Goal: Task Accomplishment & Management: Manage account settings

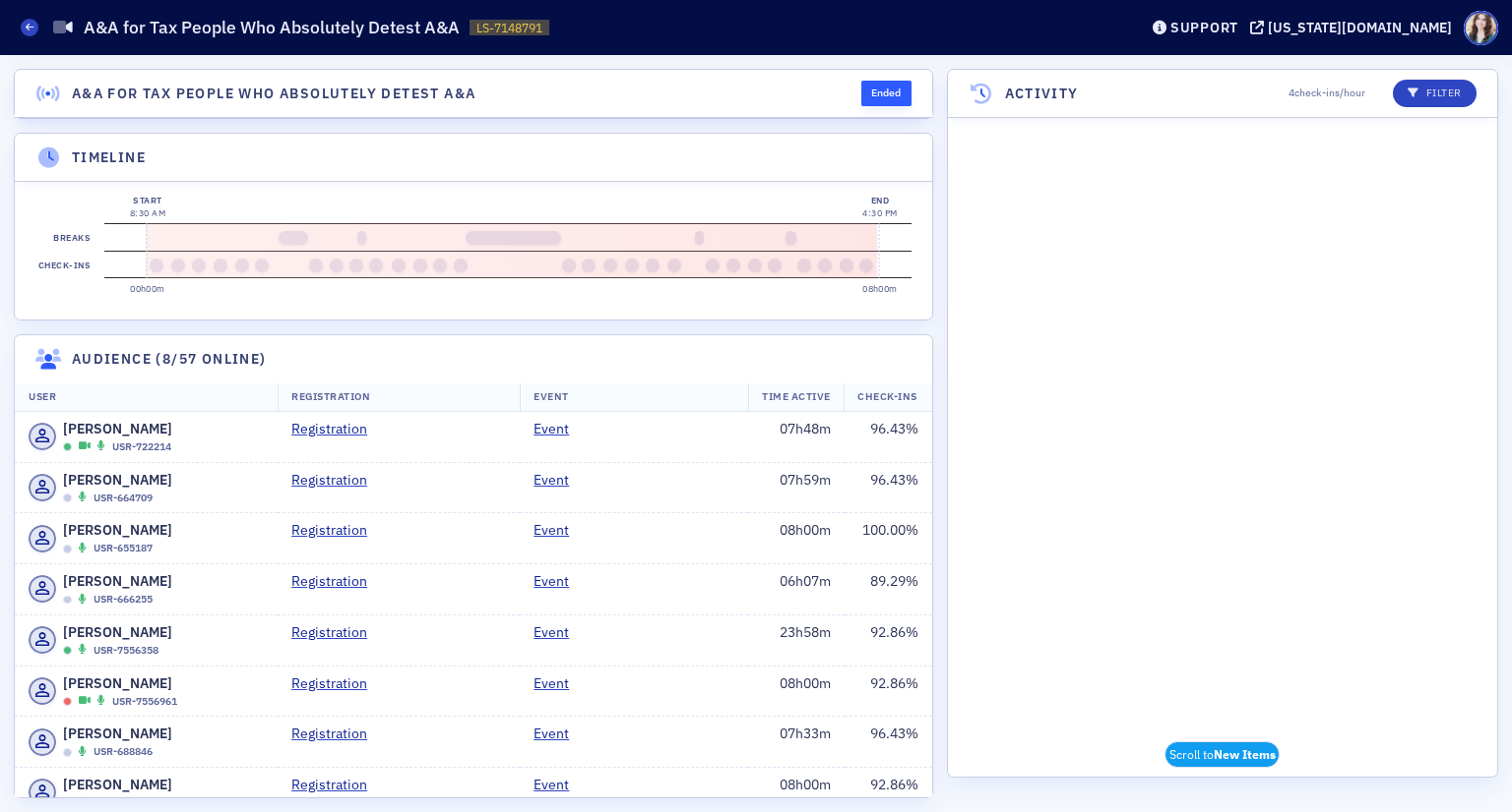
scroll to position [13468, 0]
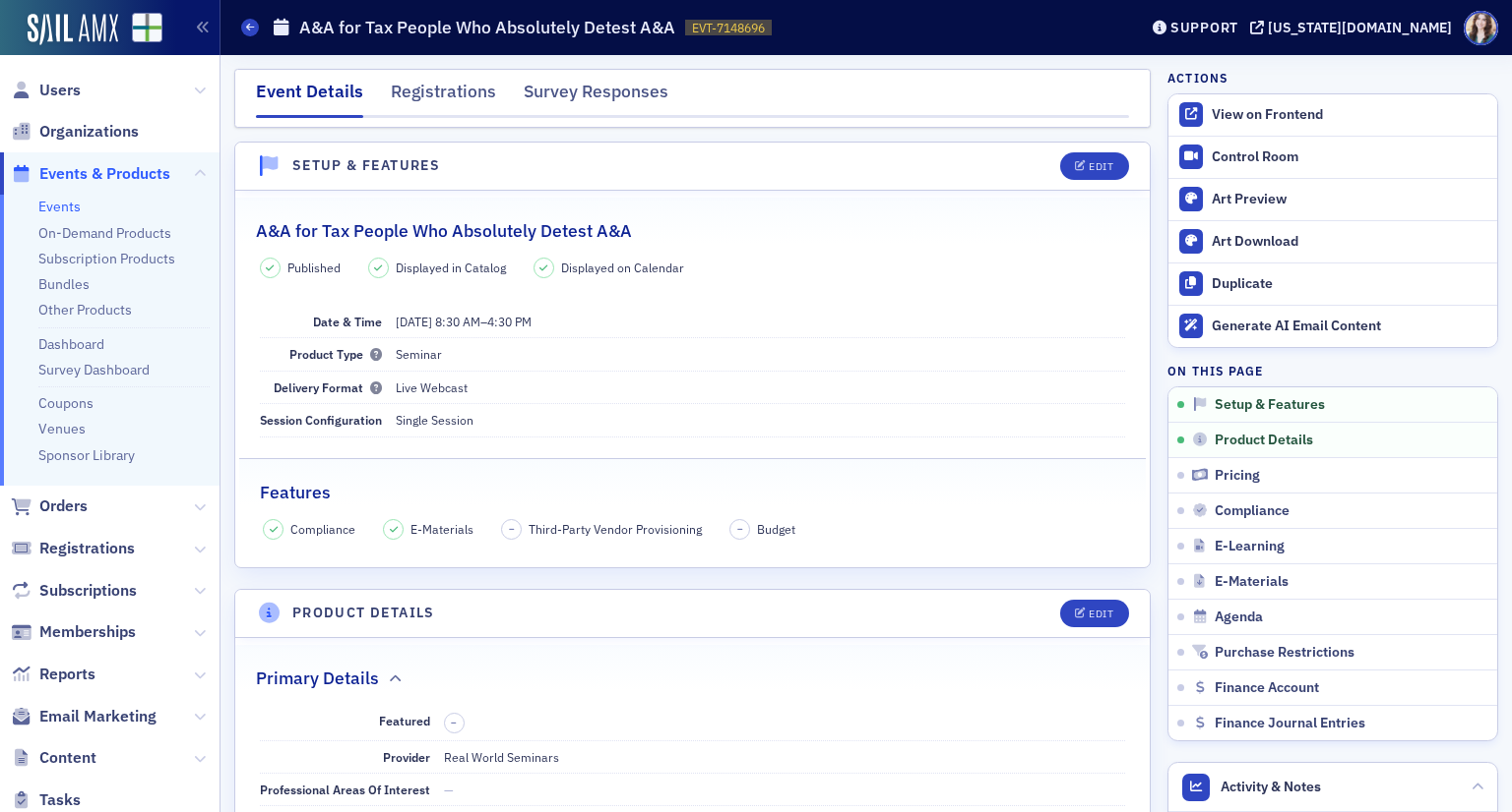
click at [55, 204] on link "Events" at bounding box center [59, 207] width 43 height 18
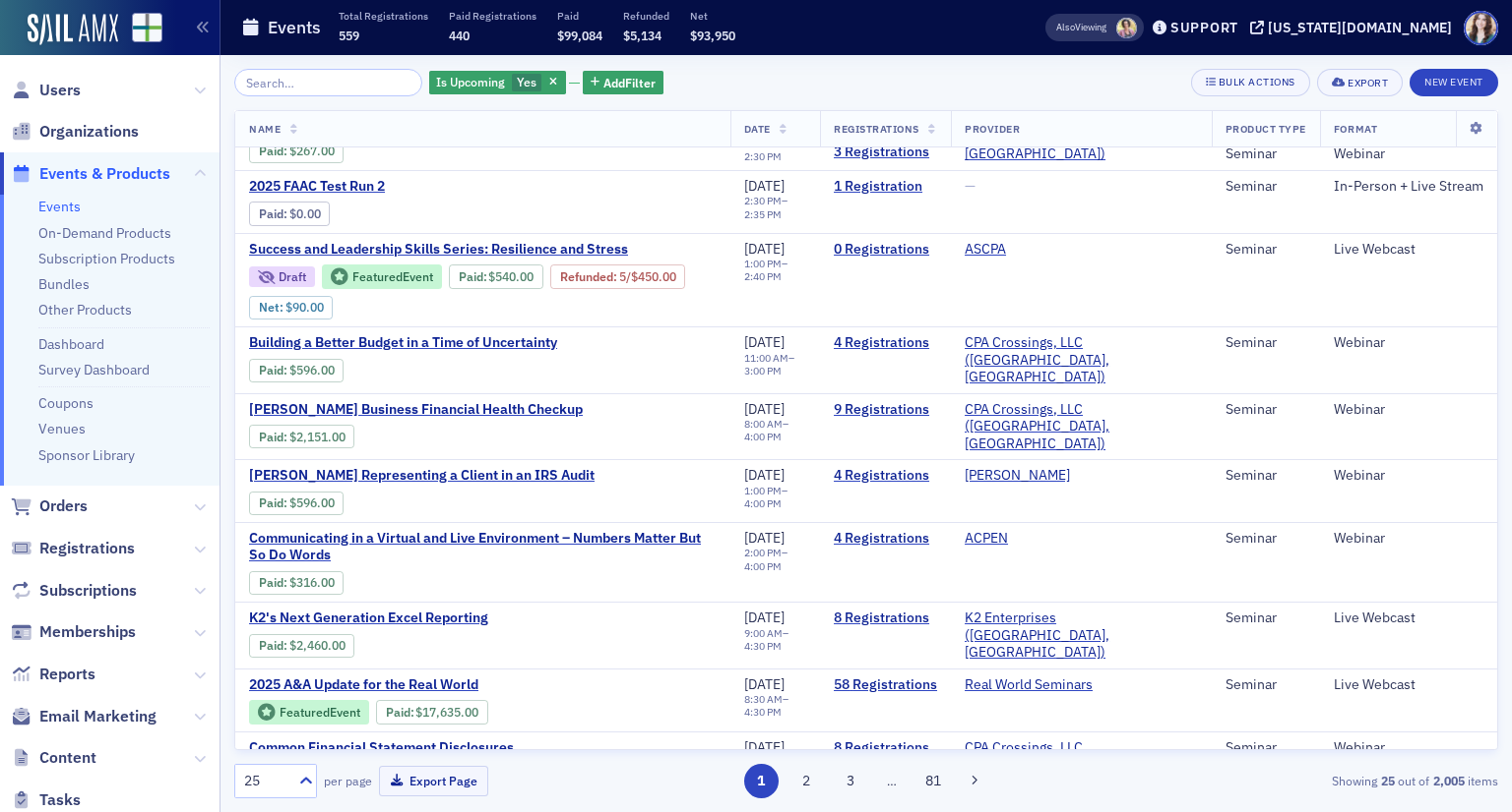
scroll to position [1035, 0]
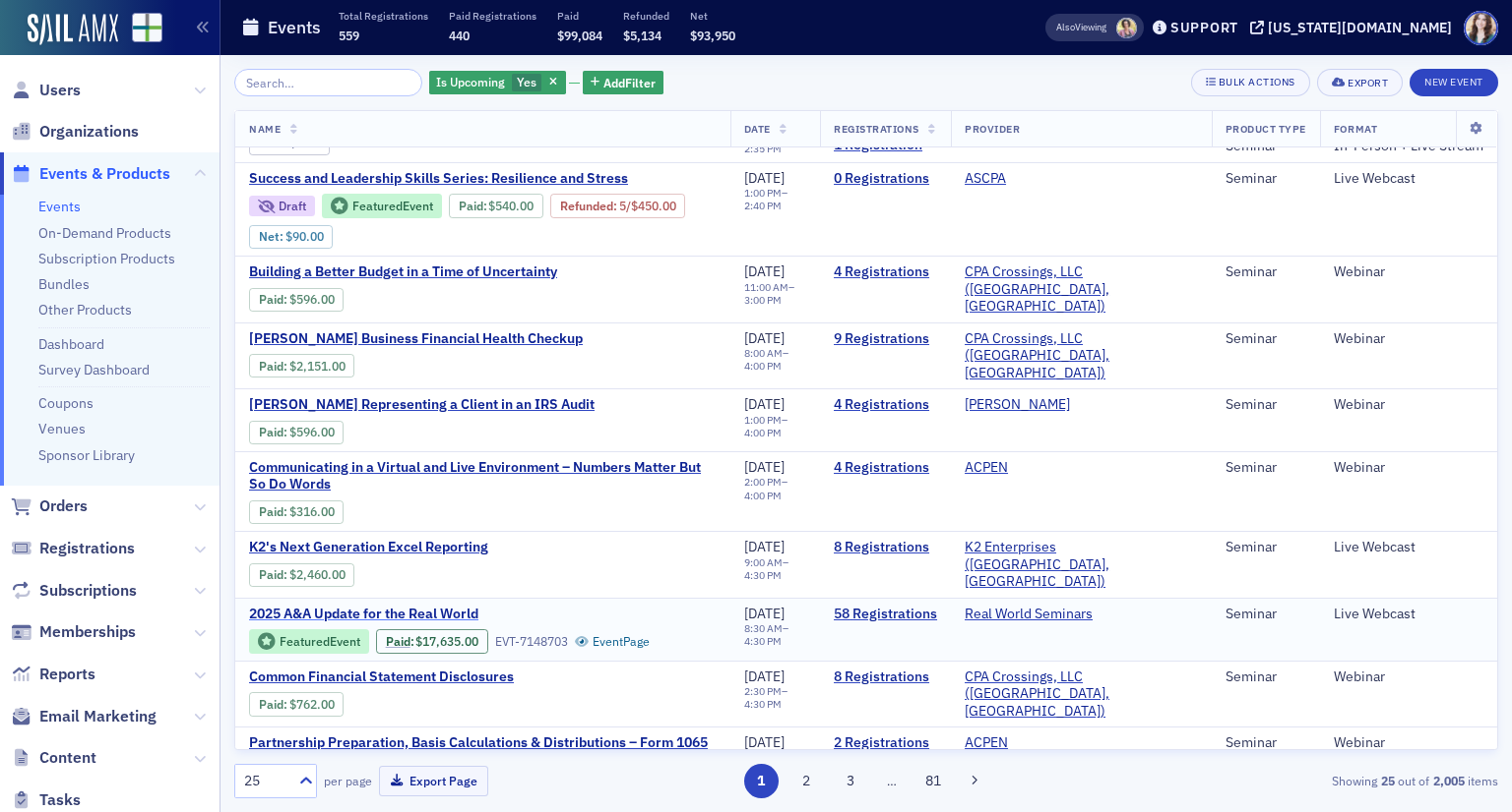
click at [443, 606] on span "2025 A&A Update for the Real World" at bounding box center [415, 615] width 331 height 18
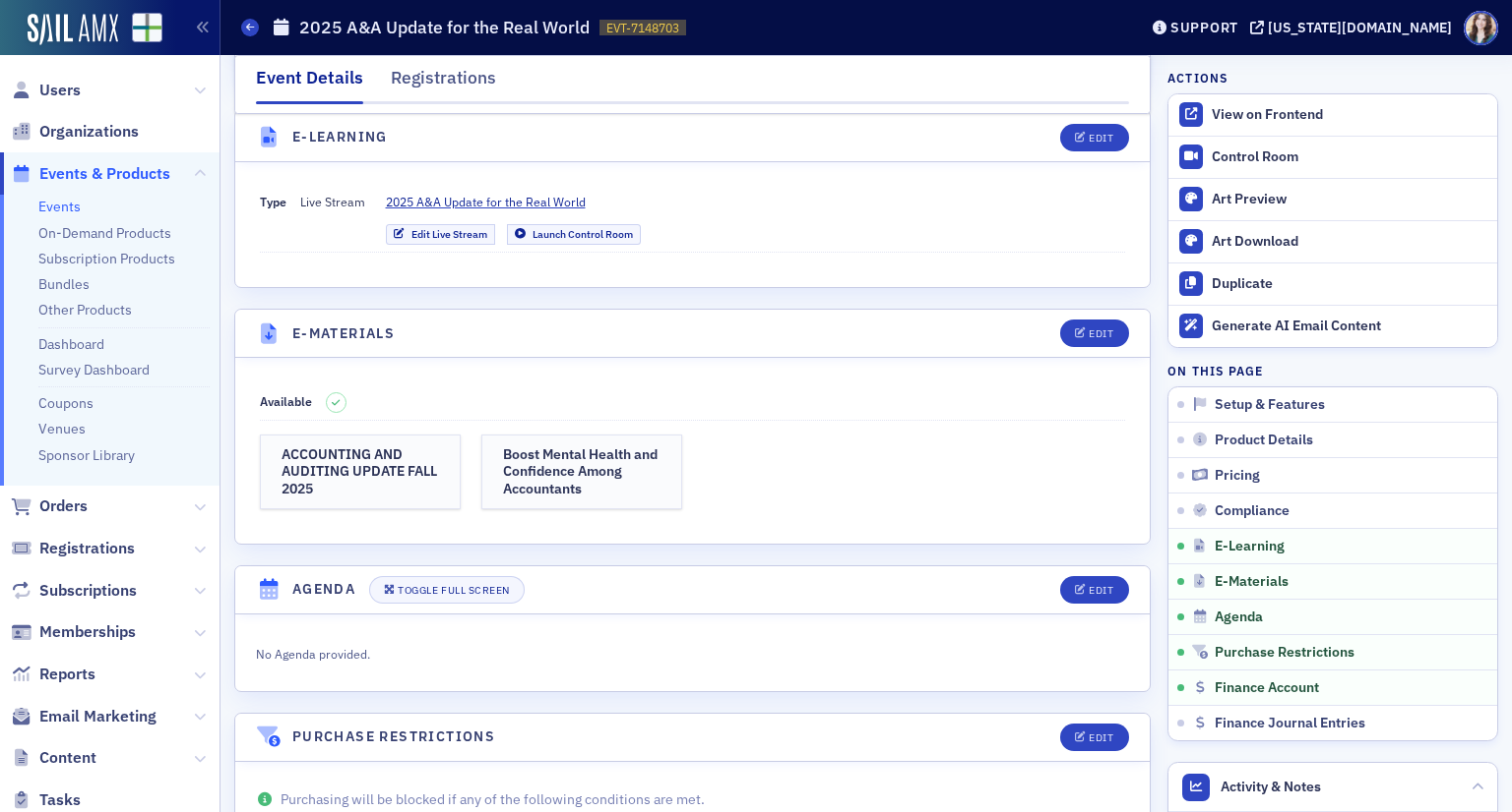
scroll to position [2558, 0]
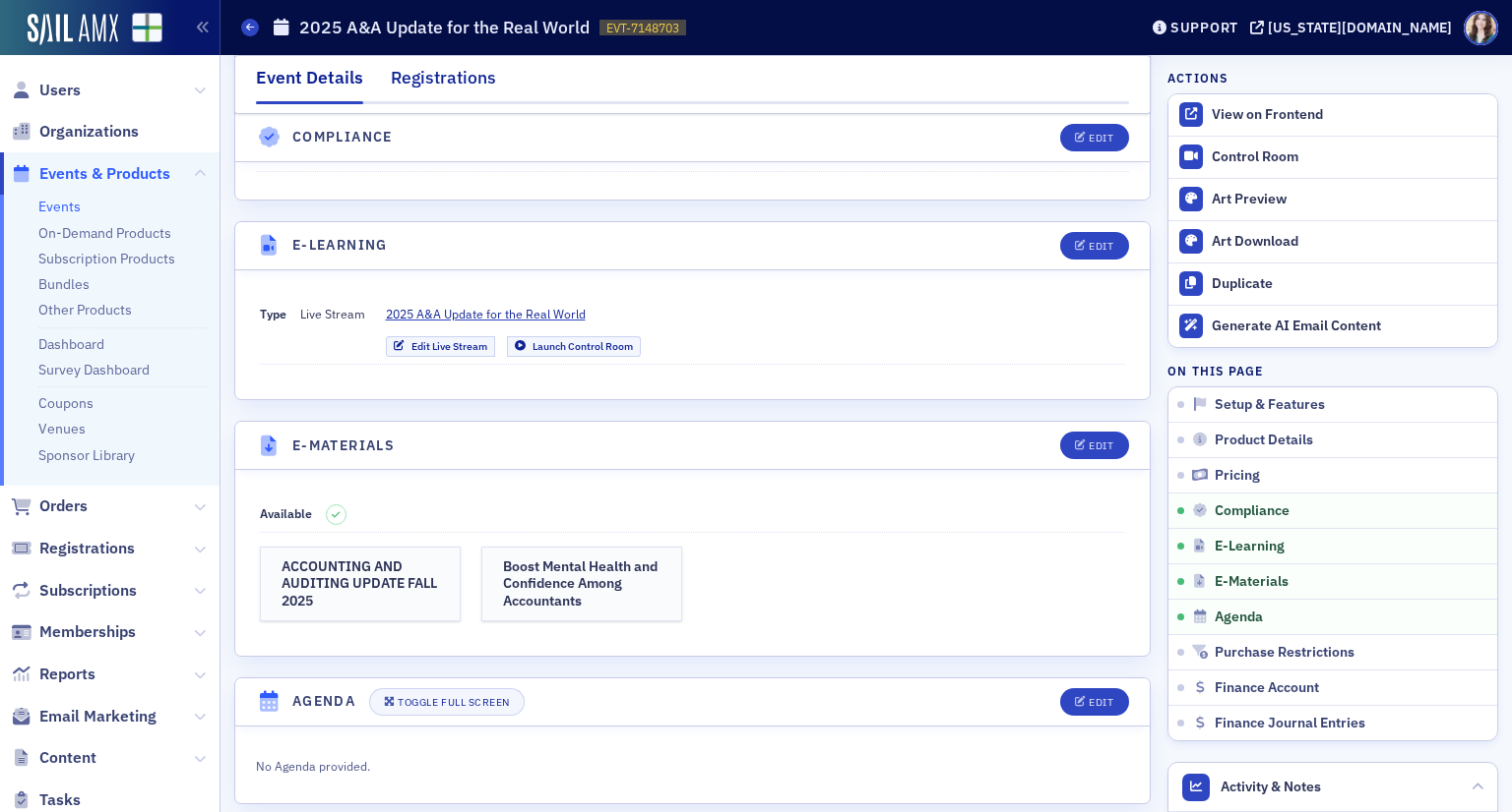
click at [455, 74] on div "Registrations" at bounding box center [443, 83] width 105 height 37
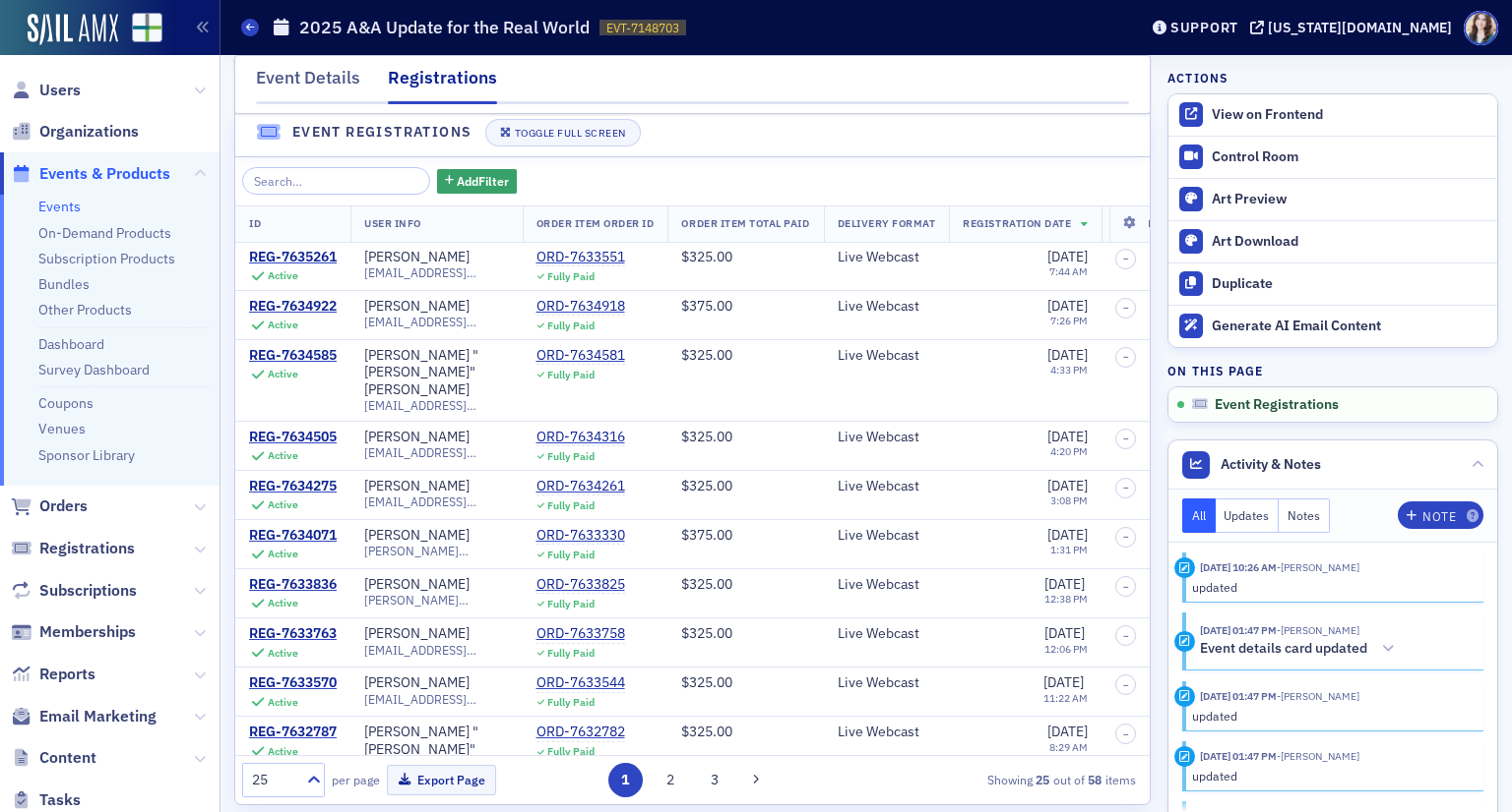
scroll to position [50, 0]
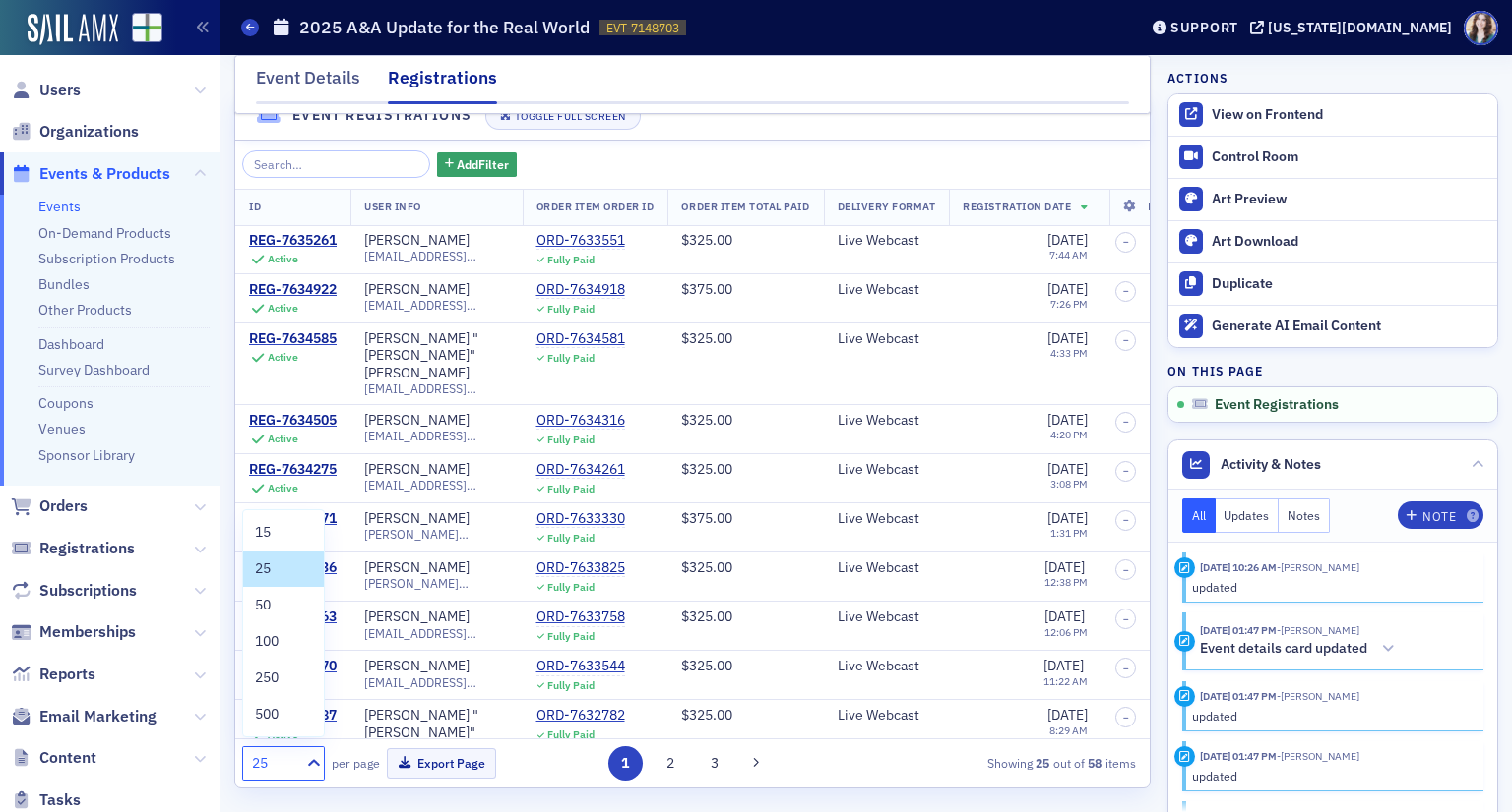
click at [279, 764] on div "25" at bounding box center [274, 764] width 44 height 21
click at [282, 639] on div "100" at bounding box center [284, 641] width 57 height 21
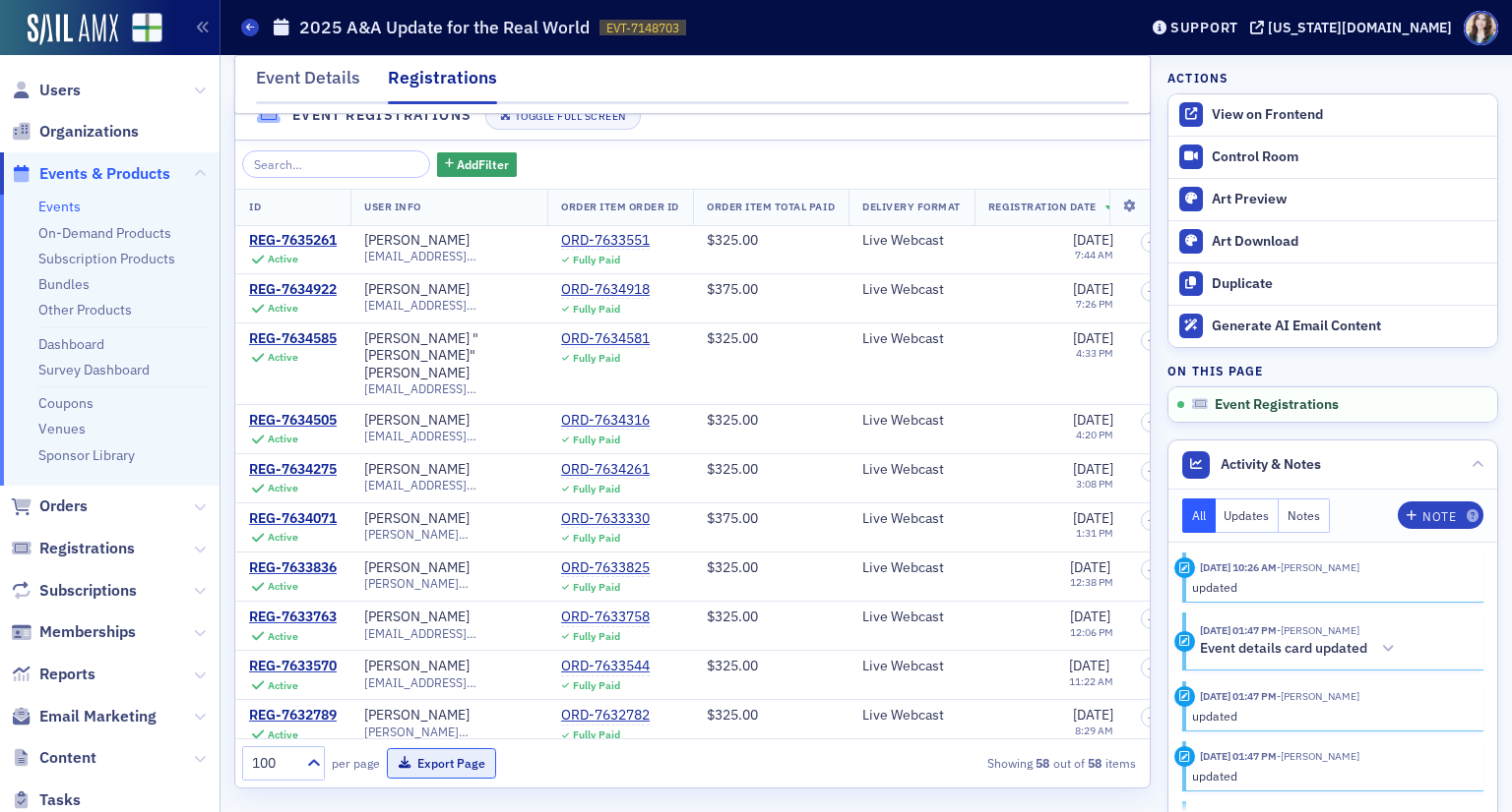
click at [444, 768] on button "Export Page" at bounding box center [441, 764] width 109 height 31
click at [342, 88] on div "Event Details" at bounding box center [308, 83] width 104 height 37
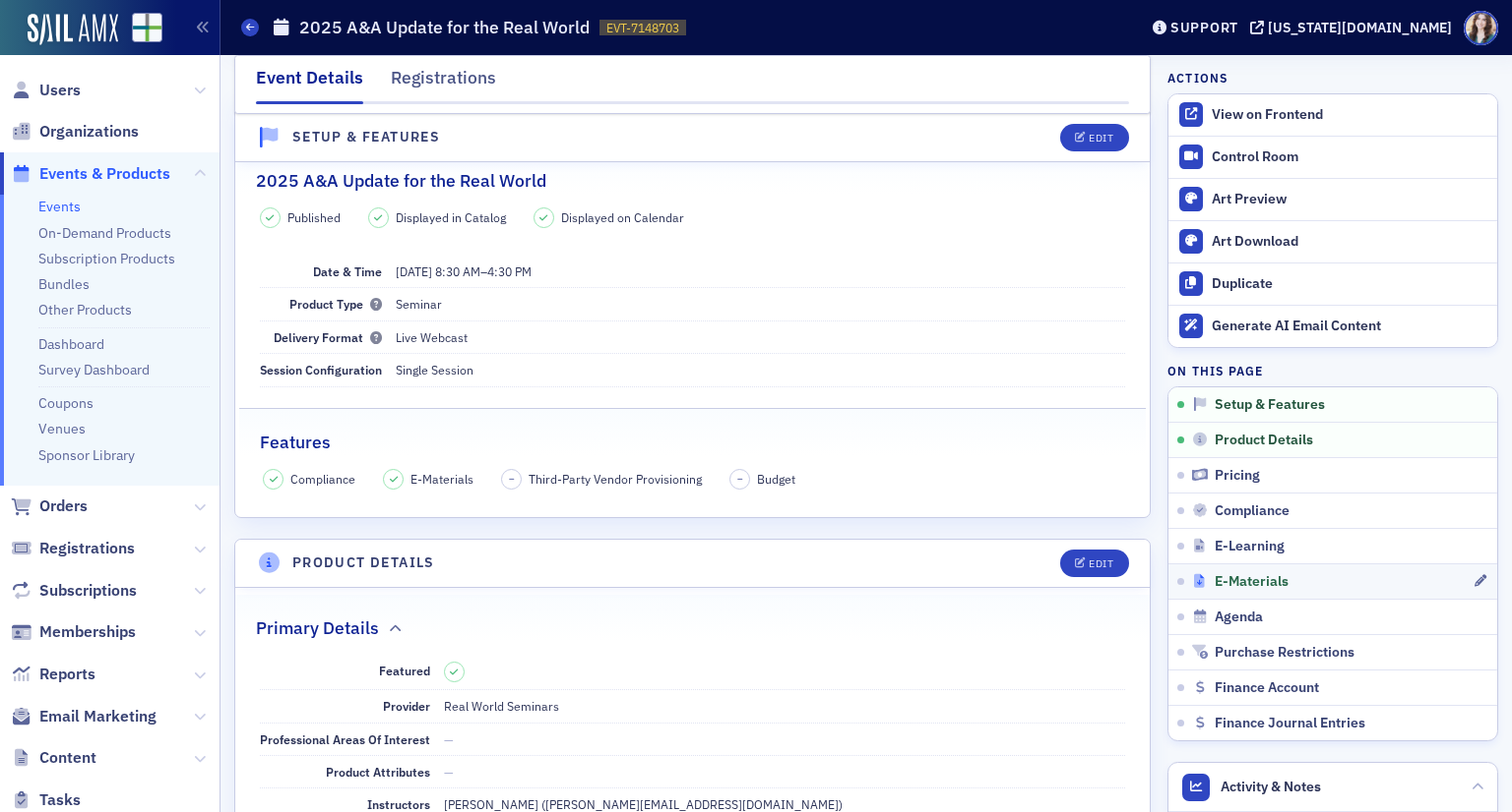
click at [1242, 574] on span "E-Materials" at bounding box center [1251, 583] width 74 height 18
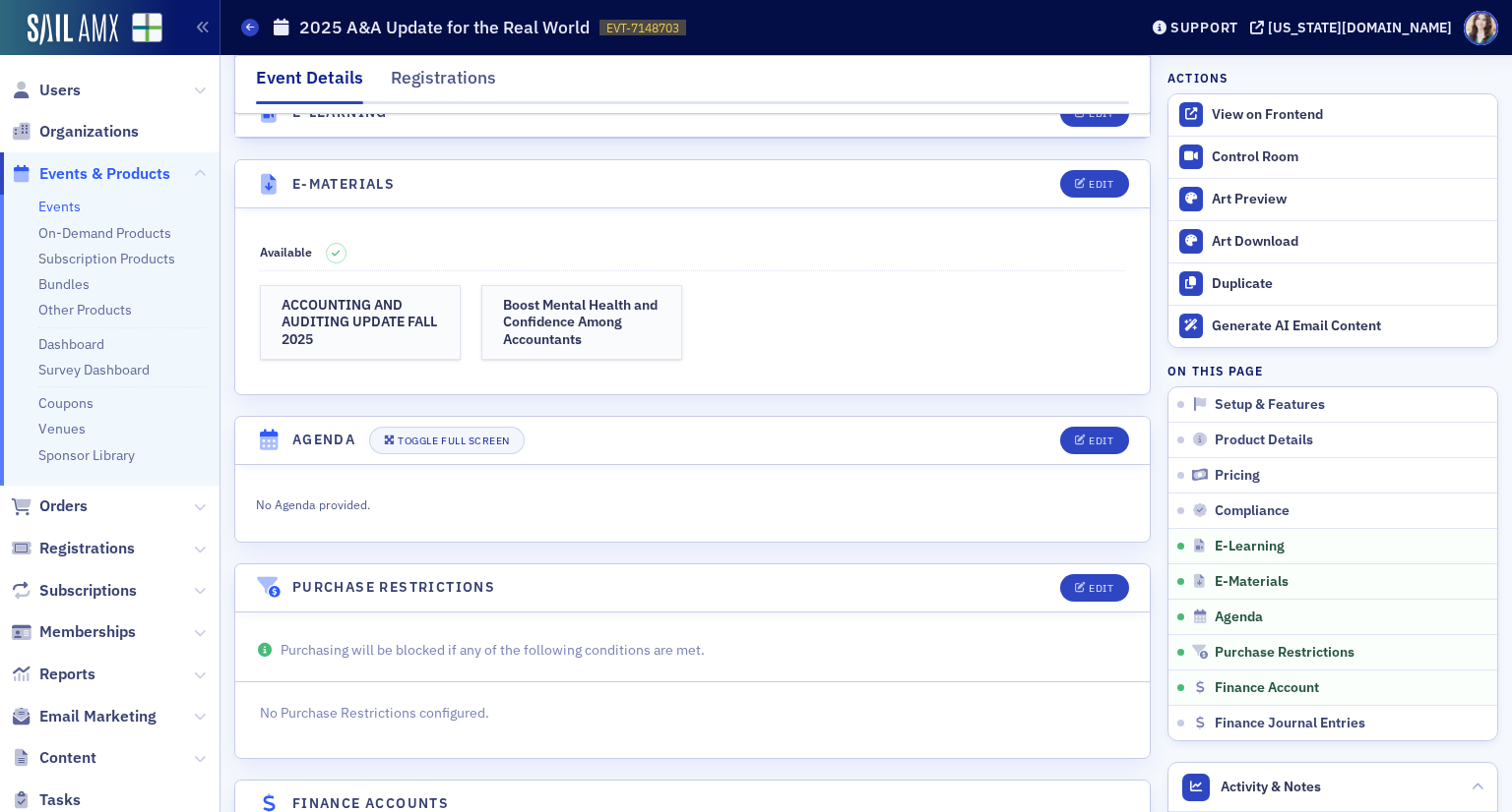
scroll to position [2853, 0]
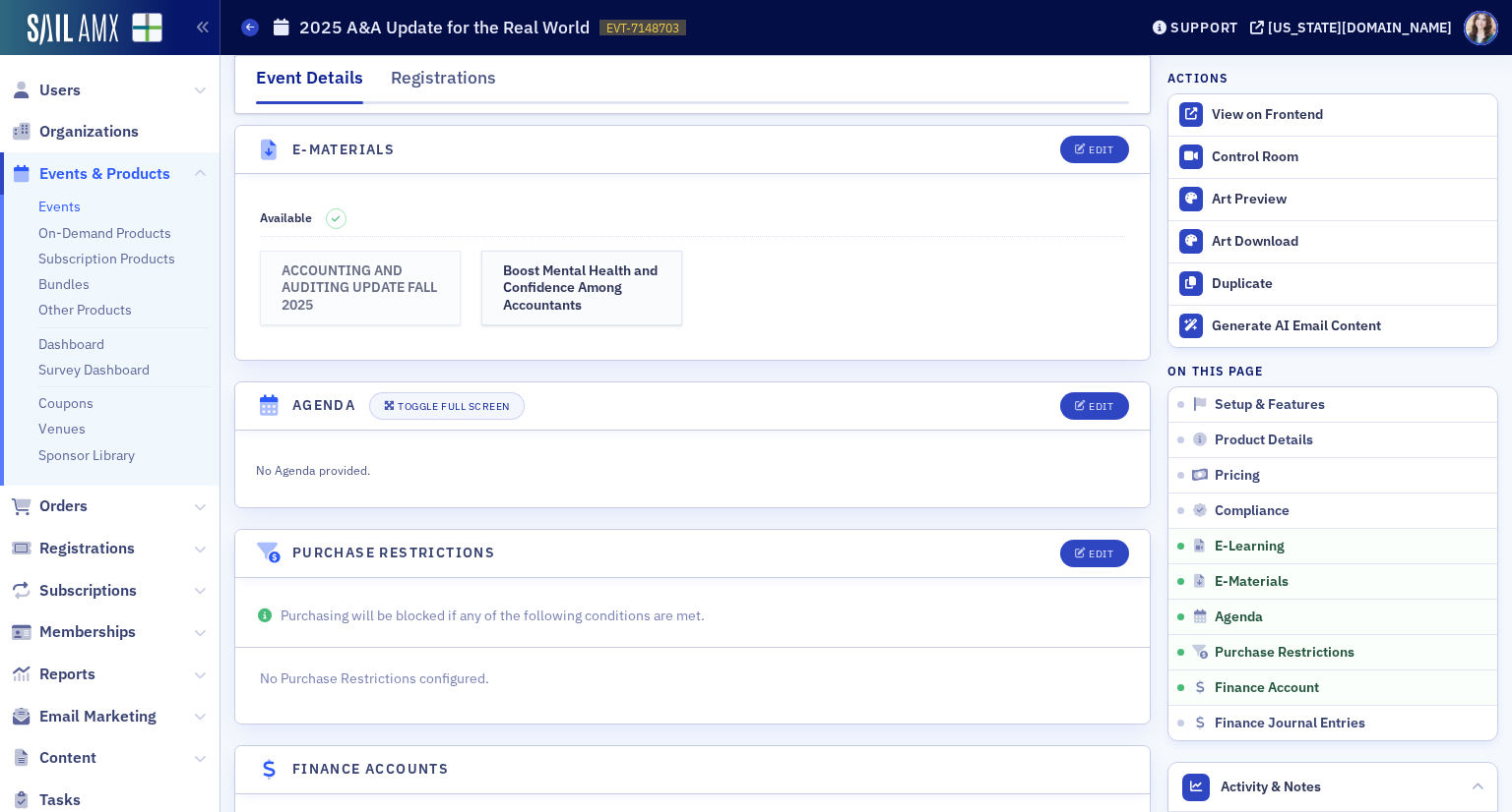
click at [337, 275] on h3 "ACCOUNTING AND AUDITING UPDATE FALL 2025" at bounding box center [359, 289] width 157 height 52
click at [556, 281] on h3 "Boost Mental Health and Confidence Among Accountants" at bounding box center [581, 289] width 157 height 52
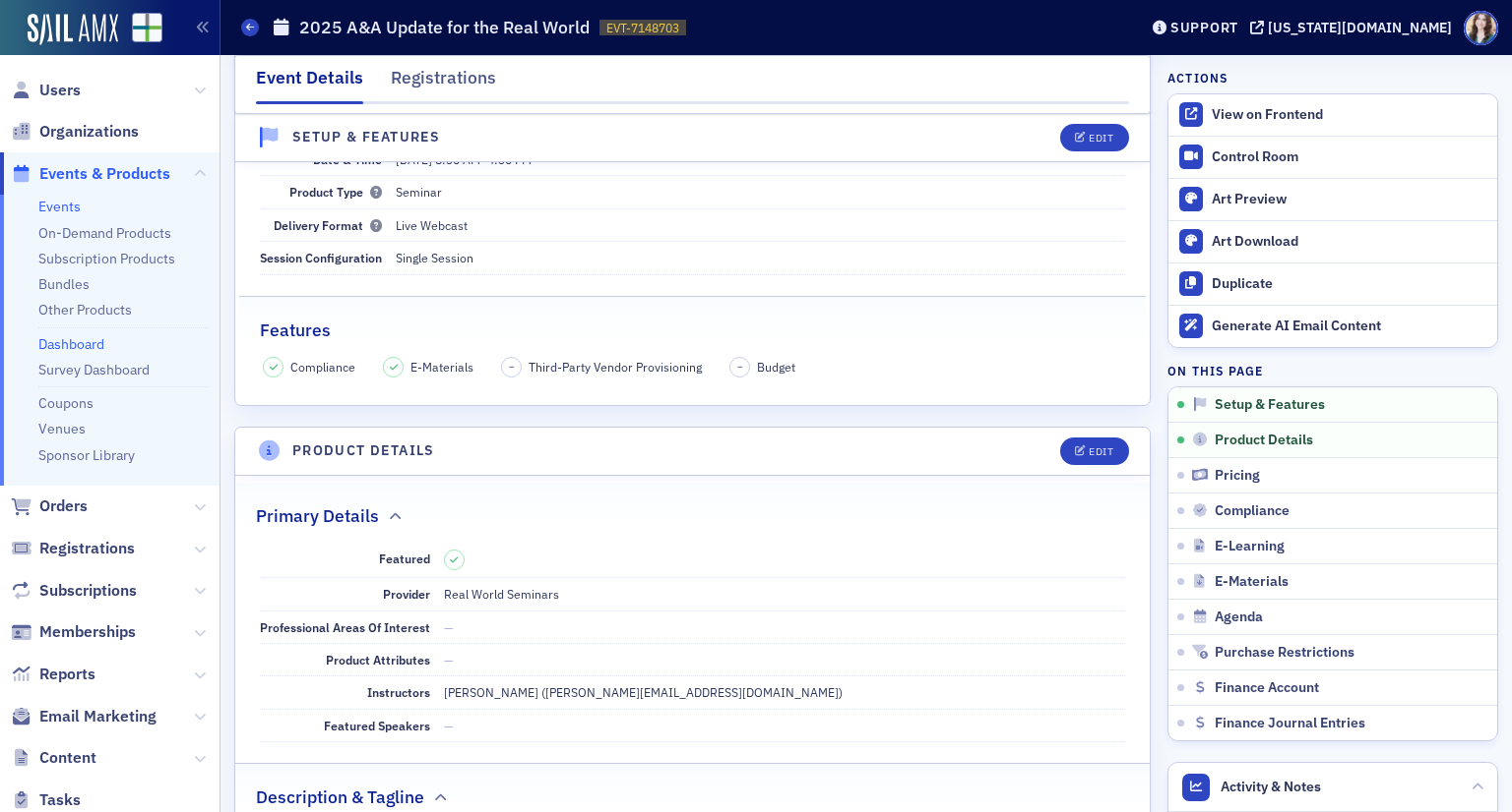
scroll to position [0, 0]
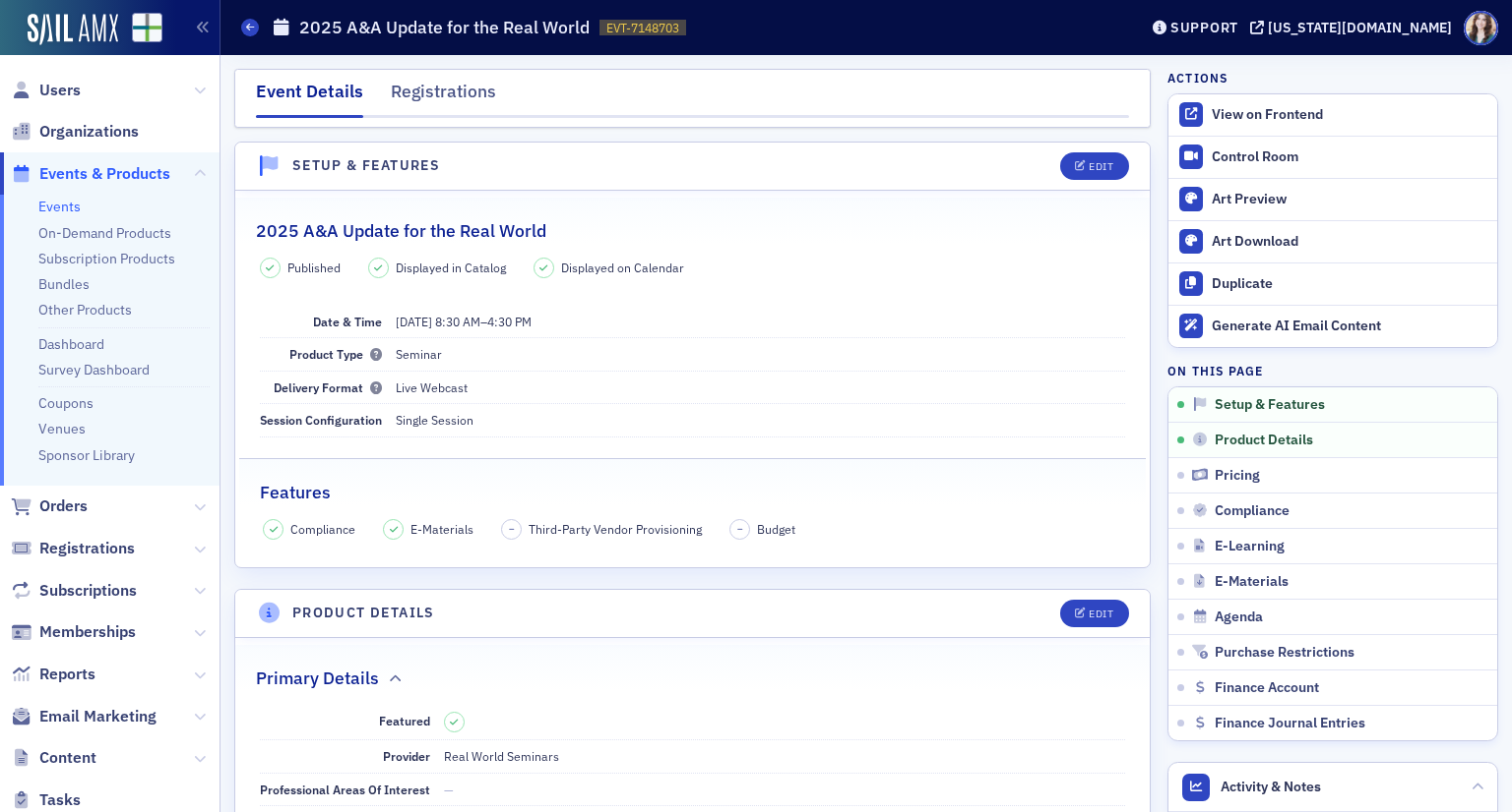
click at [548, 446] on div "Published Displayed in Catalog Displayed on Calendar Date & Time 9/23/2025 8:30…" at bounding box center [693, 399] width 914 height 282
click at [1276, 168] on link "Control Room" at bounding box center [1332, 157] width 329 height 42
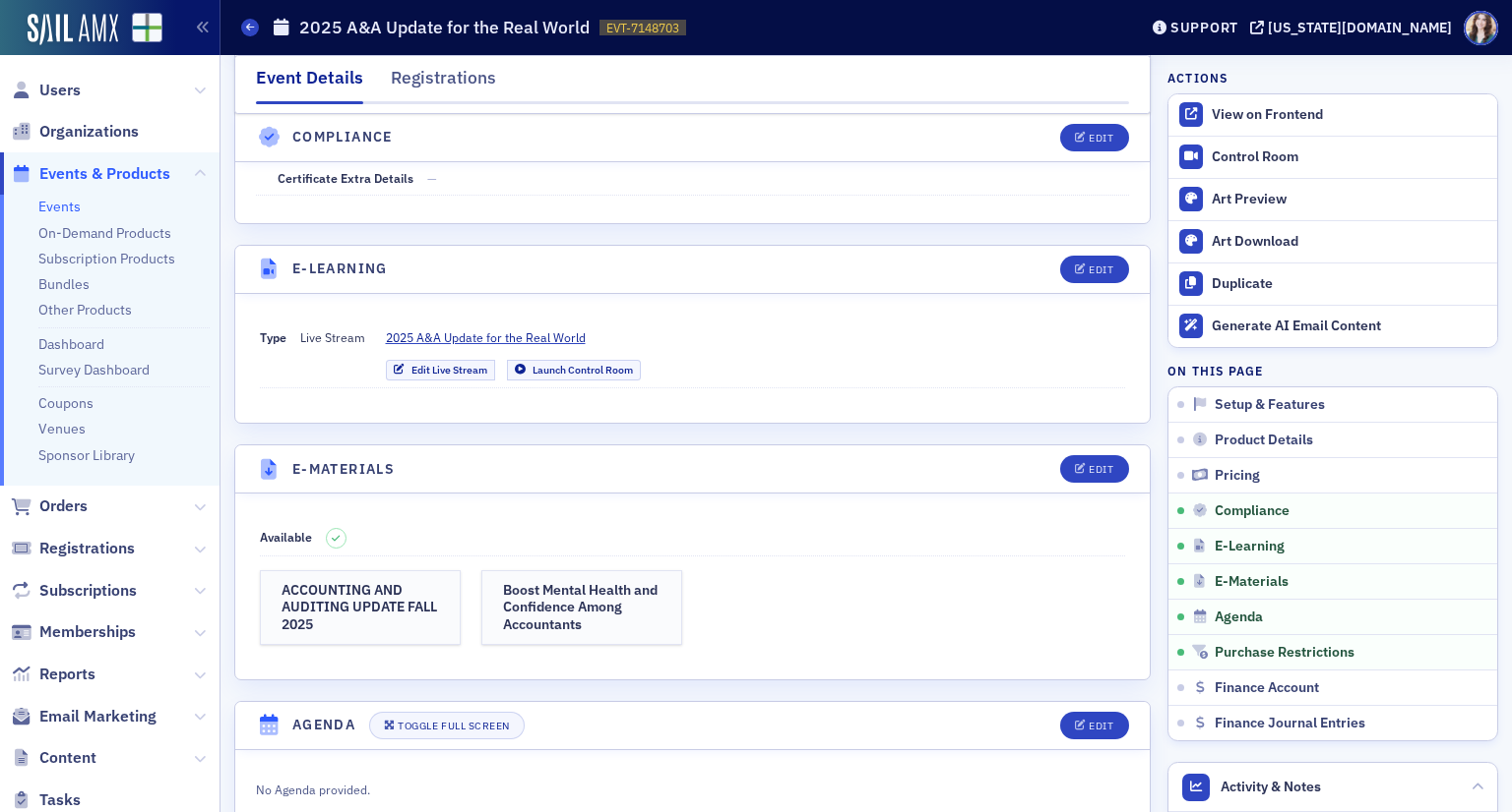
scroll to position [2656, 0]
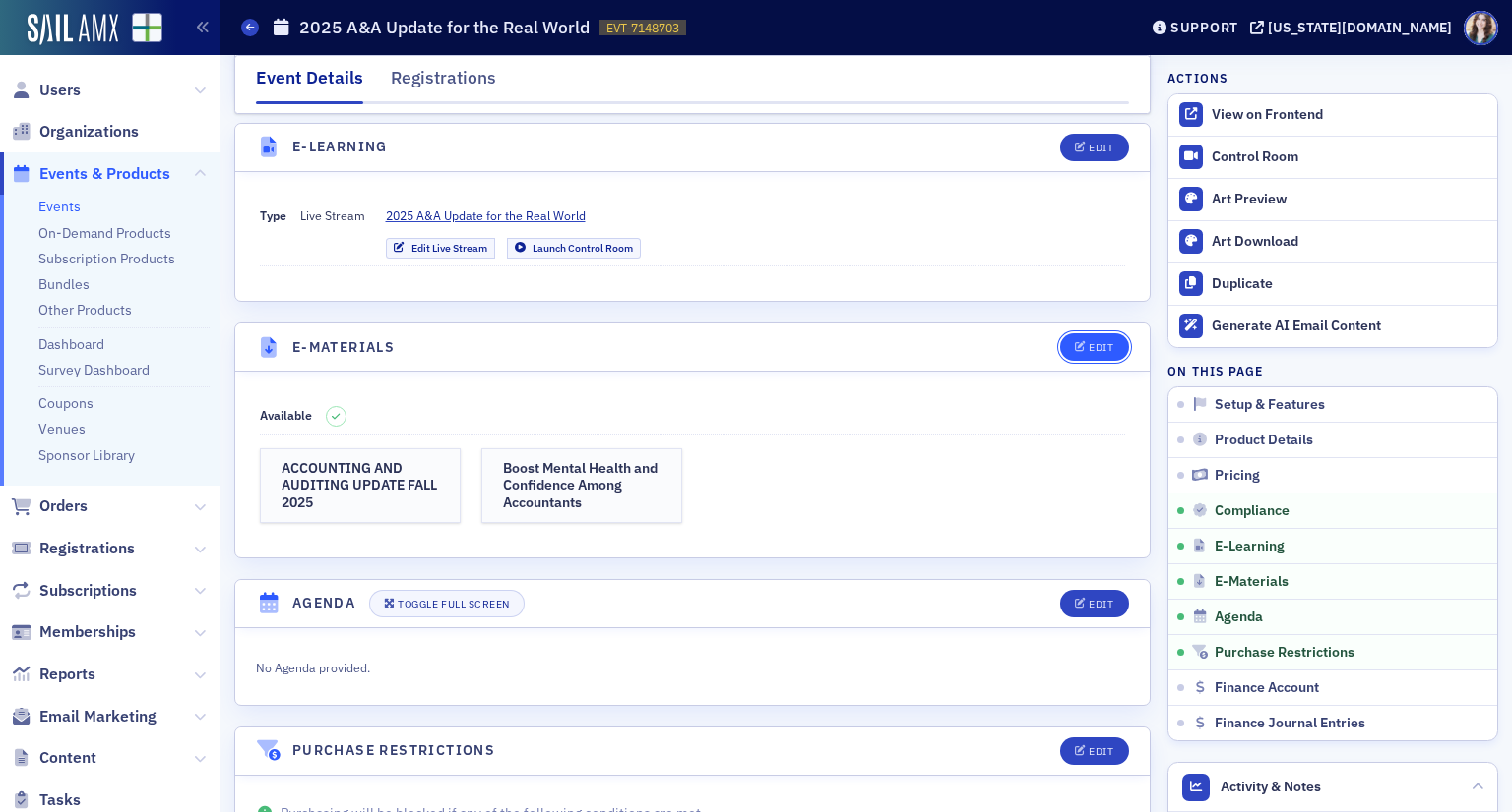
click at [1075, 342] on span "Edit" at bounding box center [1093, 347] width 39 height 11
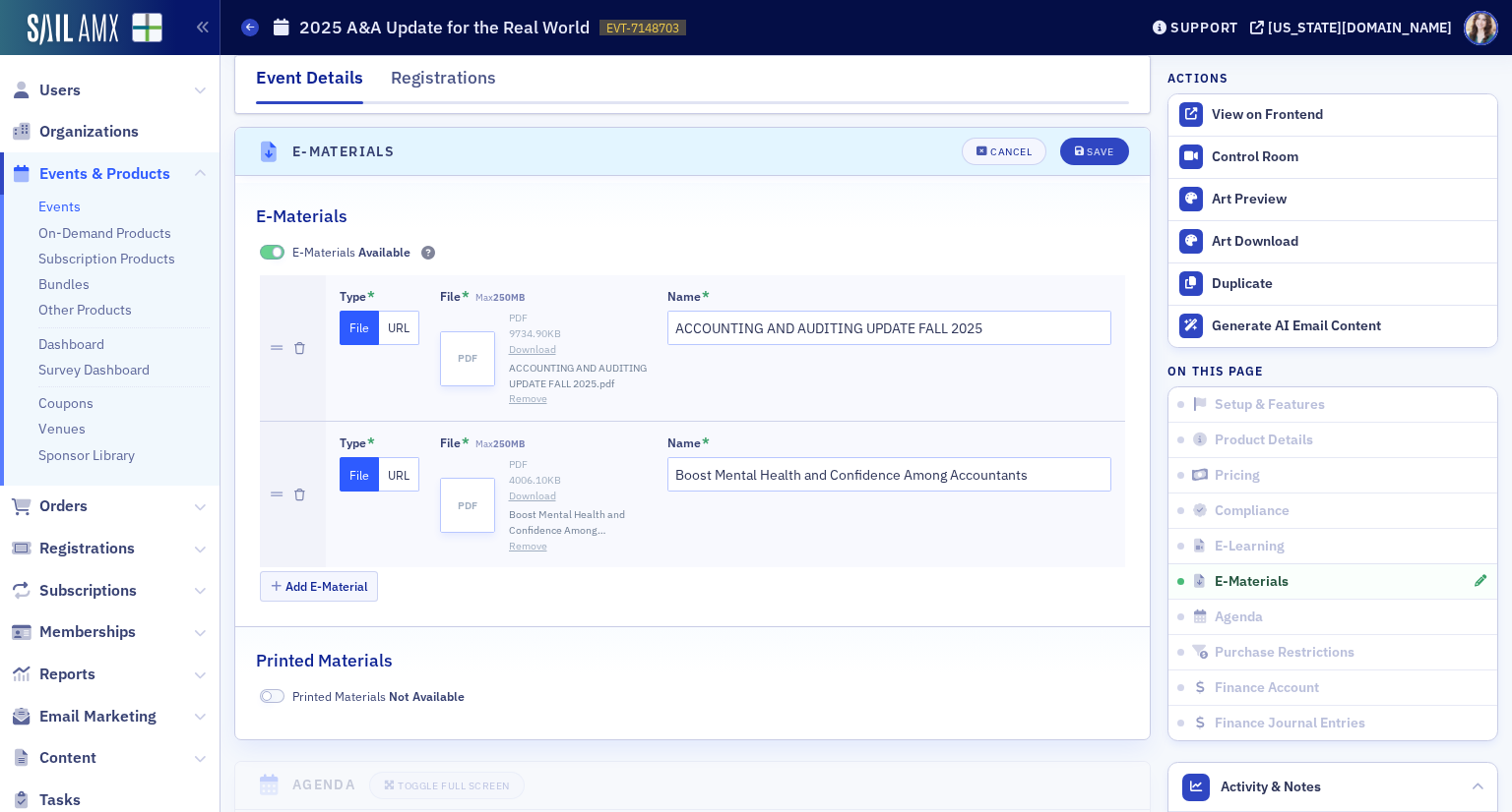
scroll to position [2853, 0]
click at [356, 584] on button "Add E-Material" at bounding box center [320, 585] width 119 height 31
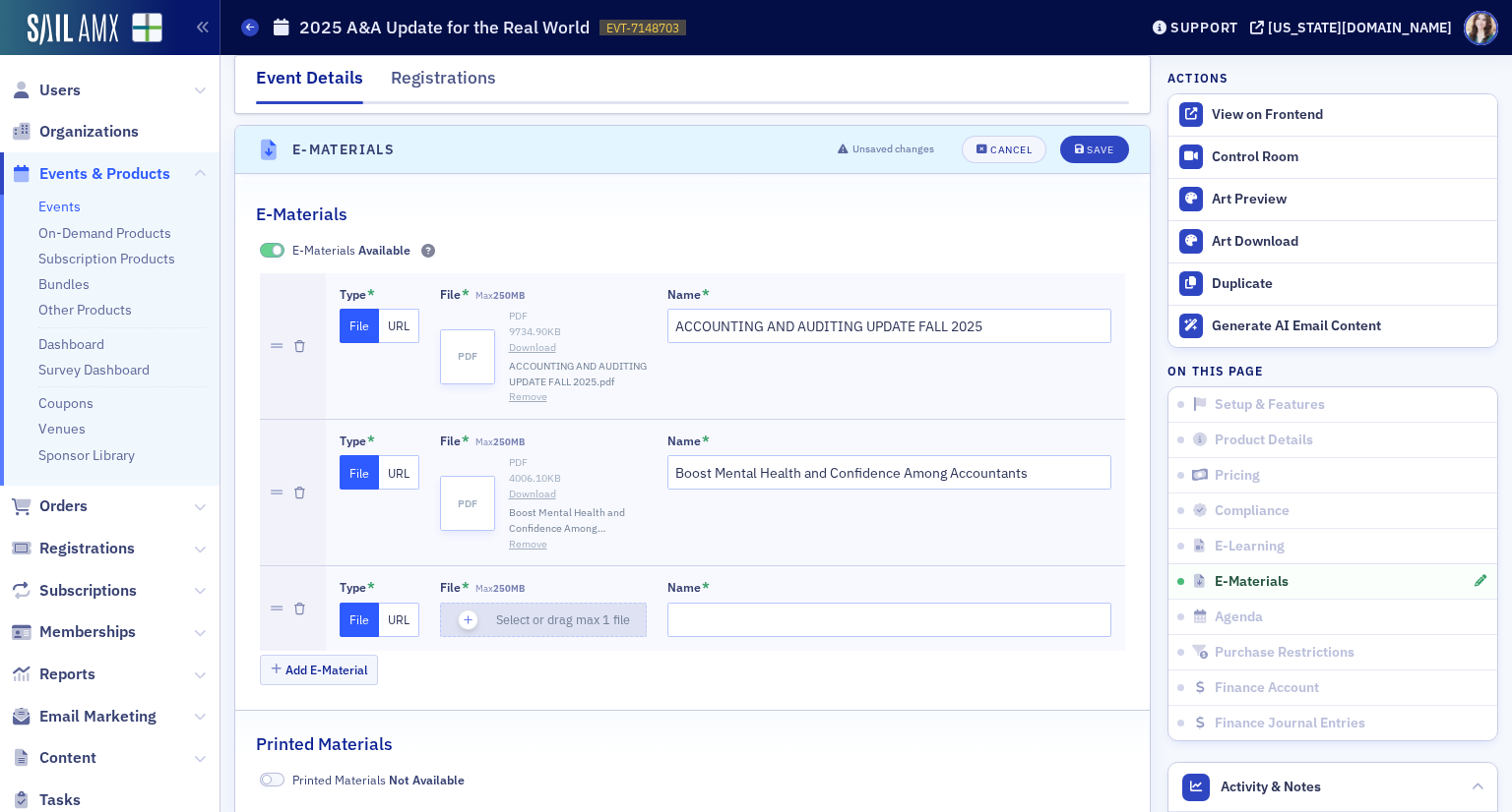
click at [463, 621] on div "button" at bounding box center [469, 621] width 55 height 34
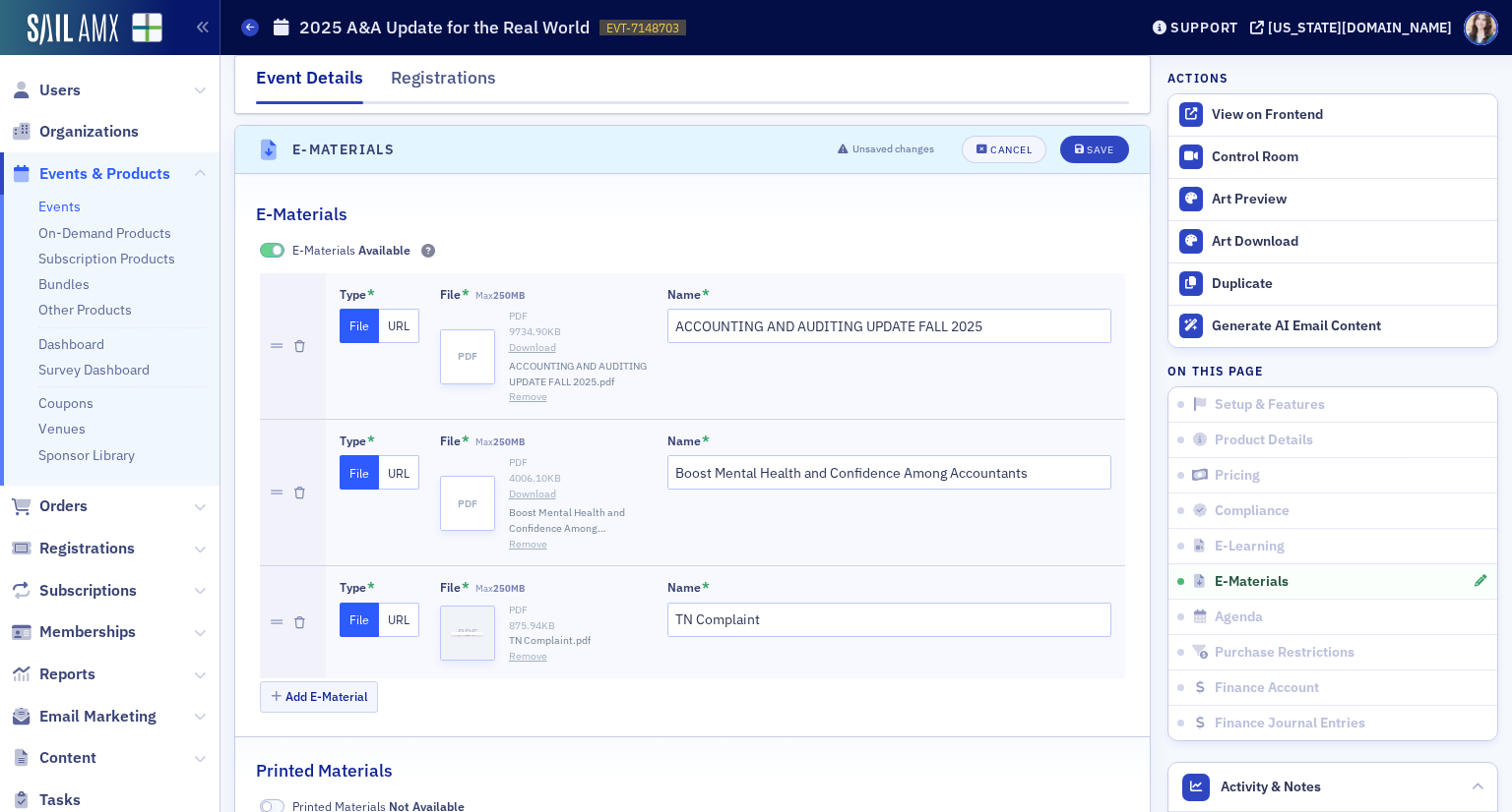
type input "TN Complaint"
click at [1087, 144] on div "Save" at bounding box center [1099, 149] width 27 height 11
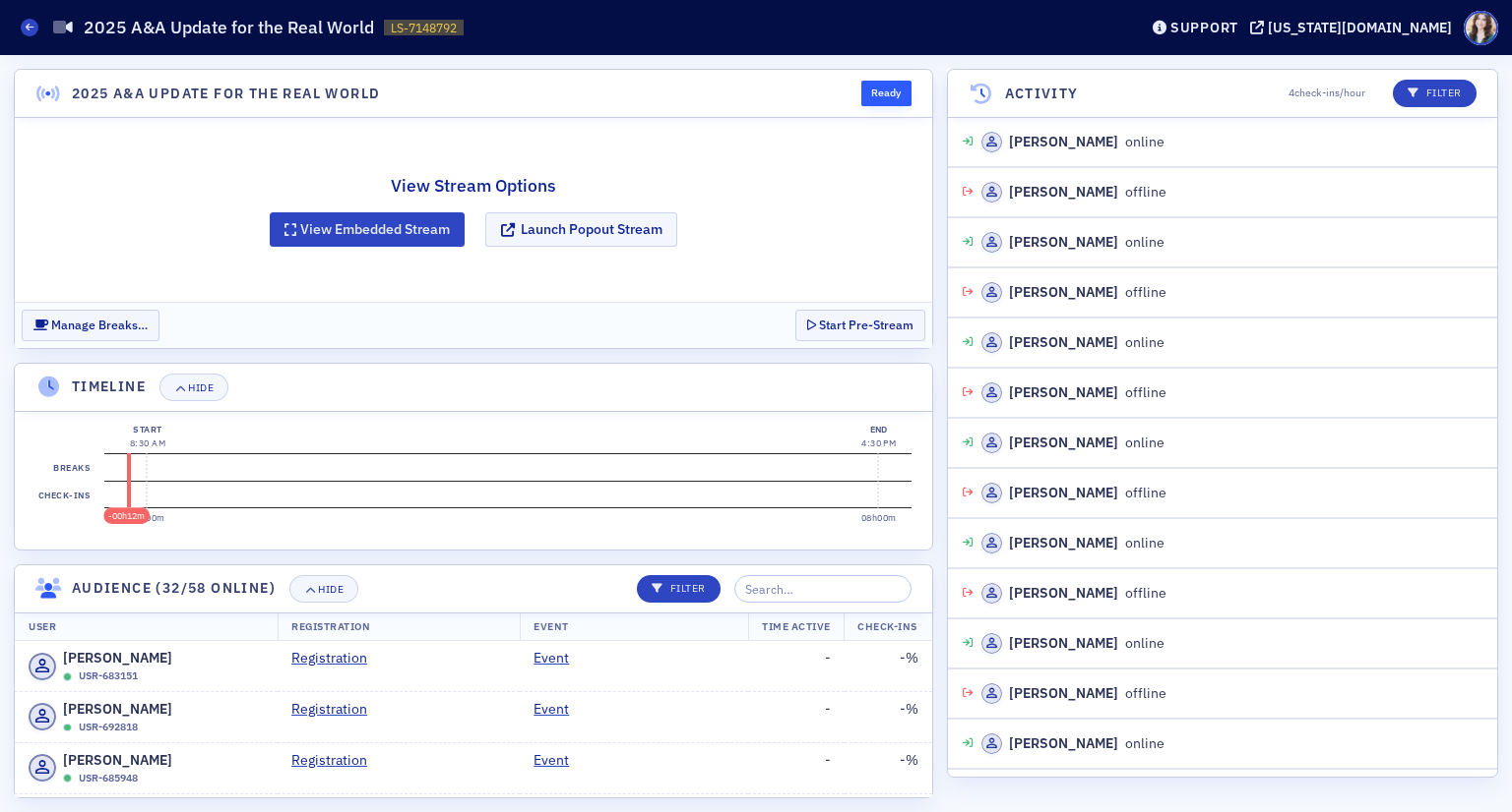
scroll to position [1986, 0]
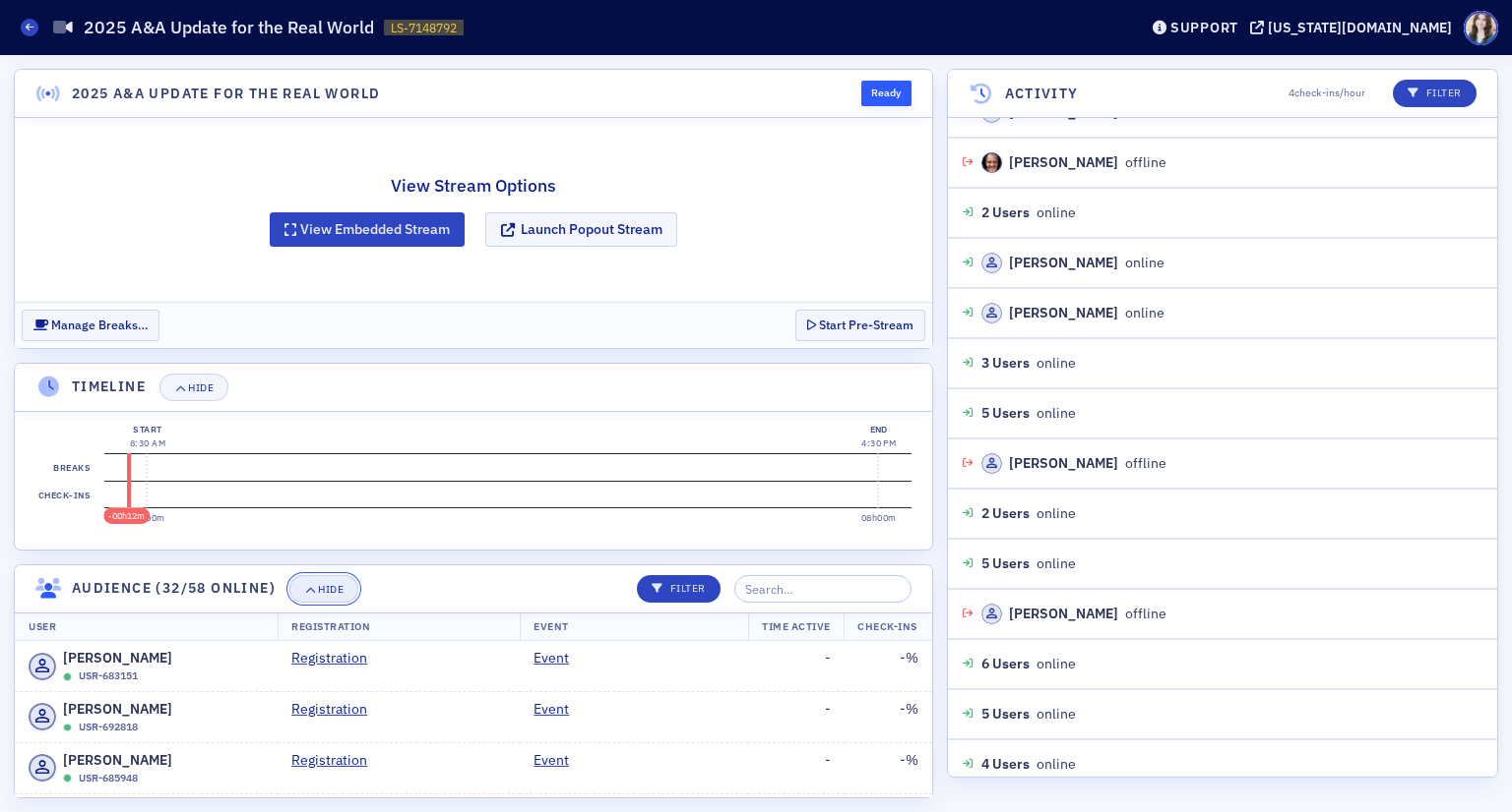
click at [334, 586] on div "Hide" at bounding box center [331, 589] width 26 height 11
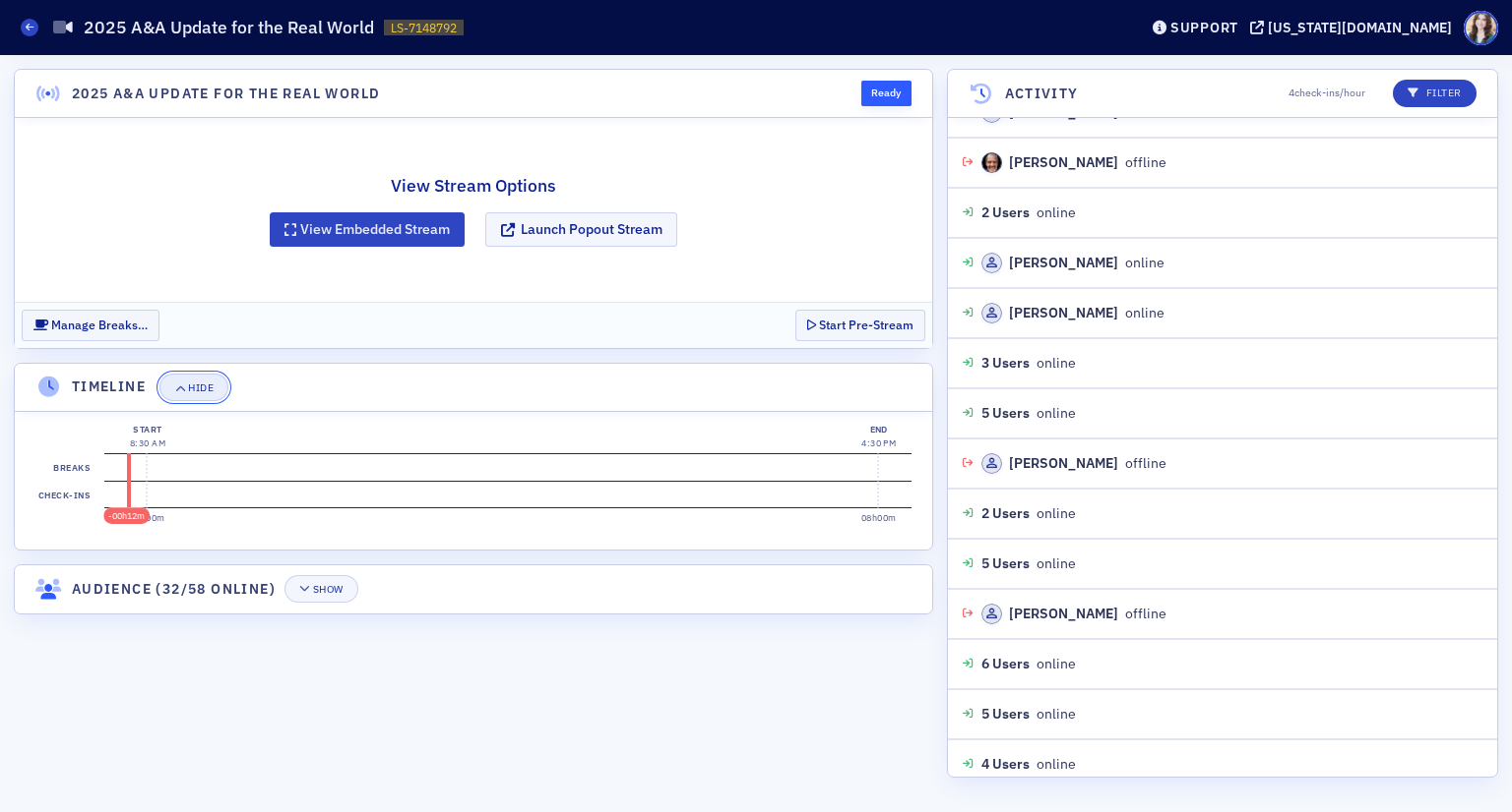
click at [200, 395] on button "Hide" at bounding box center [194, 388] width 69 height 28
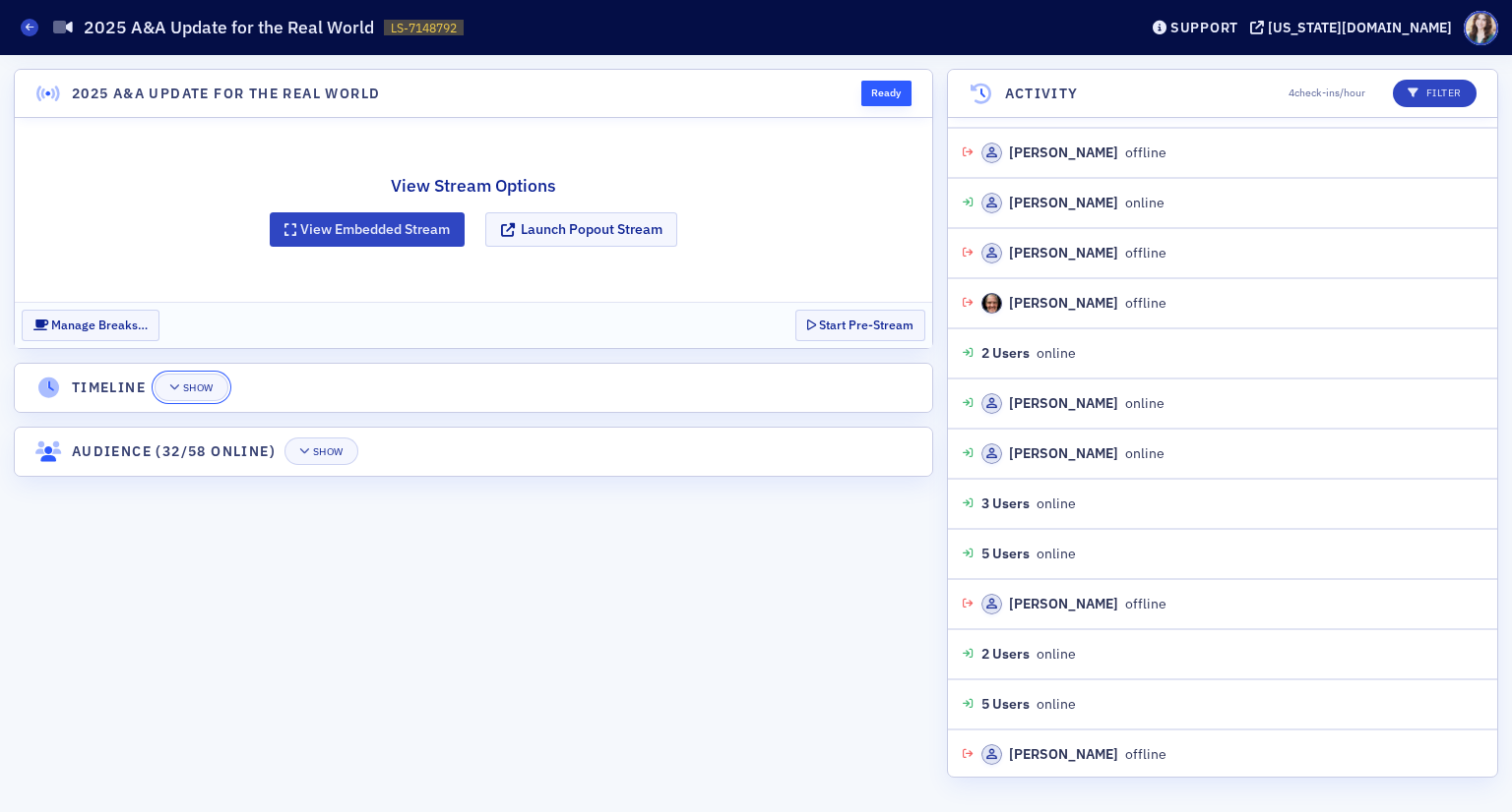
scroll to position [1691, 0]
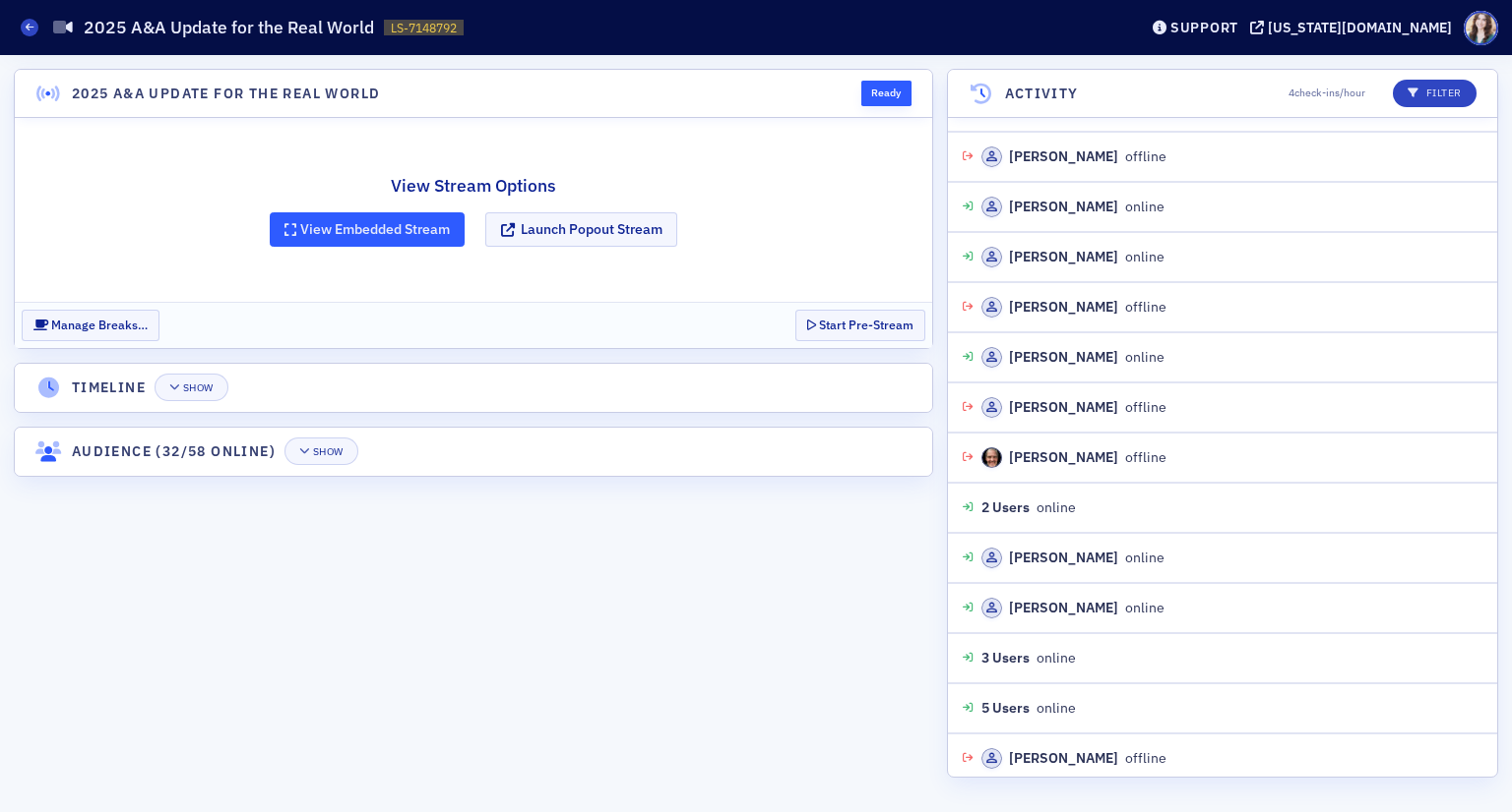
click at [378, 221] on button "View Embedded Stream" at bounding box center [366, 229] width 195 height 35
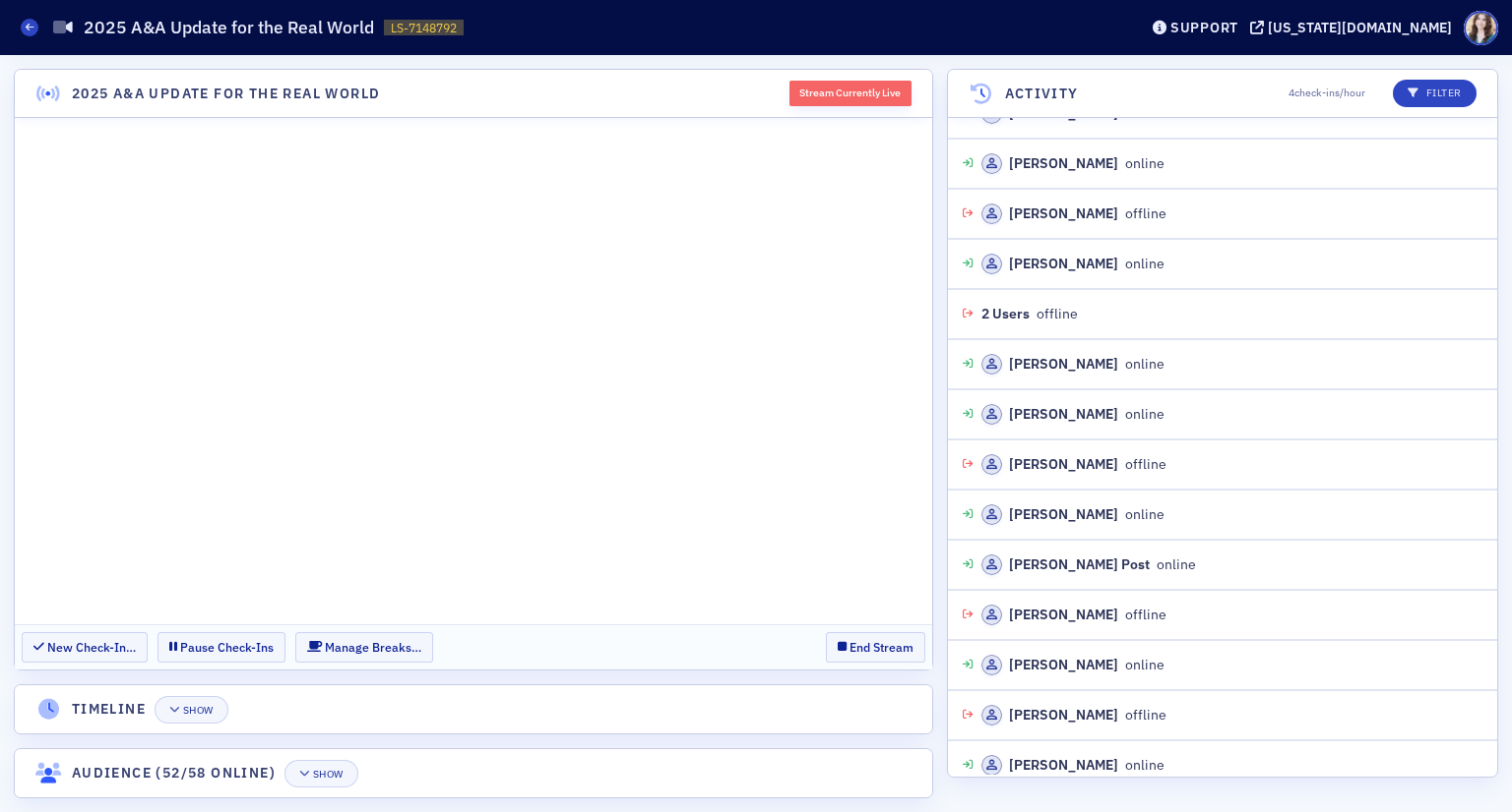
scroll to position [18489, 0]
click at [808, 641] on section "New Check-In… Pause Check-Ins Manage Breaks… End Stream" at bounding box center [473, 648] width 917 height 45
click at [811, 641] on section "New Check-In… Pause Check-Ins Manage Breaks… End Stream" at bounding box center [473, 648] width 917 height 45
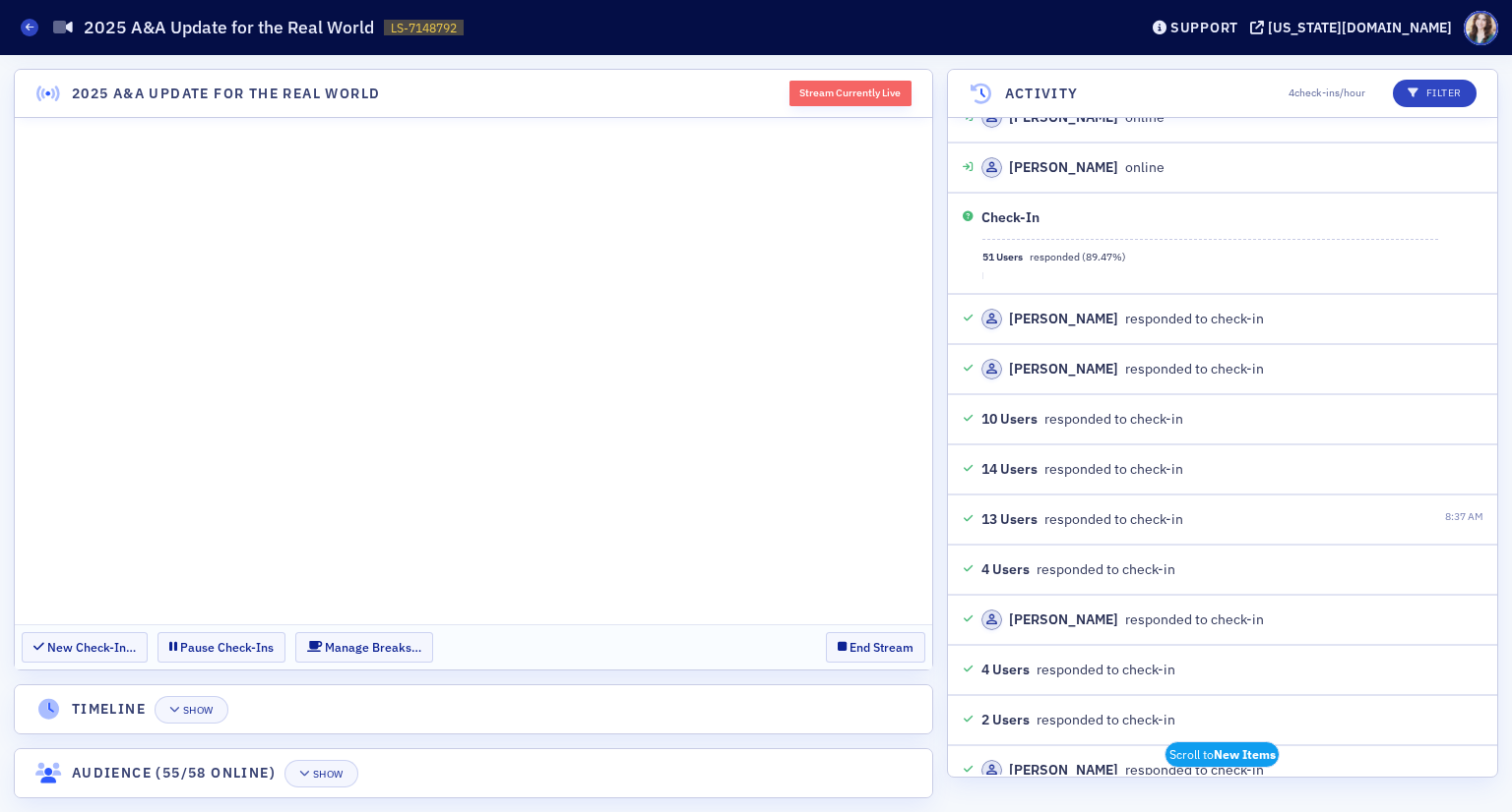
scroll to position [19940, 0]
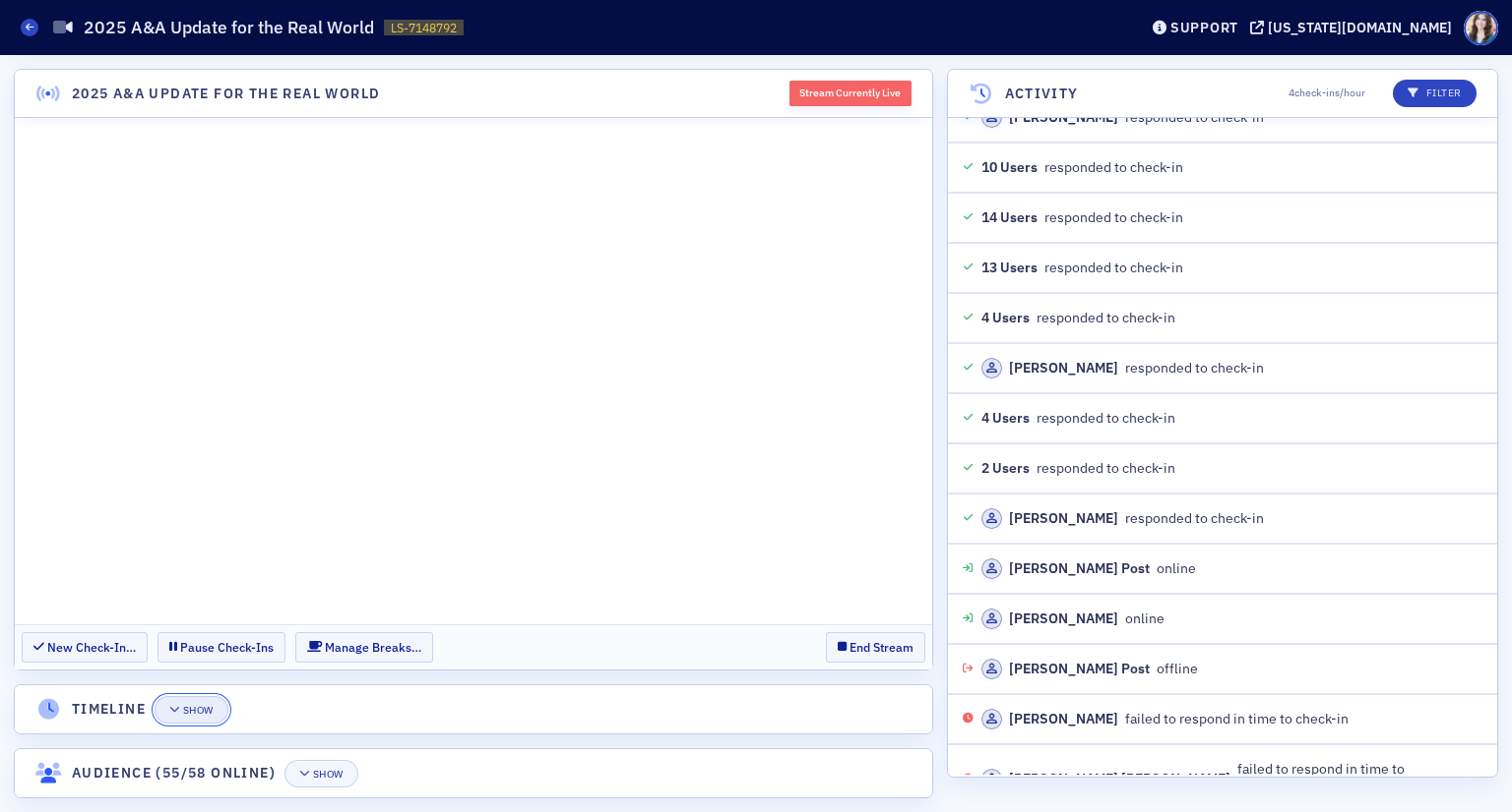
click at [206, 710] on div "Show" at bounding box center [198, 710] width 31 height 11
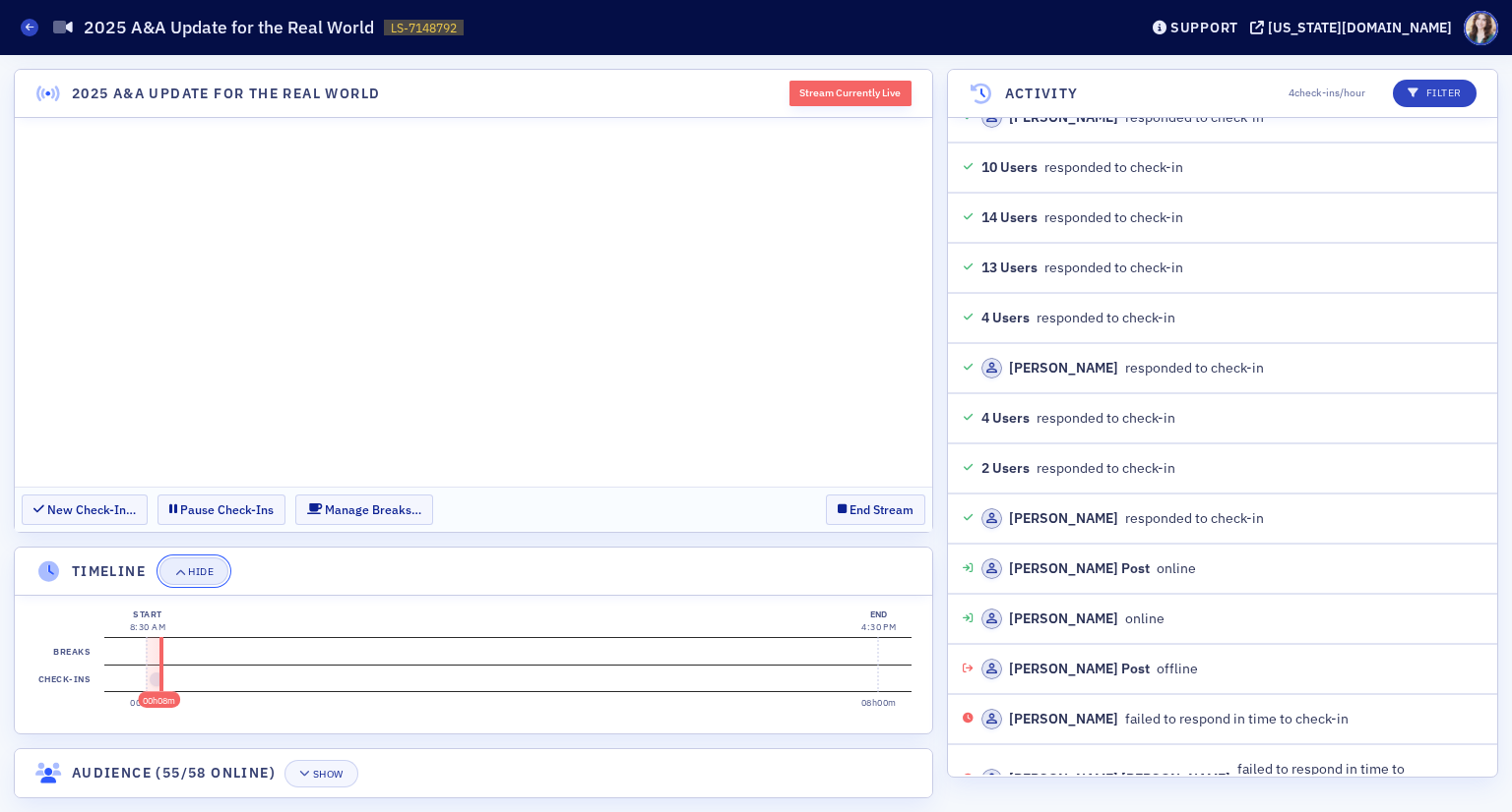
click at [197, 573] on div "Hide" at bounding box center [201, 572] width 26 height 11
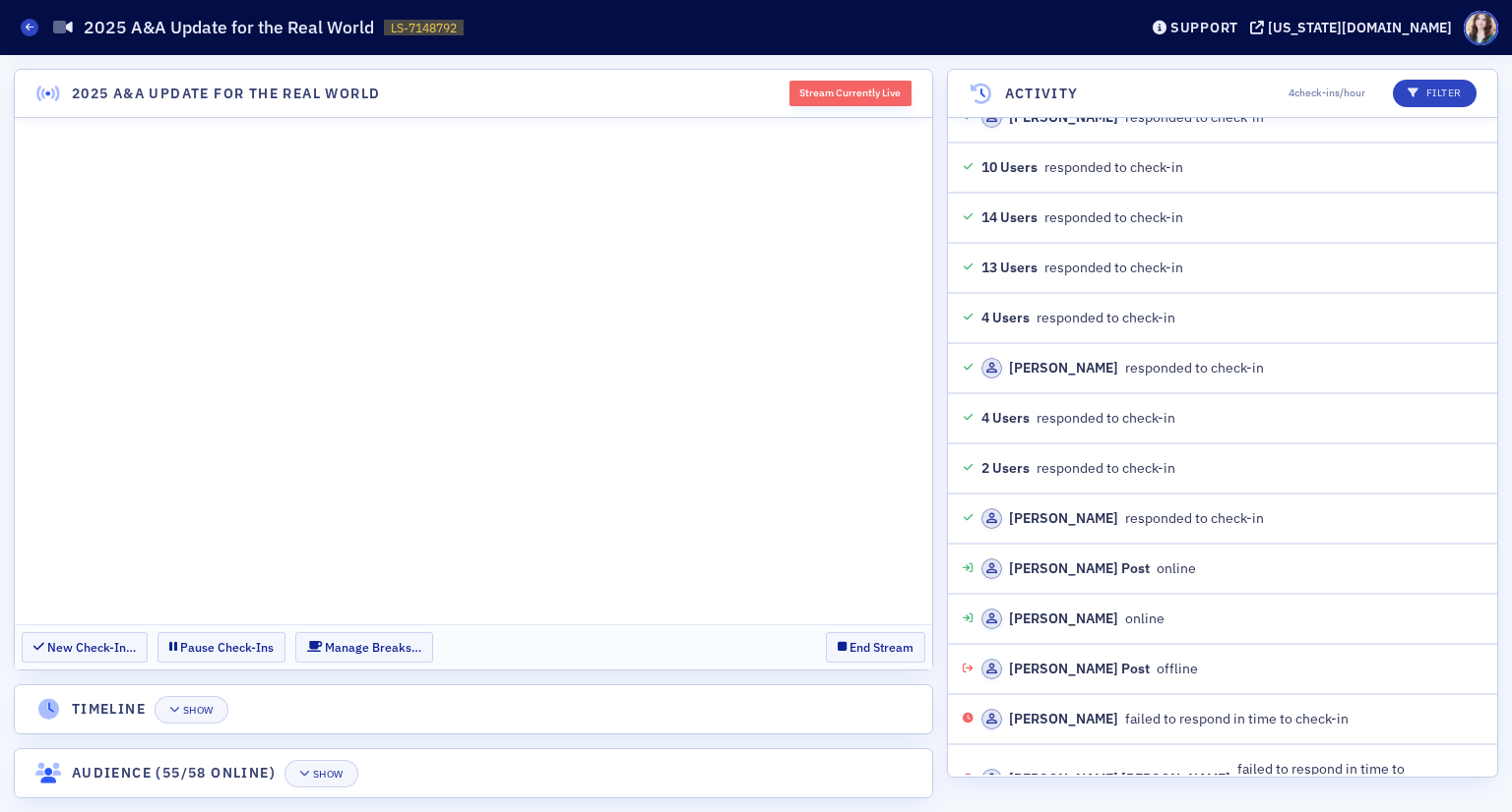
click at [778, 644] on section "New Check-In… Pause Check-Ins Manage Breaks… End Stream" at bounding box center [473, 648] width 917 height 45
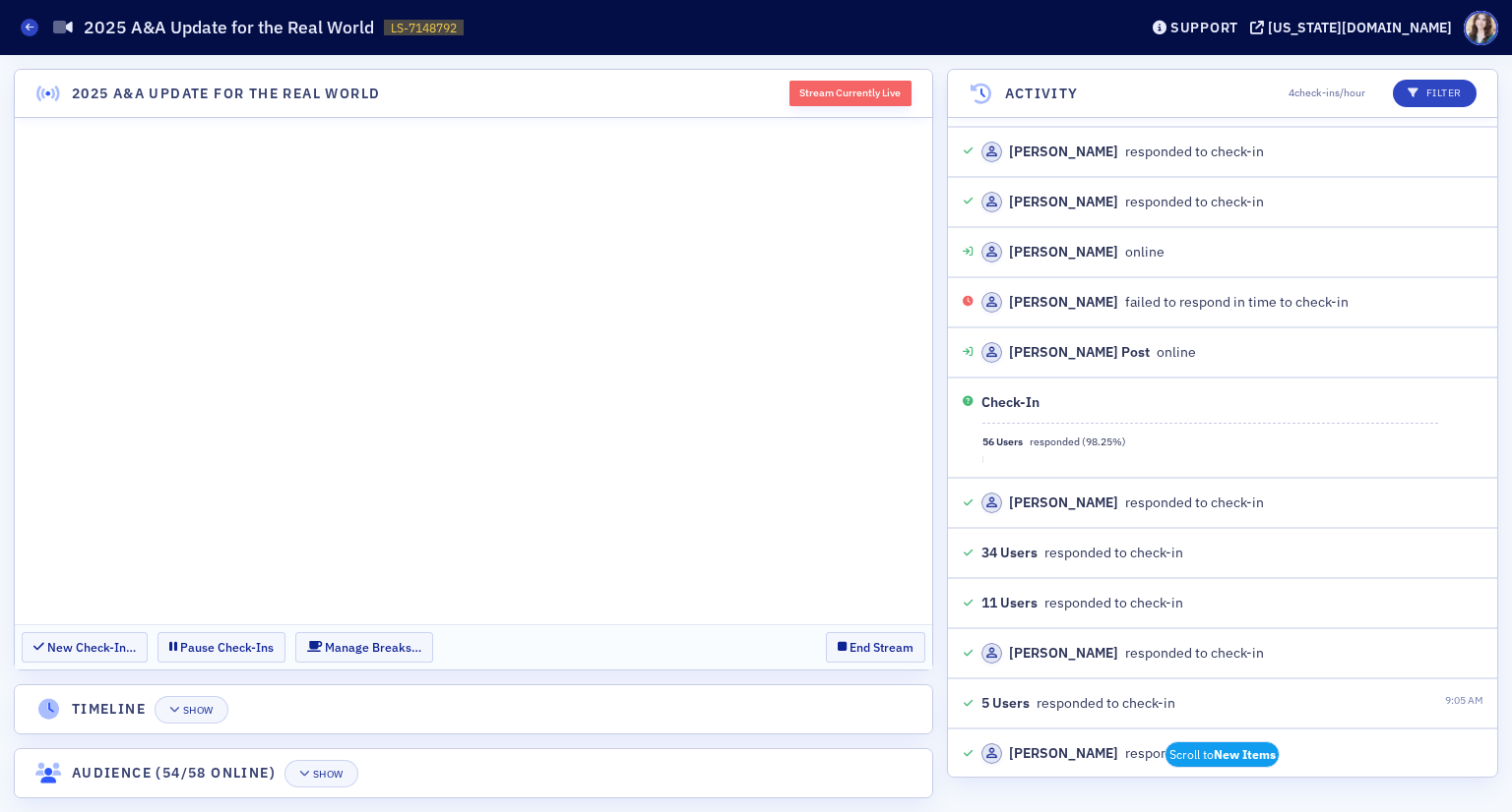
scroll to position [21344, 0]
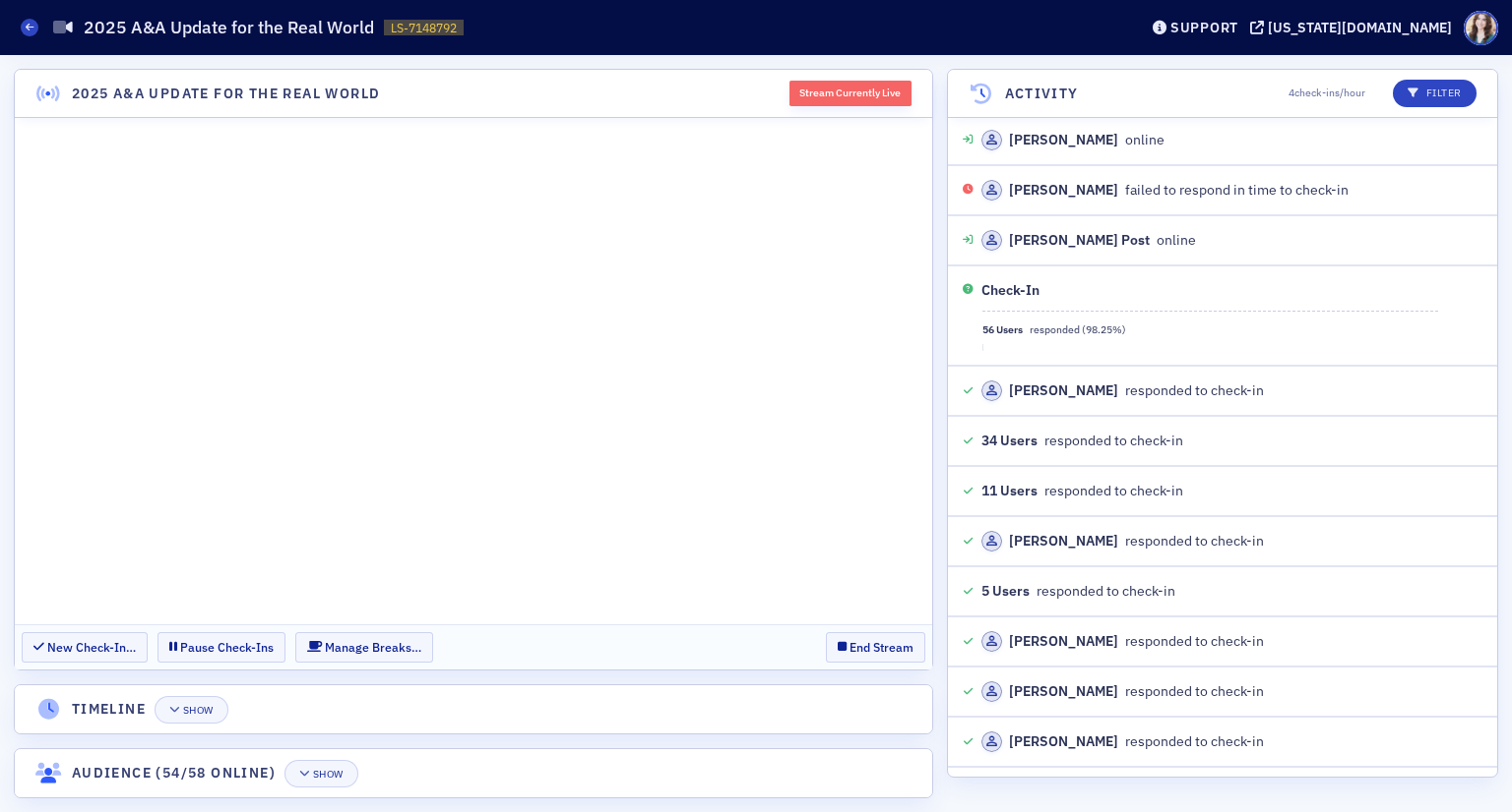
click at [804, 641] on section "New Check-In… Pause Check-Ins Manage Breaks… End Stream" at bounding box center [473, 648] width 917 height 45
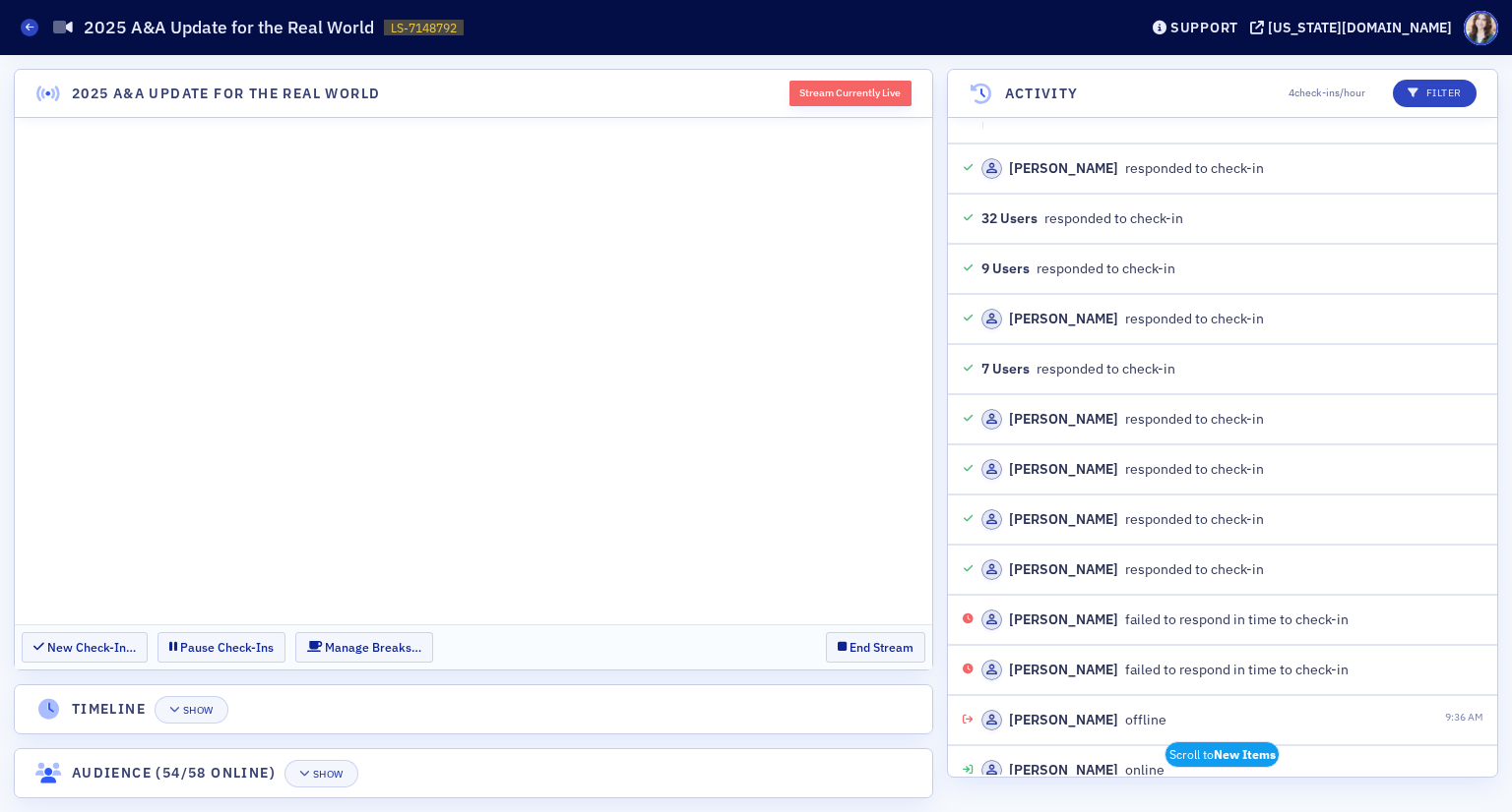
scroll to position [22803, 0]
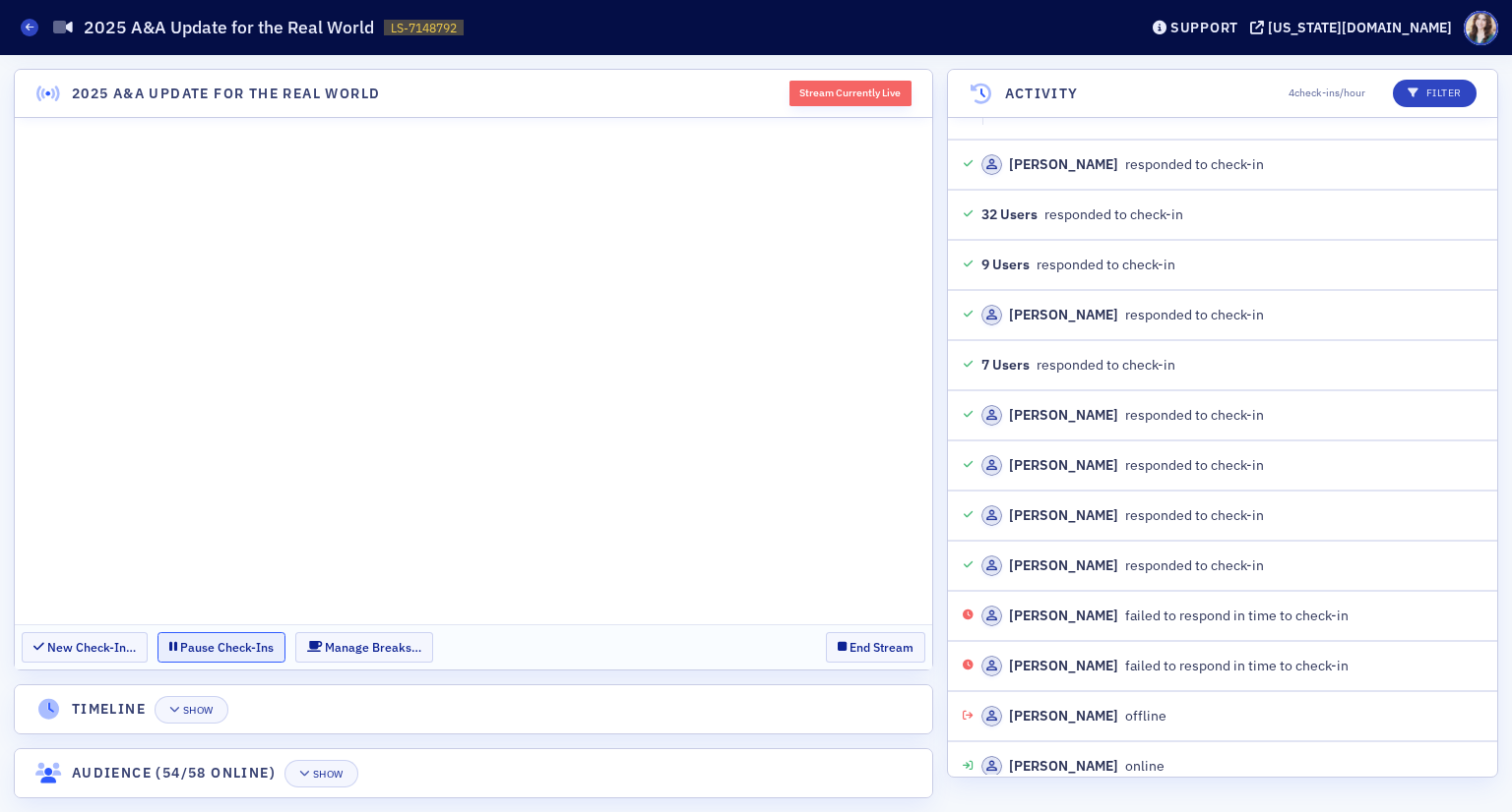
click at [271, 641] on button "Pause Check-Ins" at bounding box center [221, 647] width 128 height 31
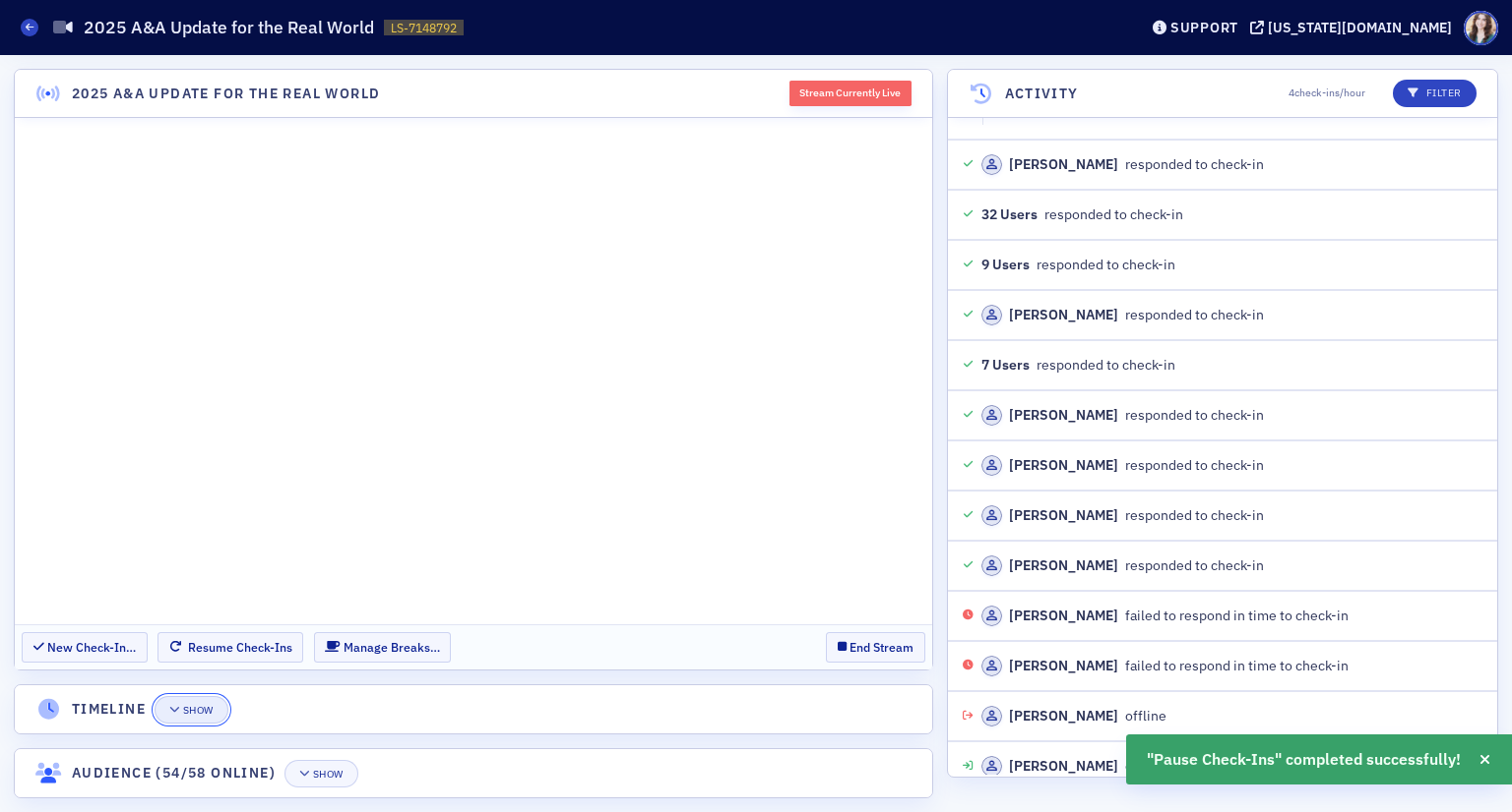
click at [195, 709] on div "Show" at bounding box center [198, 710] width 31 height 11
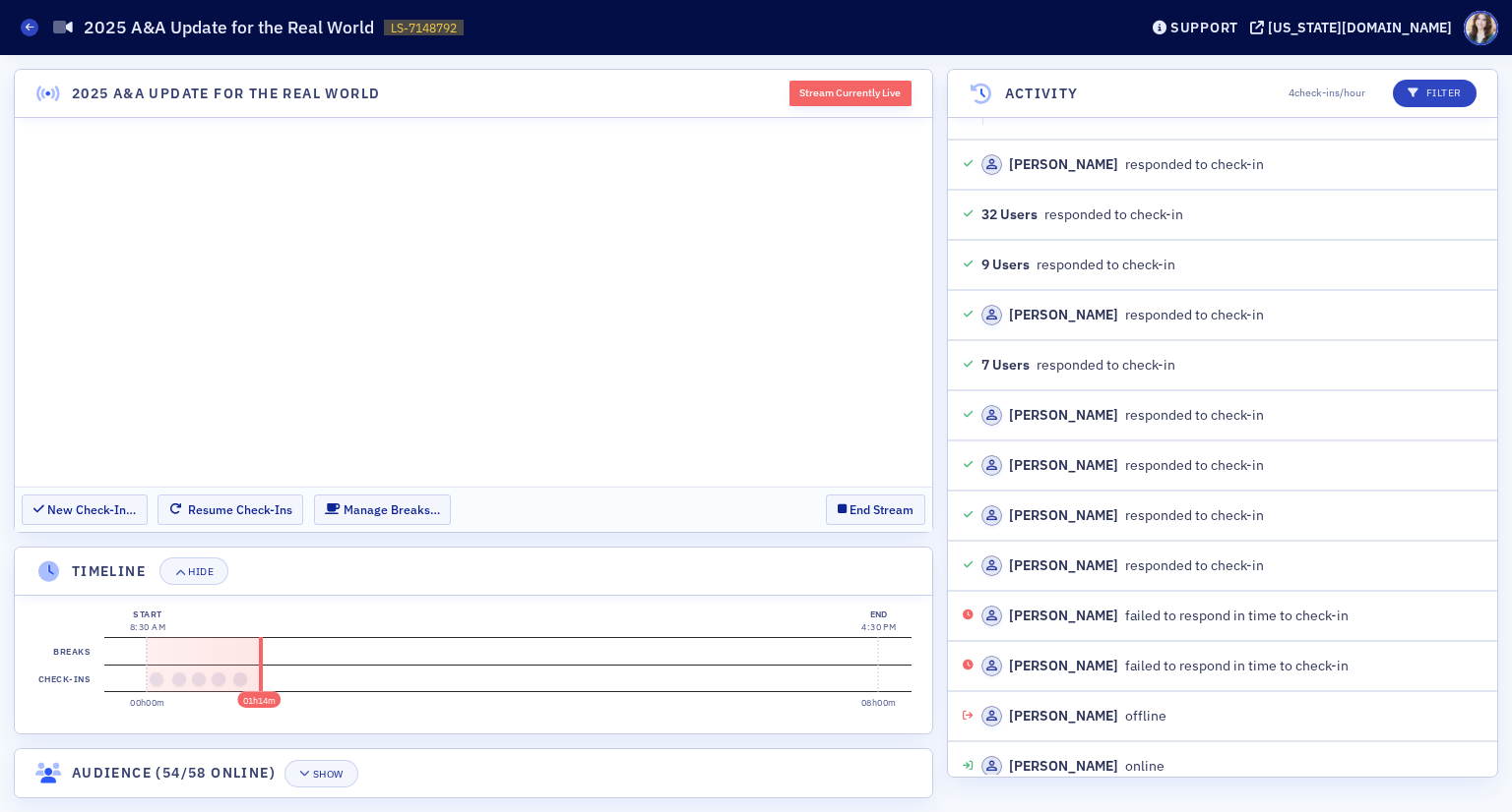
click at [272, 576] on header "Timeline Hide" at bounding box center [473, 572] width 917 height 48
click at [875, 569] on header "Timeline Hide" at bounding box center [473, 572] width 917 height 48
click at [806, 508] on section "New Check-In… Resume Check-Ins Manage Breaks… End Stream" at bounding box center [473, 509] width 917 height 45
click at [806, 503] on section "New Check-In… Resume Check-Ins Manage Breaks… End Stream" at bounding box center [473, 509] width 917 height 45
click at [255, 509] on button "Resume Check-Ins" at bounding box center [230, 509] width 145 height 31
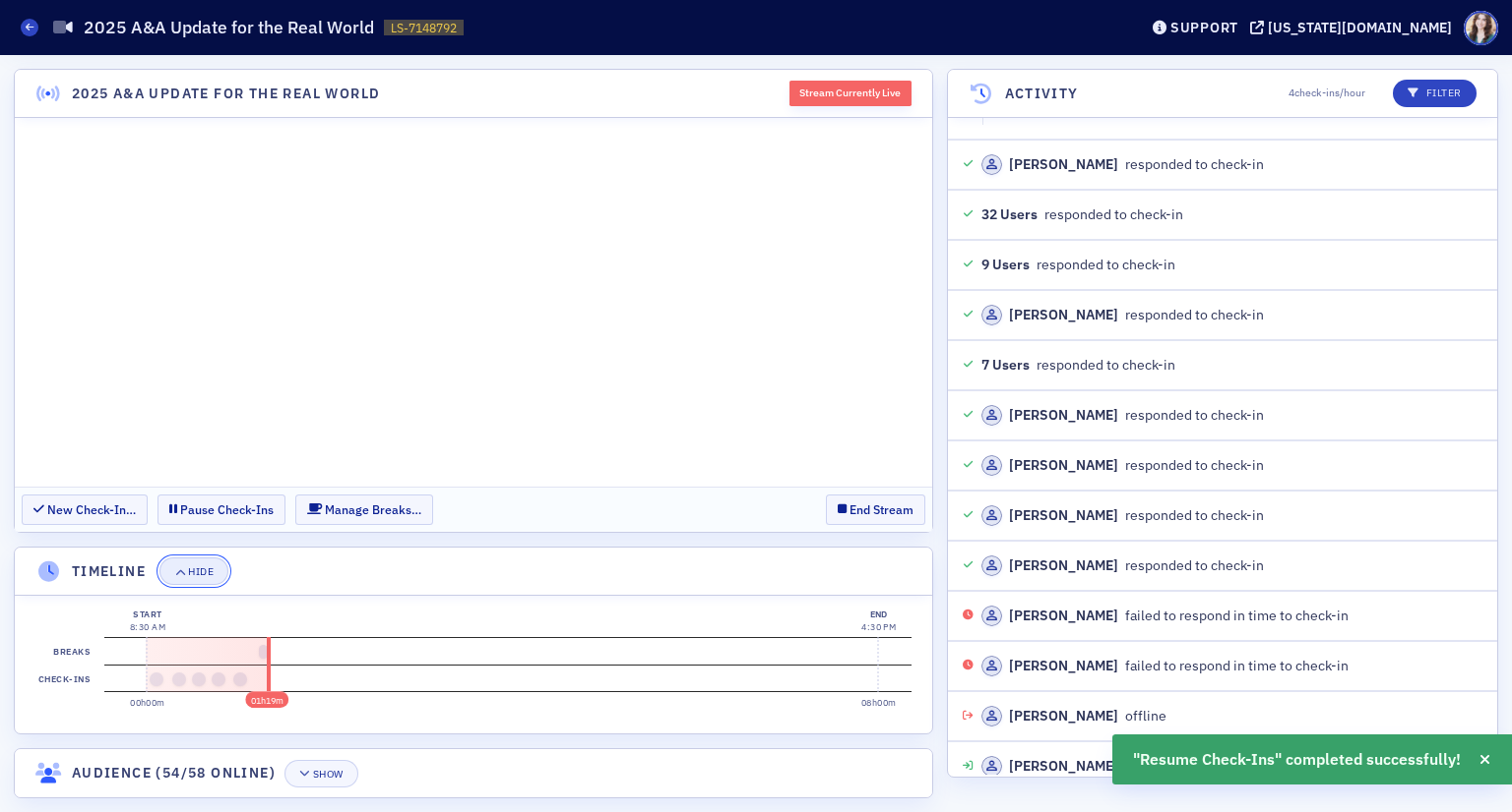
click at [187, 568] on span "Hide" at bounding box center [194, 572] width 40 height 11
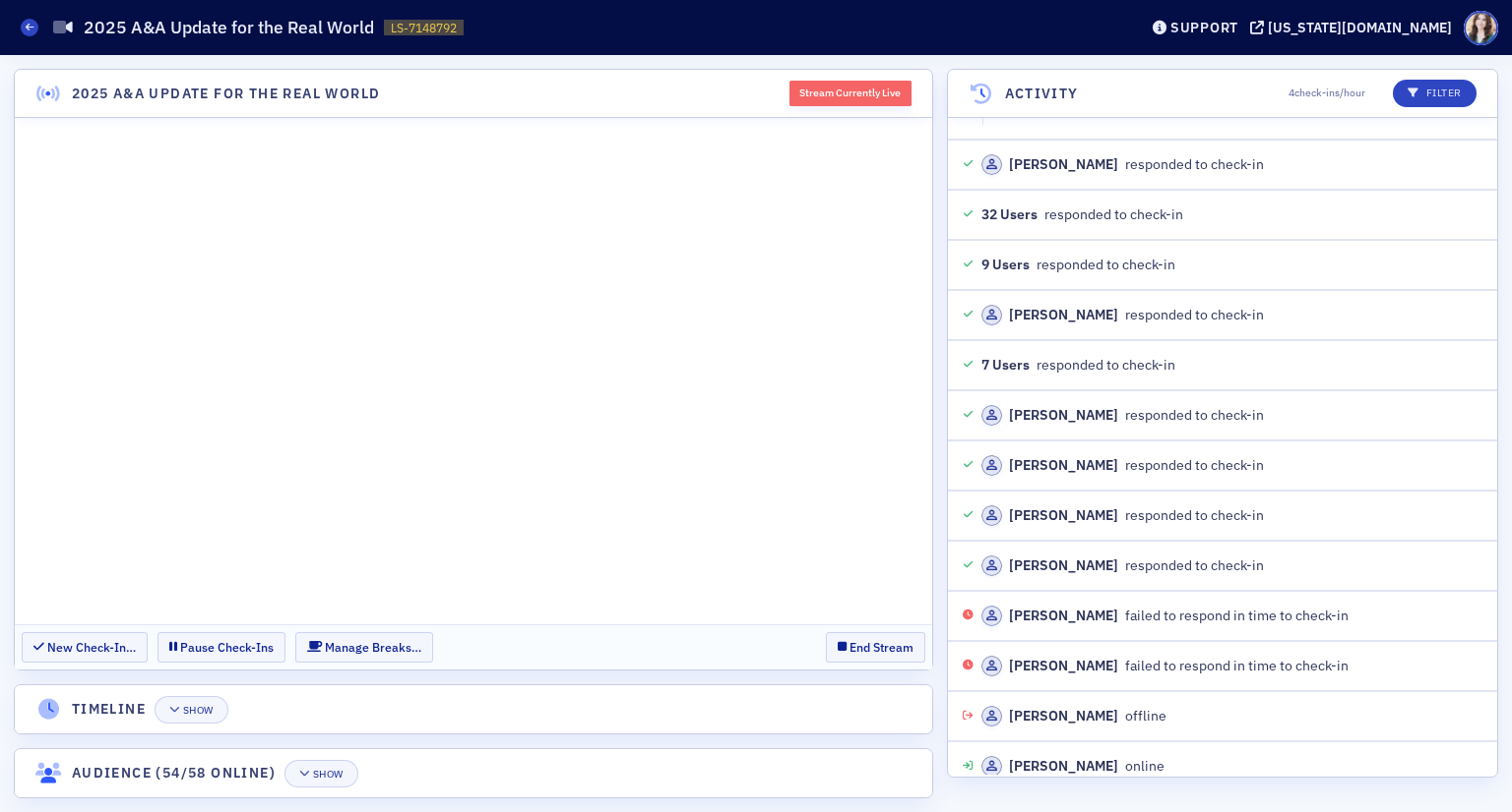
click at [433, 641] on section "New Check-In… Pause Check-Ins Manage Breaks… End Stream" at bounding box center [473, 648] width 917 height 45
click at [430, 641] on section "New Check-In… Pause Check-Ins Manage Breaks… End Stream" at bounding box center [473, 648] width 917 height 45
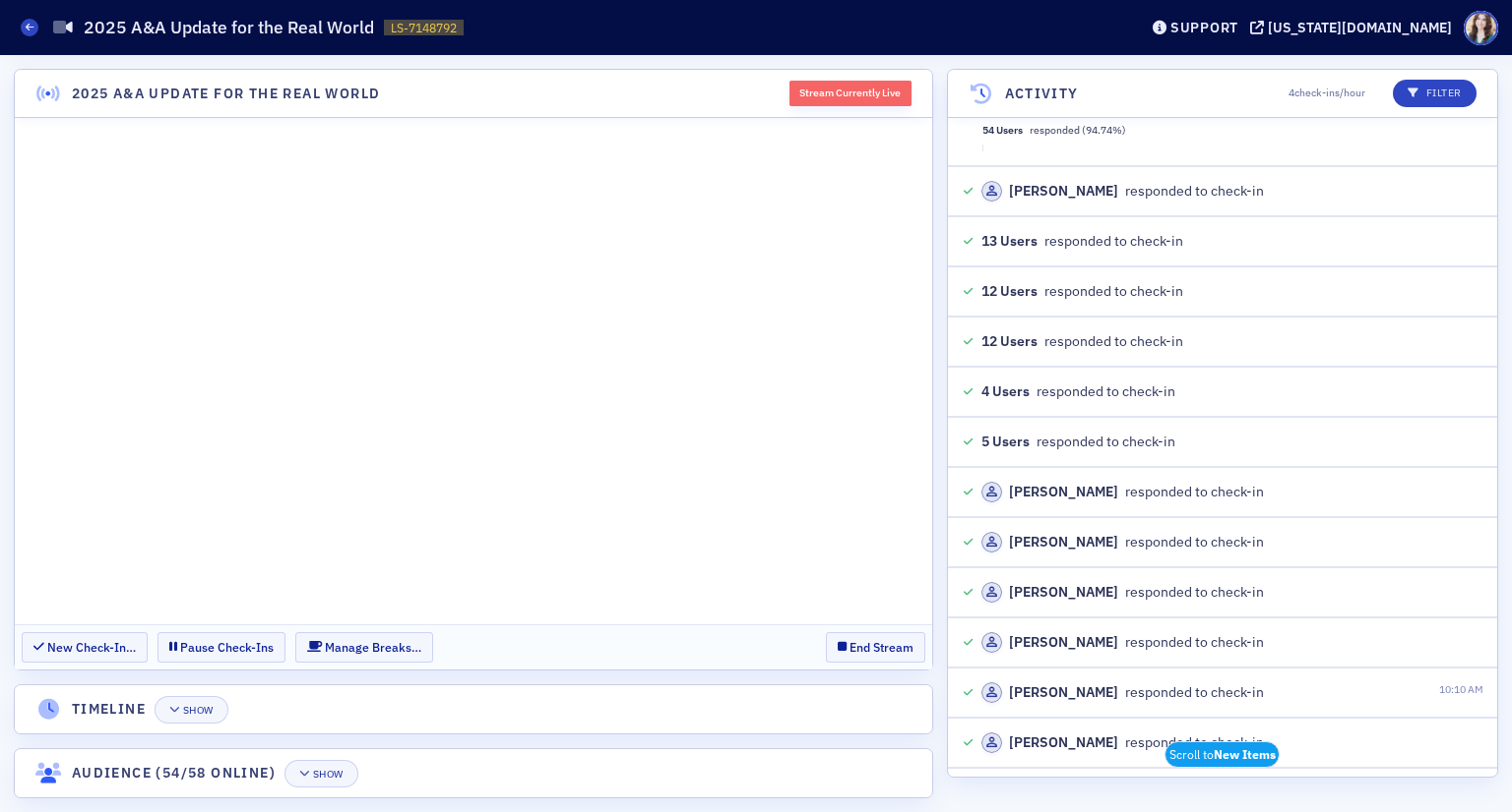
scroll to position [24555, 0]
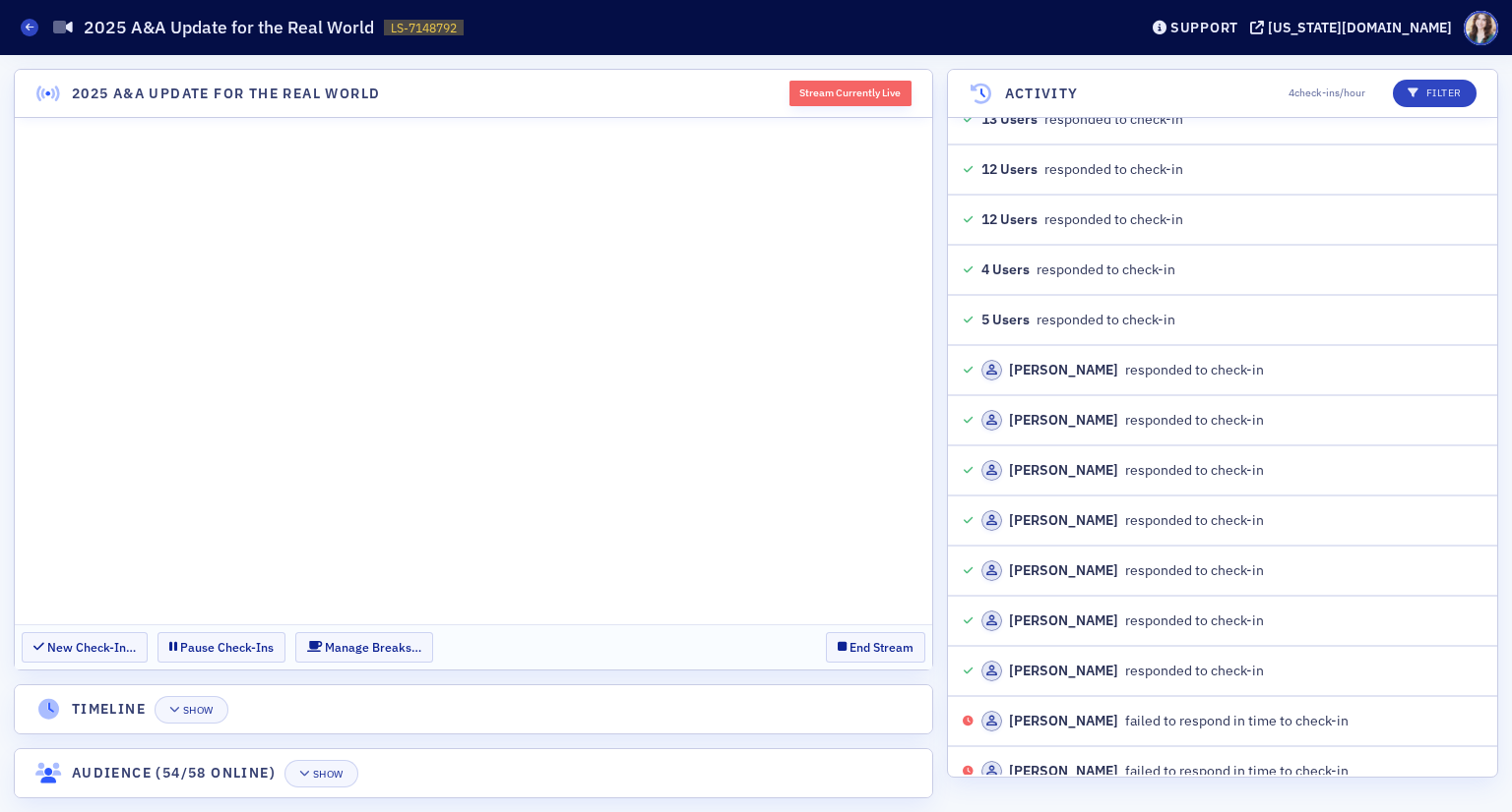
click at [764, 661] on section "New Check-In… Pause Check-Ins Manage Breaks… End Stream" at bounding box center [473, 648] width 917 height 45
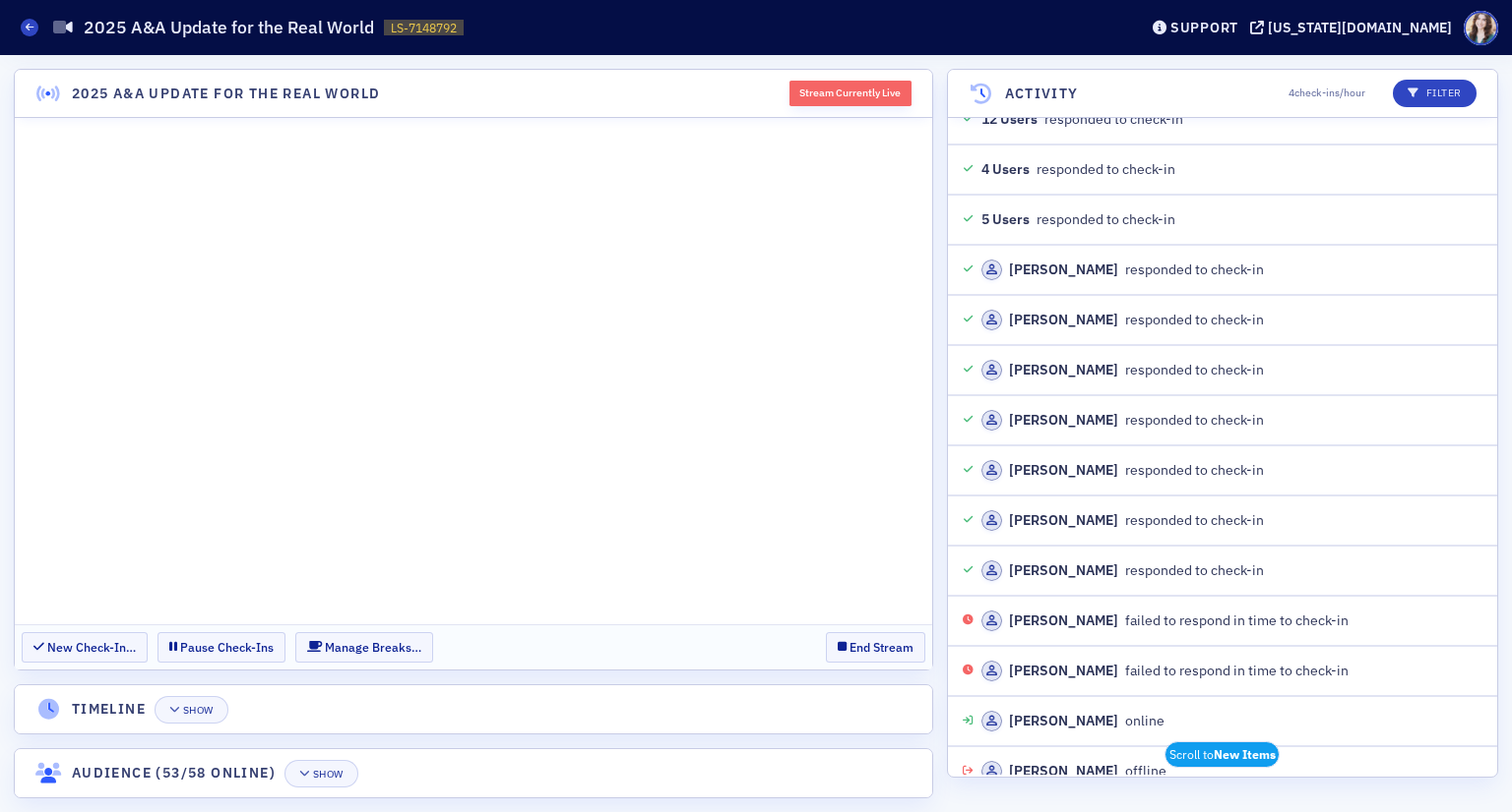
click at [754, 93] on header "2025 A&A Update for the Real World Stream Currently Live" at bounding box center [473, 94] width 917 height 48
click at [772, 87] on header "2025 A&A Update for the Real World Stream Currently Live" at bounding box center [473, 94] width 917 height 48
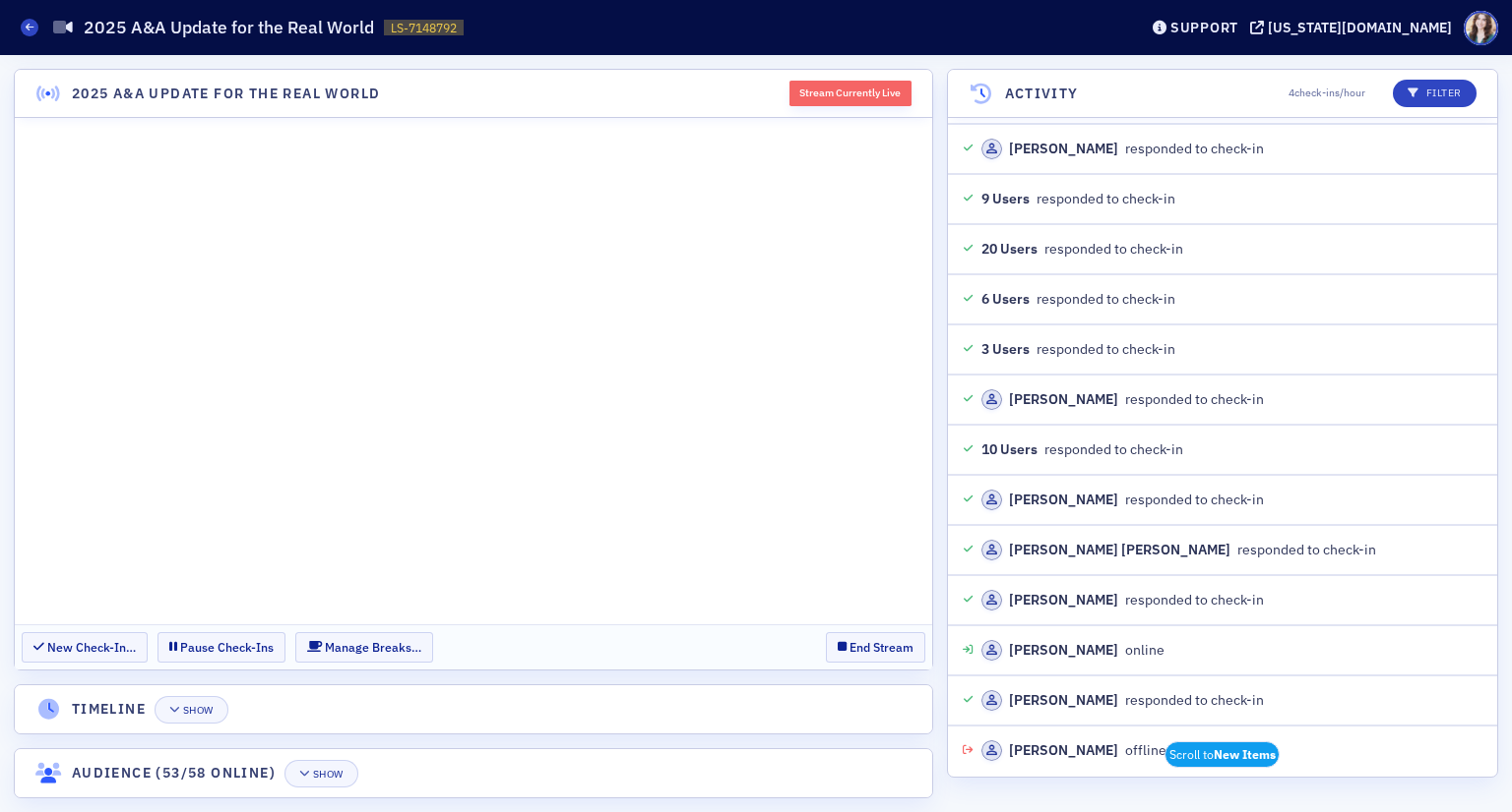
scroll to position [25506, 0]
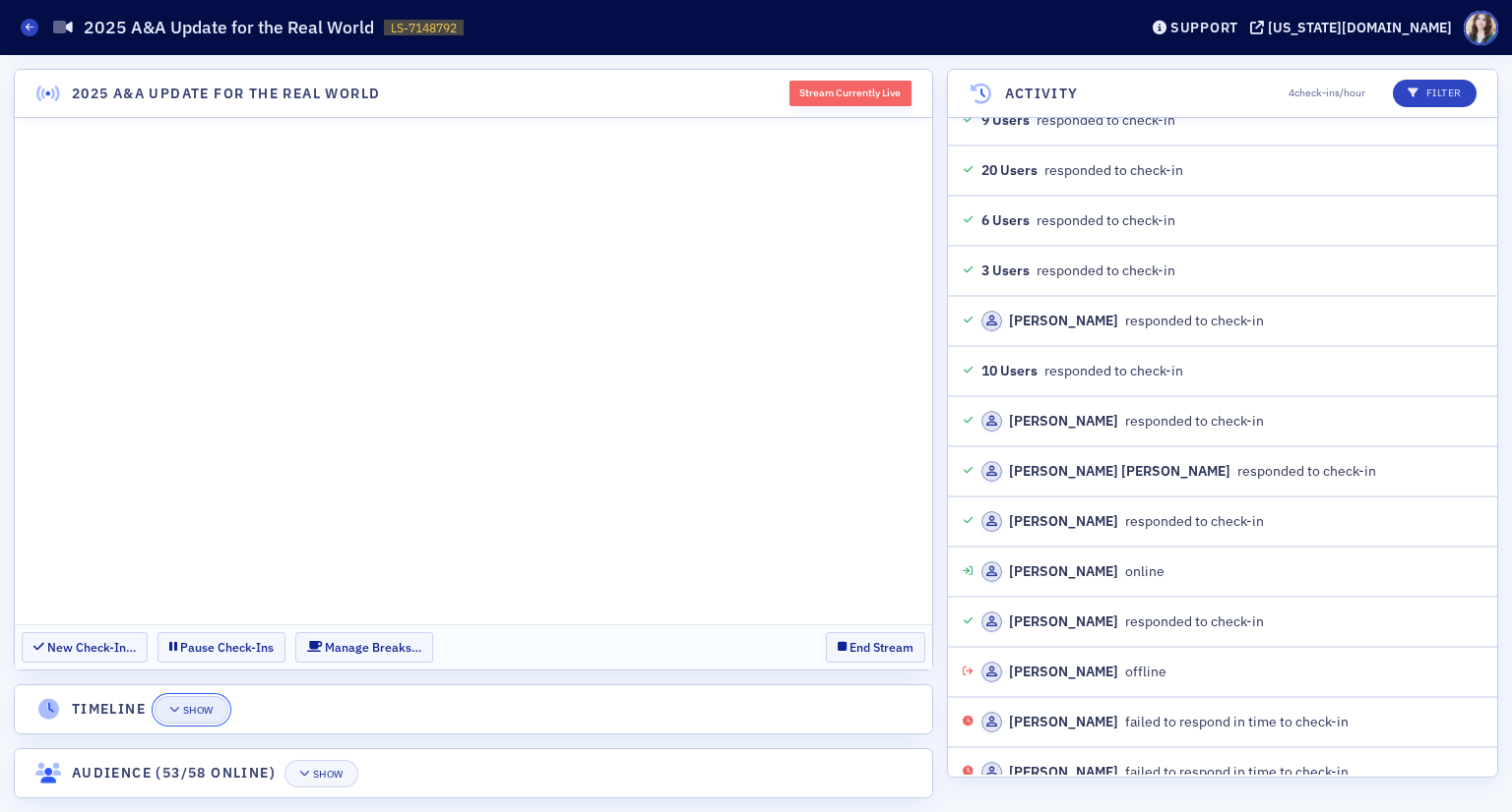
click at [190, 716] on button "Show" at bounding box center [191, 710] width 74 height 28
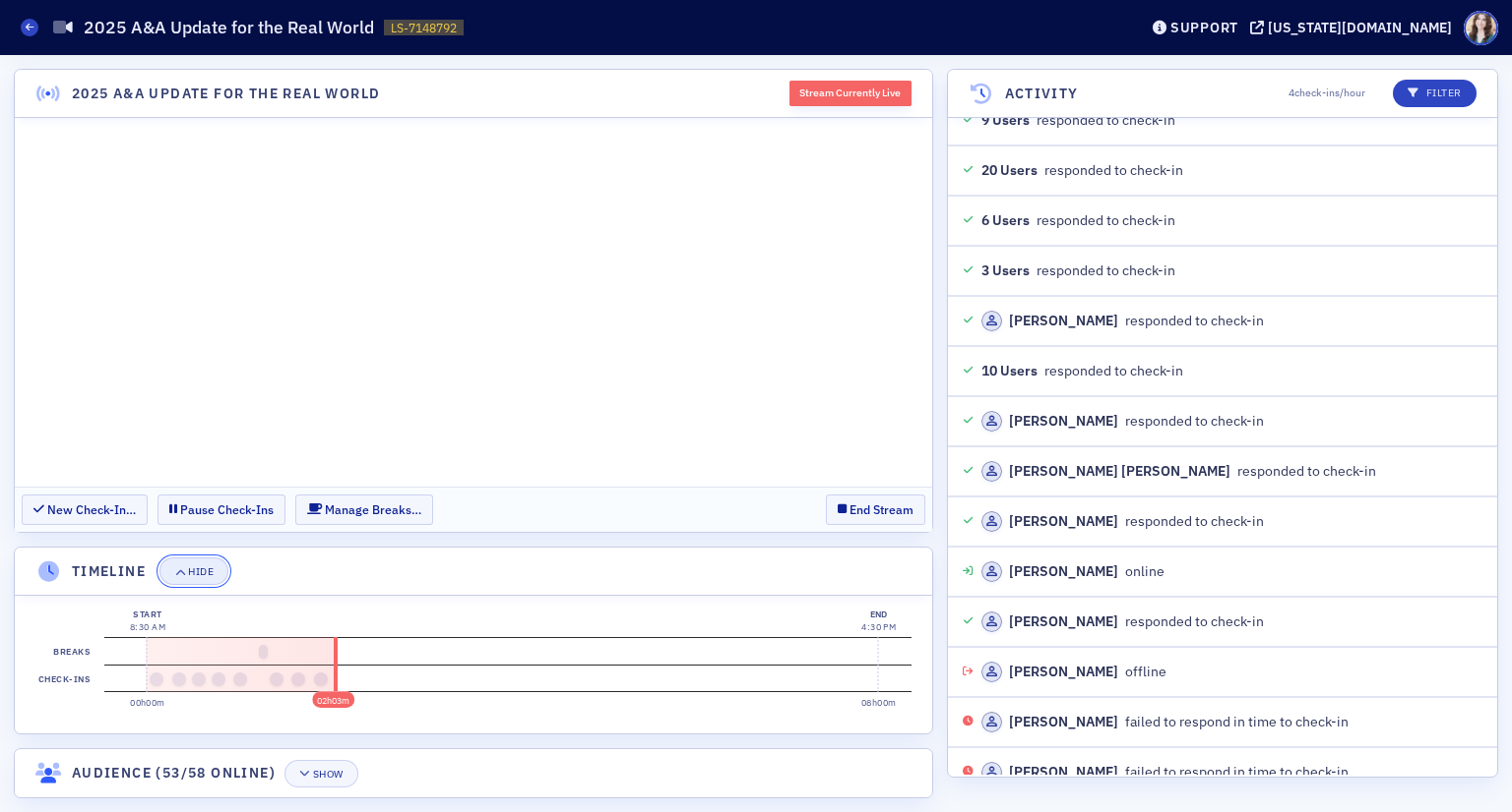
click at [207, 576] on div "Hide" at bounding box center [201, 572] width 26 height 11
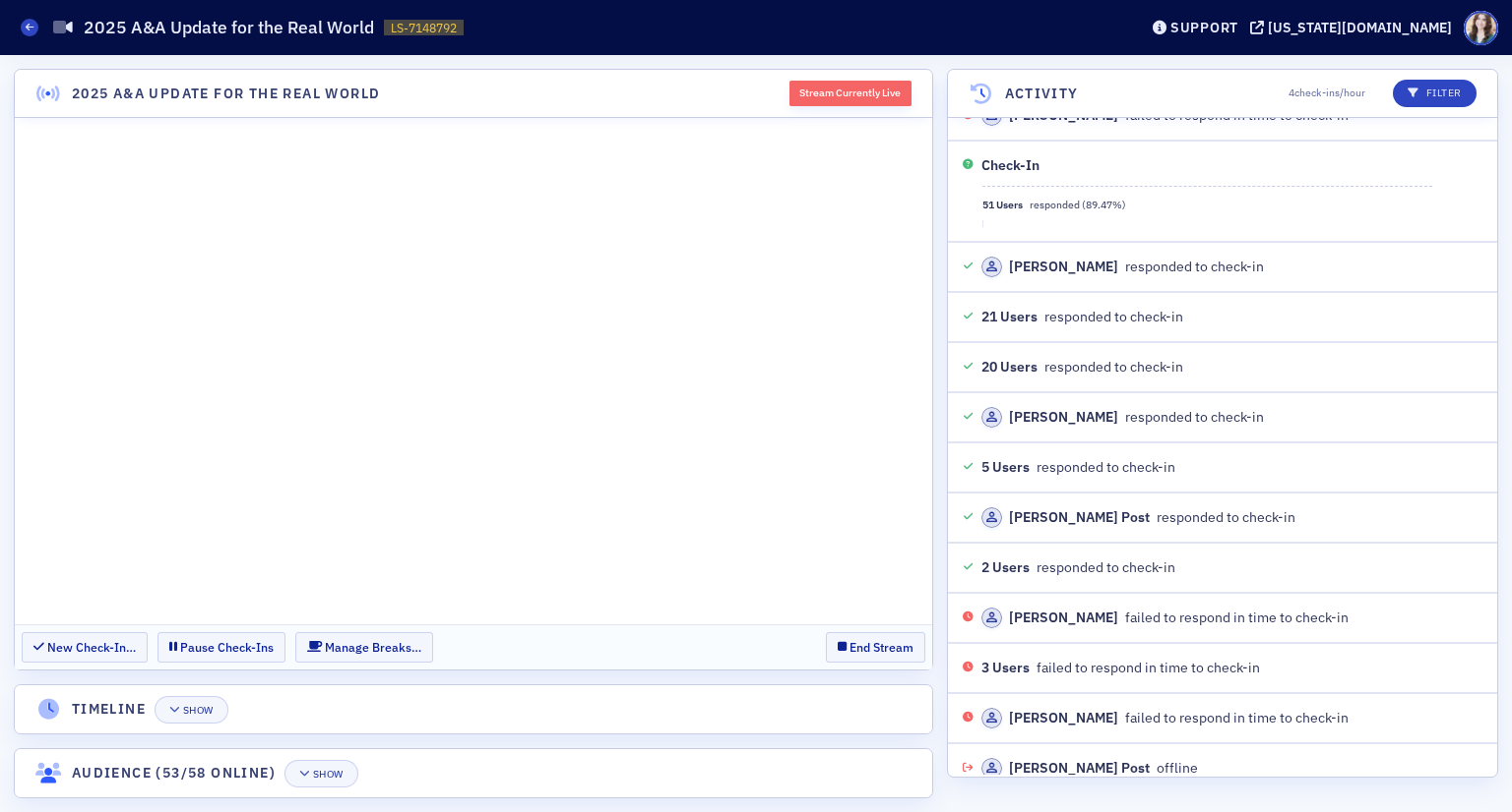
scroll to position [26211, 0]
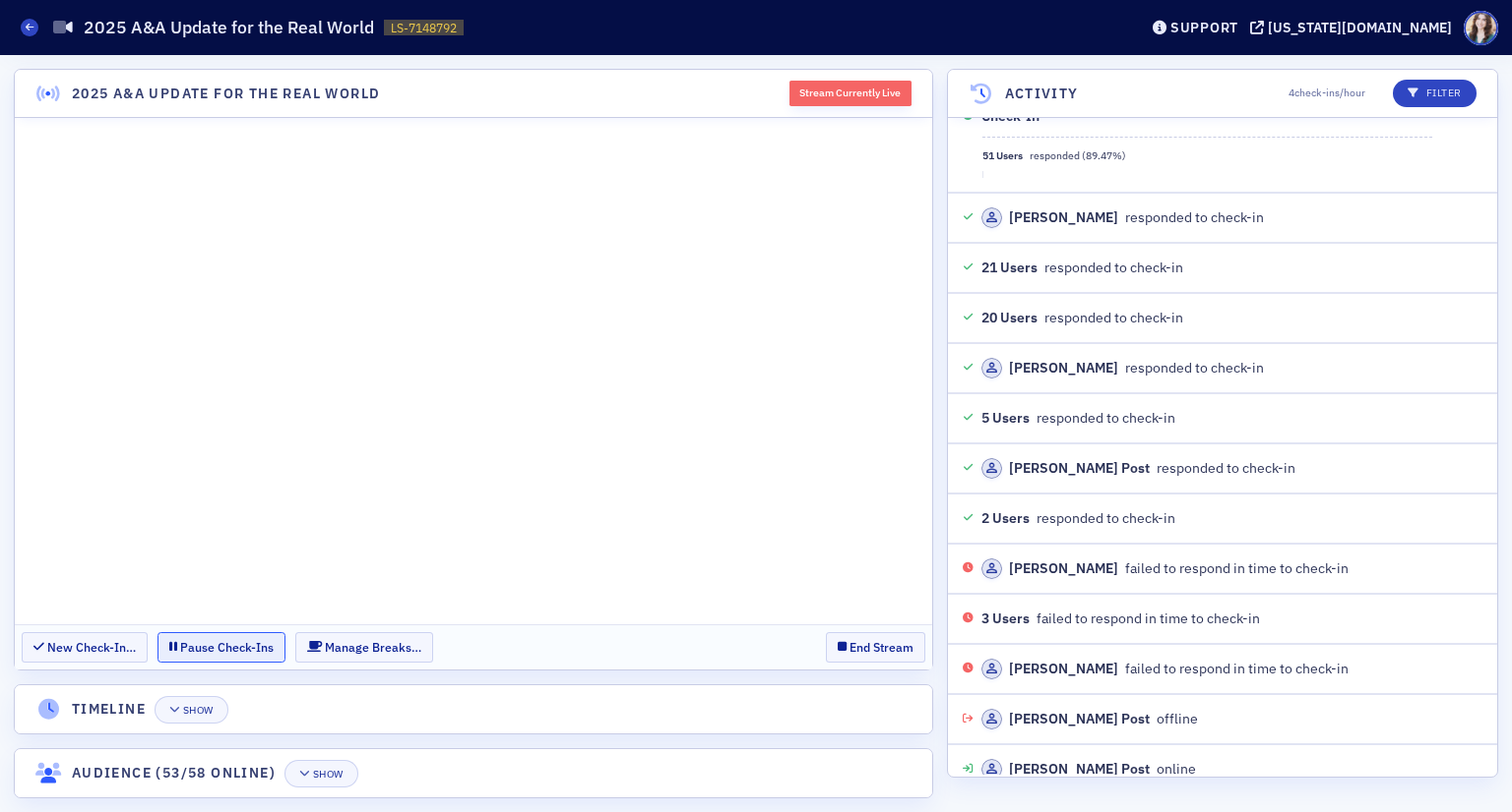
click at [271, 642] on button "Pause Check-Ins" at bounding box center [221, 647] width 128 height 31
click at [229, 654] on button "Resume Check-Ins" at bounding box center [230, 647] width 145 height 31
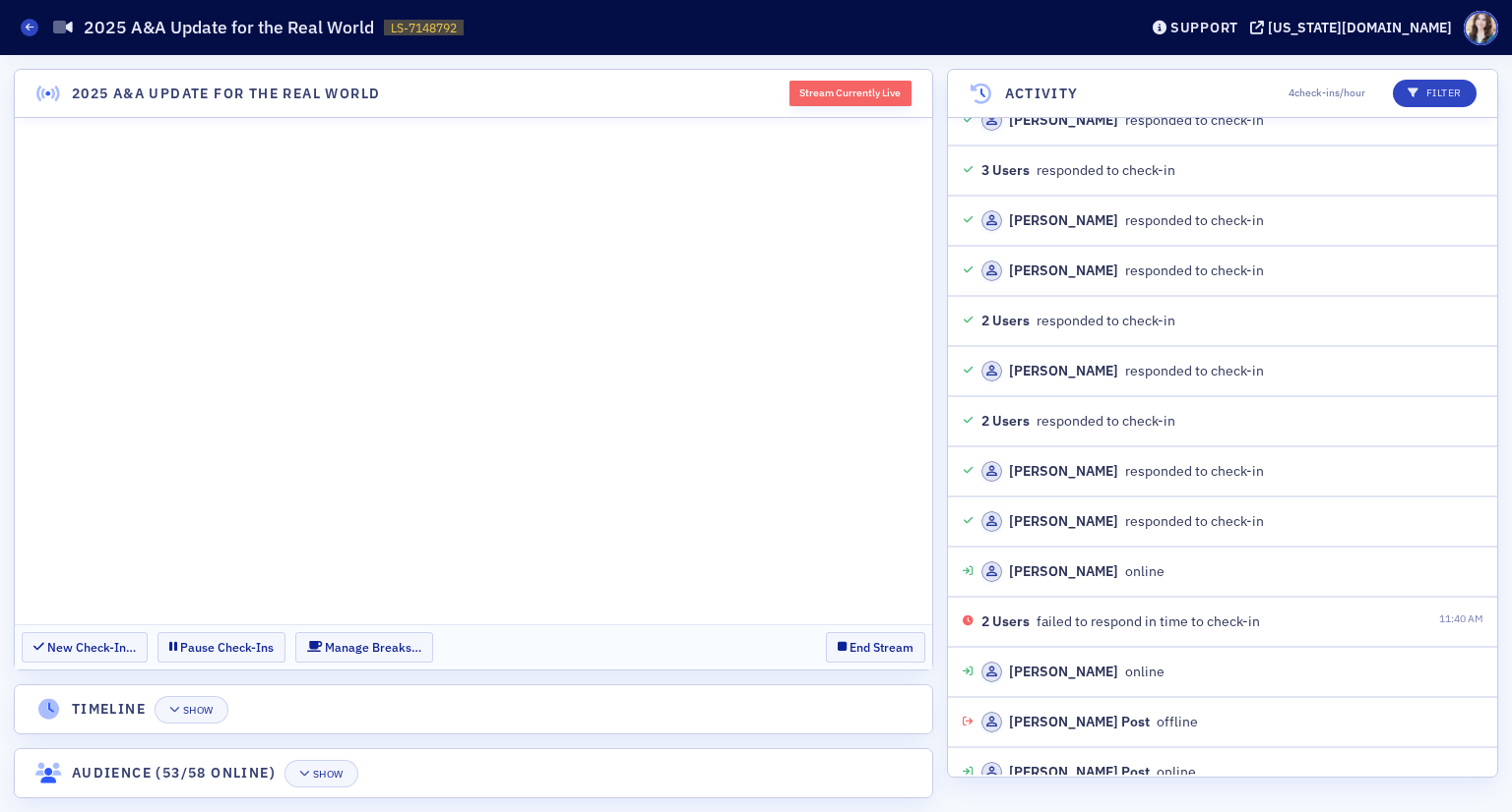
scroll to position [29622, 0]
click at [336, 769] on div "Show" at bounding box center [328, 774] width 31 height 11
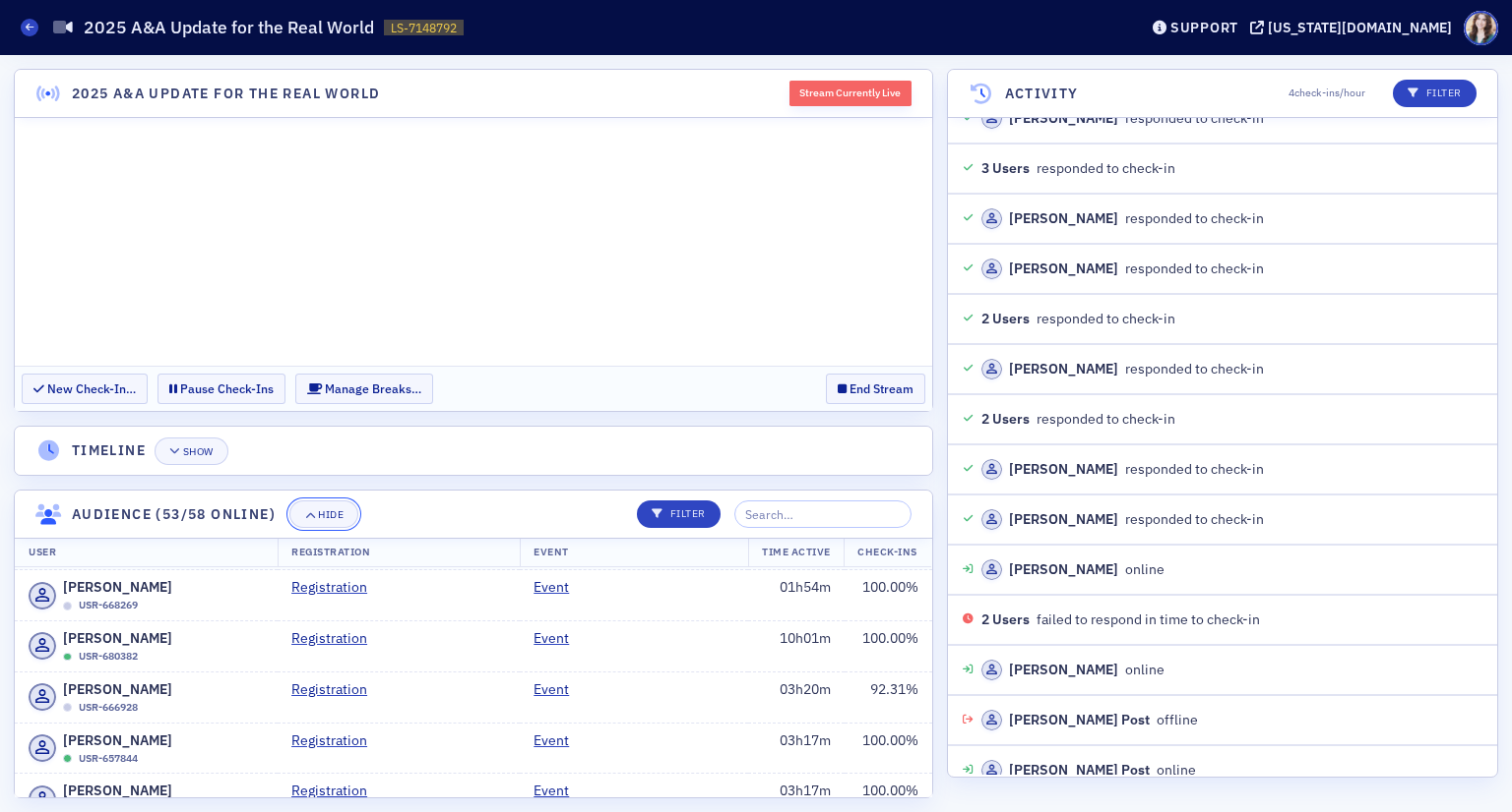
scroll to position [197, 0]
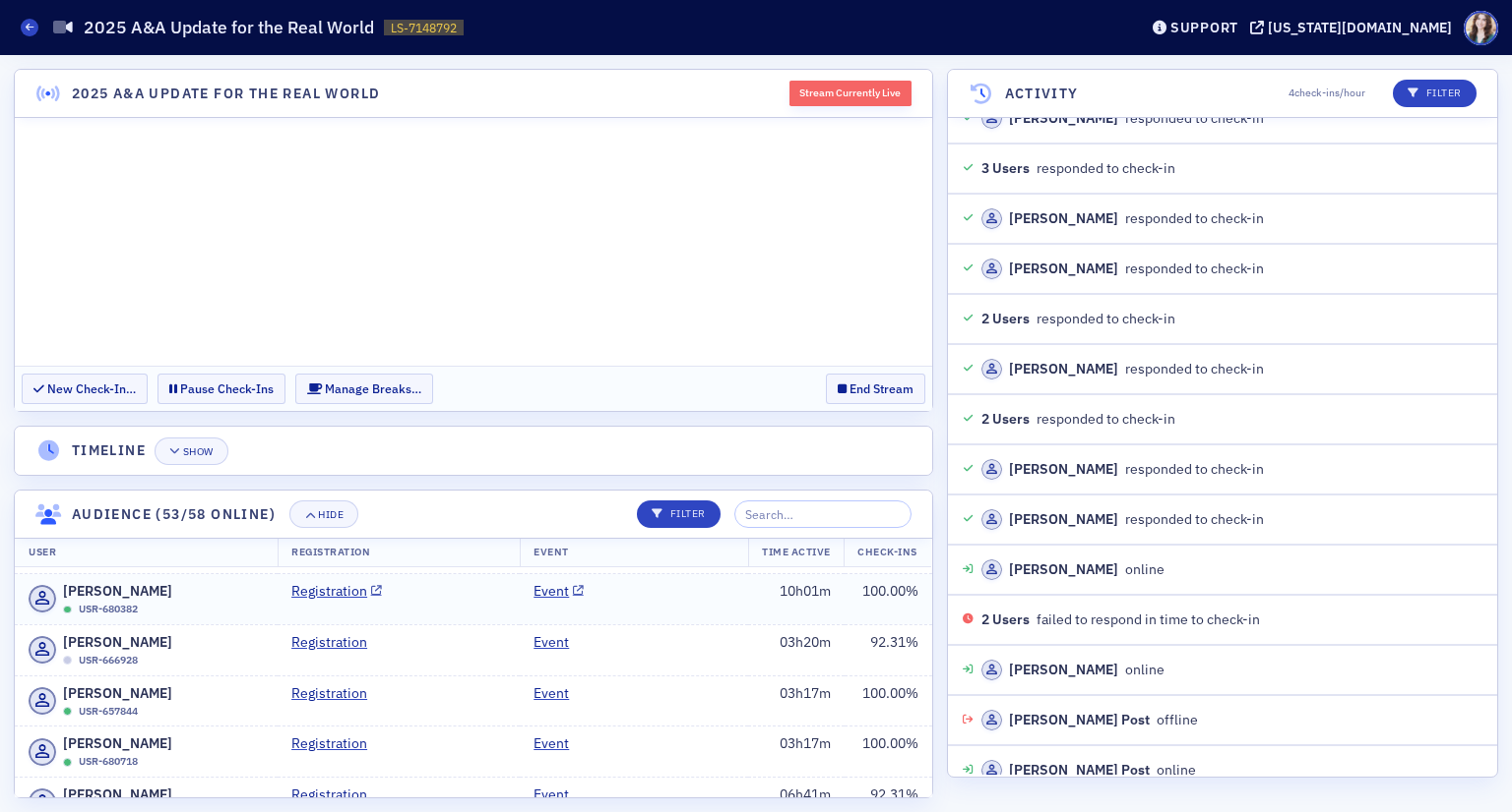
click at [861, 602] on td "100.00 %" at bounding box center [888, 600] width 88 height 51
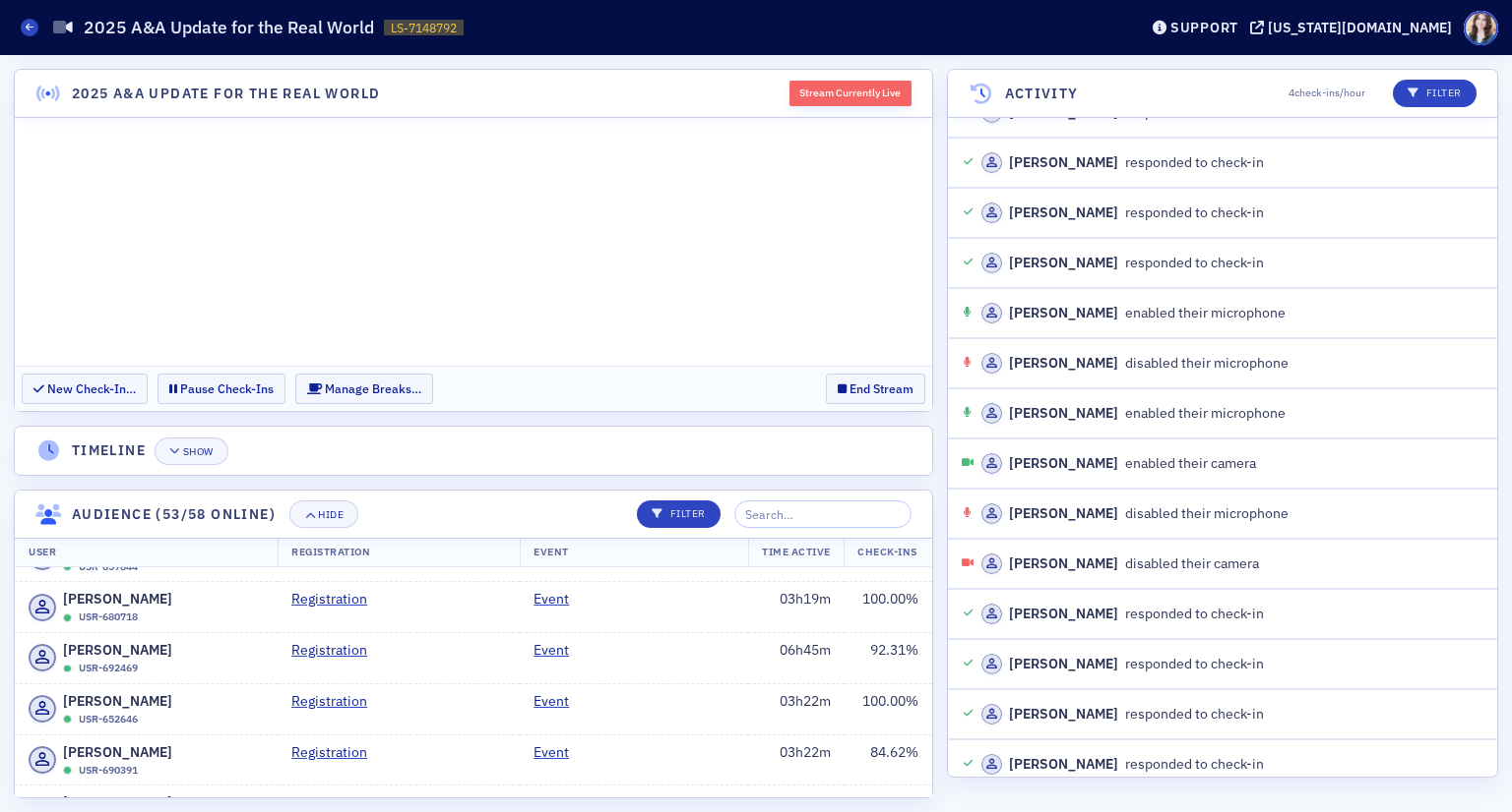
scroll to position [0, 0]
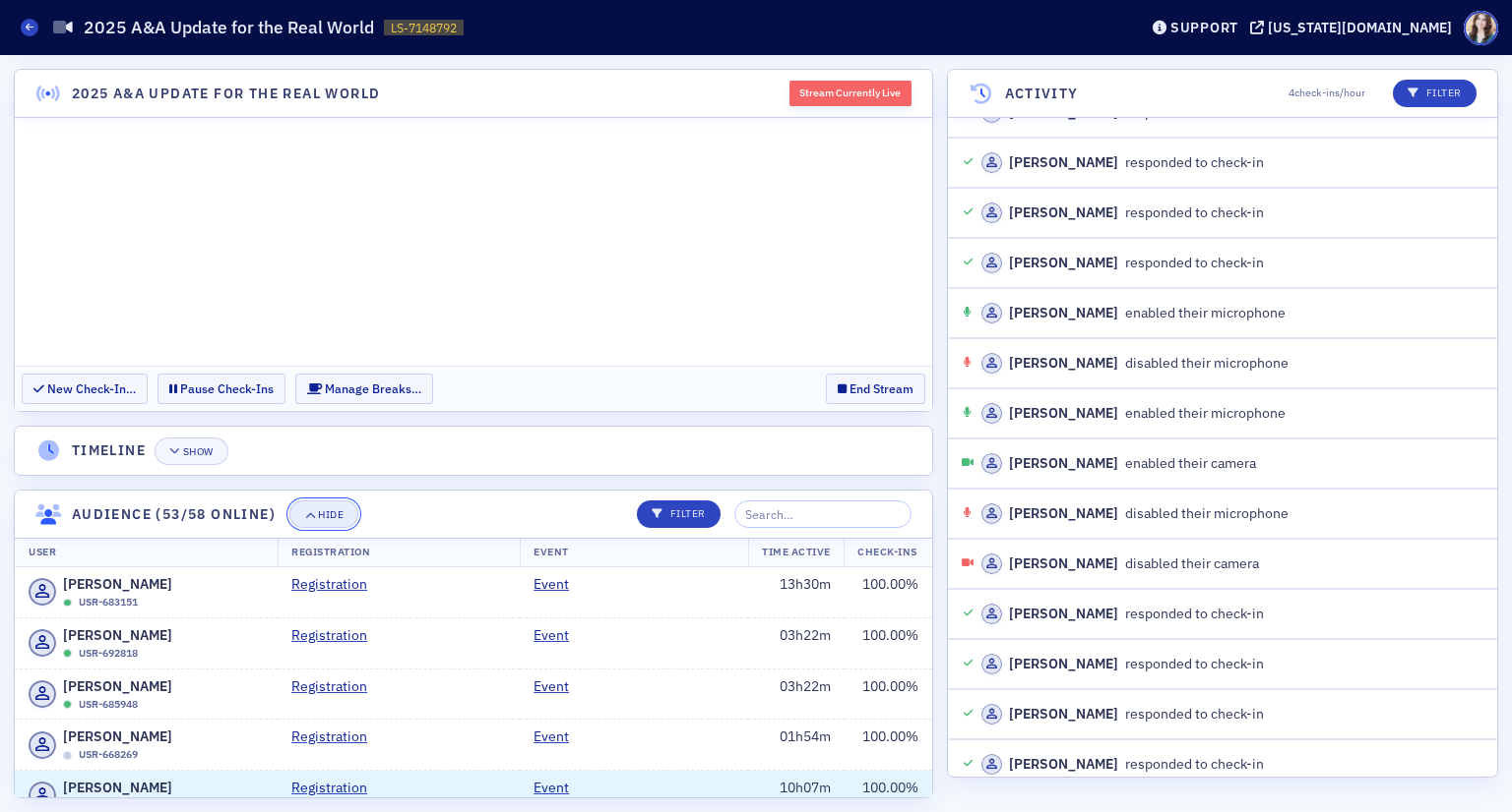
click at [301, 518] on button "Hide" at bounding box center [324, 514] width 69 height 28
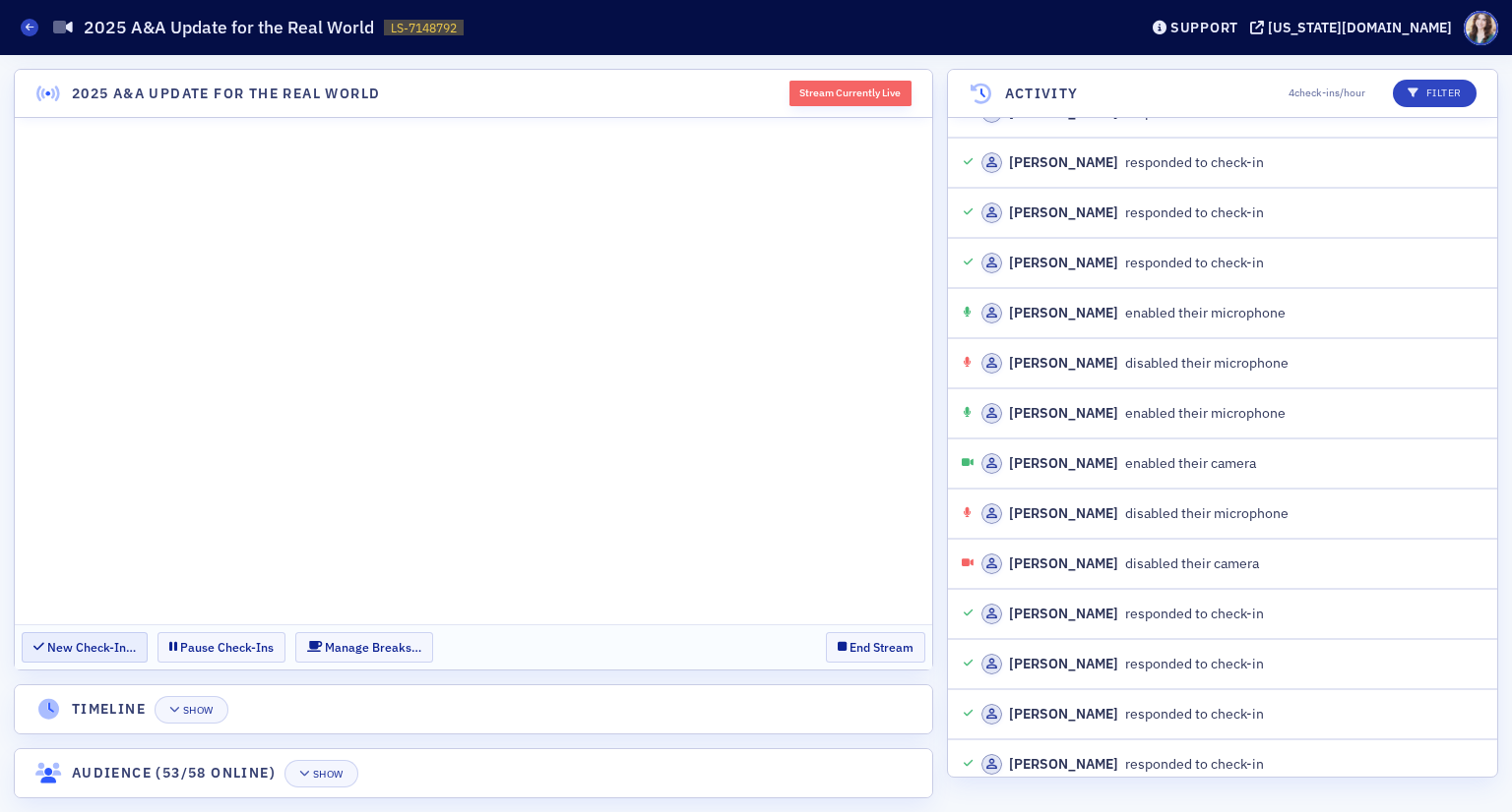
scroll to position [1684, 0]
click at [242, 646] on button "Pause Check-Ins" at bounding box center [221, 647] width 128 height 31
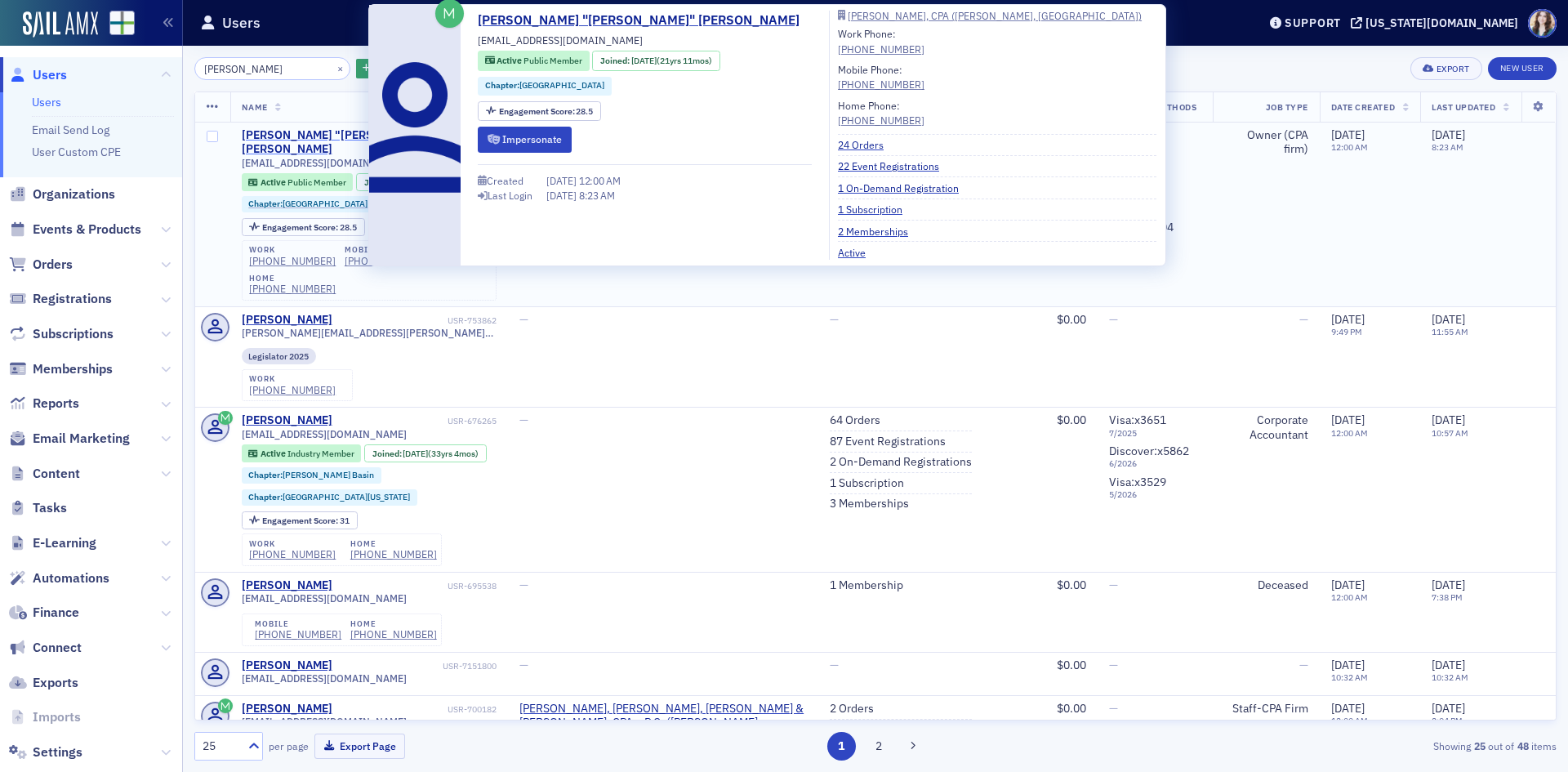
type input "Debbie Hendrix"
click at [348, 131] on div "Debra "Debbie" Hendrix" at bounding box center [343, 142] width 203 height 29
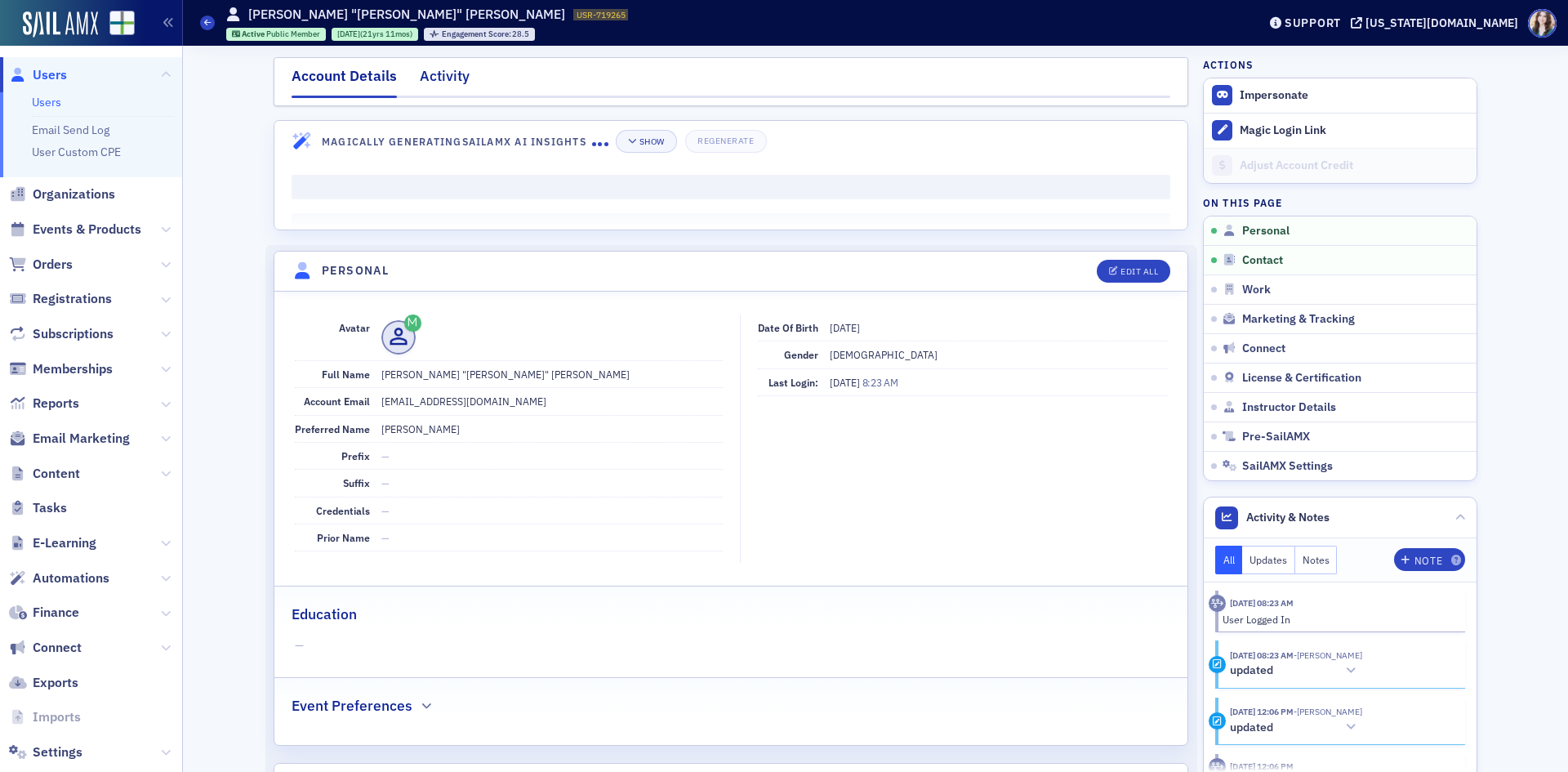
click at [433, 76] on div "Activity" at bounding box center [444, 80] width 50 height 30
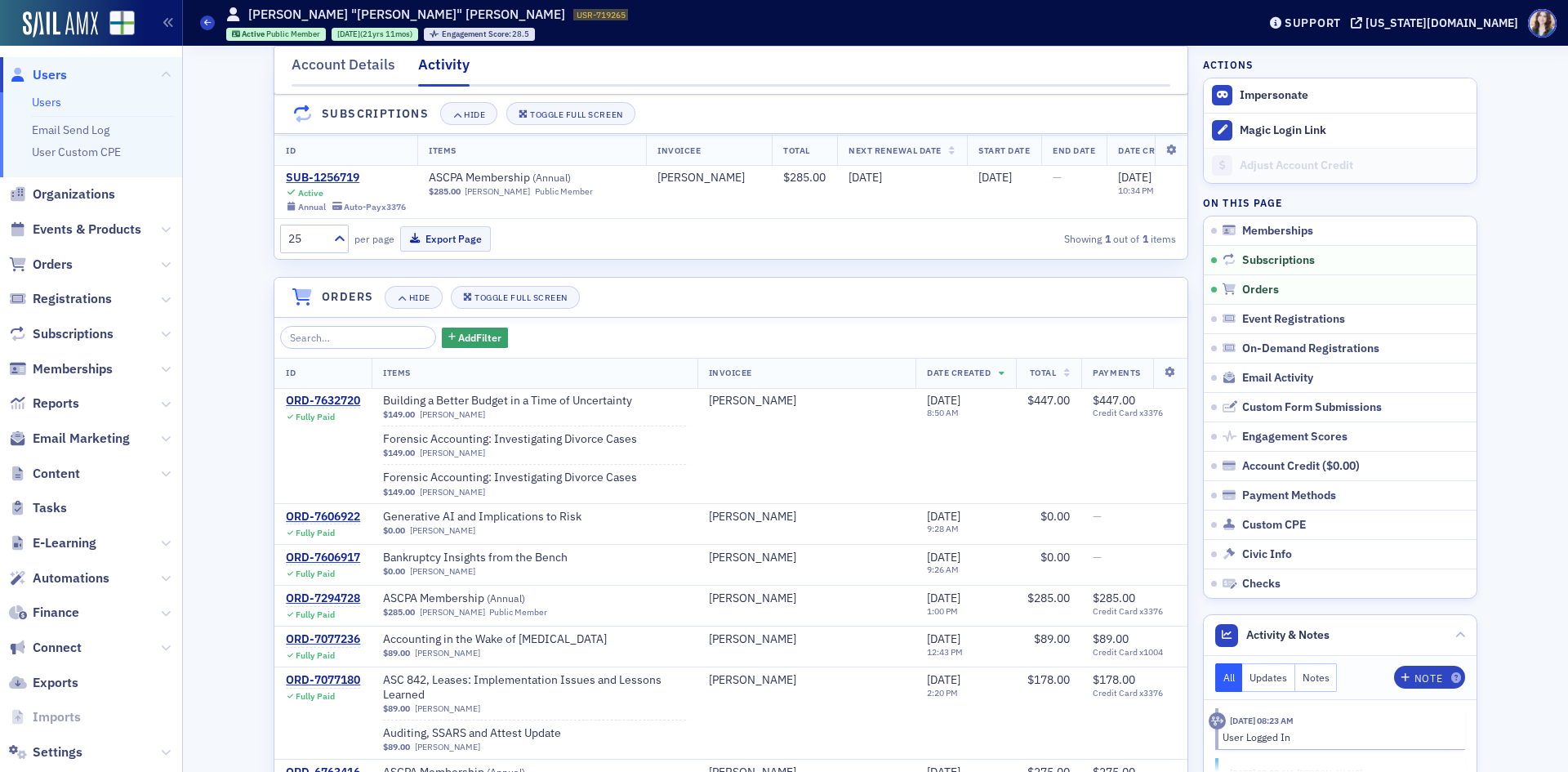
scroll to position [245, 0]
click at [323, 407] on div "ORD-7632720" at bounding box center [323, 400] width 74 height 15
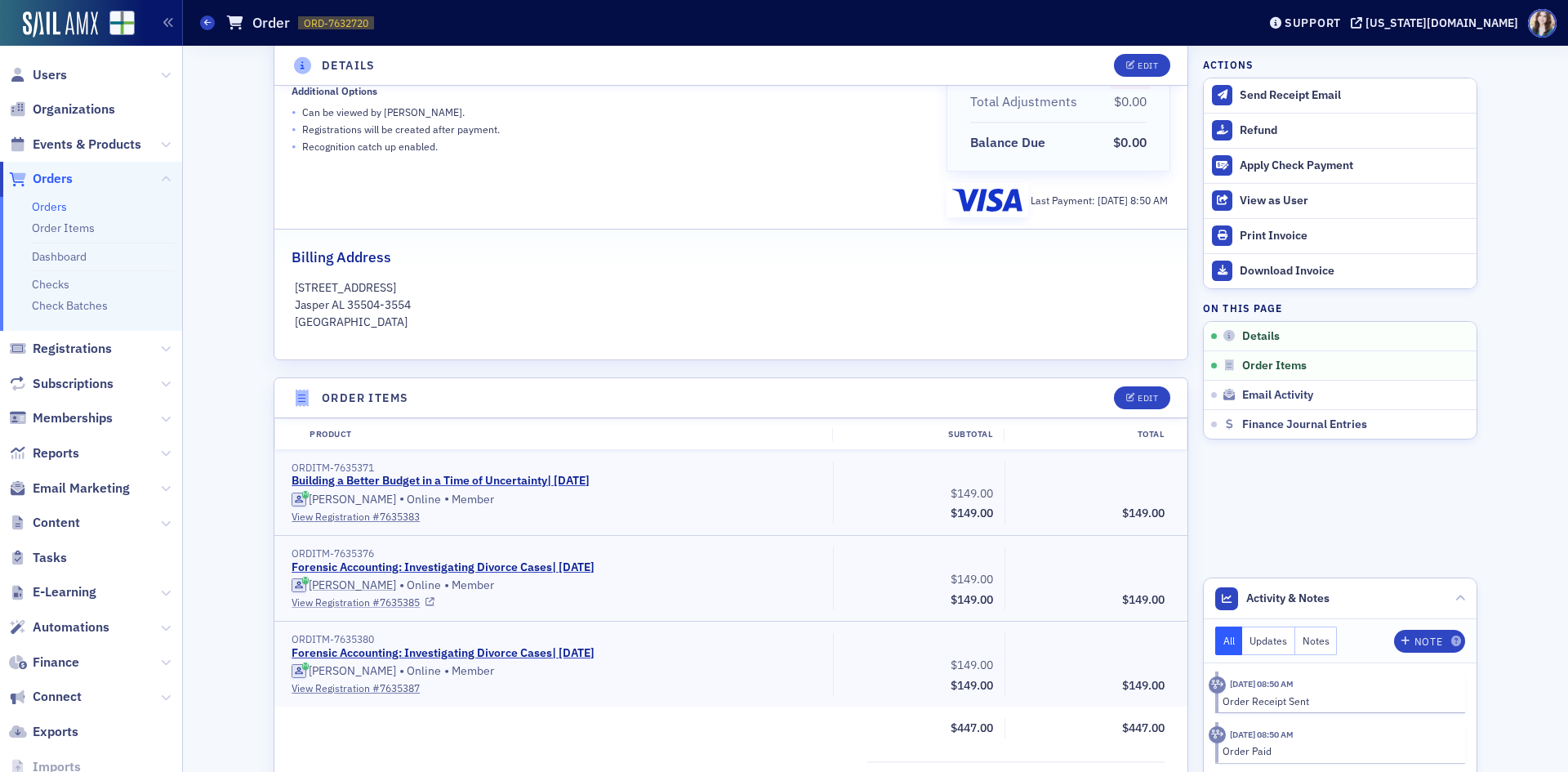
click at [402, 600] on link "View Registration # 7635385" at bounding box center [556, 602] width 530 height 15
click at [387, 568] on link "Forensic Accounting: Investigating Divorce Cases | 9/26/2025" at bounding box center [443, 568] width 303 height 15
click at [1261, 124] on div "Refund" at bounding box center [1354, 131] width 228 height 15
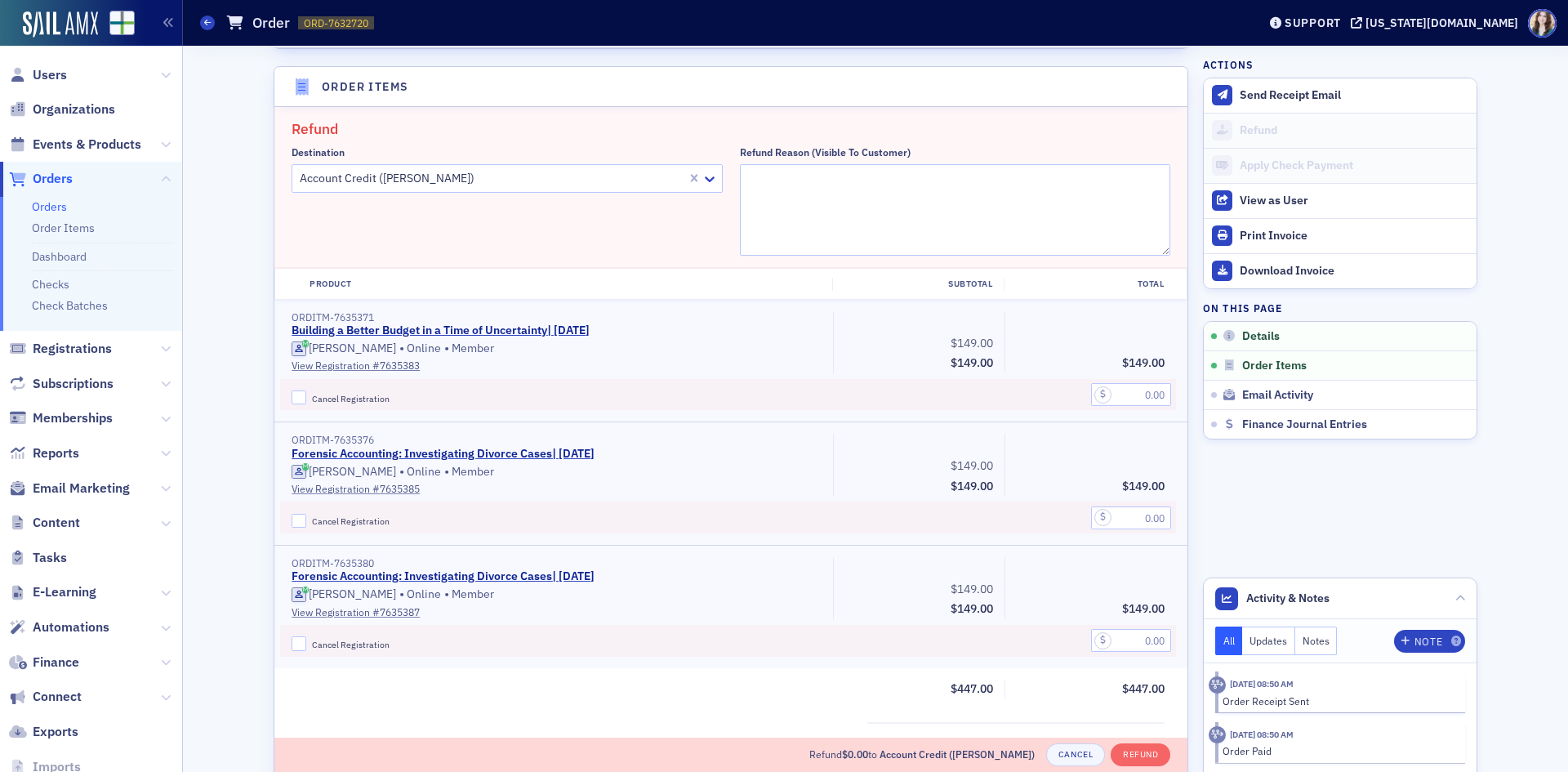
scroll to position [568, 0]
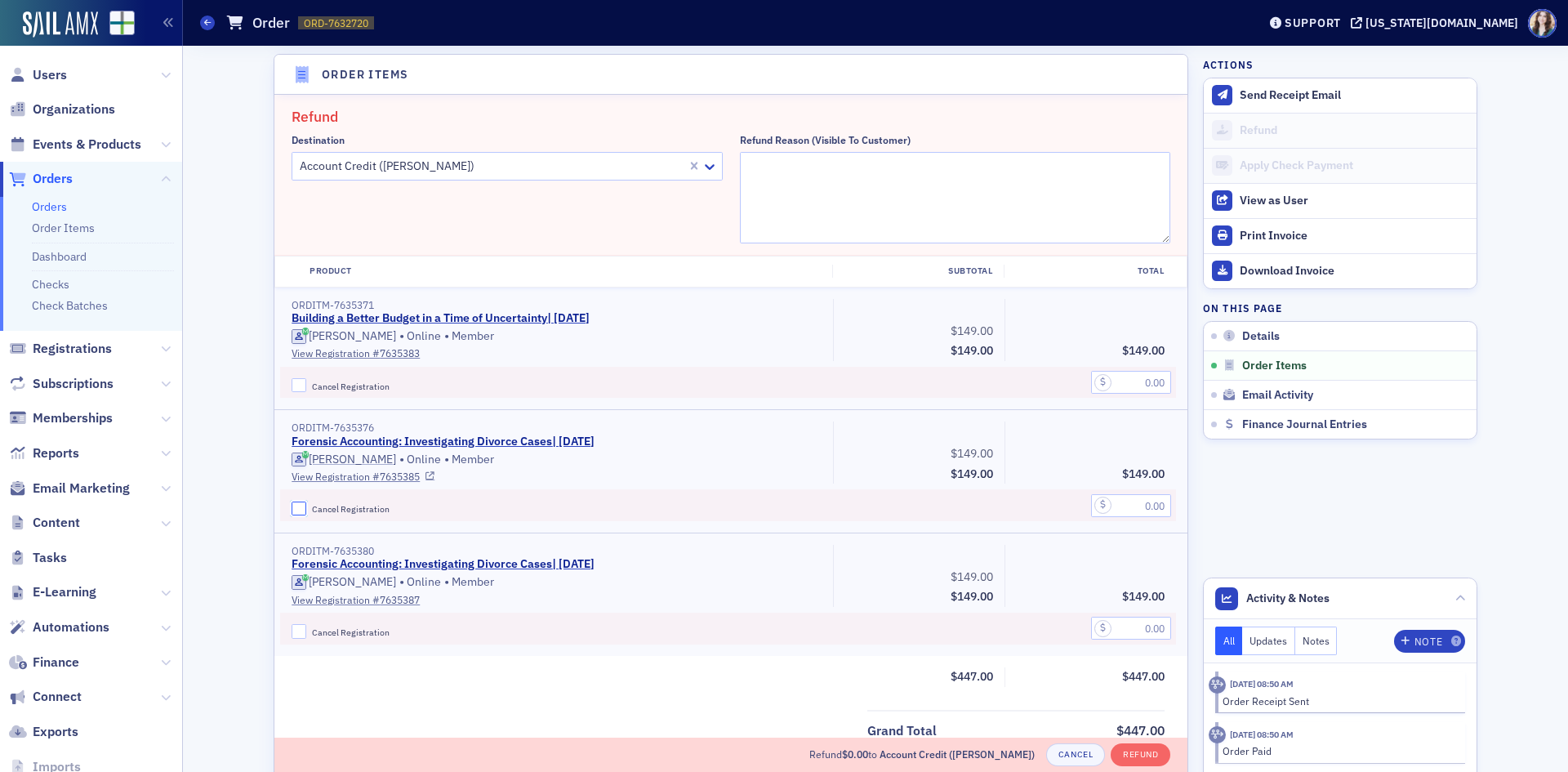
click at [292, 504] on input "Cancel Registration" at bounding box center [299, 509] width 15 height 15
checkbox input "true"
click at [1125, 501] on input "text" at bounding box center [1131, 506] width 80 height 23
type input "149.00"
click at [988, 195] on textarea "Refund Reason (Visible to Customer)" at bounding box center [955, 197] width 431 height 91
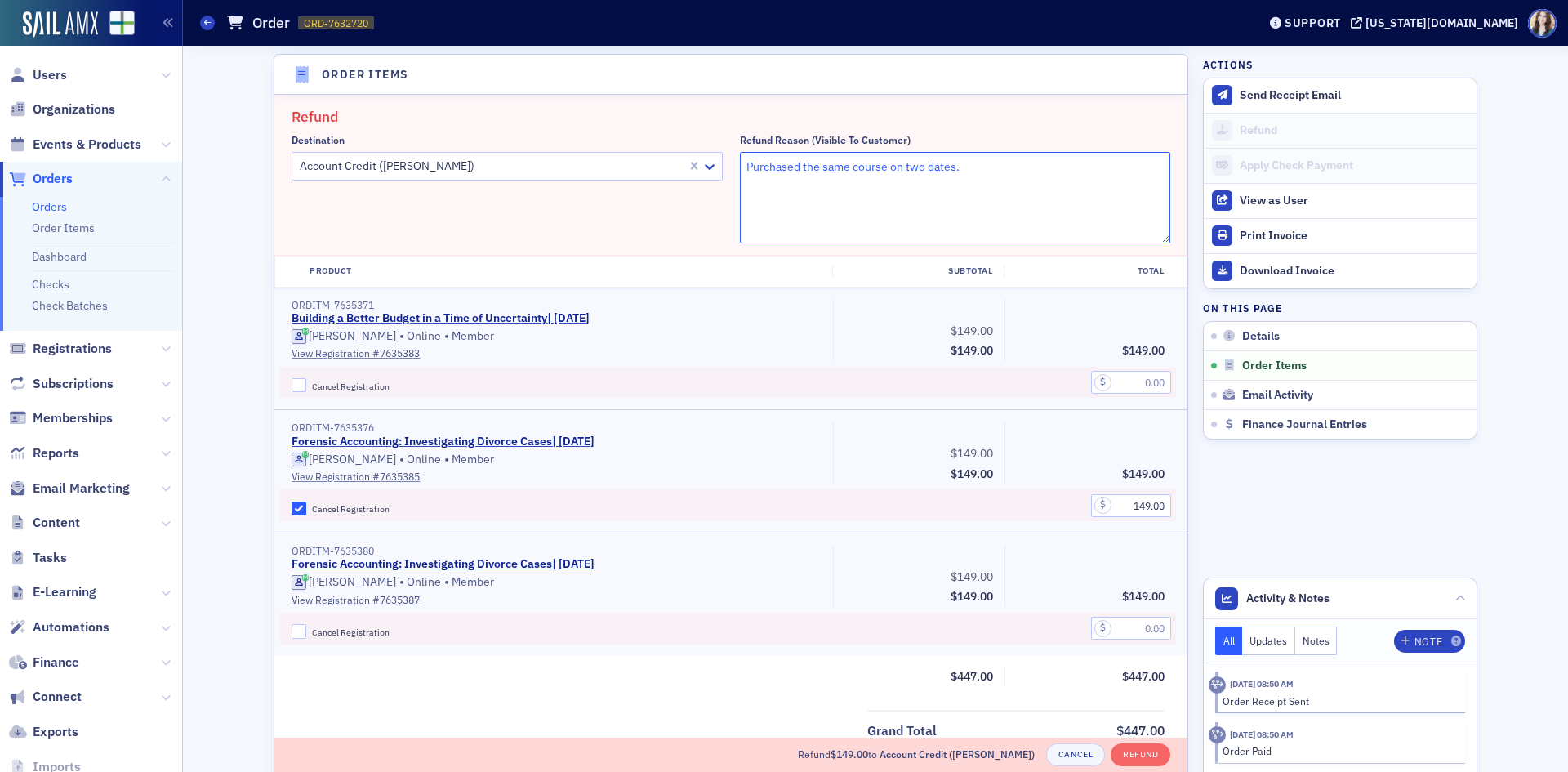
drag, startPoint x: 885, startPoint y: 170, endPoint x: 951, endPoint y: 166, distance: 66.1
click at [951, 166] on textarea "Purchased the same course on two dates." at bounding box center [955, 197] width 431 height 91
click at [973, 154] on textarea "Purchased the same course twice." at bounding box center [955, 197] width 431 height 91
click at [1004, 193] on textarea "Purchased the same course twice" at bounding box center [955, 197] width 431 height 91
type textarea "Purchased the same course twice"
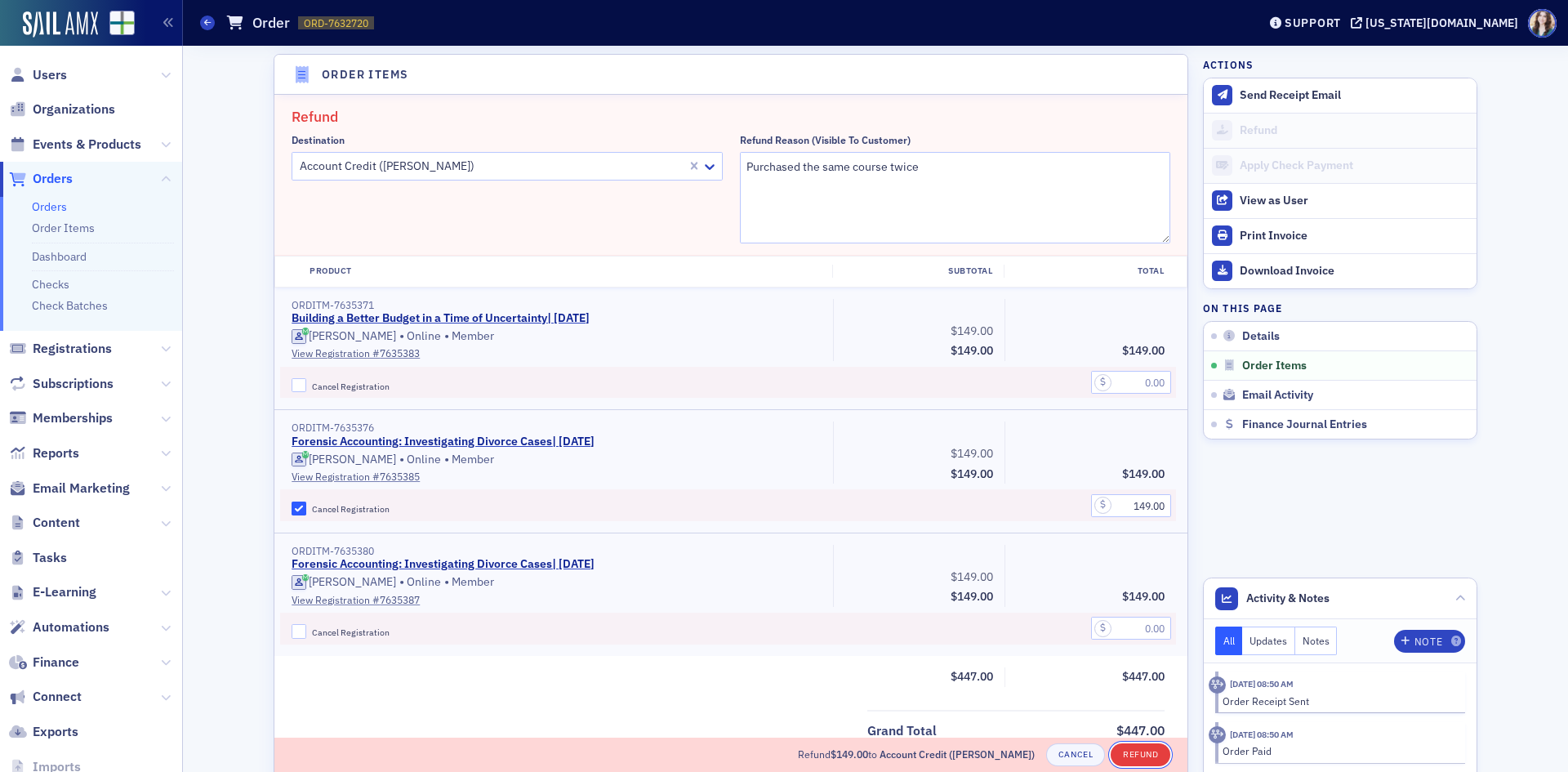
click at [1142, 752] on button "Refund" at bounding box center [1141, 755] width 60 height 23
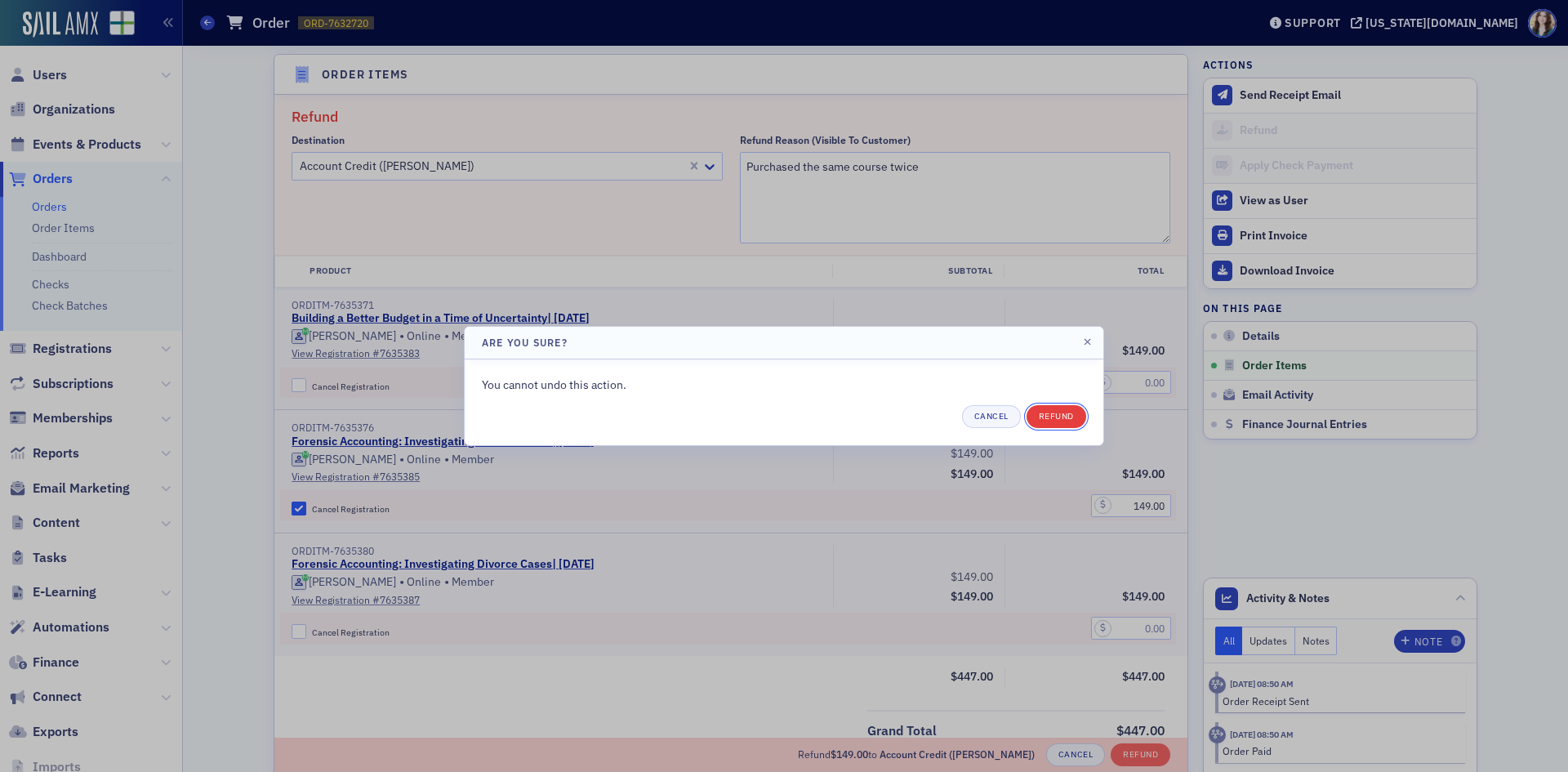
click at [1064, 422] on button "Refund" at bounding box center [1056, 416] width 60 height 23
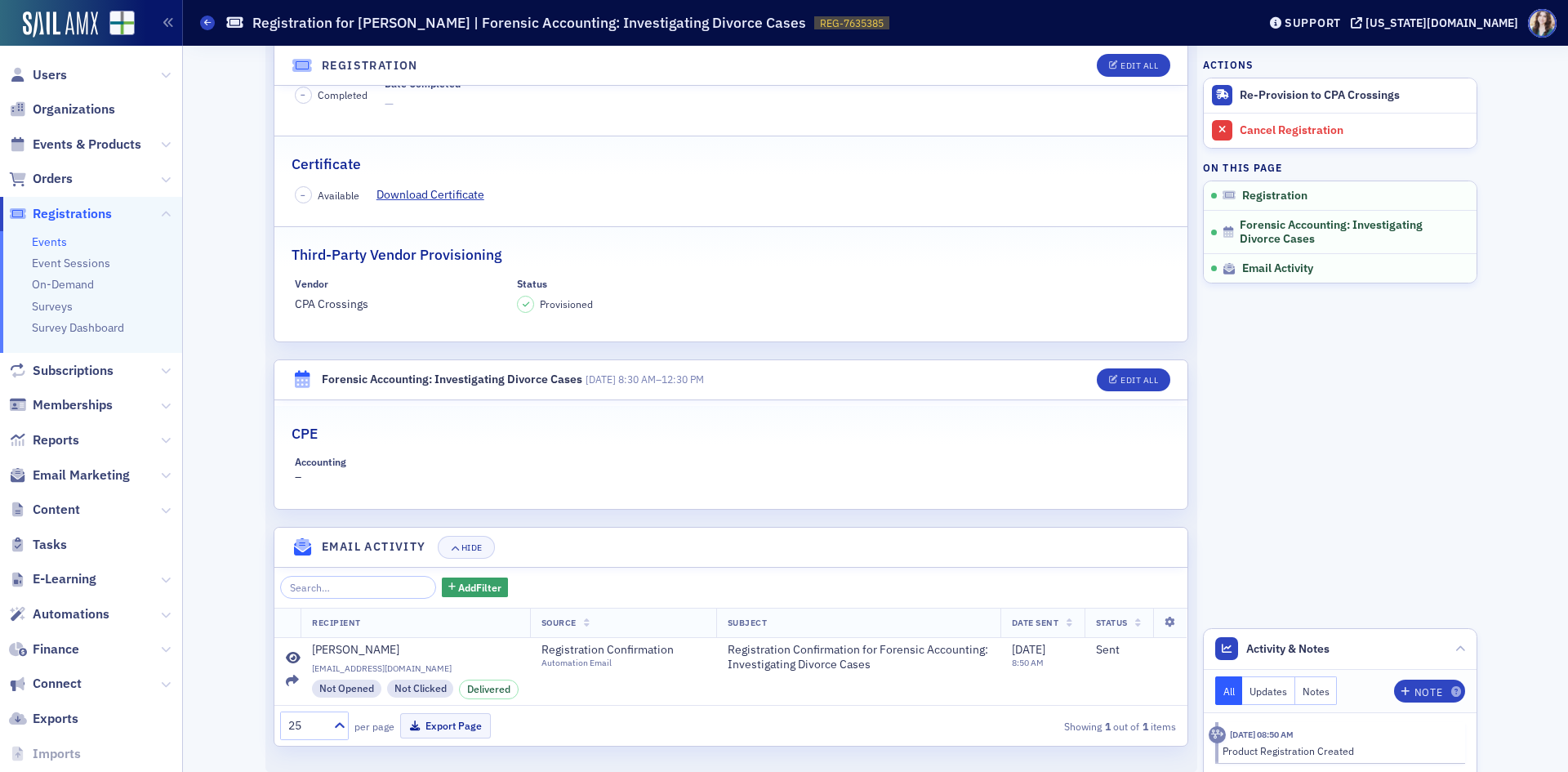
scroll to position [327, 0]
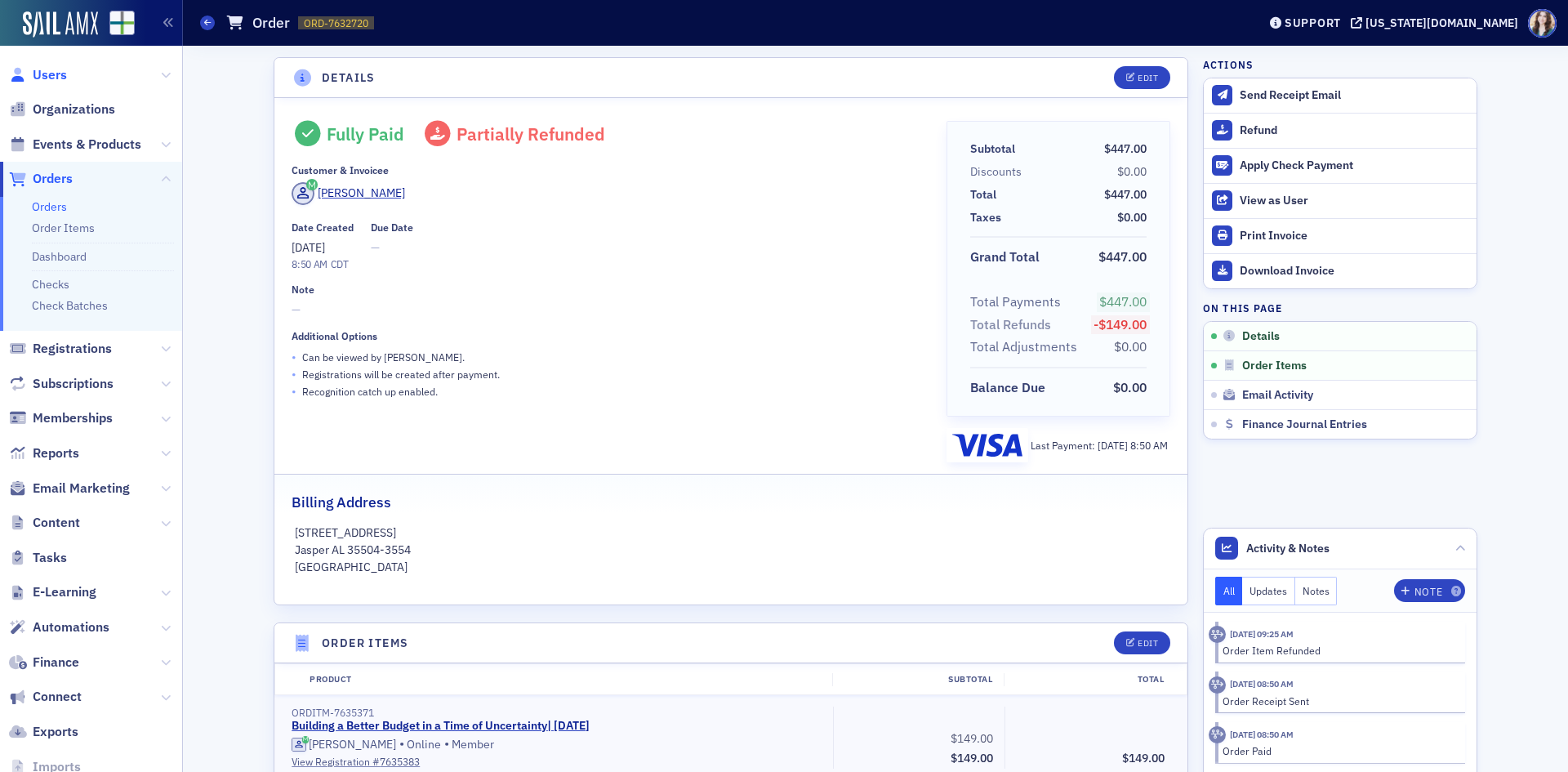
click at [44, 67] on span "Users" at bounding box center [50, 76] width 34 height 18
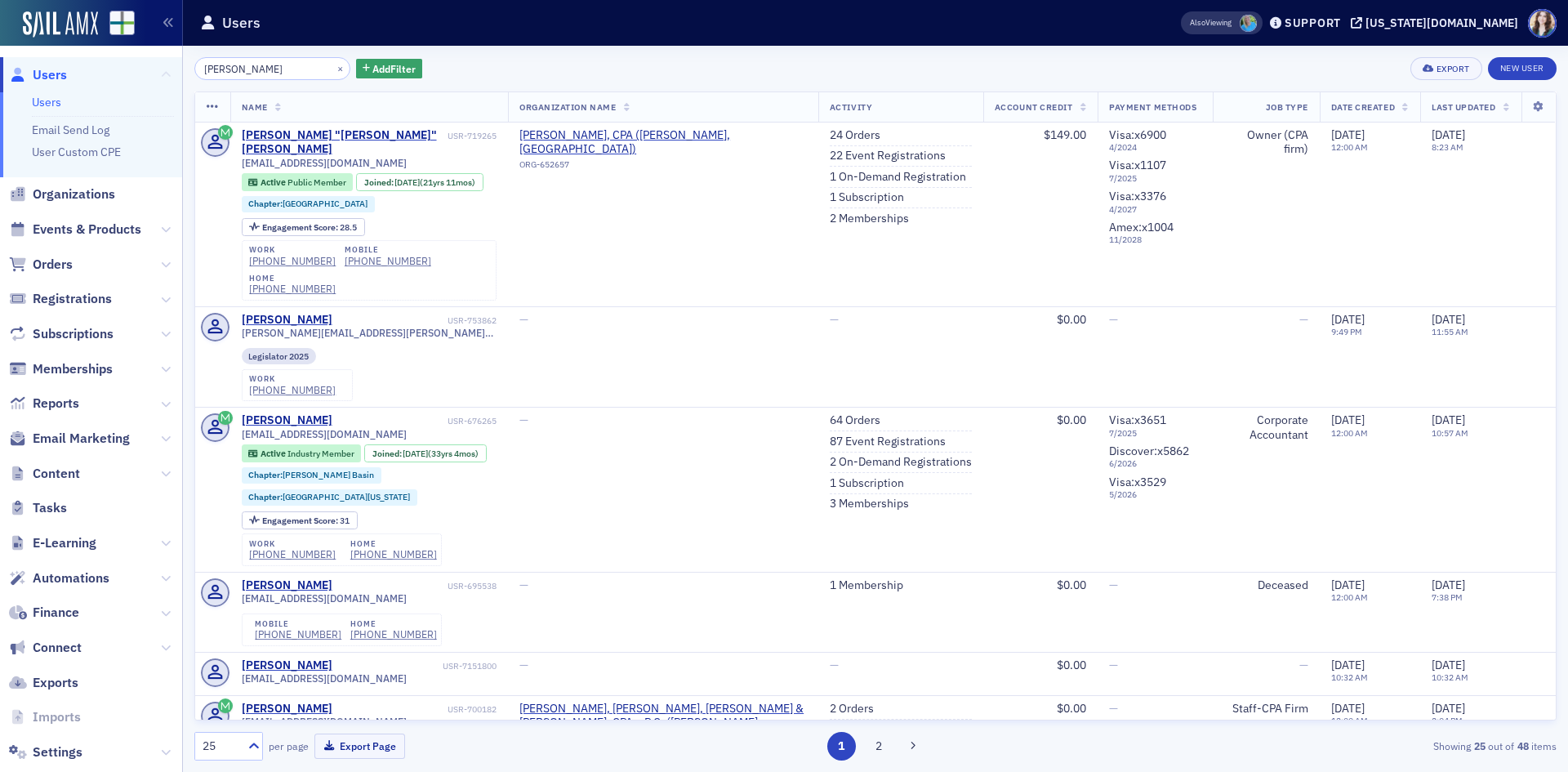
drag, startPoint x: 297, startPoint y: 62, endPoint x: 150, endPoint y: 83, distance: 148.5
click at [150, 83] on div "Users Users Email Send Log User Custom CPE Organizations Events & Products Orde…" at bounding box center [784, 386] width 1568 height 772
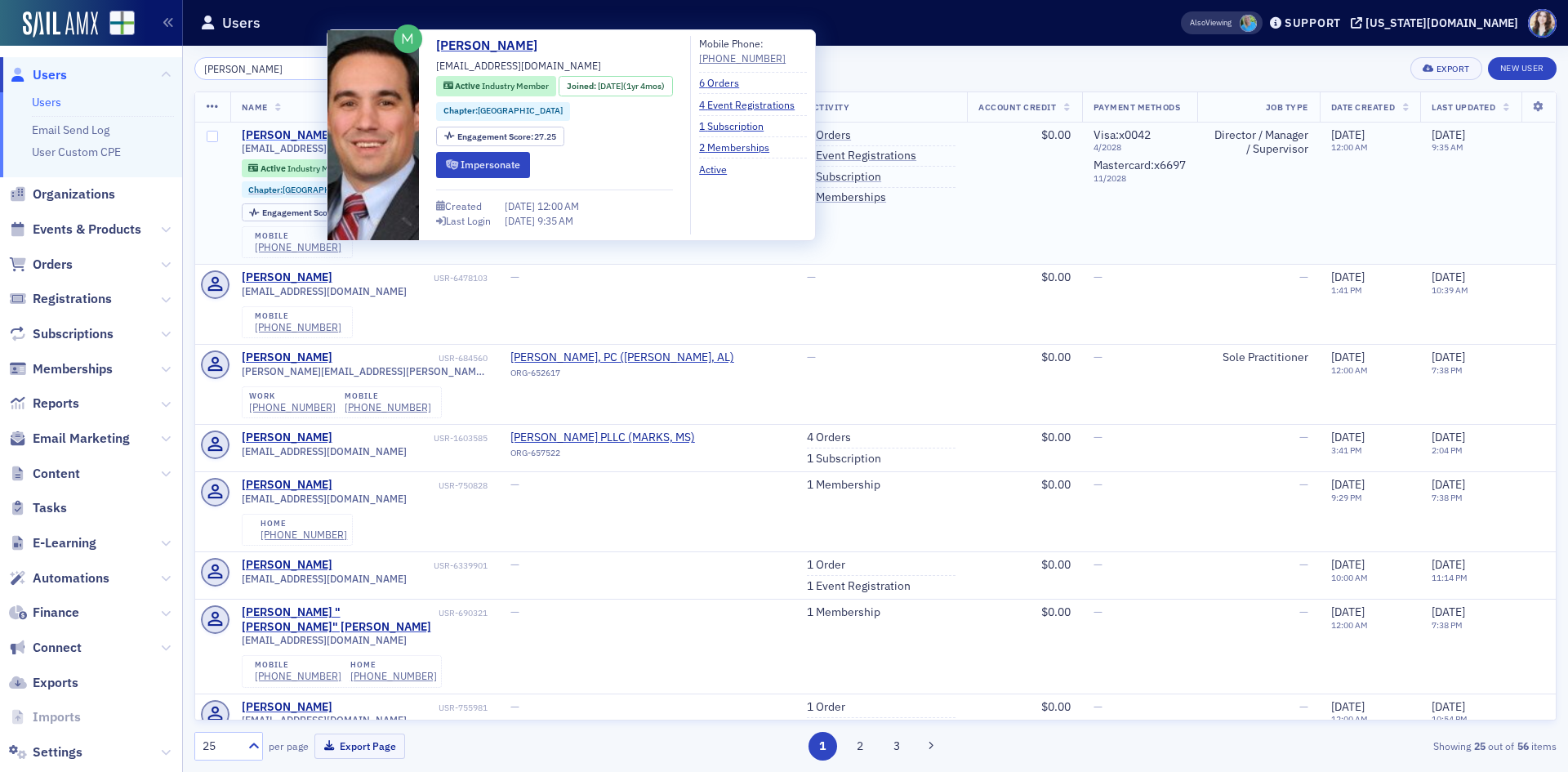
type input "[PERSON_NAME]"
click at [274, 130] on div "[PERSON_NAME]" at bounding box center [287, 136] width 90 height 15
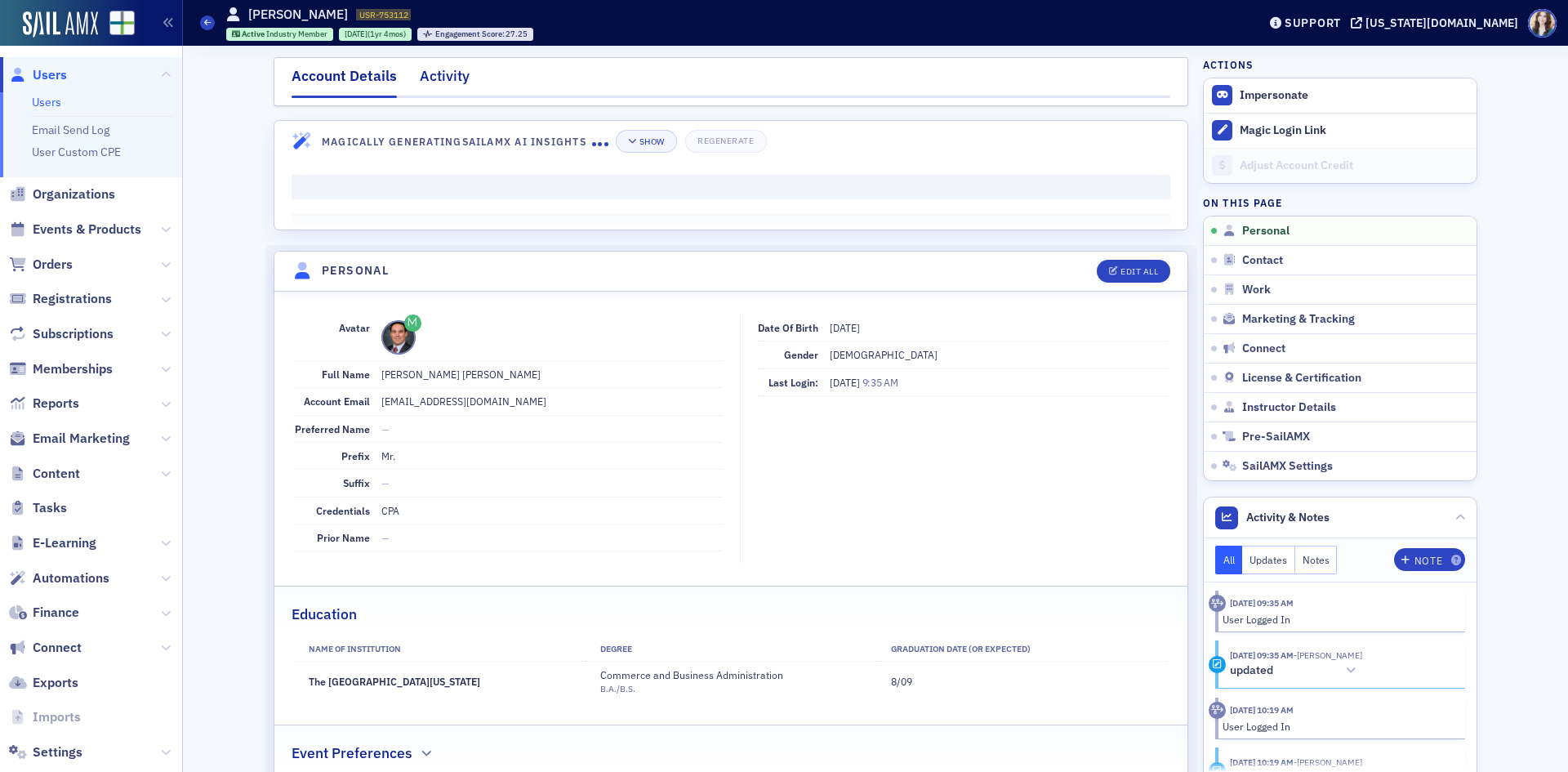
click at [442, 91] on div "Activity" at bounding box center [444, 80] width 50 height 30
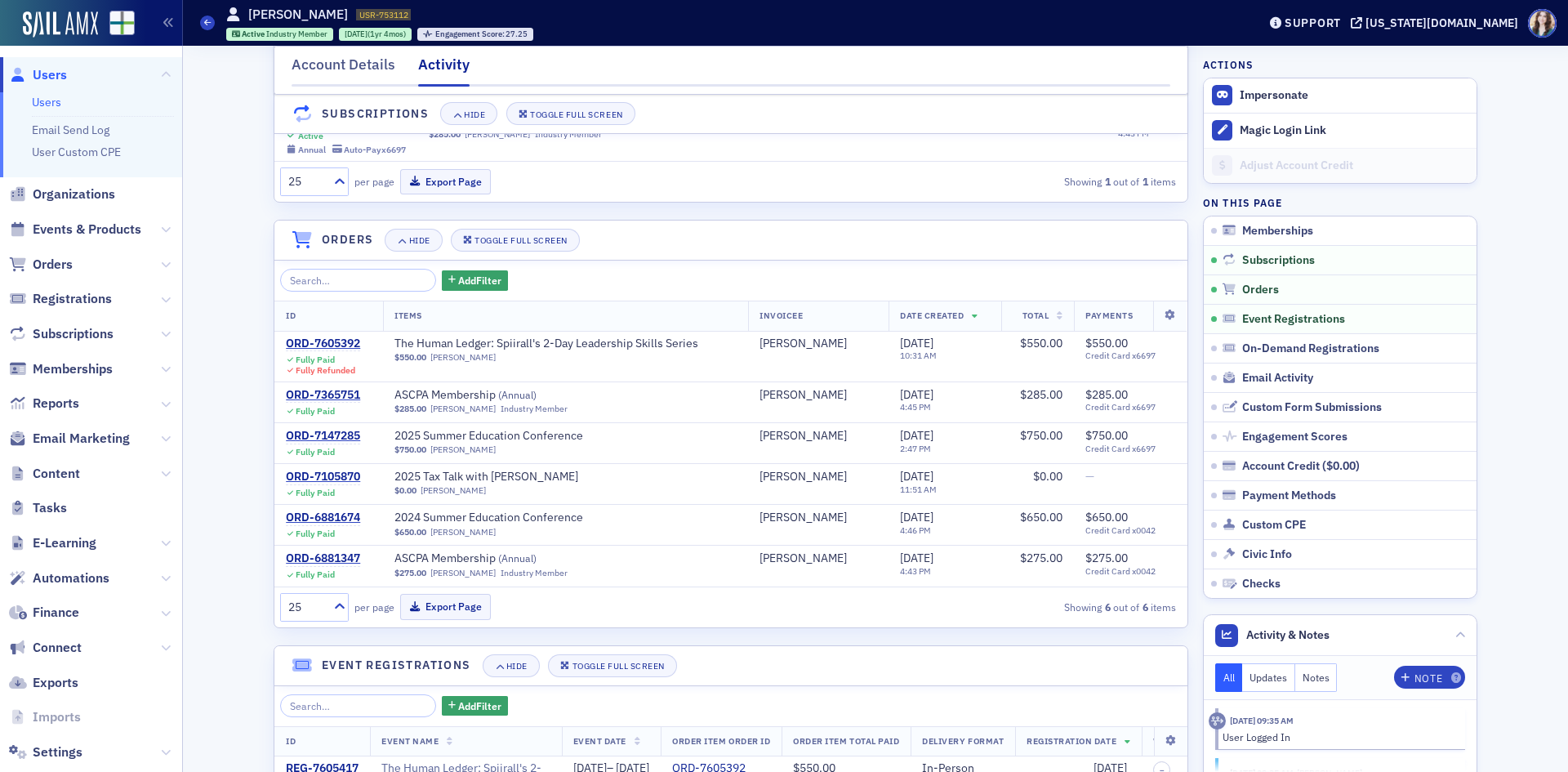
scroll to position [327, 0]
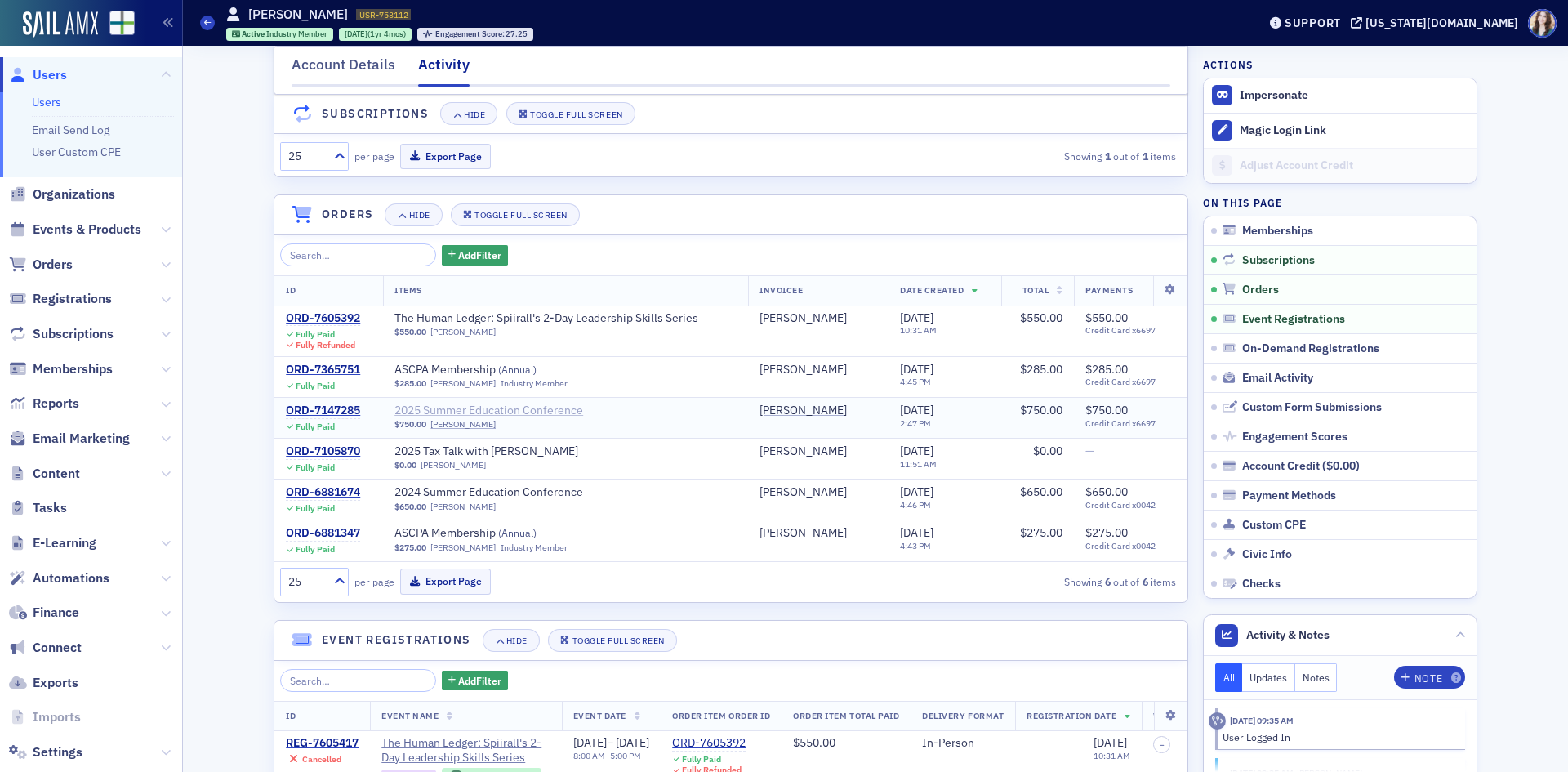
click at [494, 418] on span "2025 Summer Education Conference" at bounding box center [497, 411] width 206 height 15
click at [48, 80] on span "Users" at bounding box center [50, 76] width 34 height 18
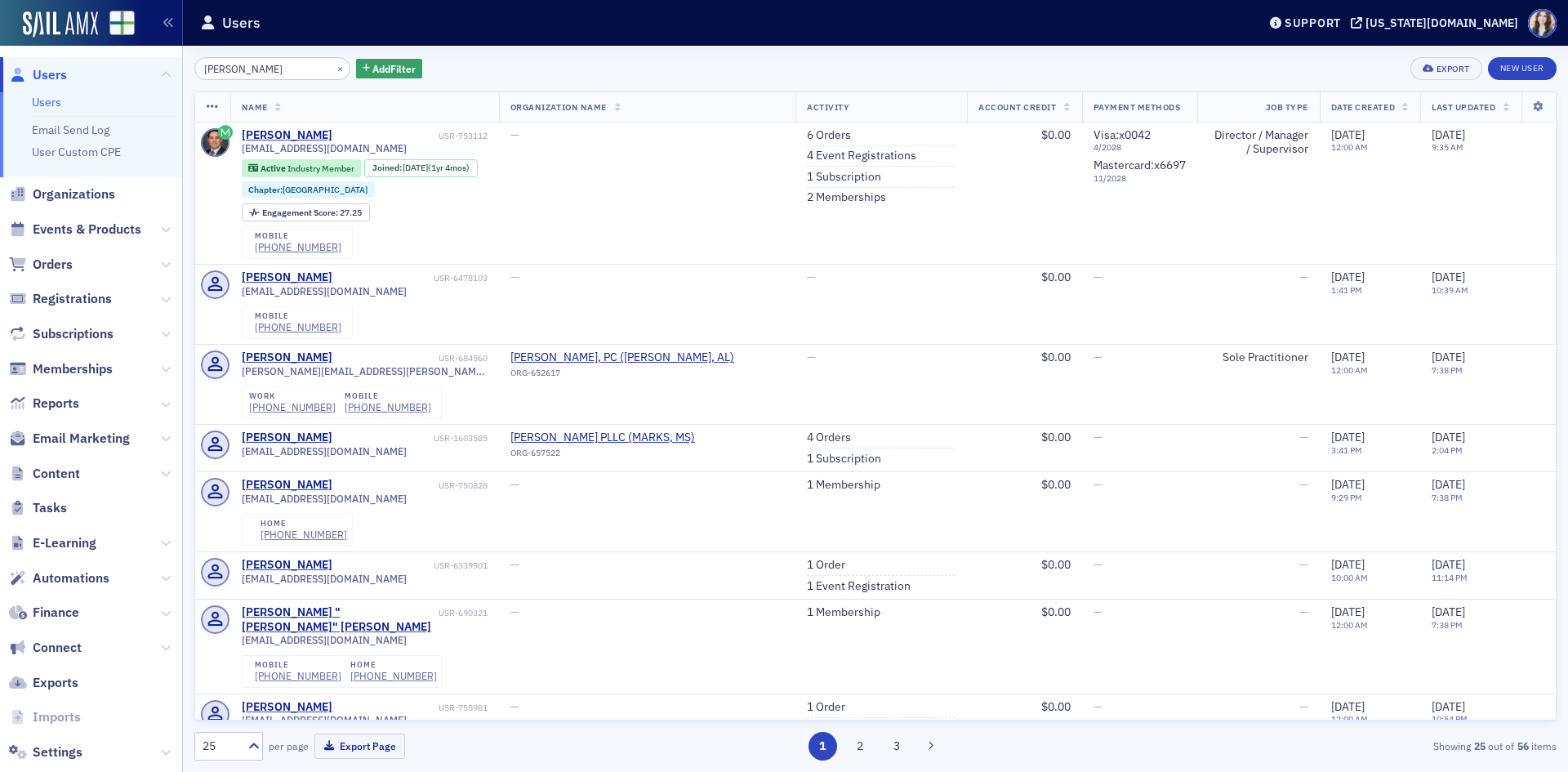
drag, startPoint x: 269, startPoint y: 74, endPoint x: 169, endPoint y: 80, distance: 100.2
click at [169, 80] on div "Users Users Email Send Log User Custom CPE Organizations Events & Products Orde…" at bounding box center [784, 386] width 1568 height 772
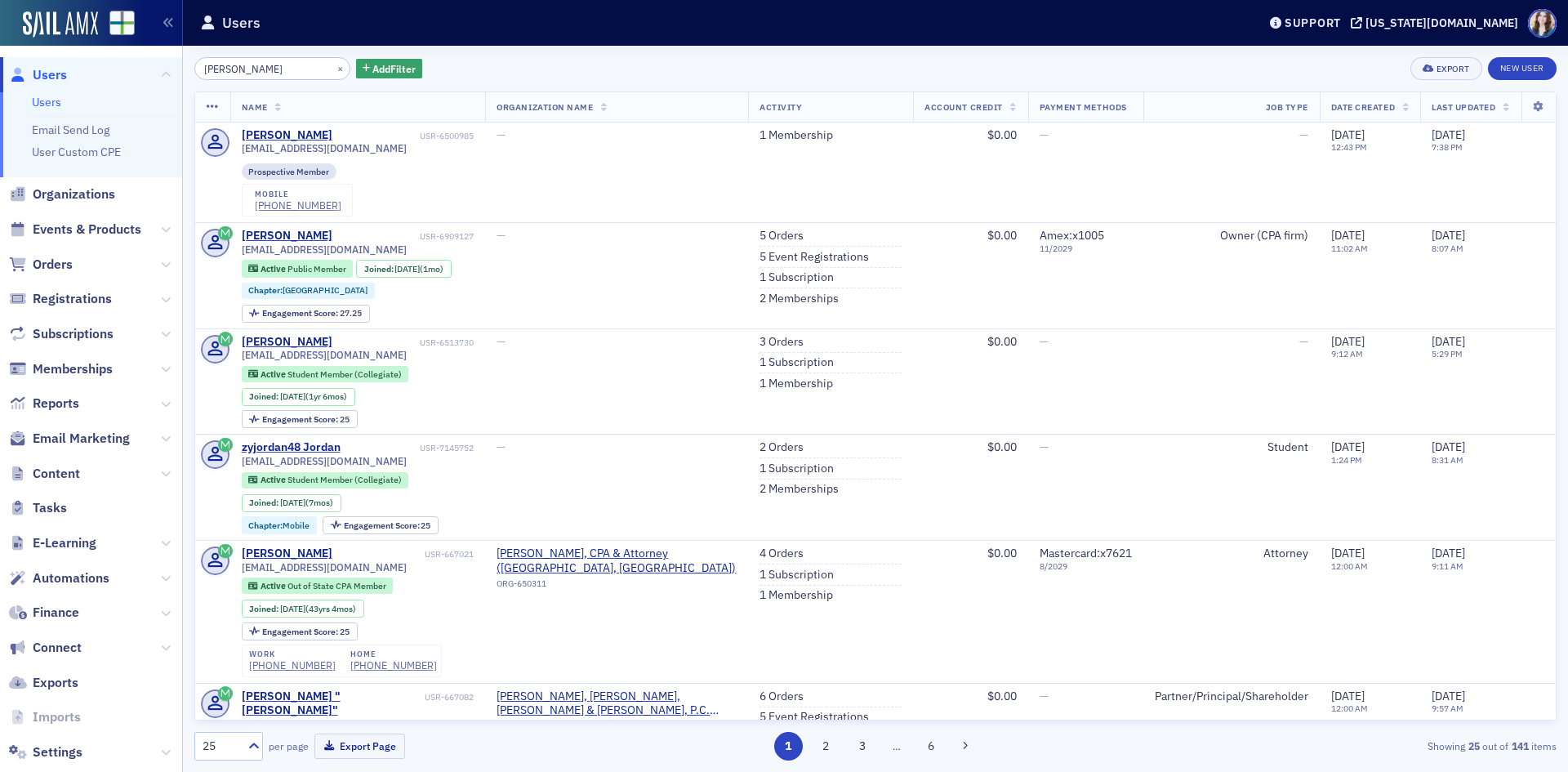
type input "Zachary Jordan"
click at [467, 69] on div "Zachary Jordan × Add Filter Export New User" at bounding box center [876, 69] width 1363 height 23
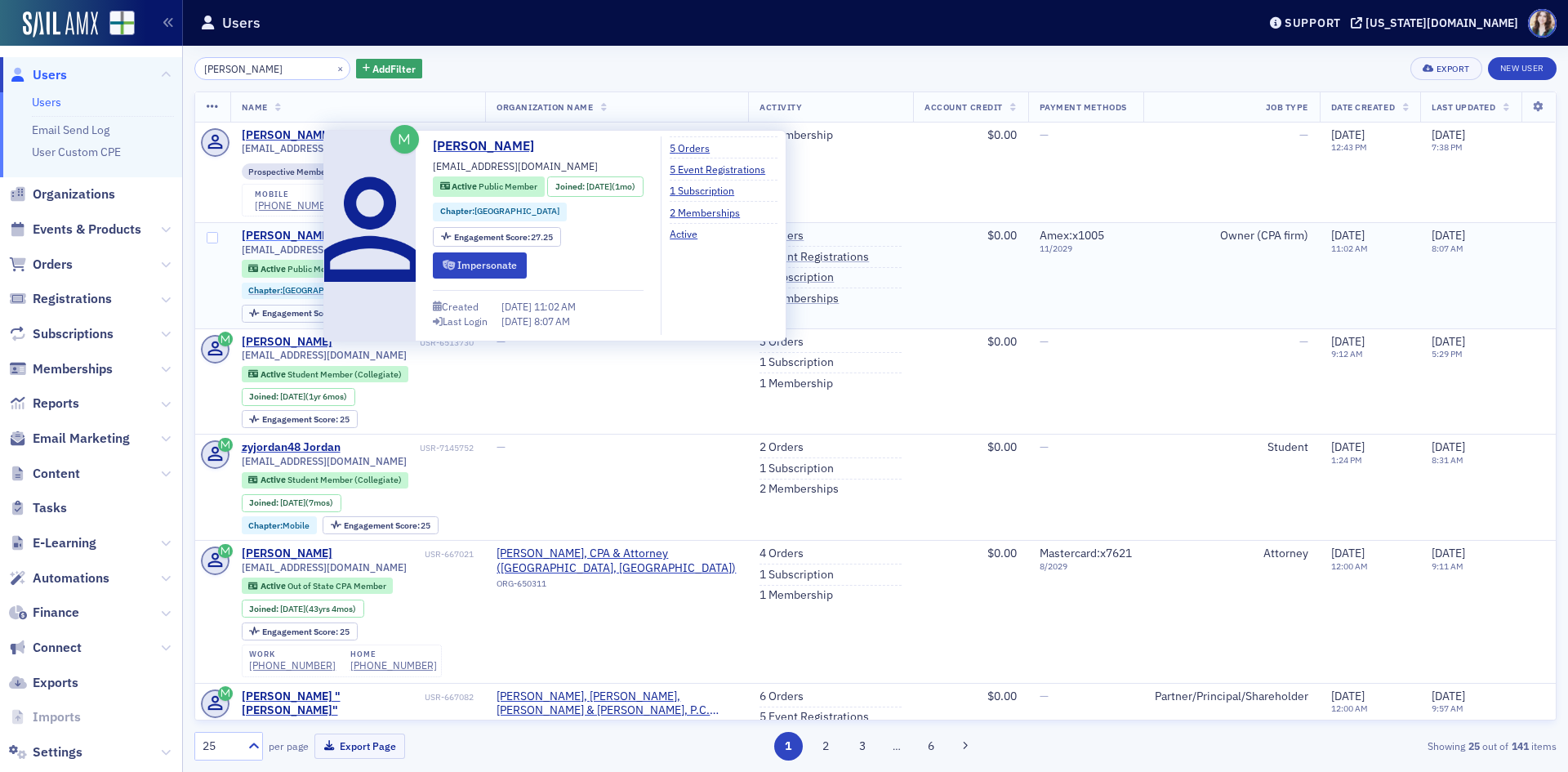
click at [286, 233] on div "Zachary Jordan" at bounding box center [287, 236] width 90 height 15
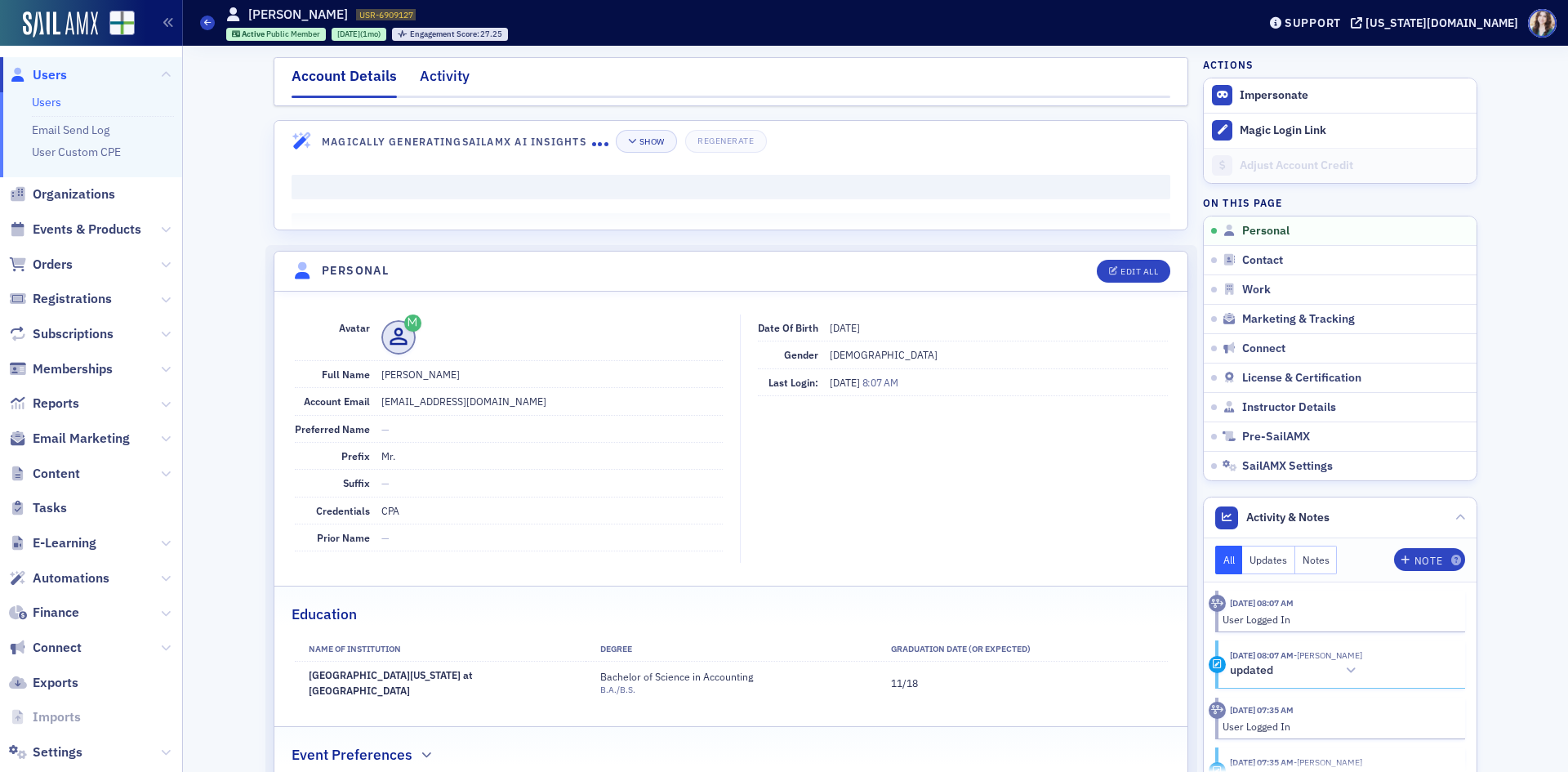
click at [443, 80] on div "Activity" at bounding box center [444, 80] width 50 height 30
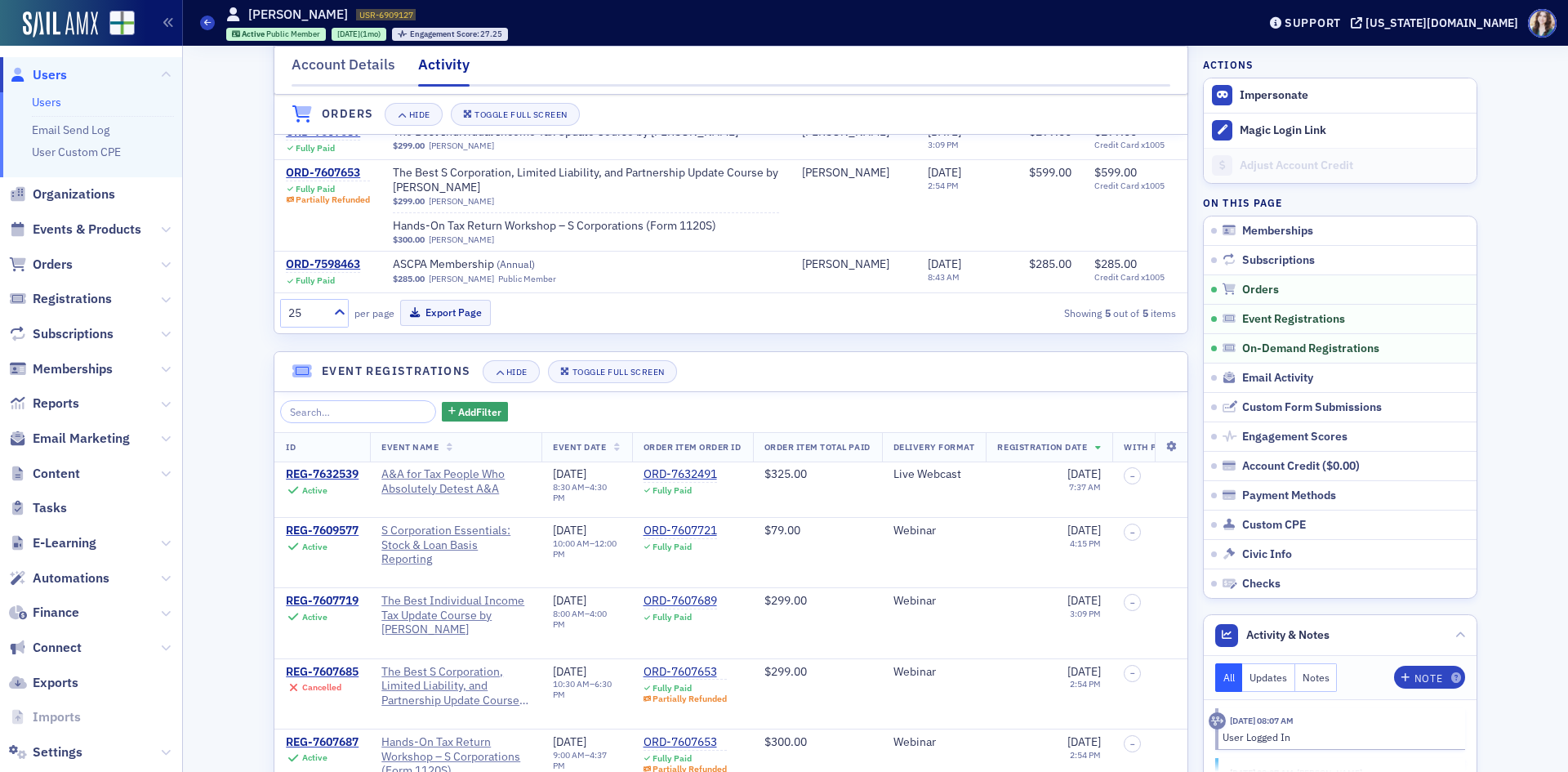
scroll to position [816, 0]
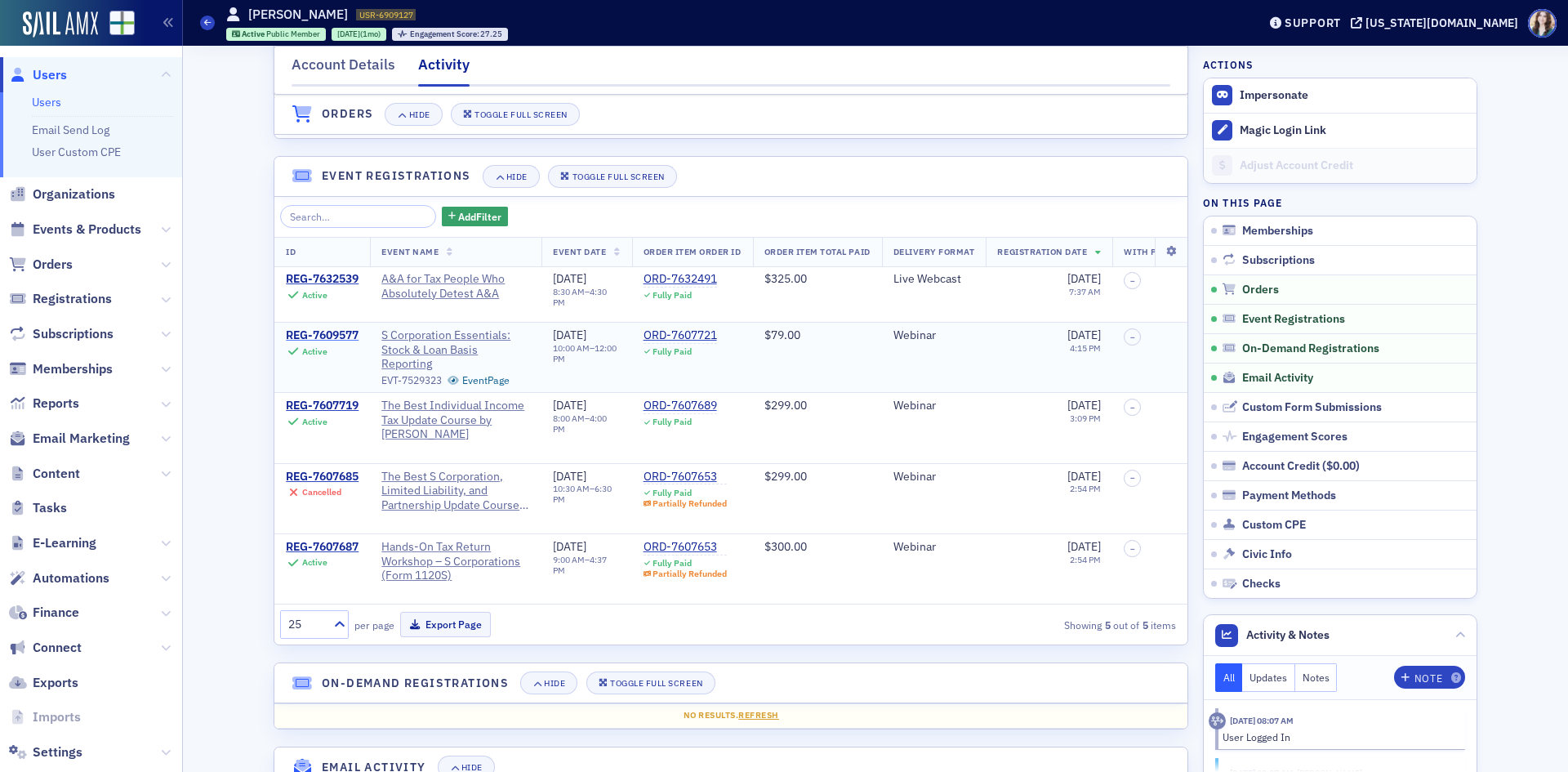
click at [317, 343] on div "REG-7609577" at bounding box center [322, 336] width 73 height 15
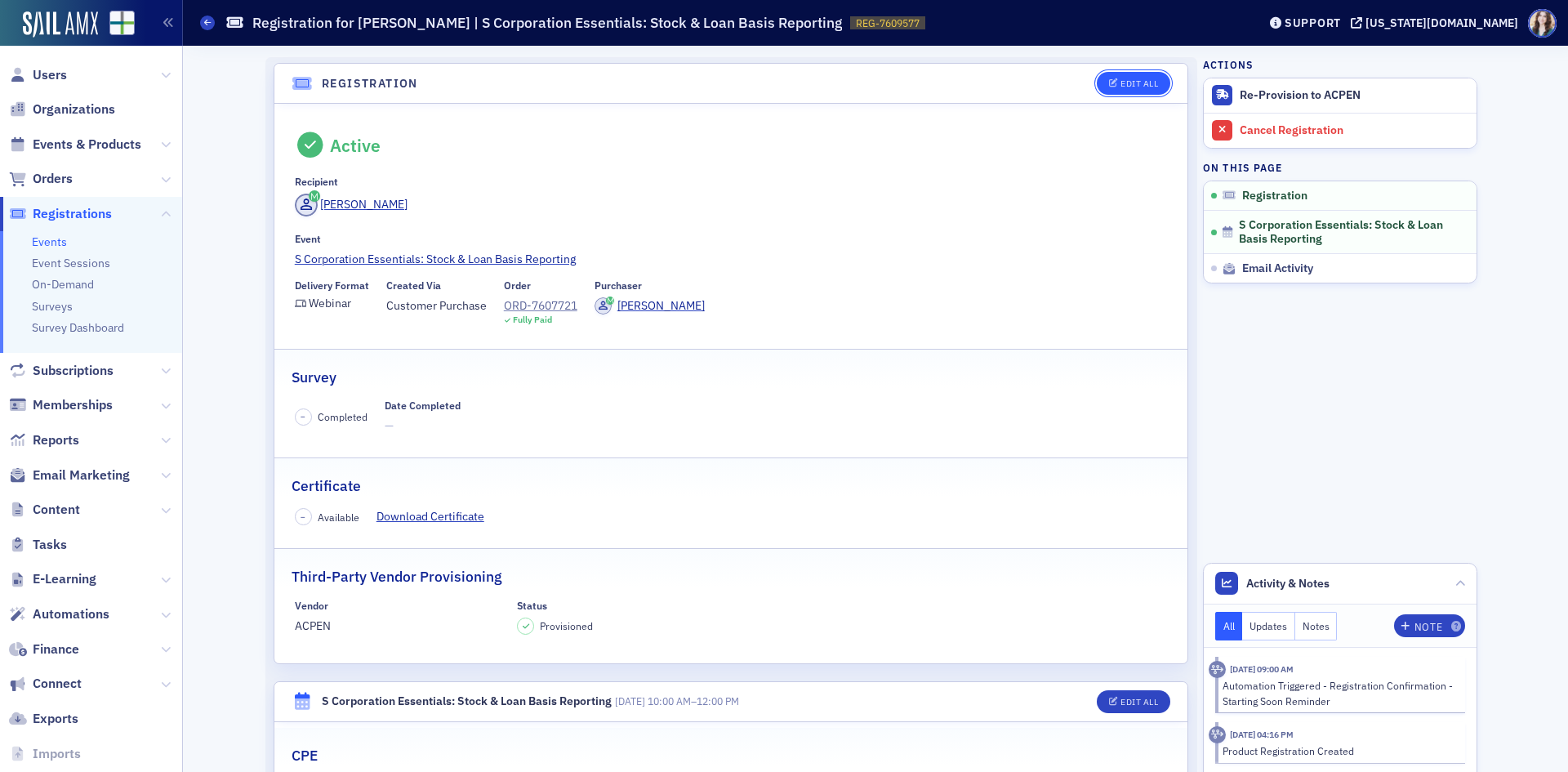
click at [1124, 79] on div "Edit All" at bounding box center [1139, 83] width 38 height 9
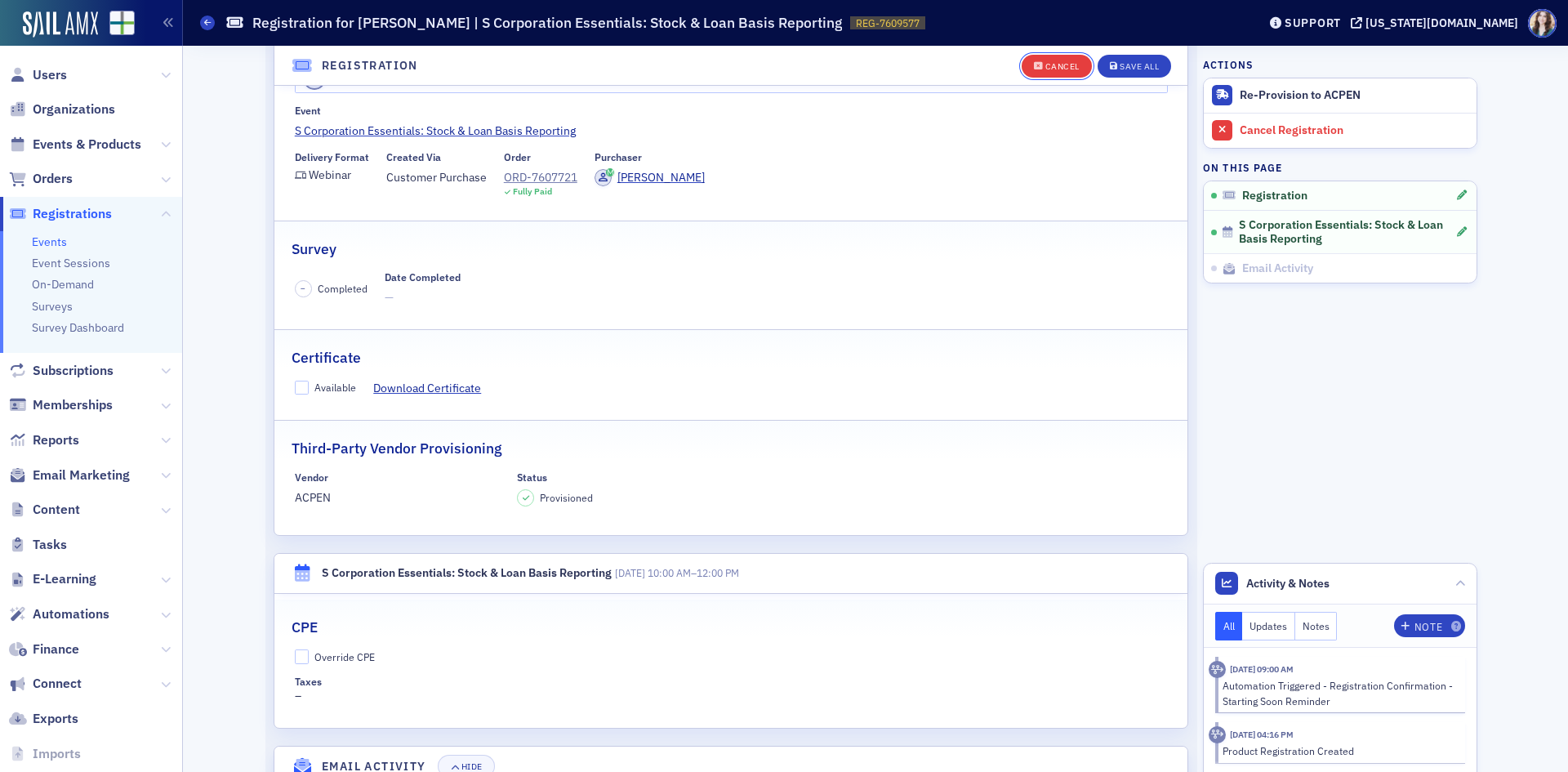
click at [1052, 62] on div "Cancel" at bounding box center [1063, 67] width 34 height 9
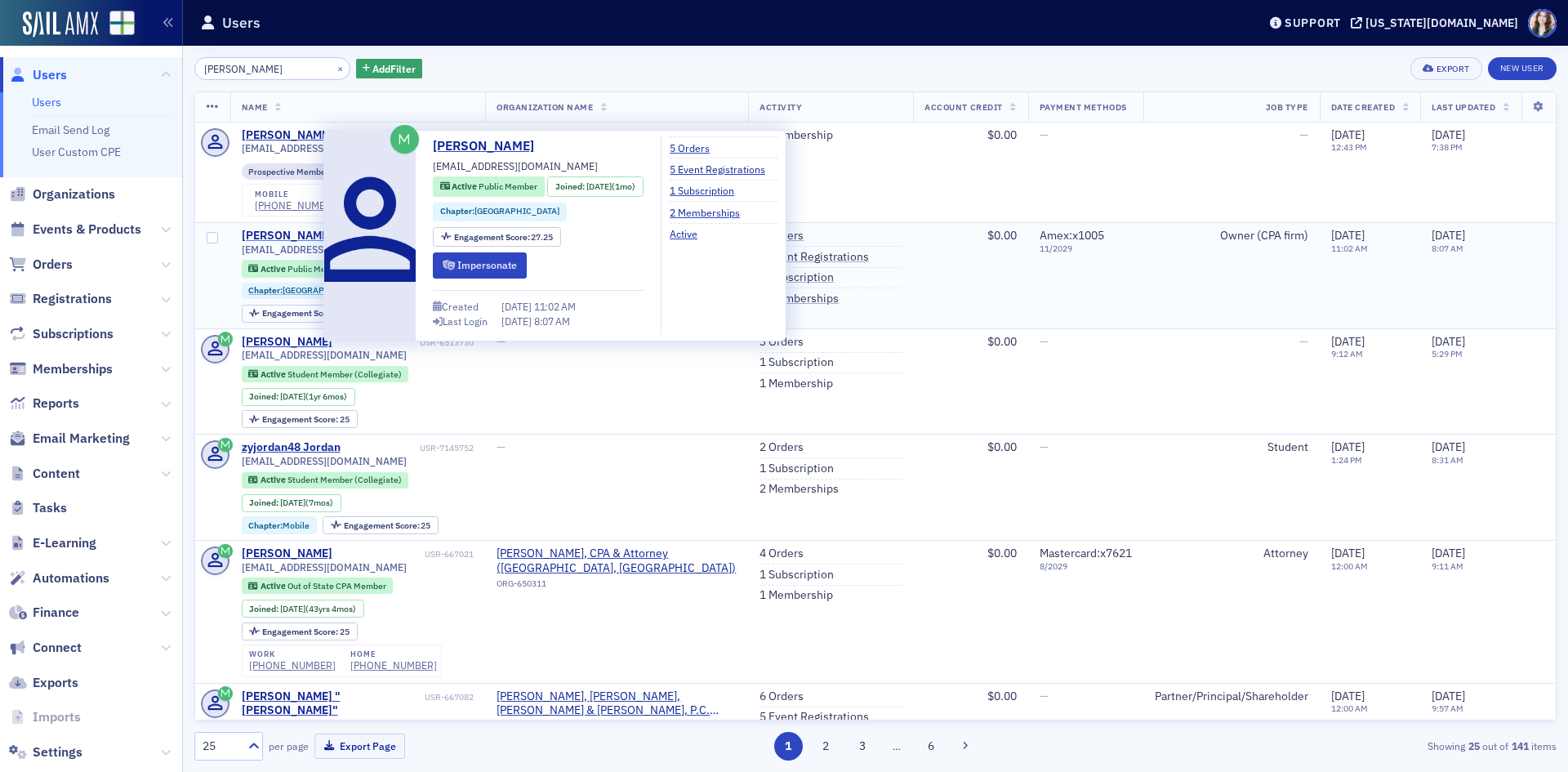
click at [282, 233] on div "Zachary Jordan" at bounding box center [287, 236] width 90 height 15
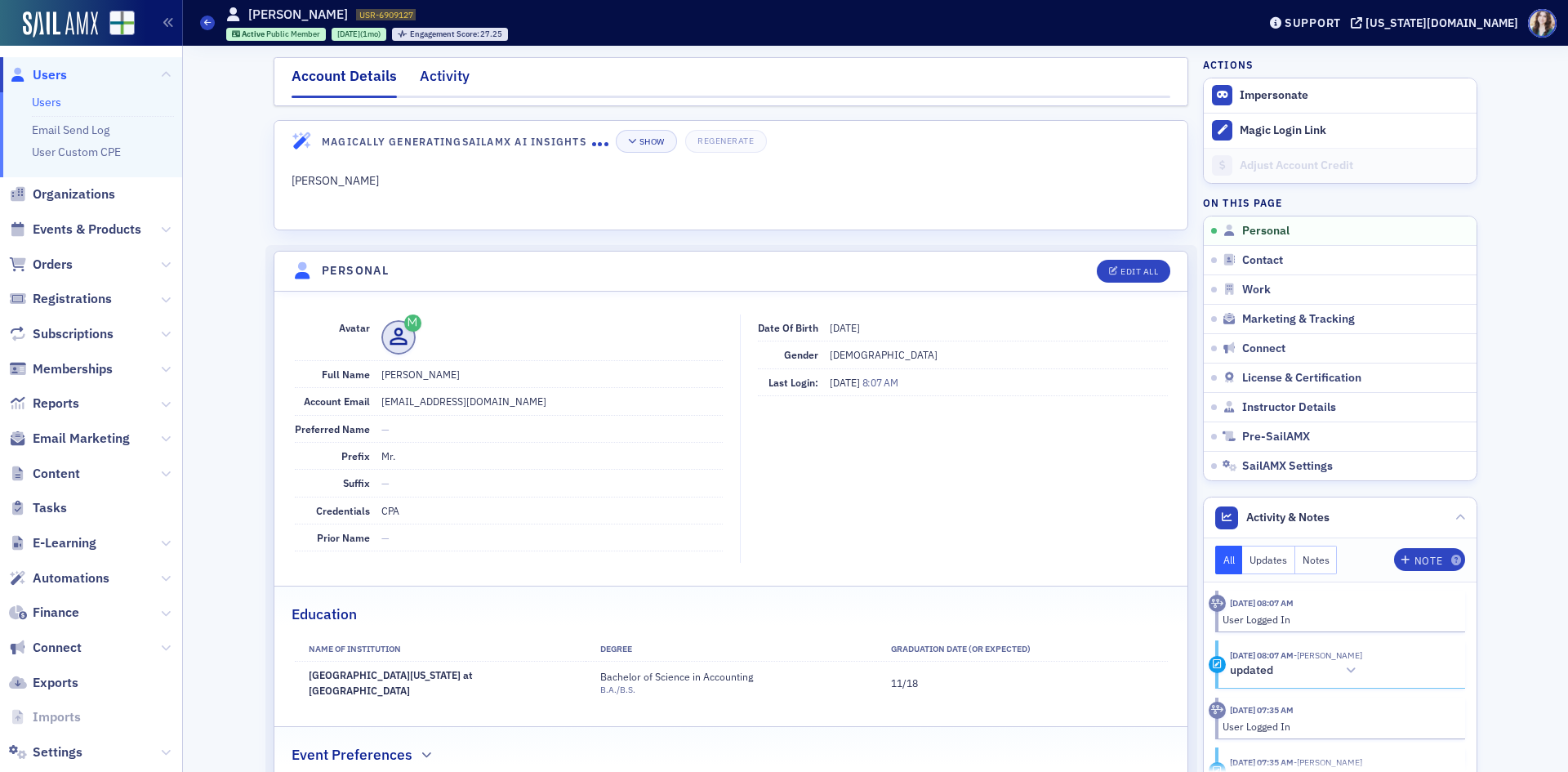
click at [437, 71] on div "Activity" at bounding box center [444, 80] width 50 height 30
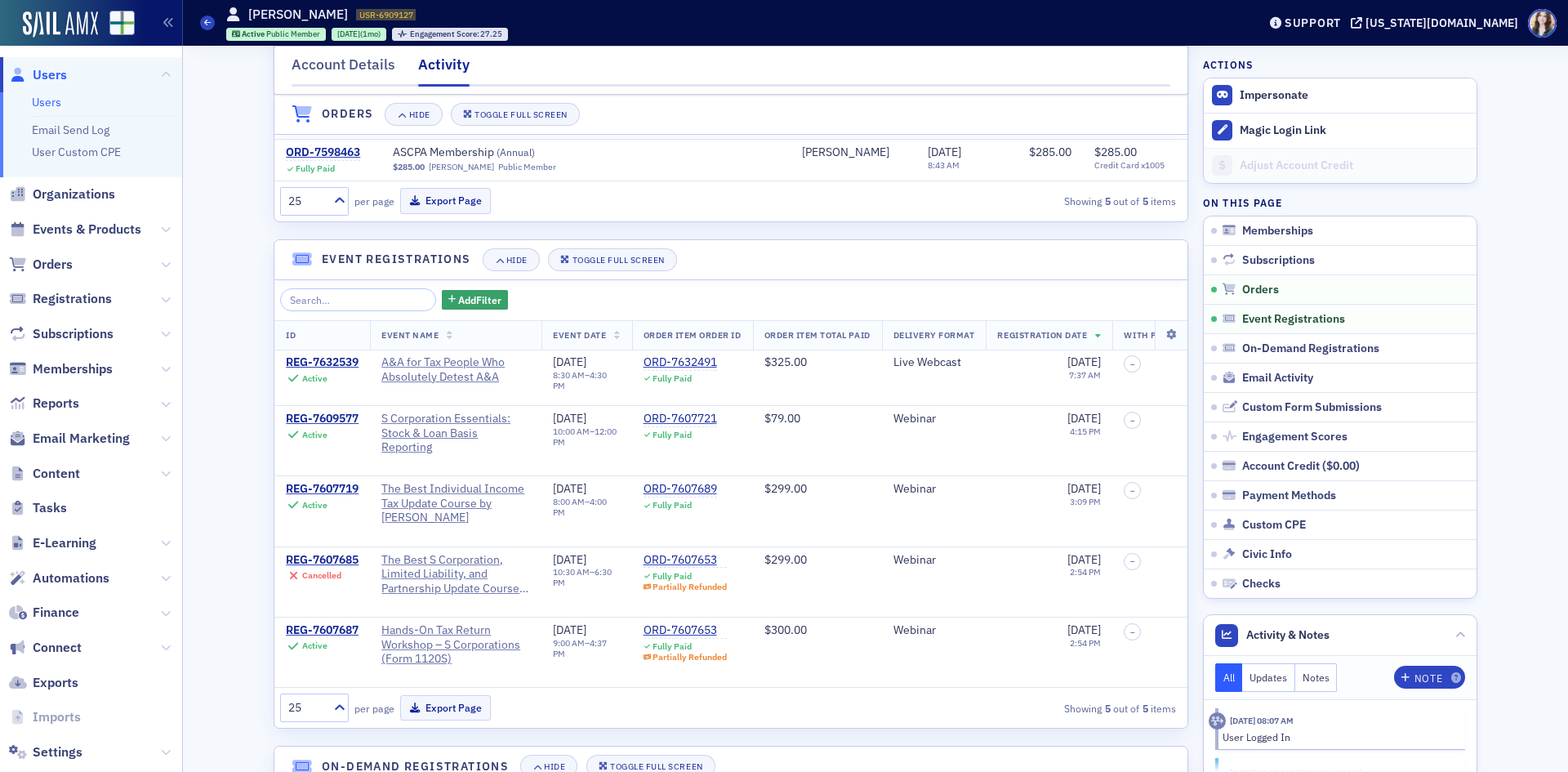
scroll to position [735, 0]
click at [342, 636] on div "REG-7607687" at bounding box center [322, 629] width 73 height 15
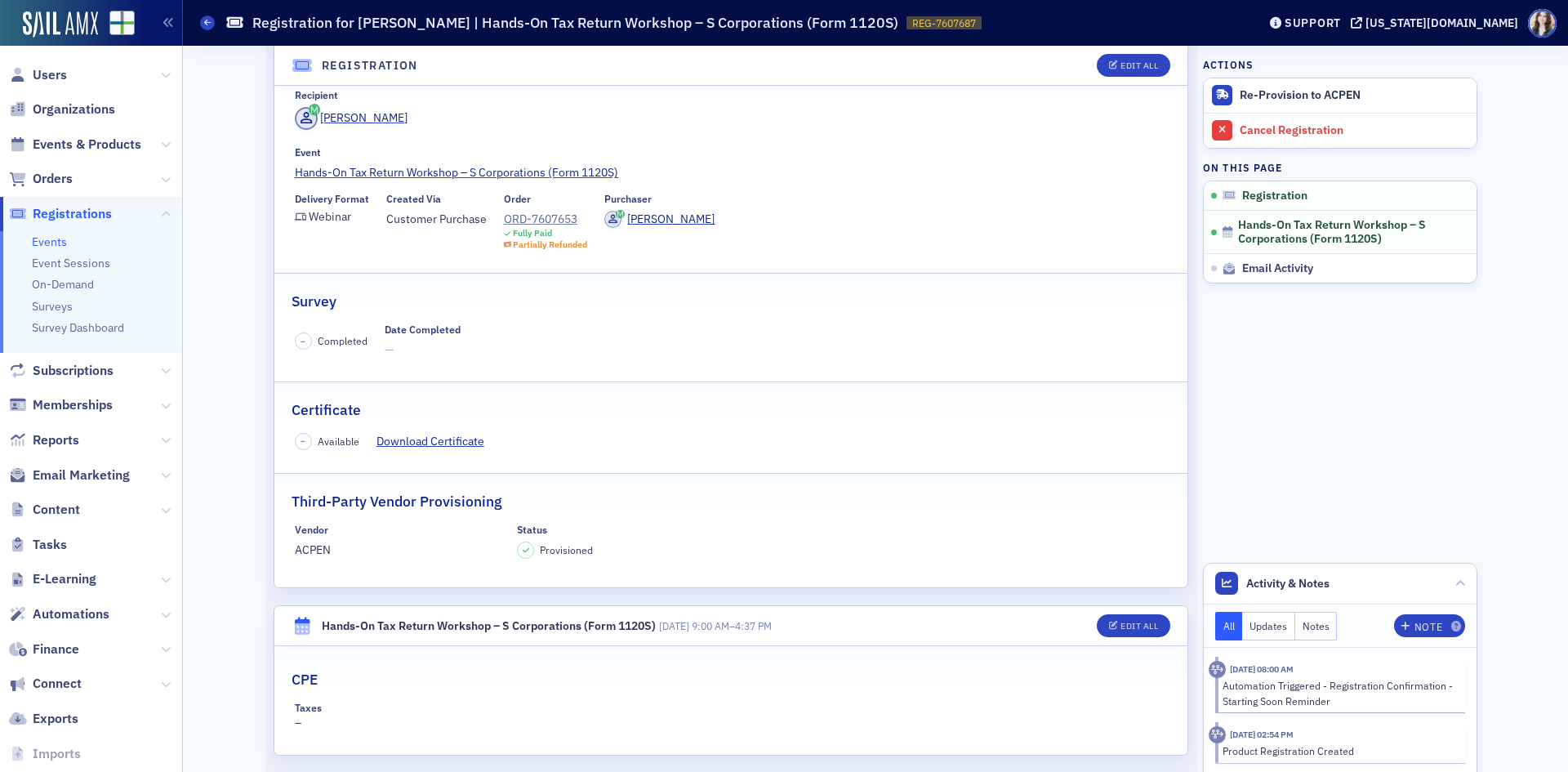
scroll to position [5, 0]
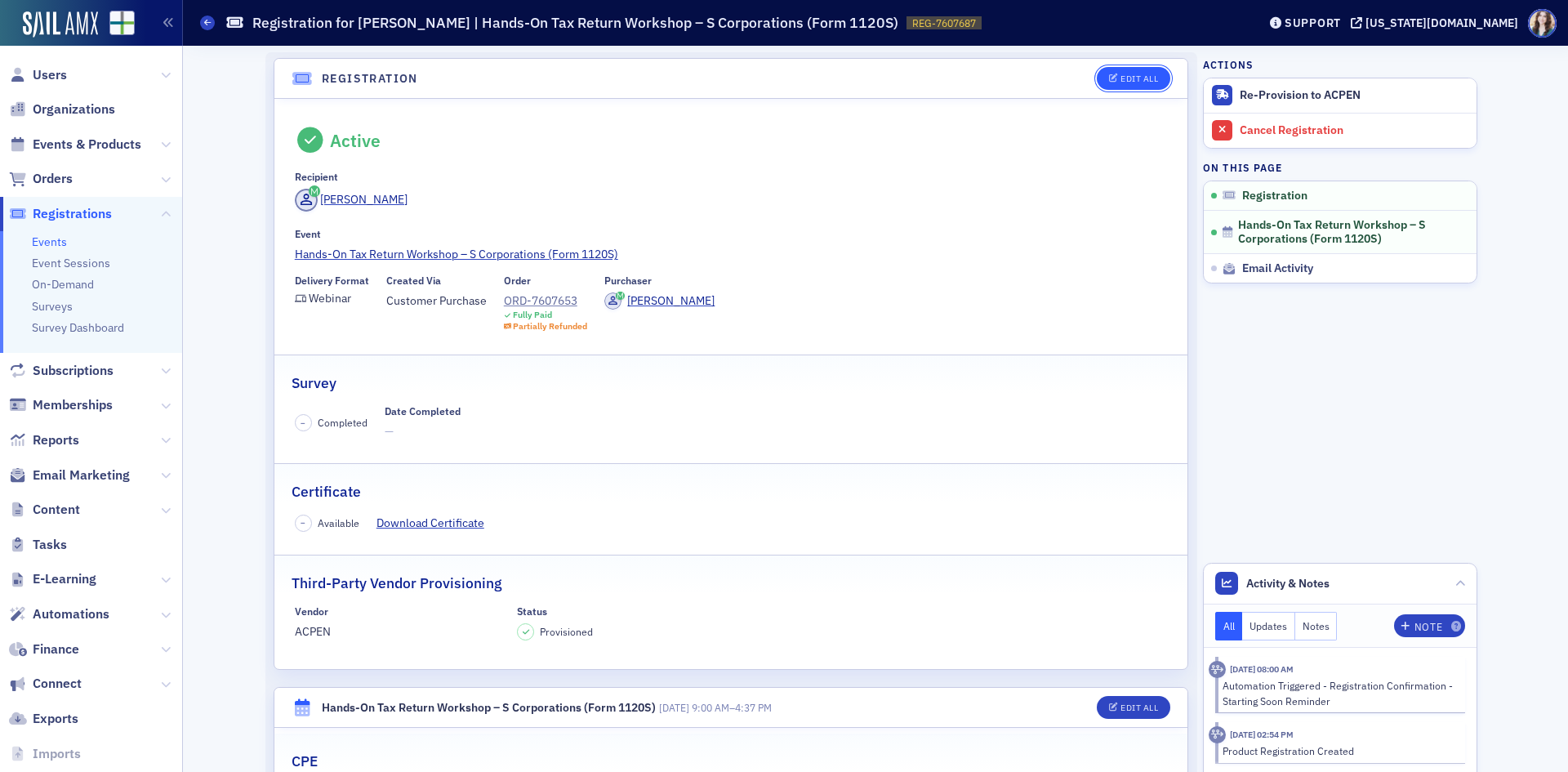
click at [1138, 76] on div "Edit All" at bounding box center [1139, 78] width 38 height 9
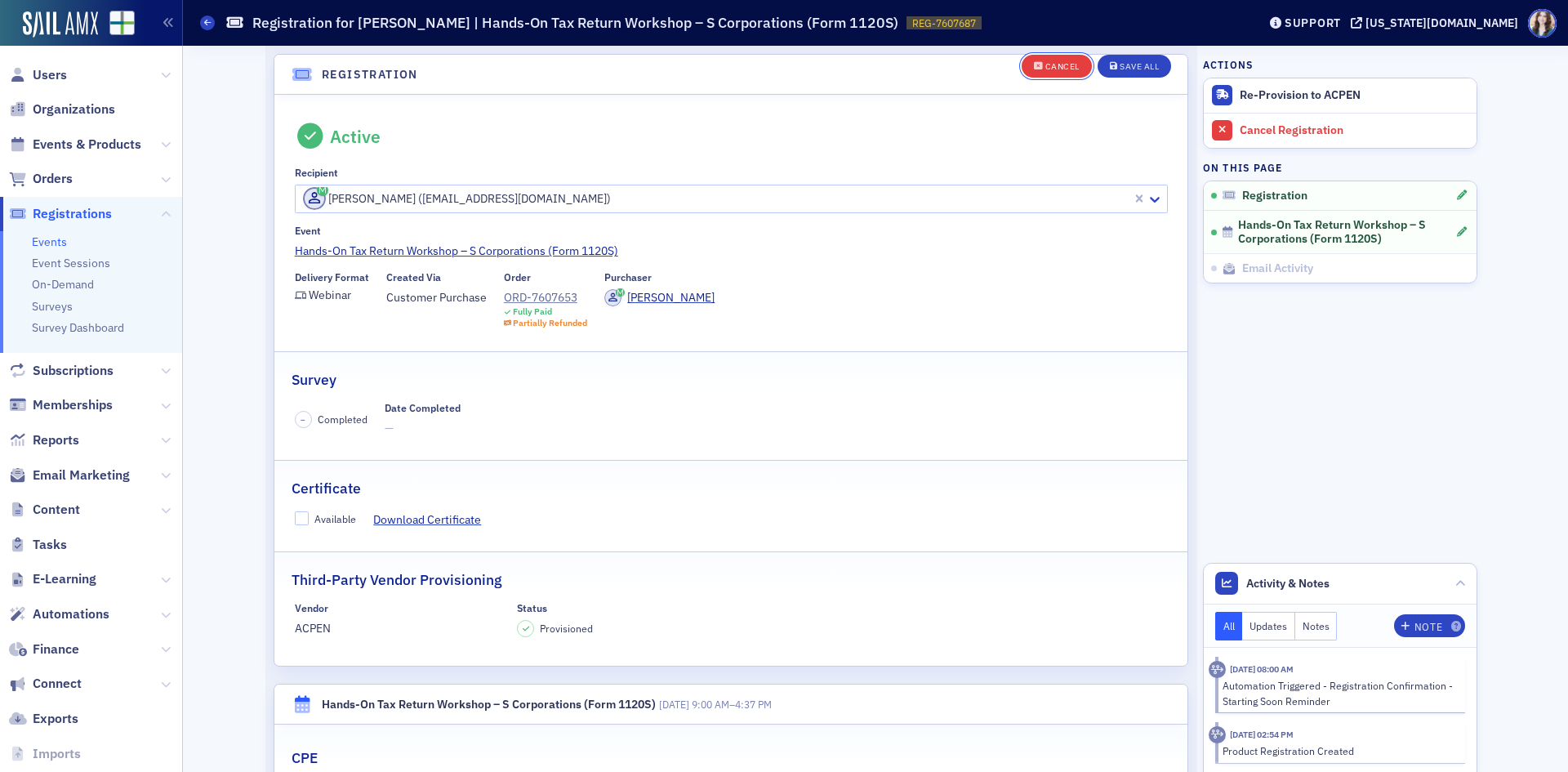
click at [1066, 69] on div "Cancel" at bounding box center [1063, 67] width 34 height 9
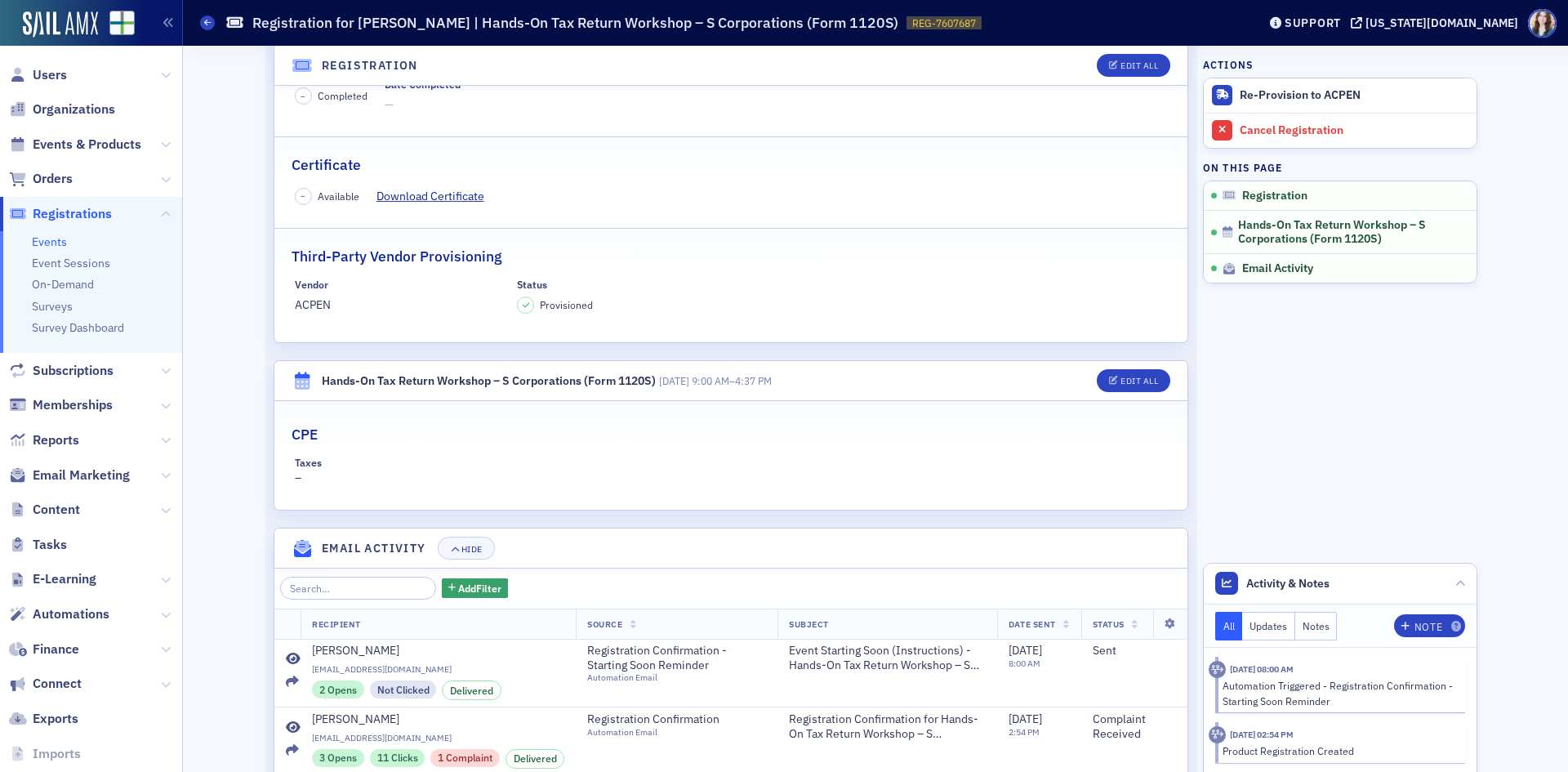
scroll to position [336, 0]
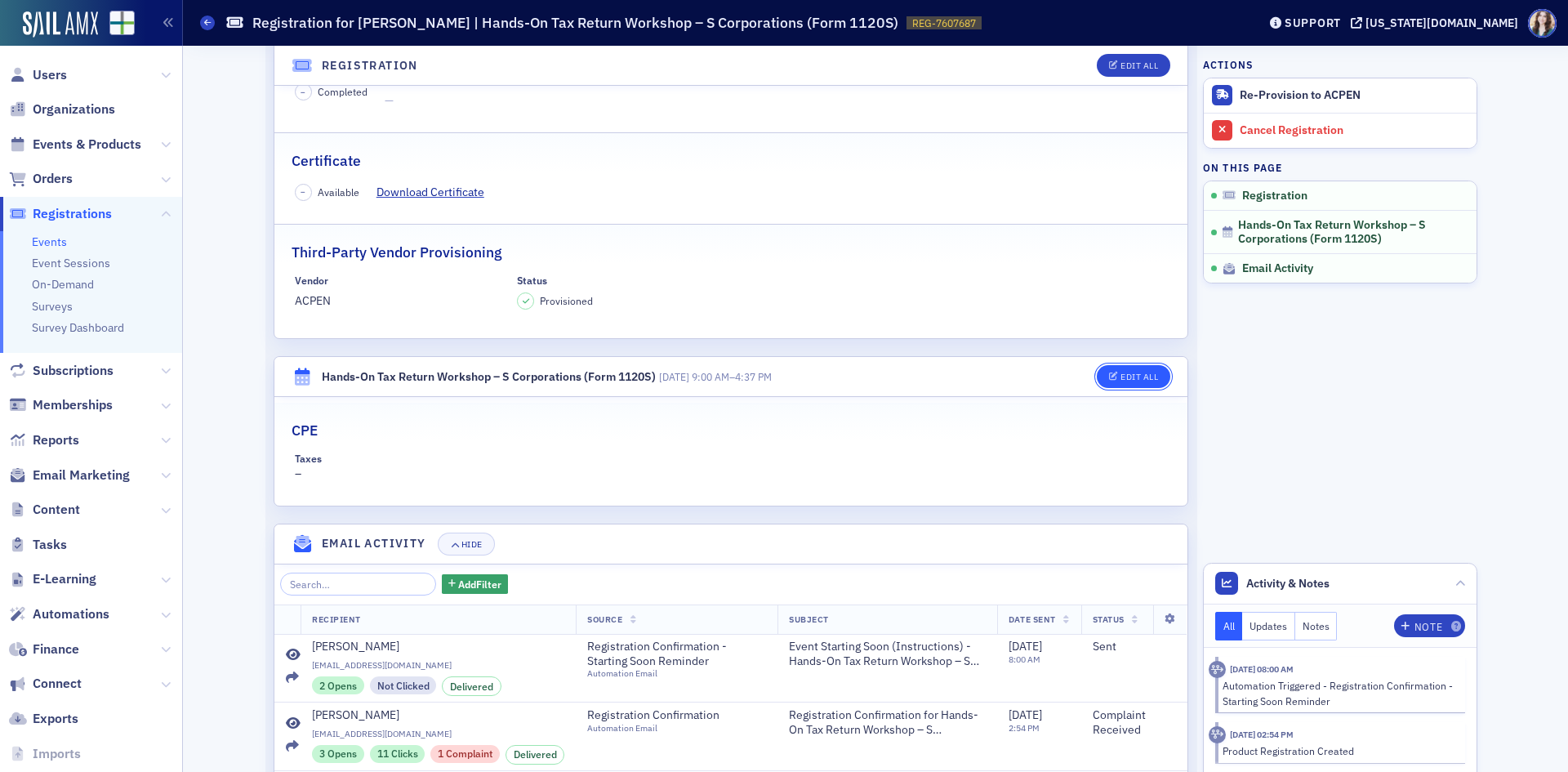
click at [1120, 373] on div "Edit All" at bounding box center [1139, 376] width 38 height 9
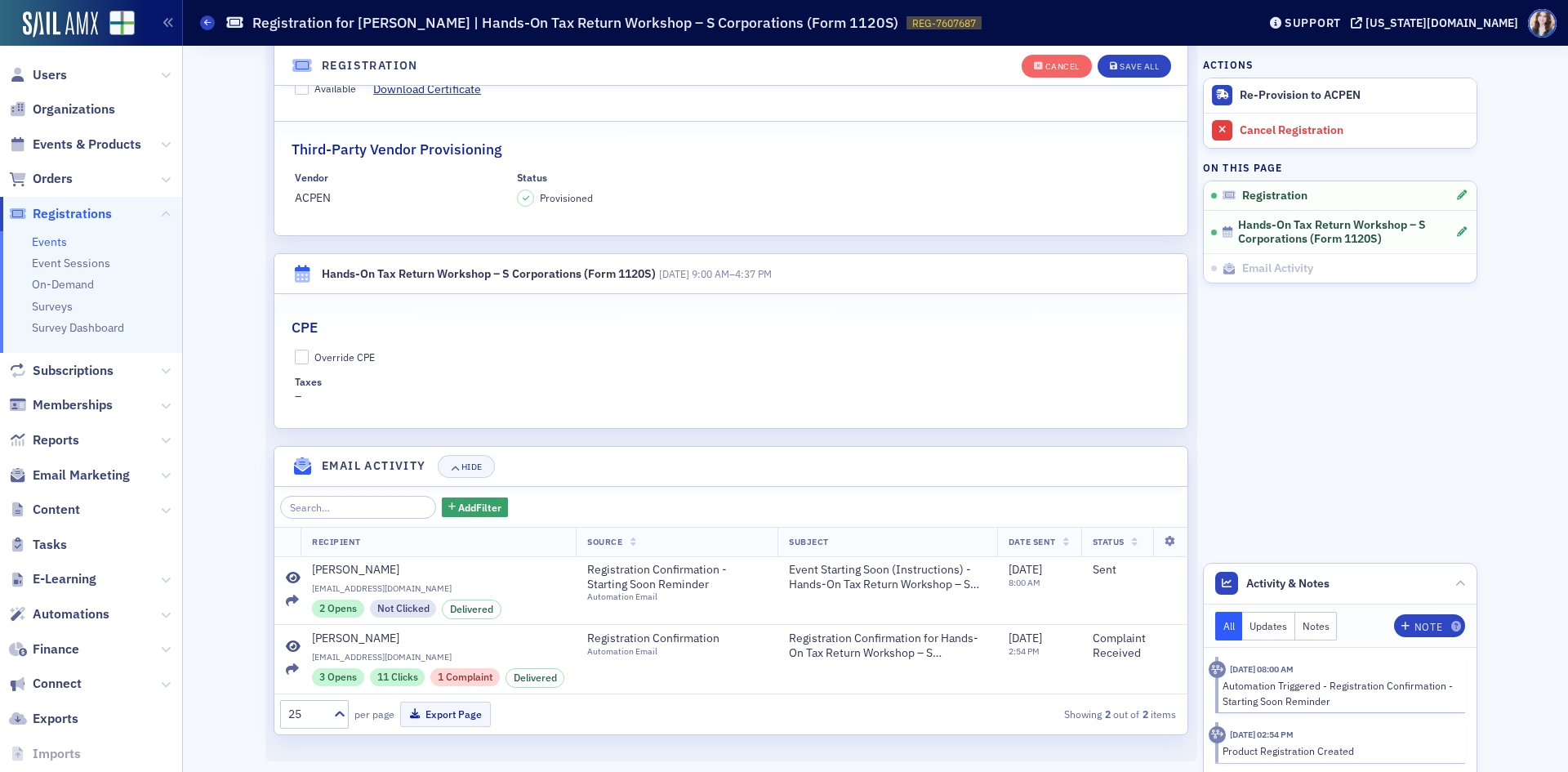
scroll to position [475, 0]
click at [1054, 71] on div "Cancel" at bounding box center [1063, 67] width 34 height 9
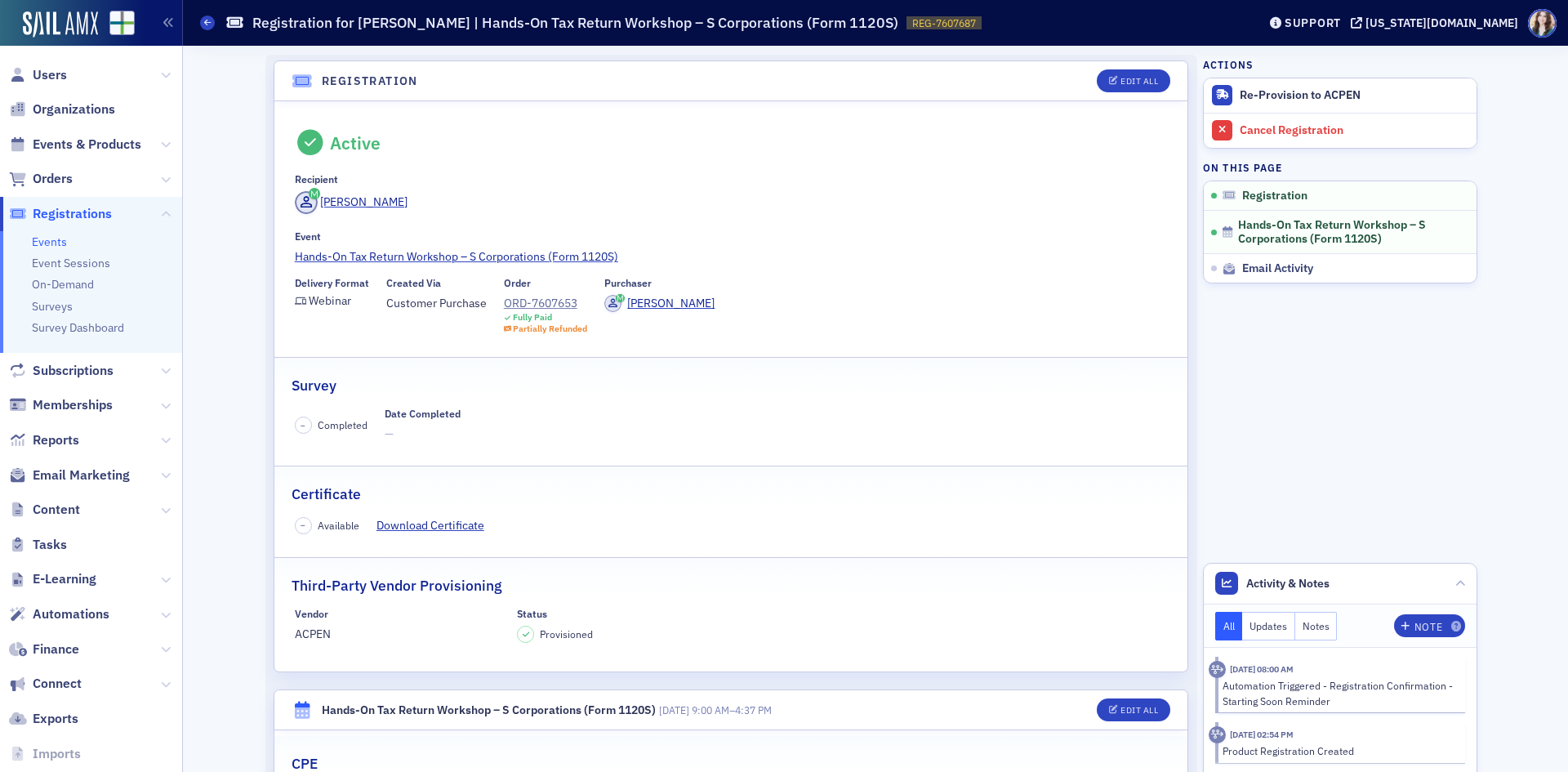
scroll to position [0, 0]
click at [1503, 247] on div "Registration Edit All Active Recipient Zachary Jordan Event Hands-On Tax Return…" at bounding box center [876, 615] width 1363 height 1139
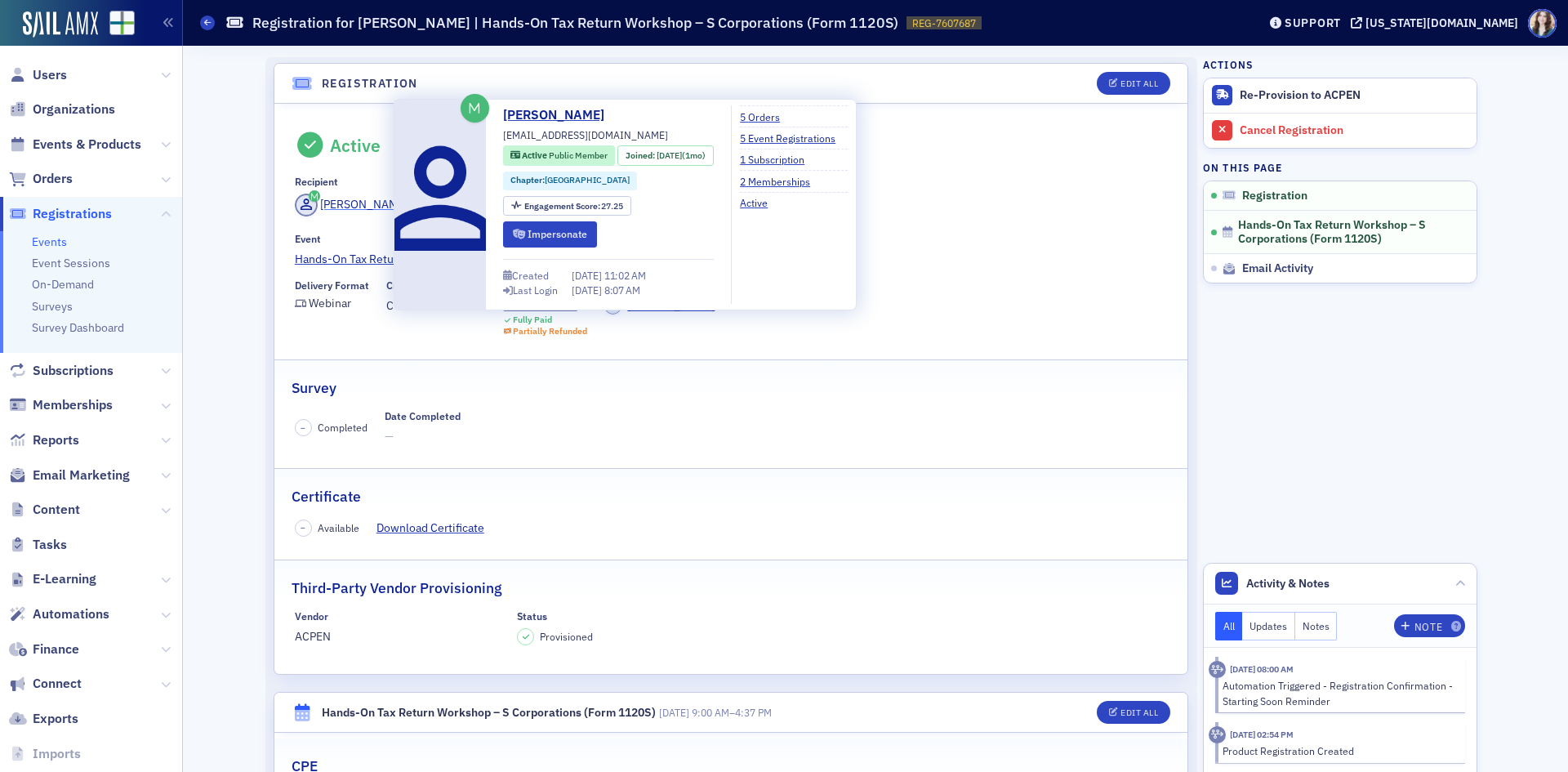
click at [370, 203] on div "Zachary Jordan" at bounding box center [364, 204] width 87 height 17
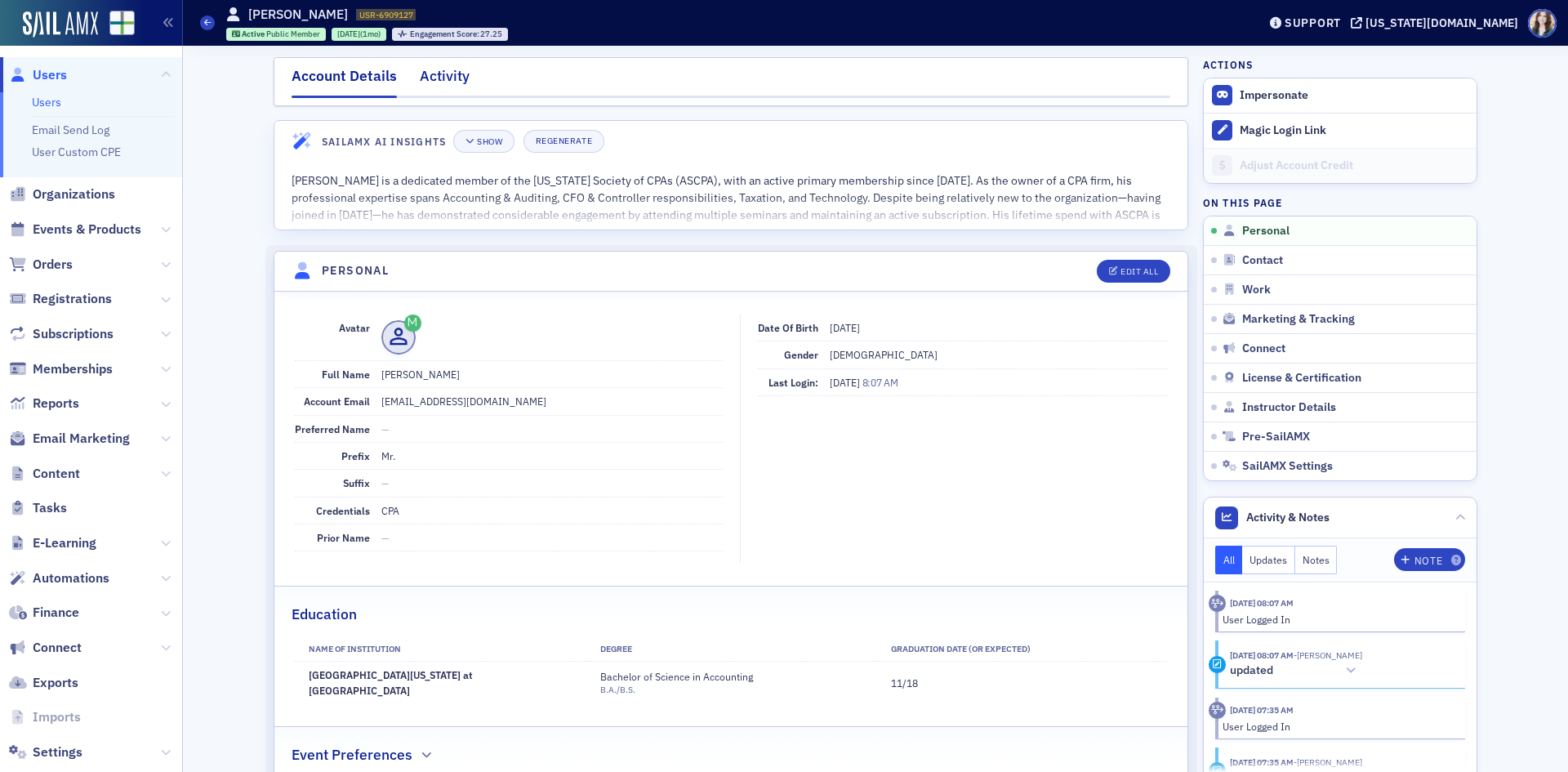
click at [445, 90] on div "Activity" at bounding box center [444, 80] width 50 height 30
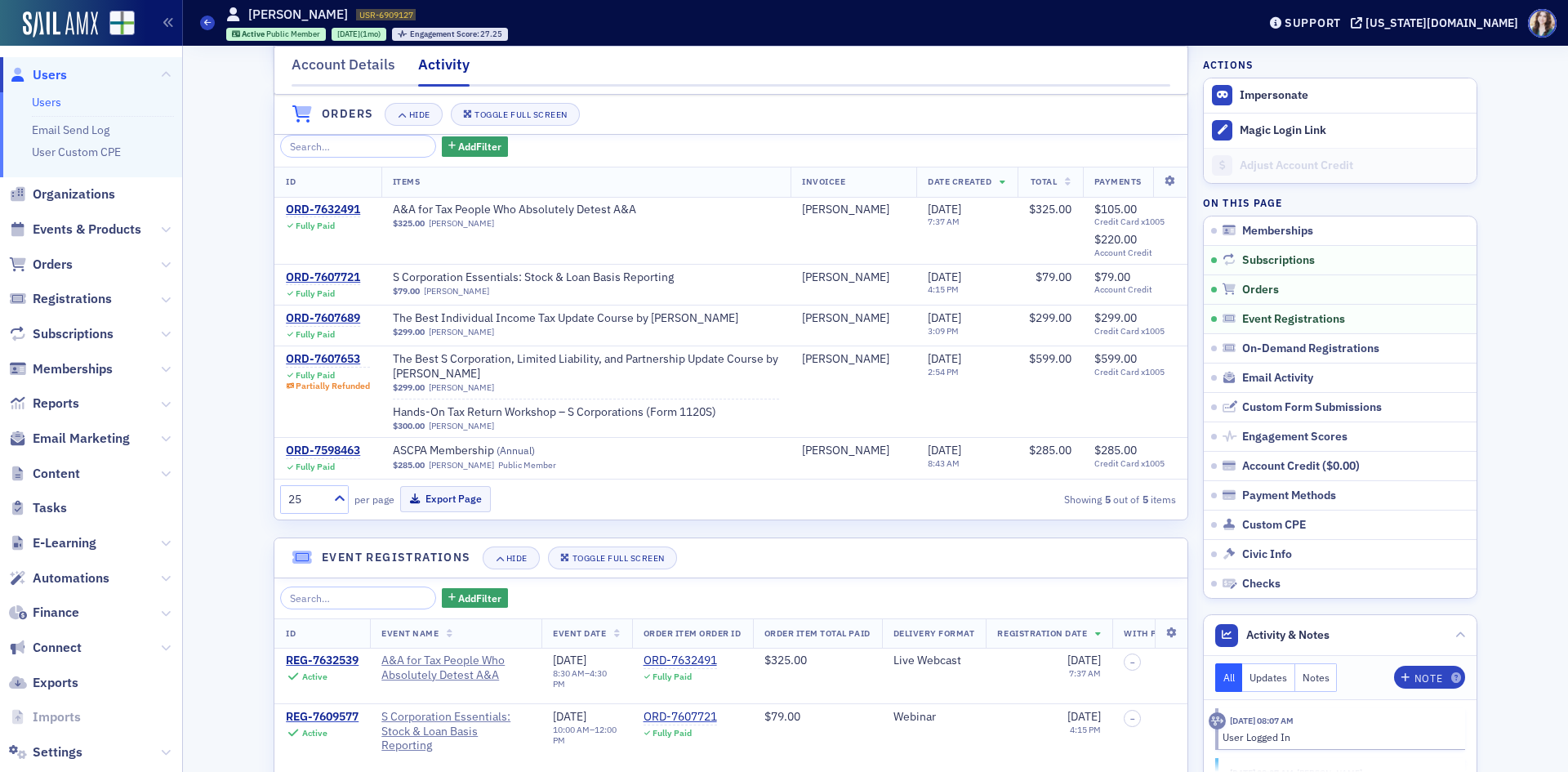
scroll to position [431, 0]
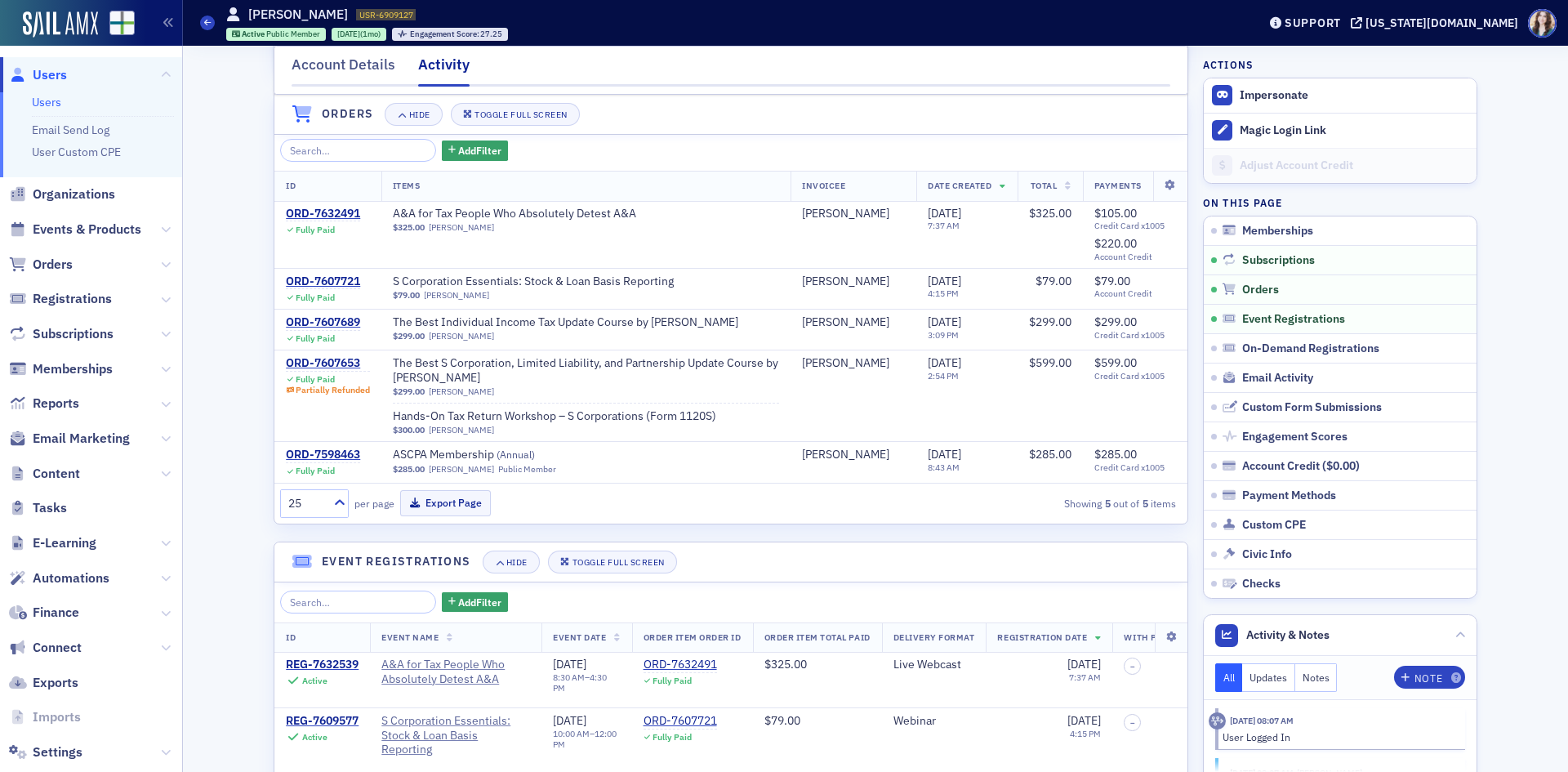
click at [1031, 108] on header "Orders Hide Toggle Full Screen" at bounding box center [731, 114] width 913 height 40
click at [860, 112] on header "Orders Hide Toggle Full Screen" at bounding box center [731, 114] width 913 height 40
click at [582, 115] on header "Orders Hide Toggle Full Screen" at bounding box center [731, 114] width 913 height 40
click at [581, 113] on header "Orders Hide Toggle Full Screen" at bounding box center [731, 114] width 913 height 40
click at [1168, 71] on div "Account Details Activity" at bounding box center [731, 71] width 915 height 49
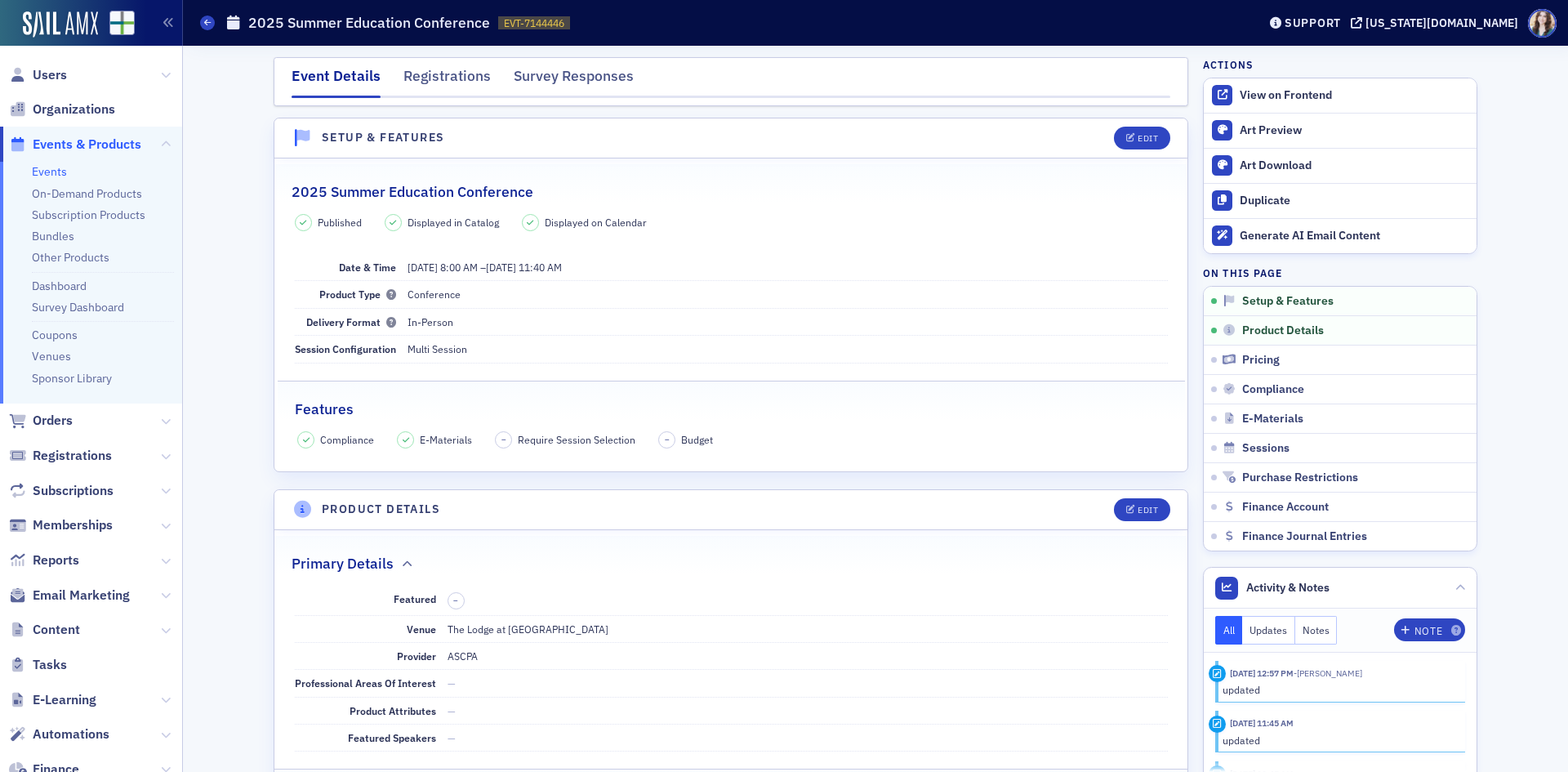
scroll to position [81, 0]
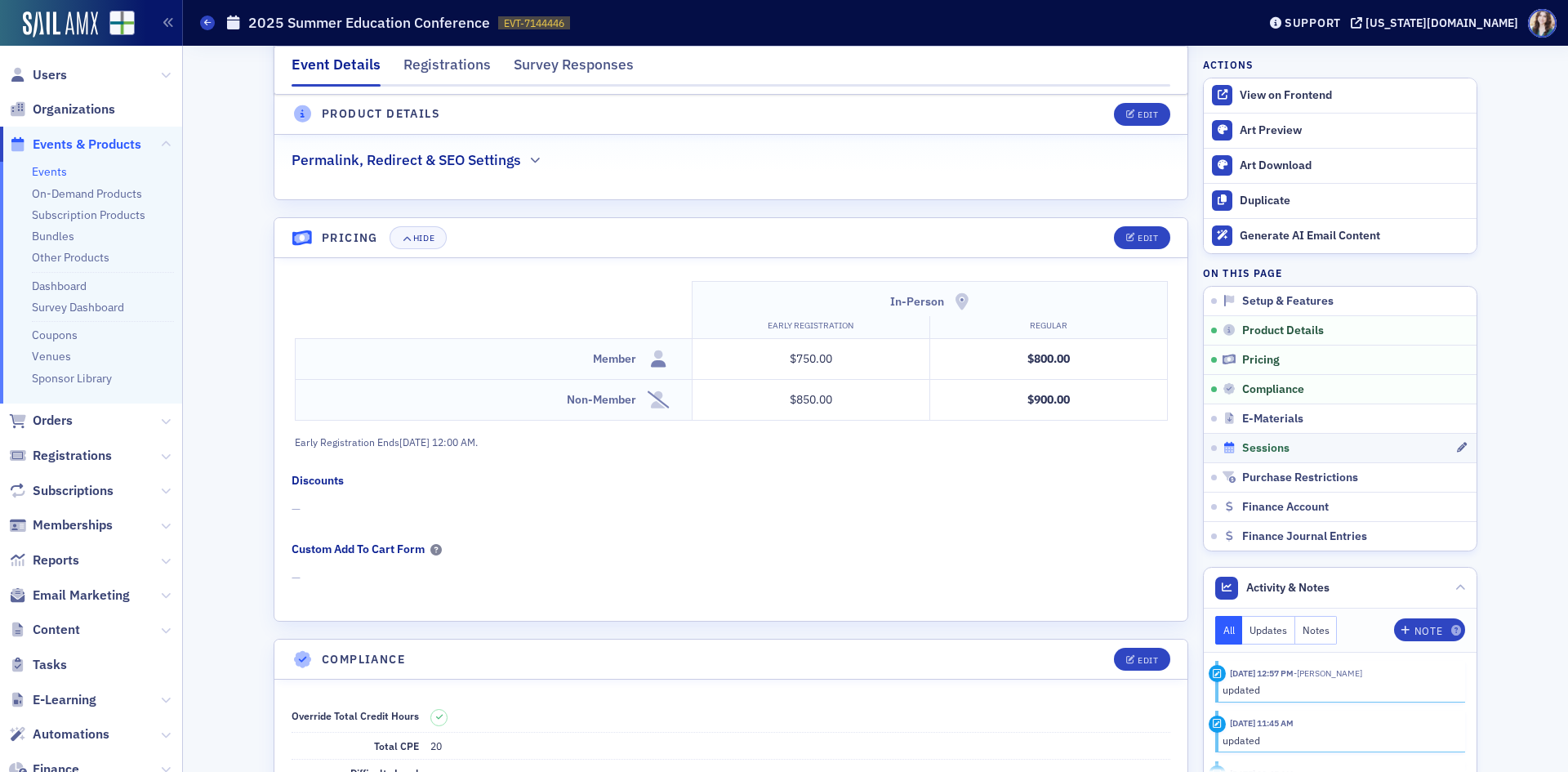
click at [1228, 445] on icon at bounding box center [1230, 448] width 15 height 11
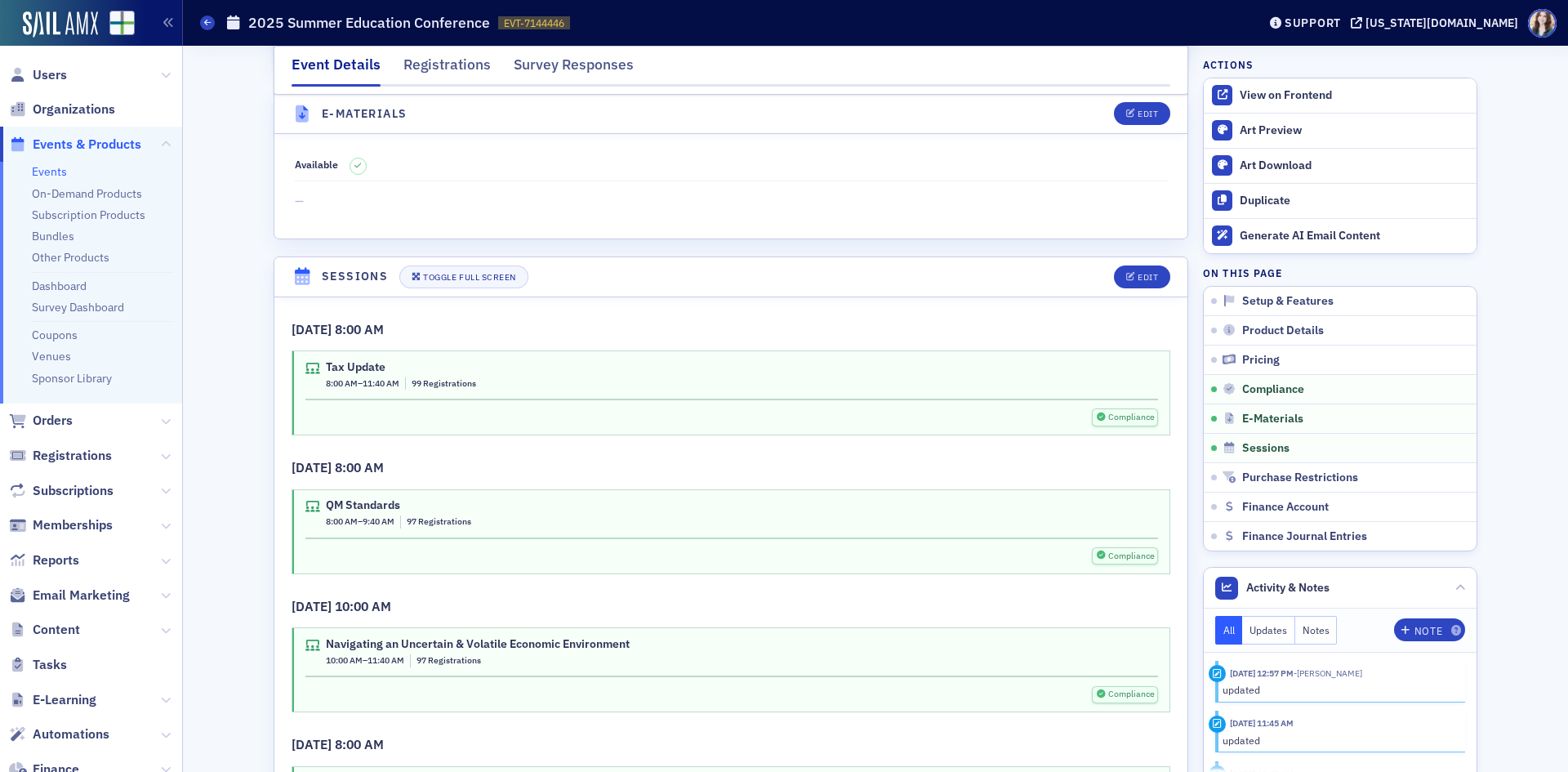
scroll to position [2263, 0]
click at [1282, 90] on div "View on Frontend" at bounding box center [1354, 95] width 228 height 15
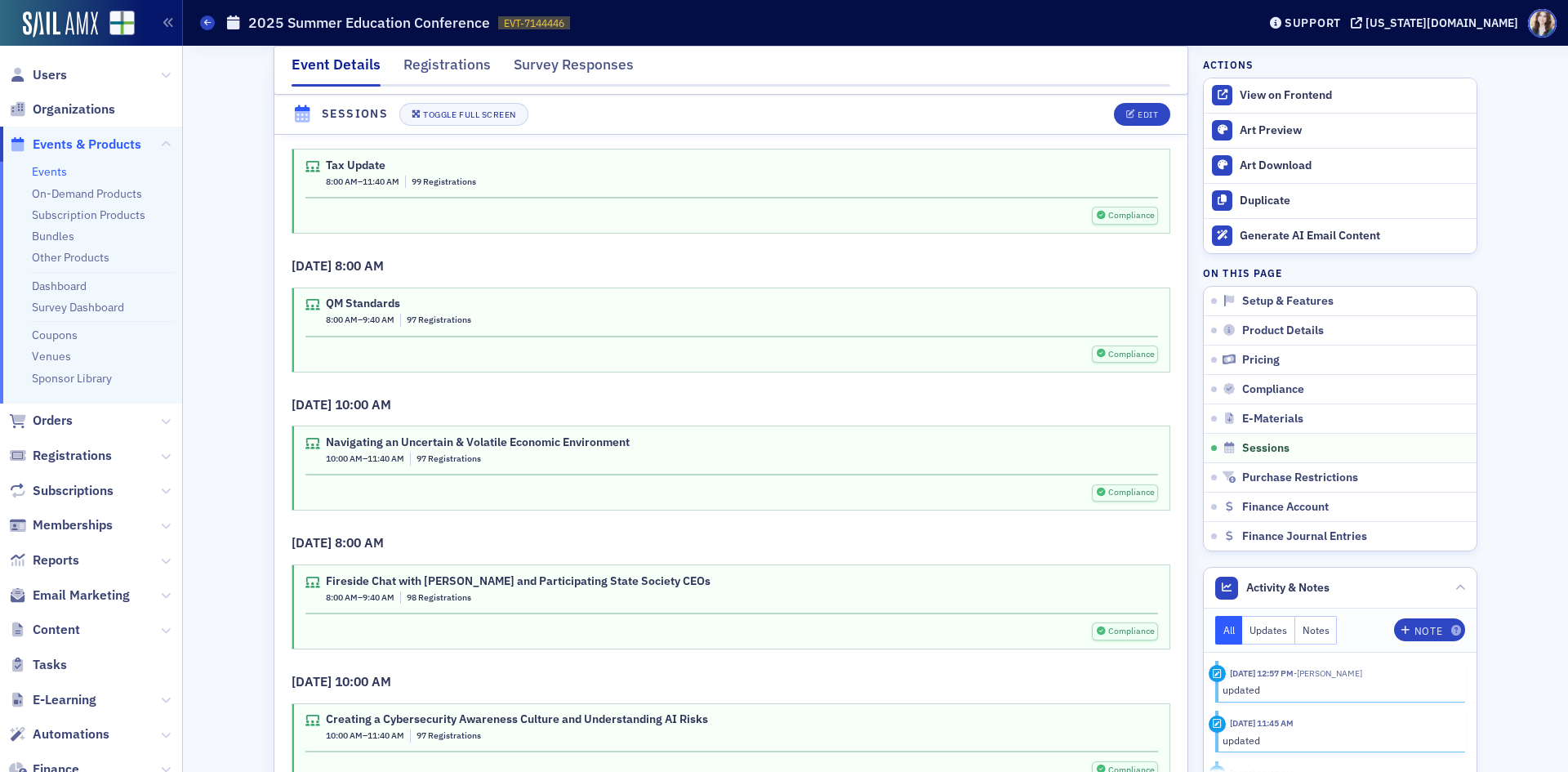
scroll to position [2471, 0]
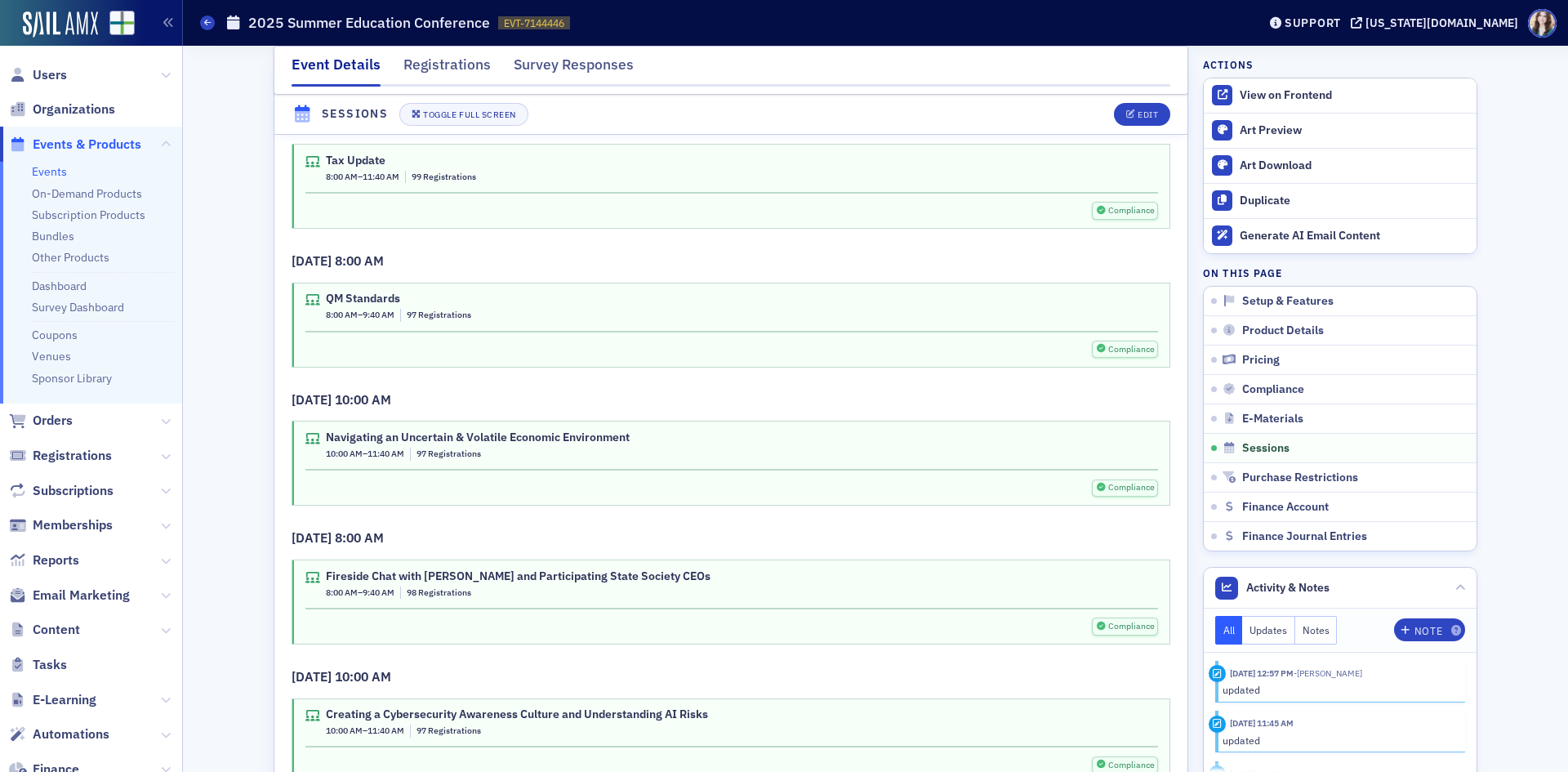
click at [1049, 117] on header "Sessions Toggle Full Screen Edit" at bounding box center [731, 114] width 913 height 40
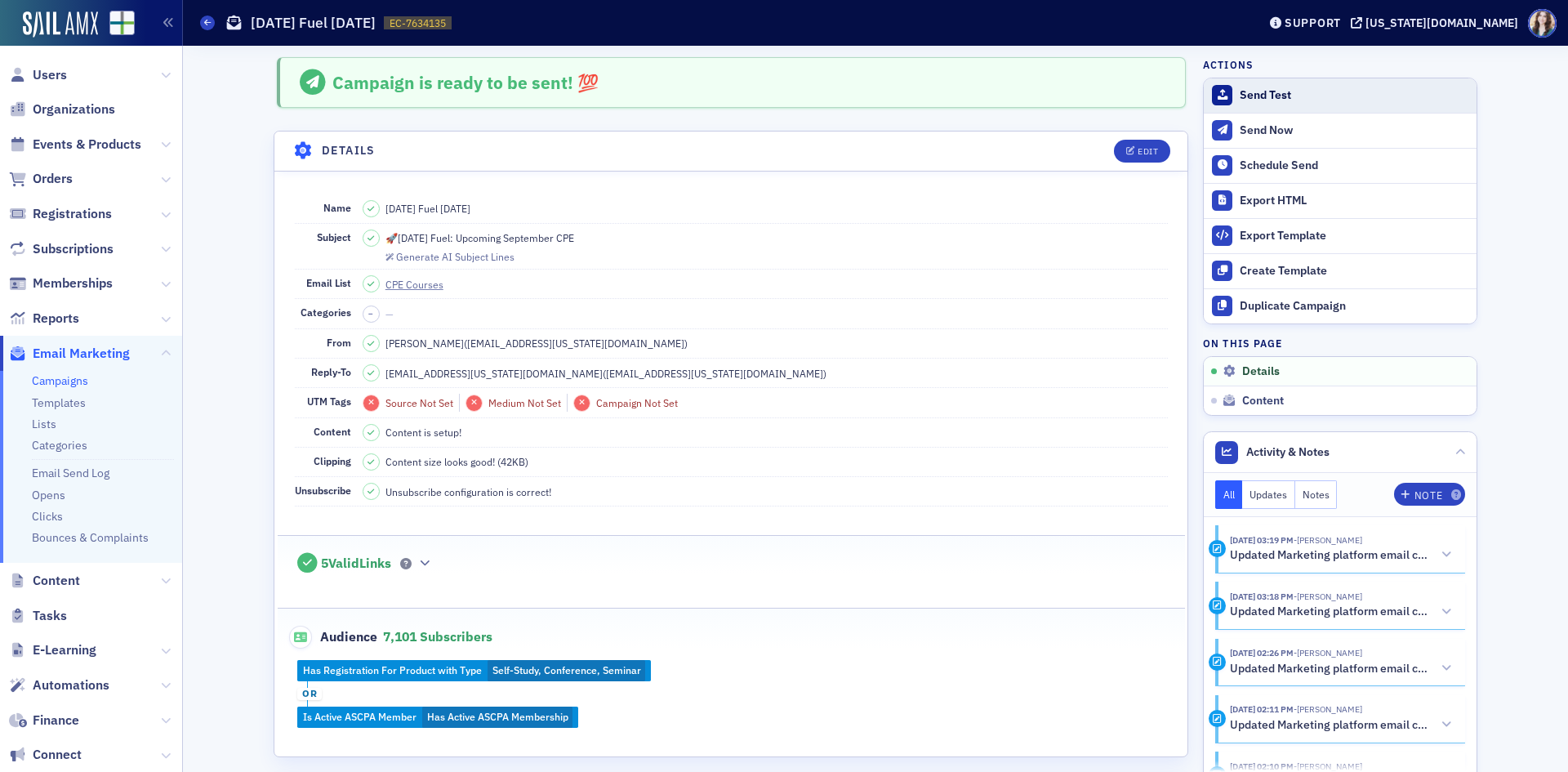
click at [1306, 85] on button "Send Test" at bounding box center [1340, 95] width 273 height 34
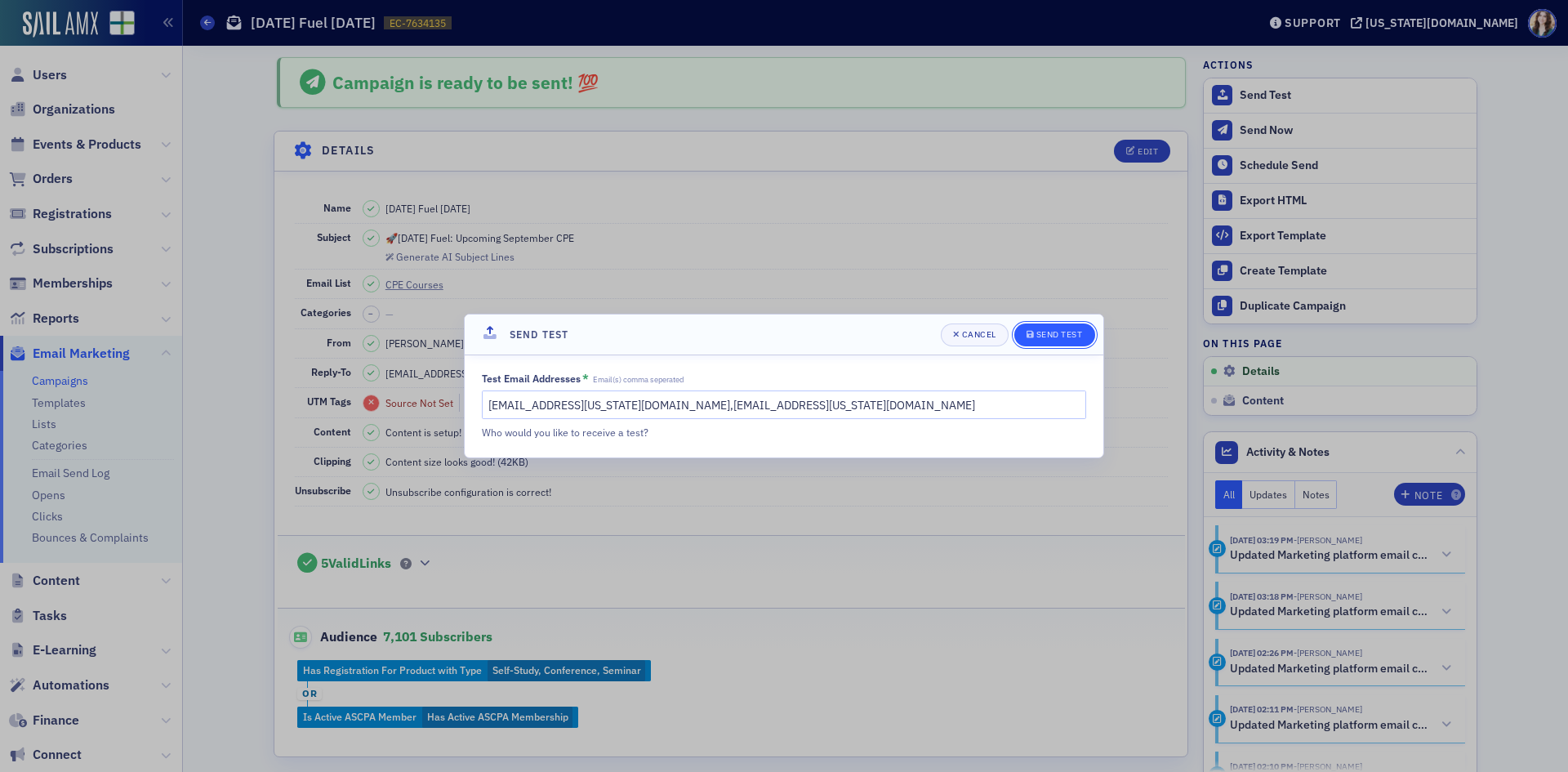
click at [1049, 340] on span "Send Test" at bounding box center [1055, 335] width 57 height 13
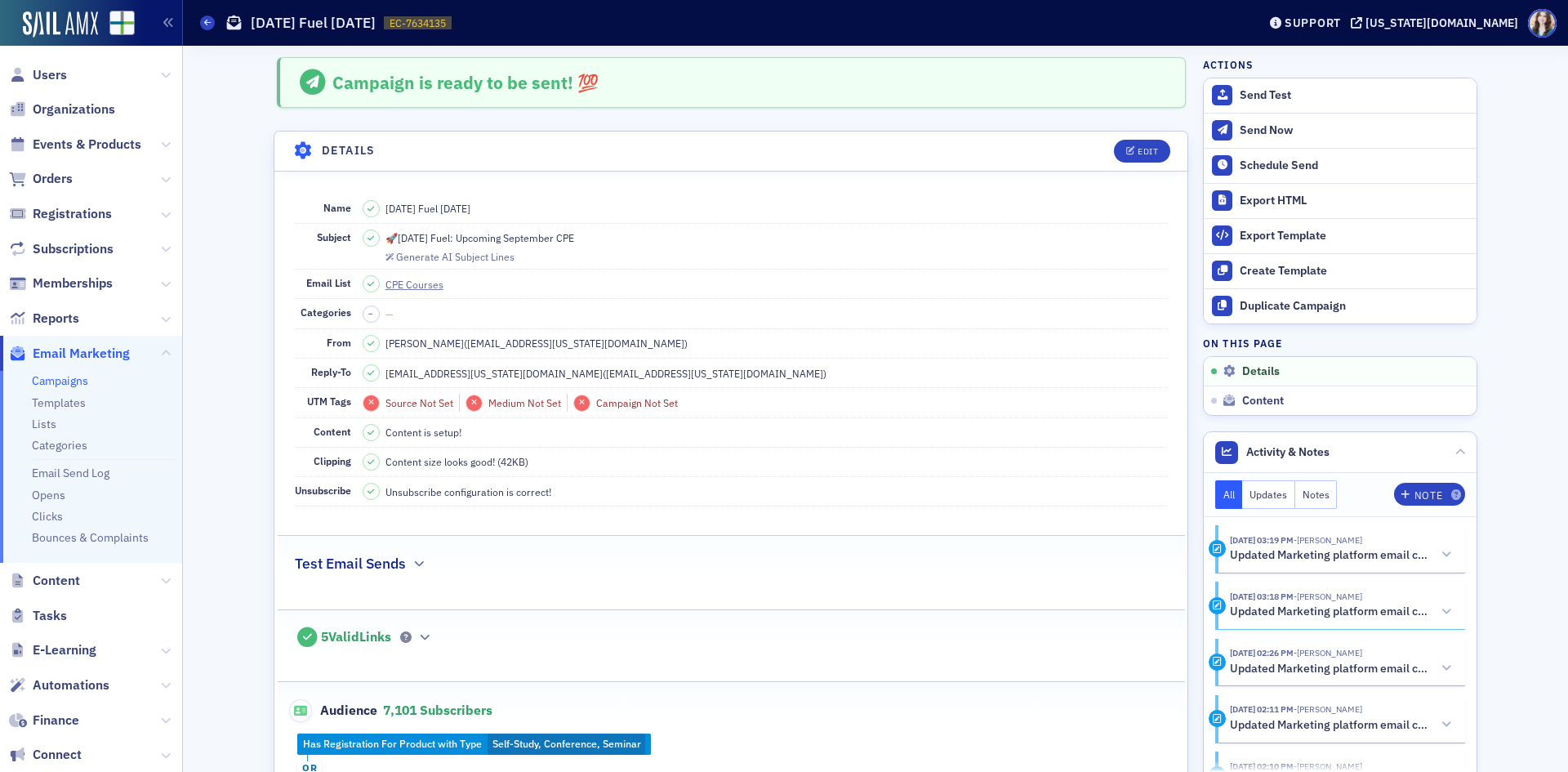
click at [43, 384] on link "Campaigns" at bounding box center [60, 380] width 57 height 15
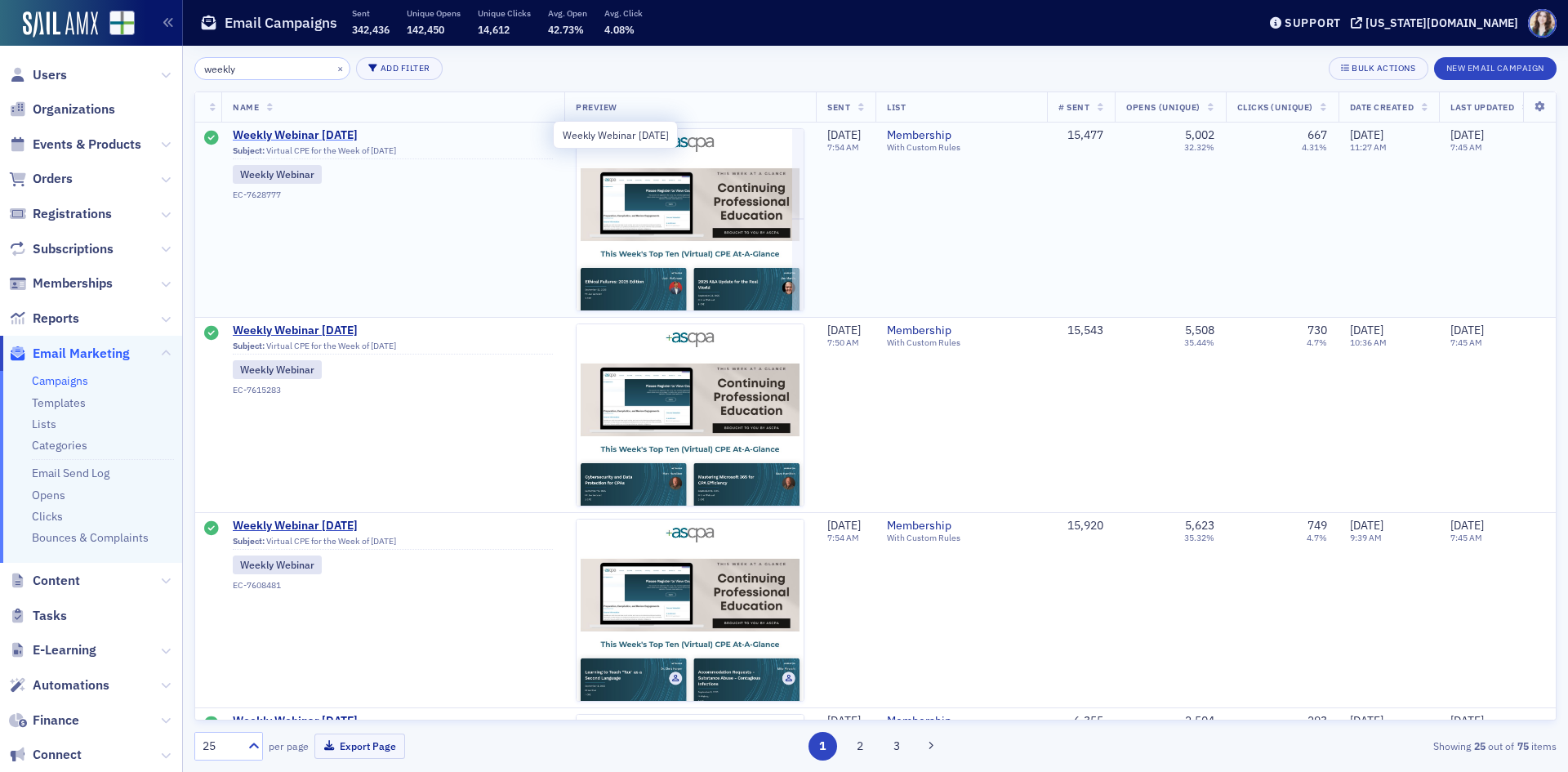
type input "weekly"
click at [276, 128] on span "Weekly Webinar 9.22.25" at bounding box center [393, 136] width 320 height 15
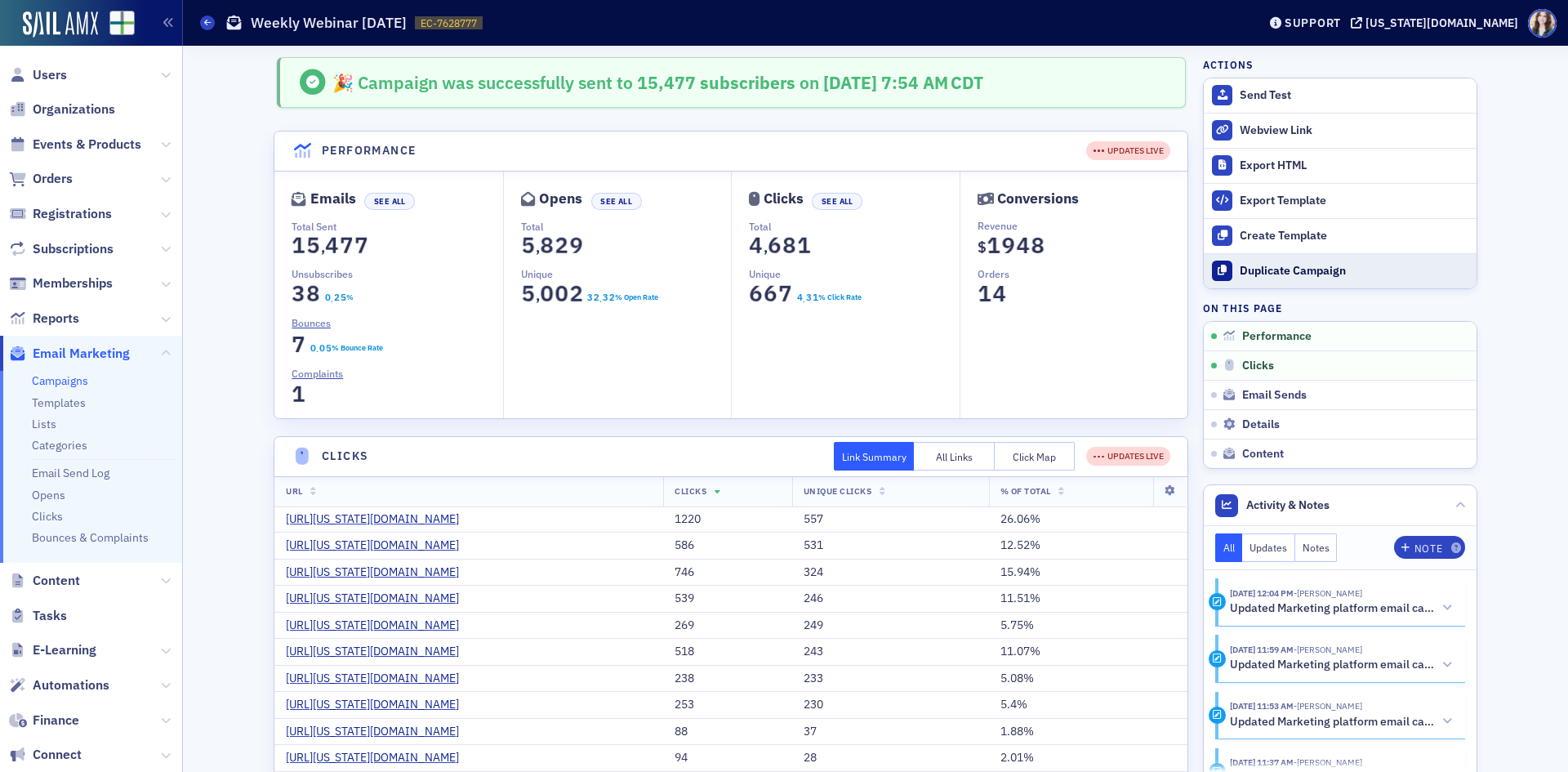
click at [1313, 274] on div "Duplicate Campaign" at bounding box center [1354, 271] width 228 height 15
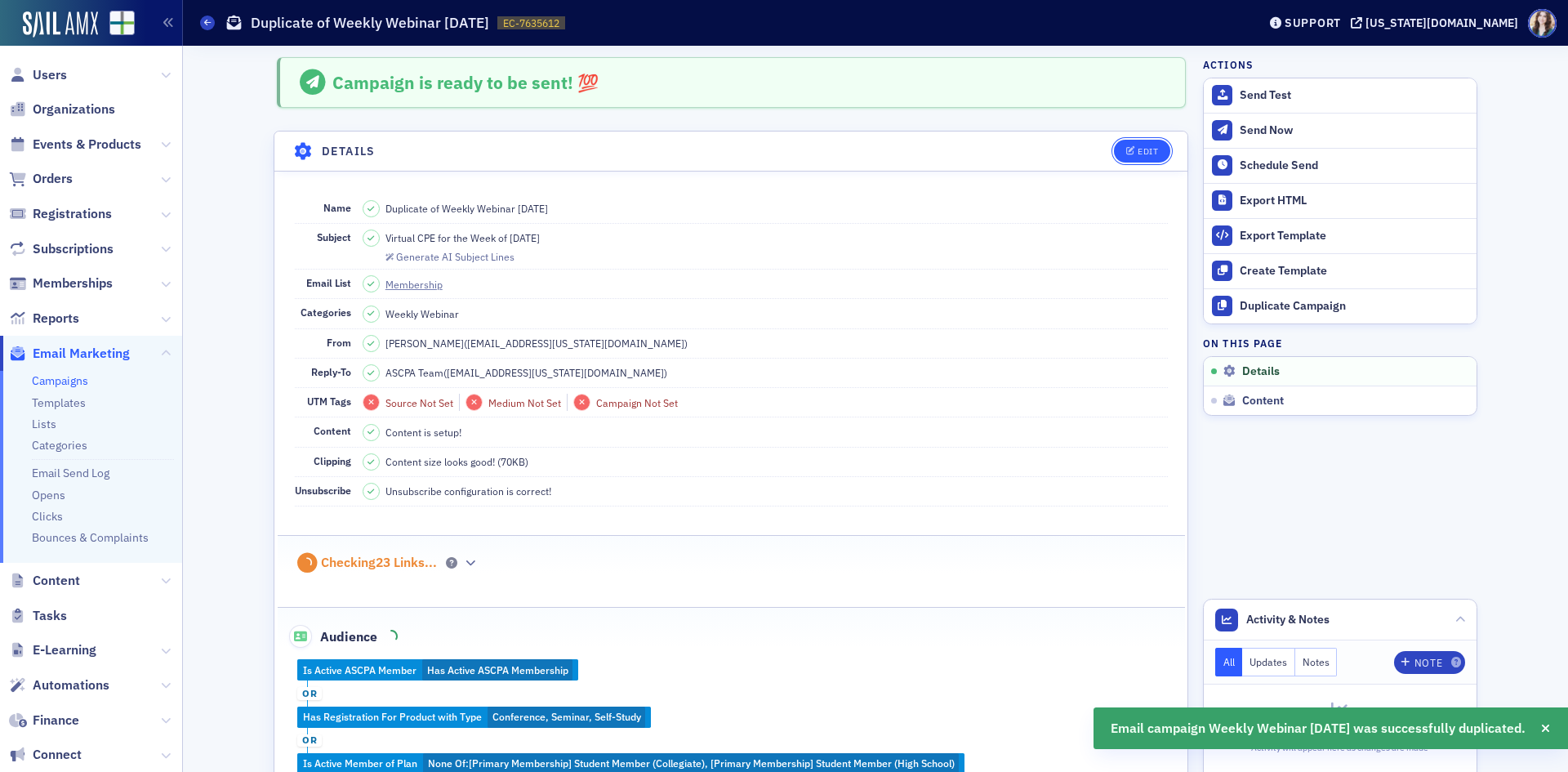
click at [1145, 158] on button "Edit" at bounding box center [1142, 151] width 57 height 23
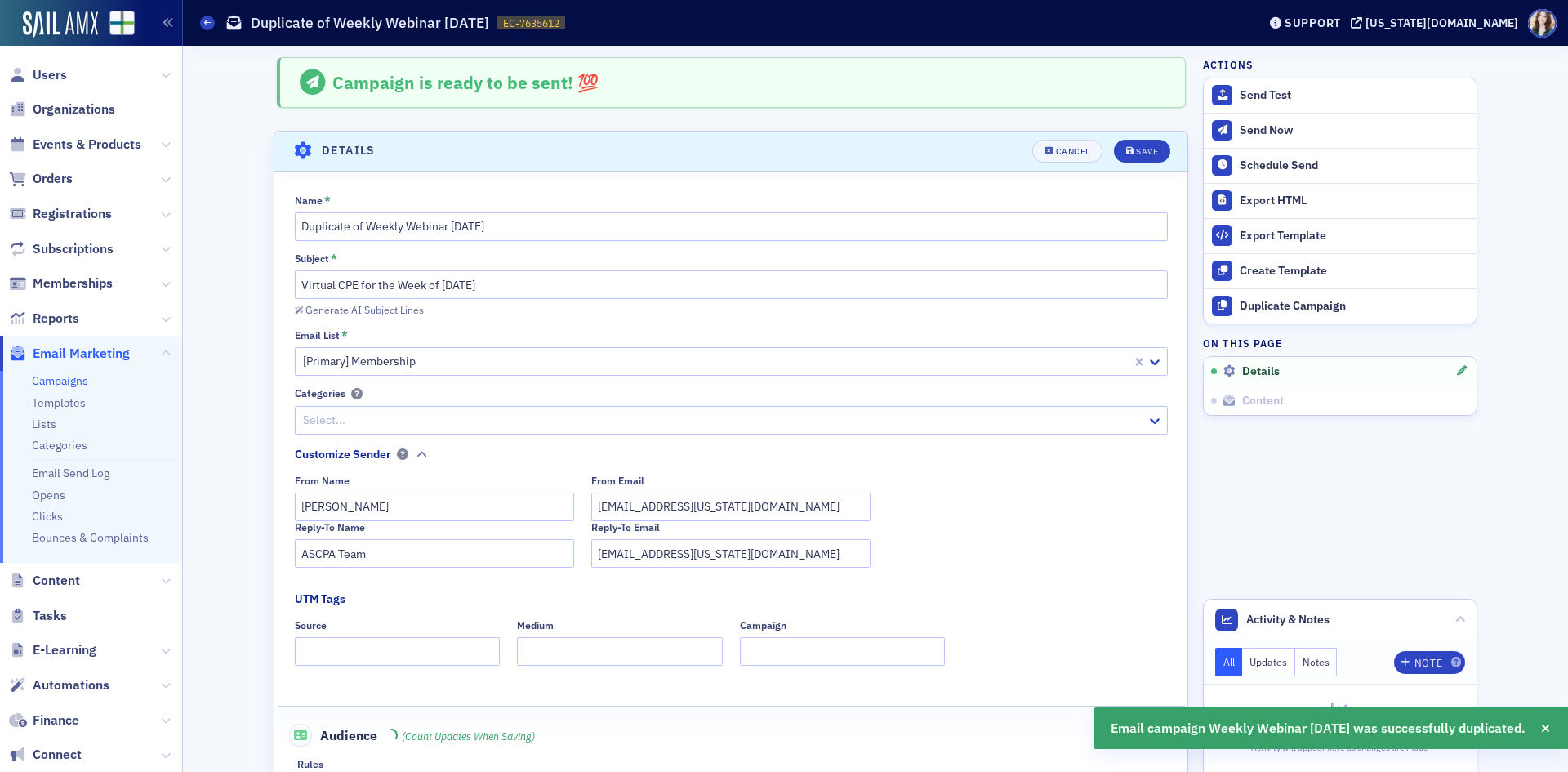
scroll to position [76, 0]
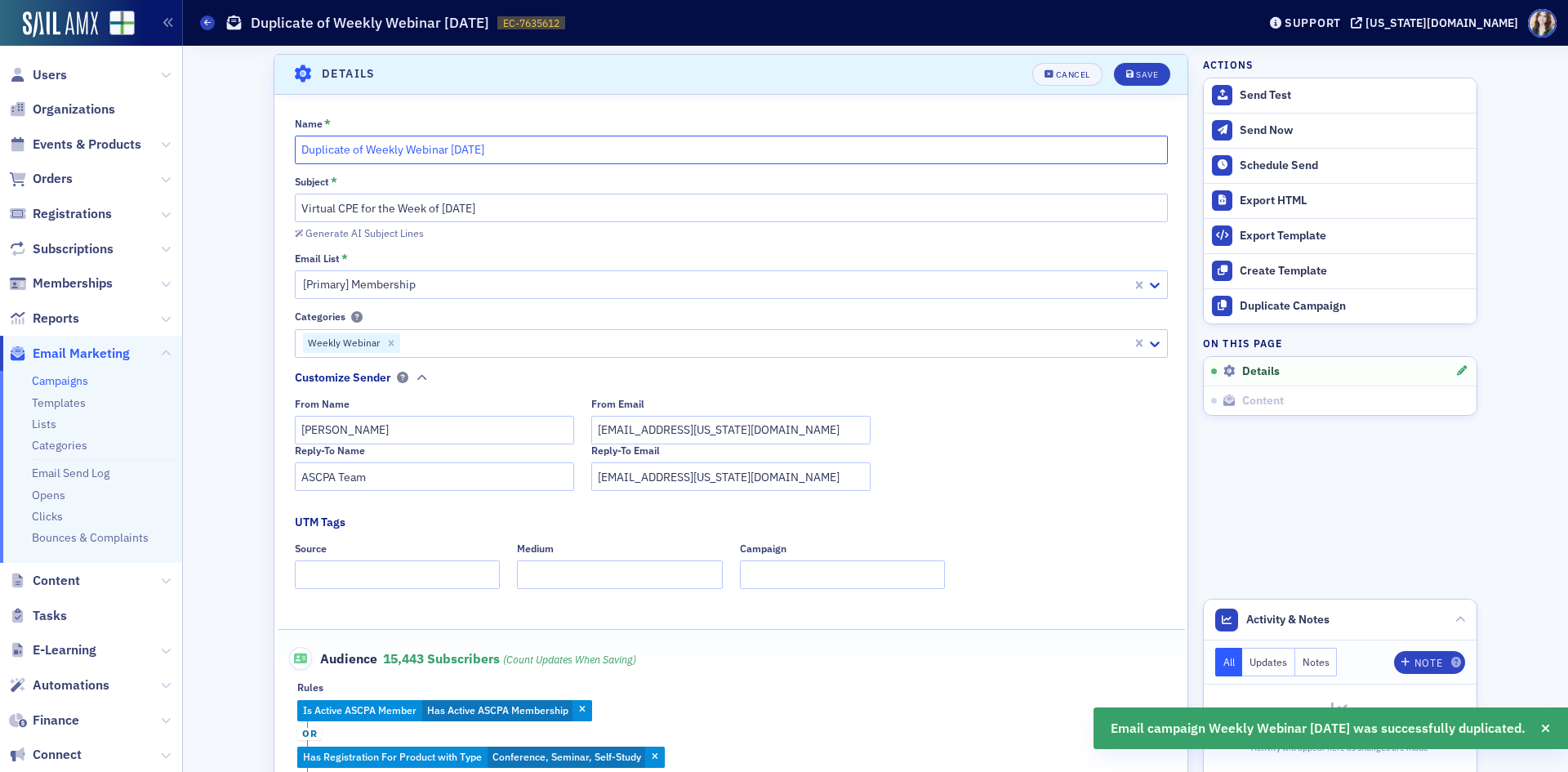
click at [464, 149] on input "Duplicate of Weekly Webinar 9.22.25" at bounding box center [731, 149] width 873 height 29
click at [467, 149] on input "Duplicate of Weekly Webinar 9.22.25" at bounding box center [731, 149] width 873 height 29
type input "Duplicate of Weekly Webinar 9.29.25"
click at [456, 209] on input "Virtual CPE for the Week of 9.22.25" at bounding box center [731, 208] width 873 height 29
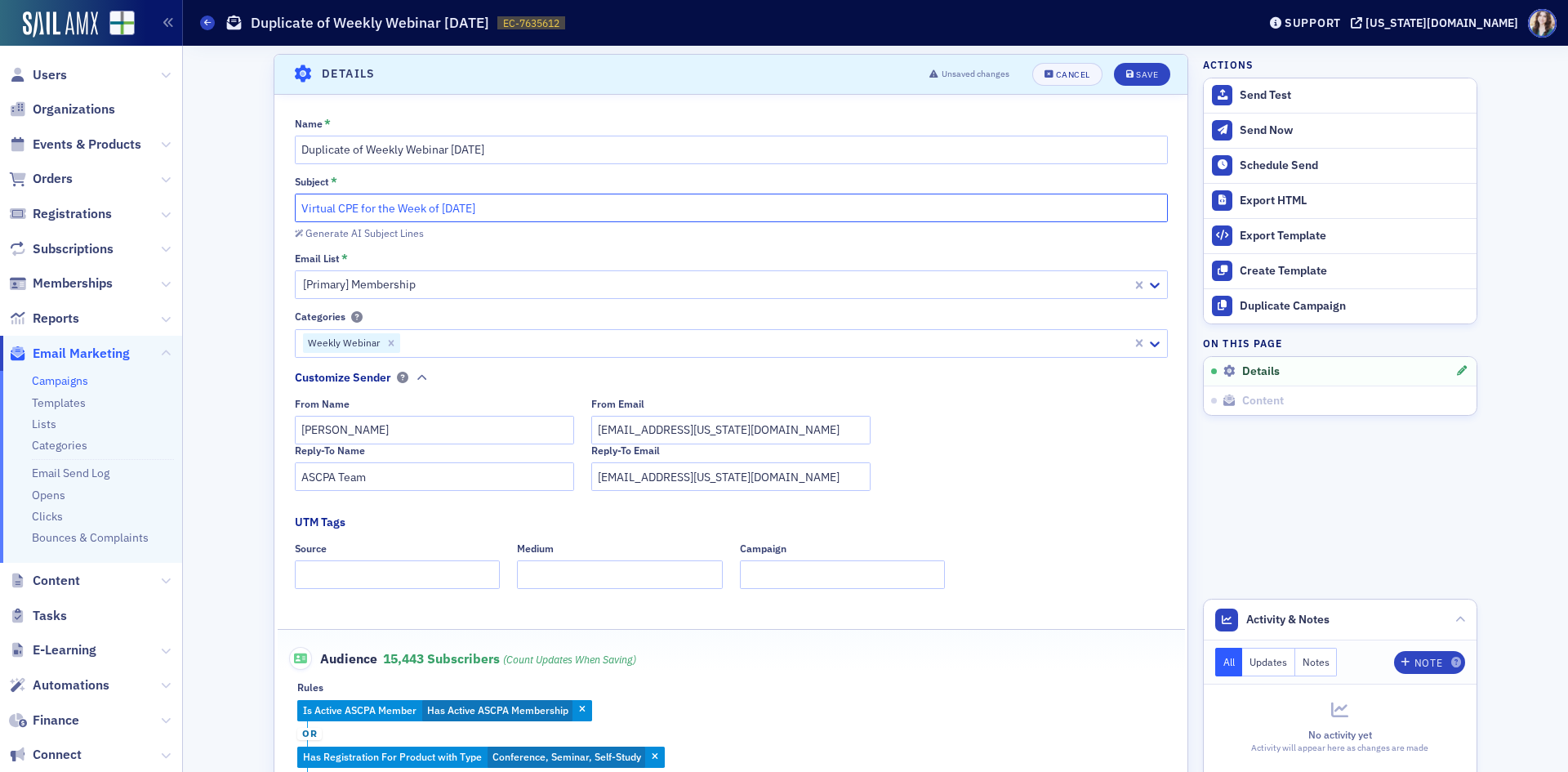
type input "Virtual CPE for the Week of 9.29.25"
drag, startPoint x: 360, startPoint y: 154, endPoint x: 226, endPoint y: 157, distance: 134.0
type input "Weekly Webinar 9.29.25"
click at [1136, 74] on div "Save" at bounding box center [1147, 75] width 22 height 9
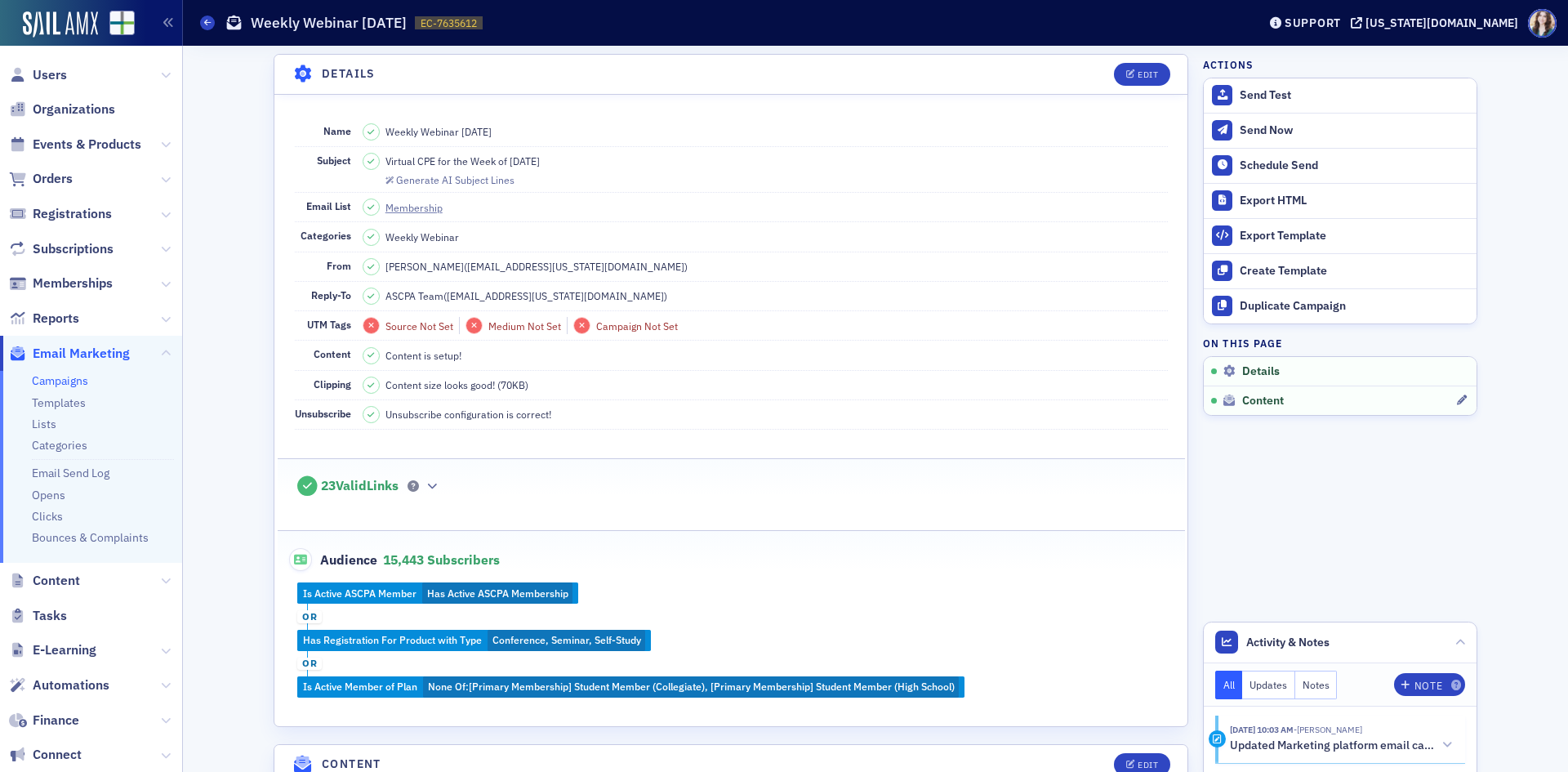
click at [1207, 390] on link "Content" at bounding box center [1340, 400] width 273 height 30
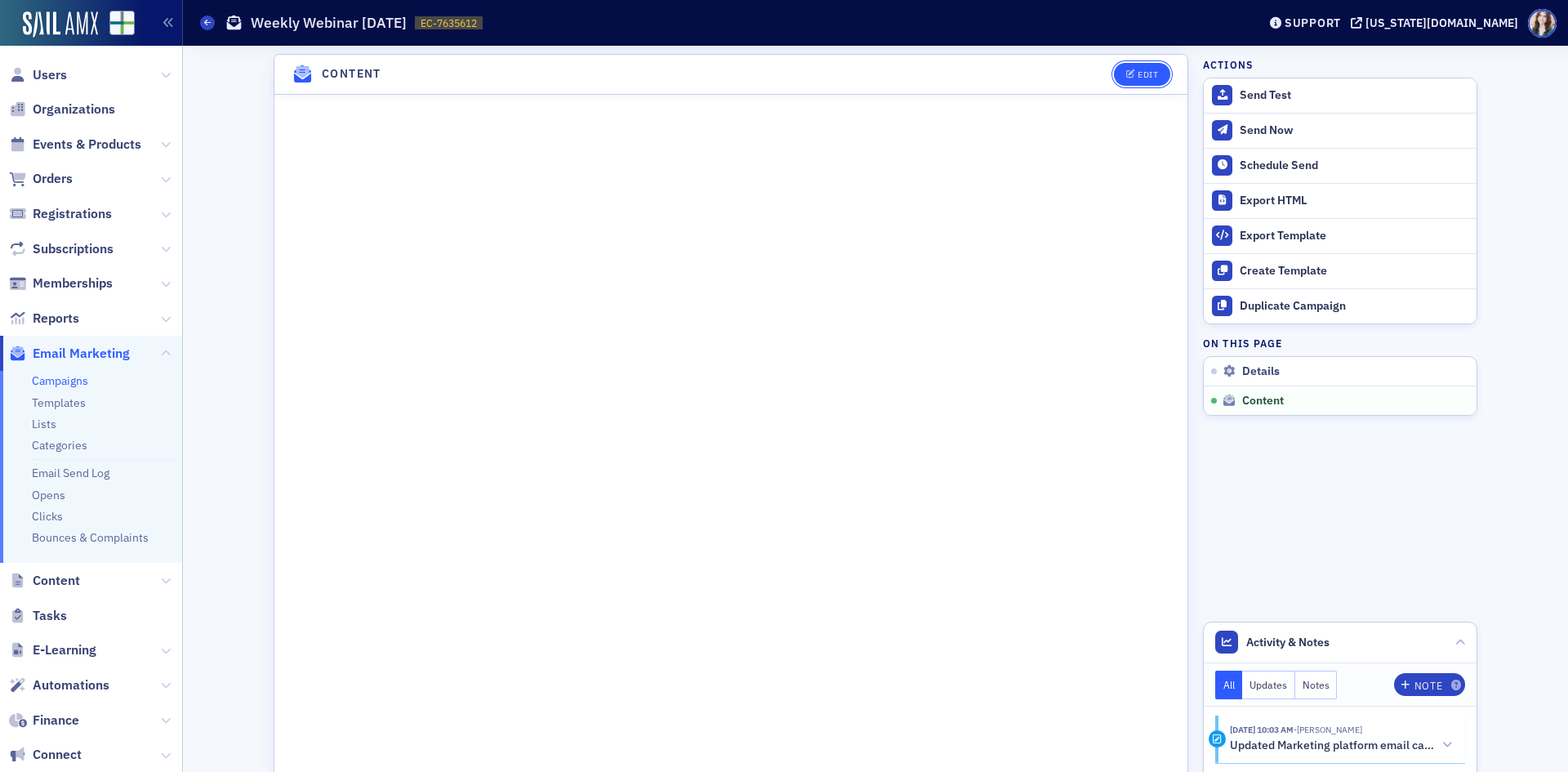
click at [1154, 75] on button "Edit" at bounding box center [1142, 75] width 57 height 23
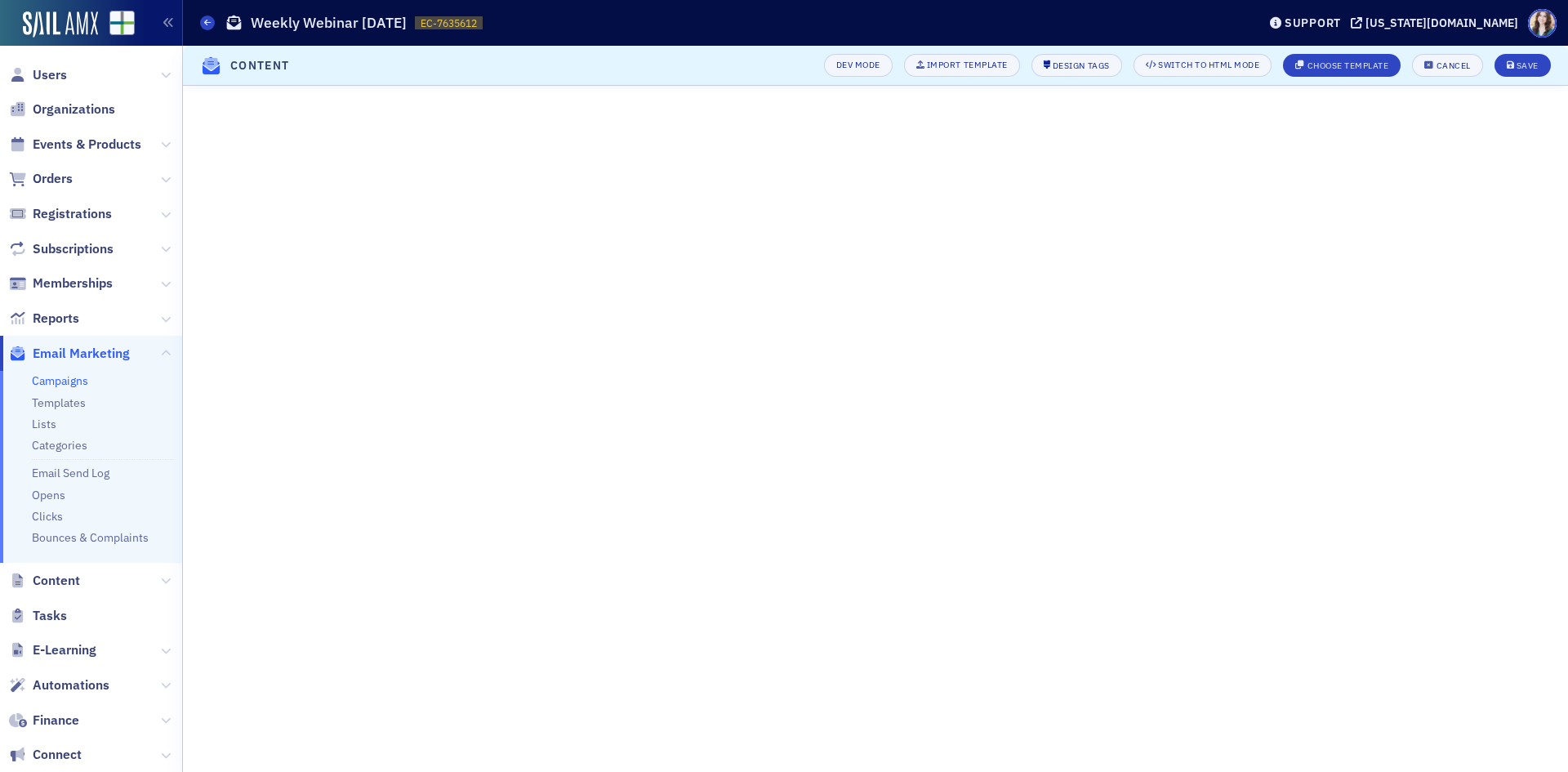
scroll to position [61, 0]
click at [1509, 65] on icon "submit" at bounding box center [1511, 66] width 8 height 9
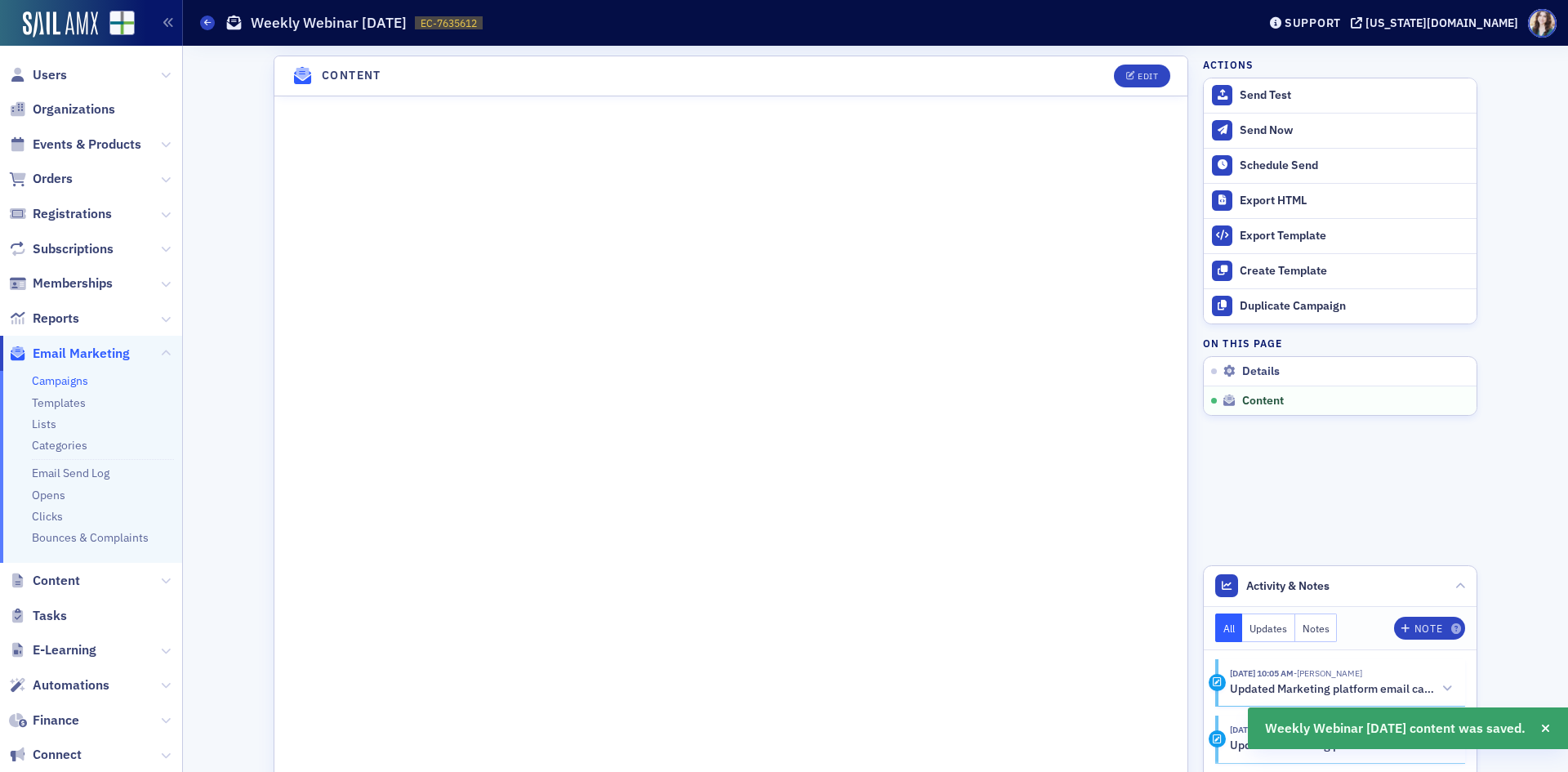
scroll to position [767, 0]
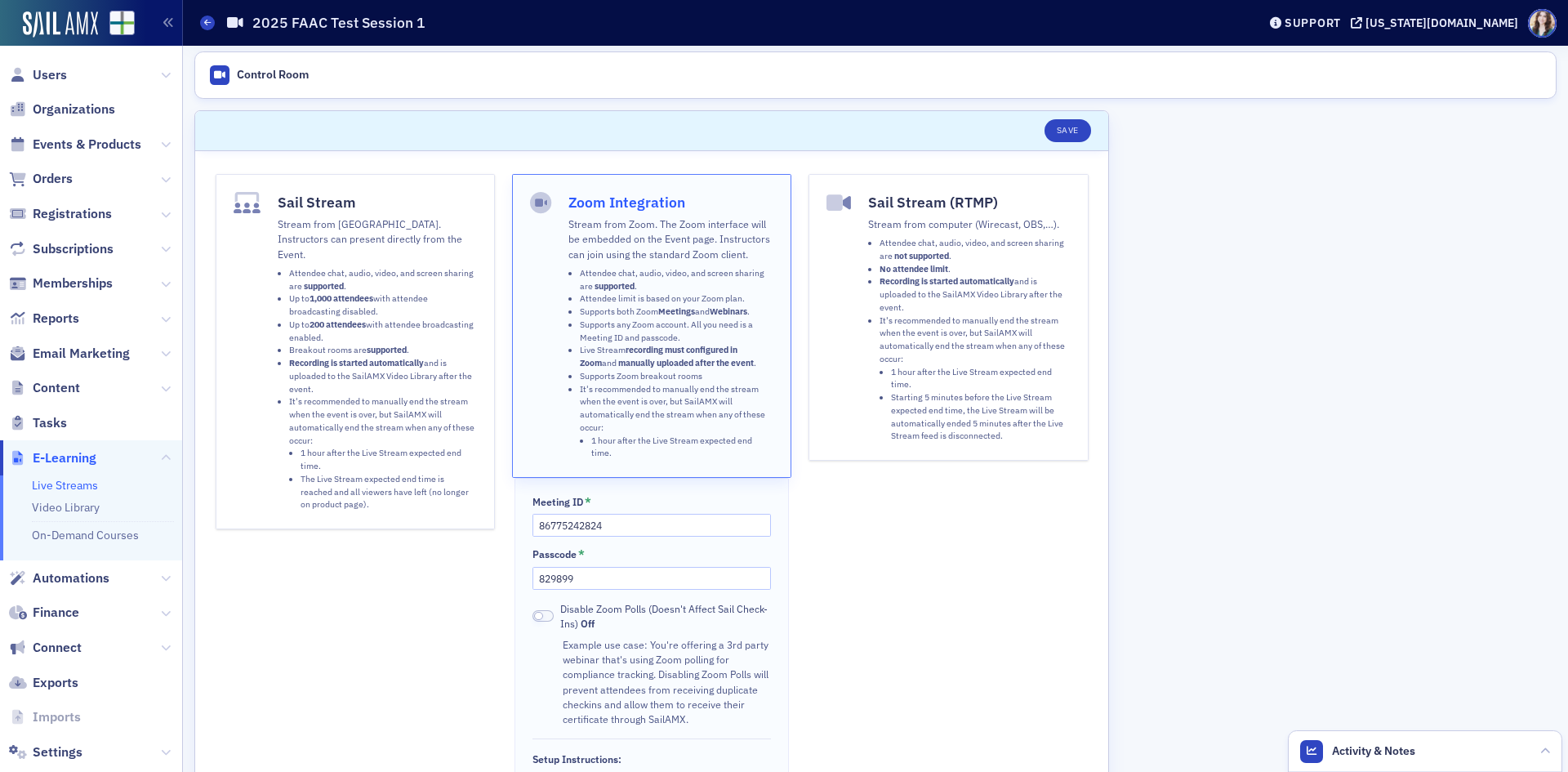
scroll to position [490, 0]
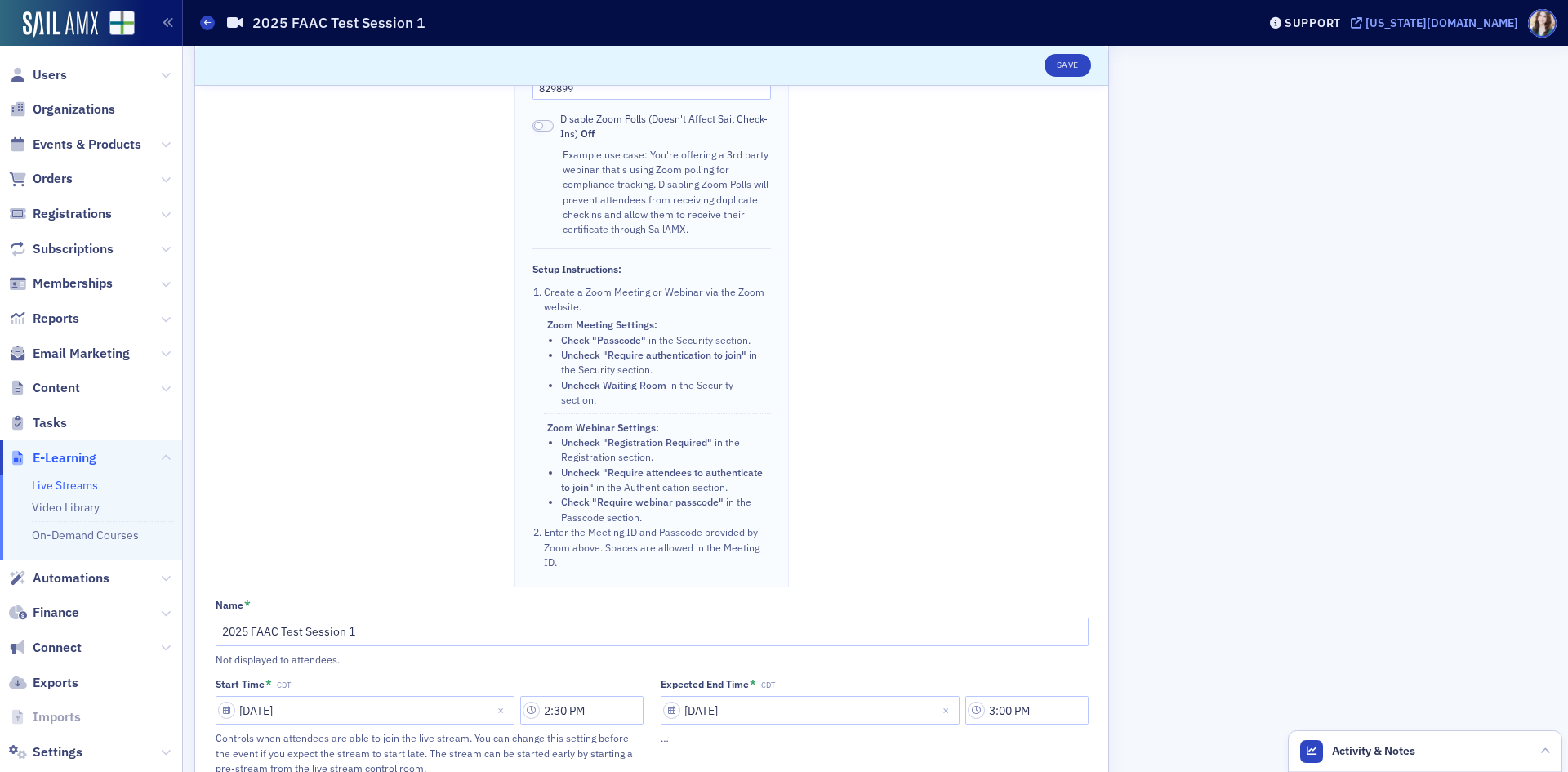
click at [1465, 27] on div "[US_STATE][DOMAIN_NAME]" at bounding box center [1442, 23] width 153 height 15
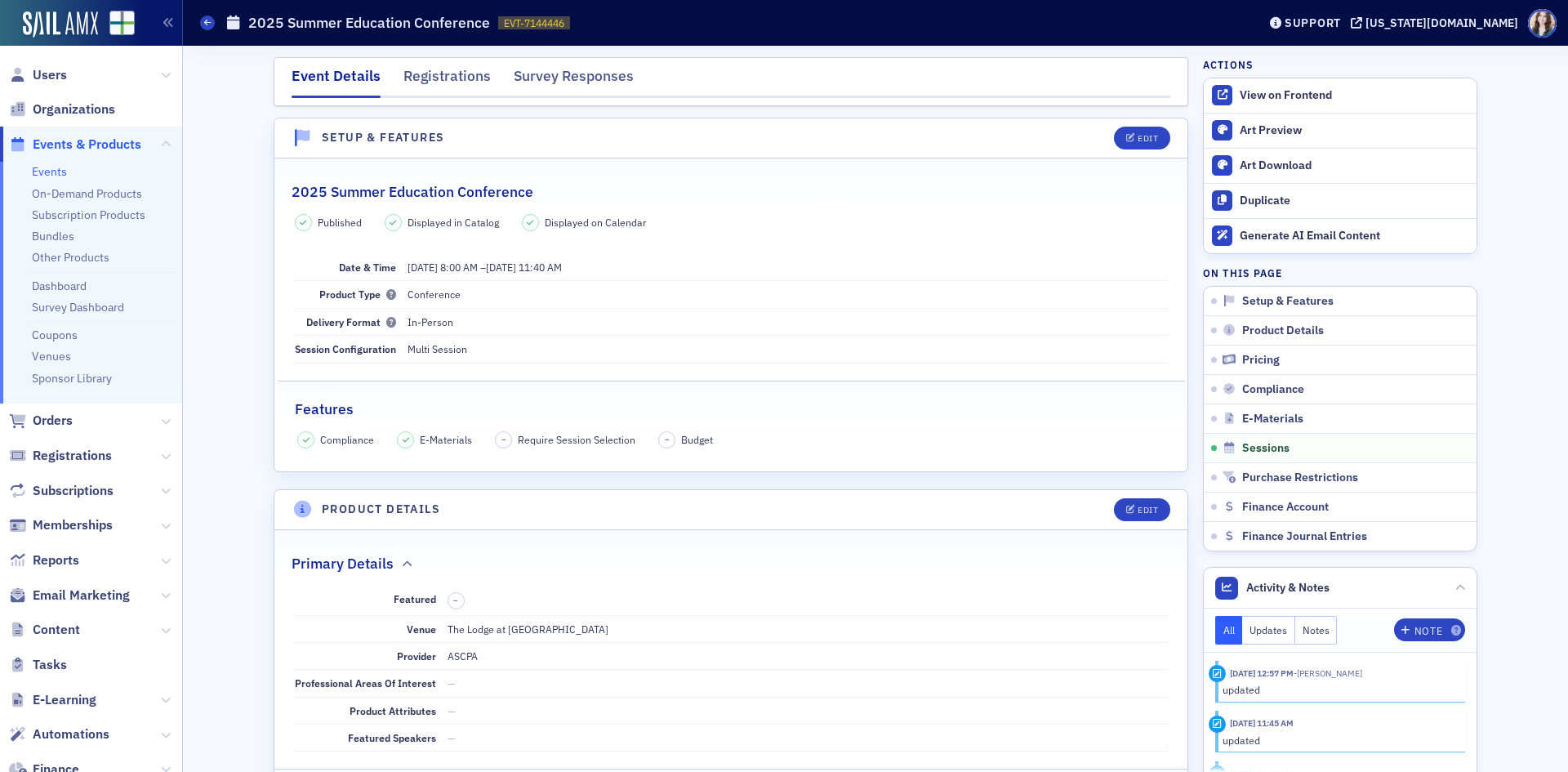
scroll to position [2471, 0]
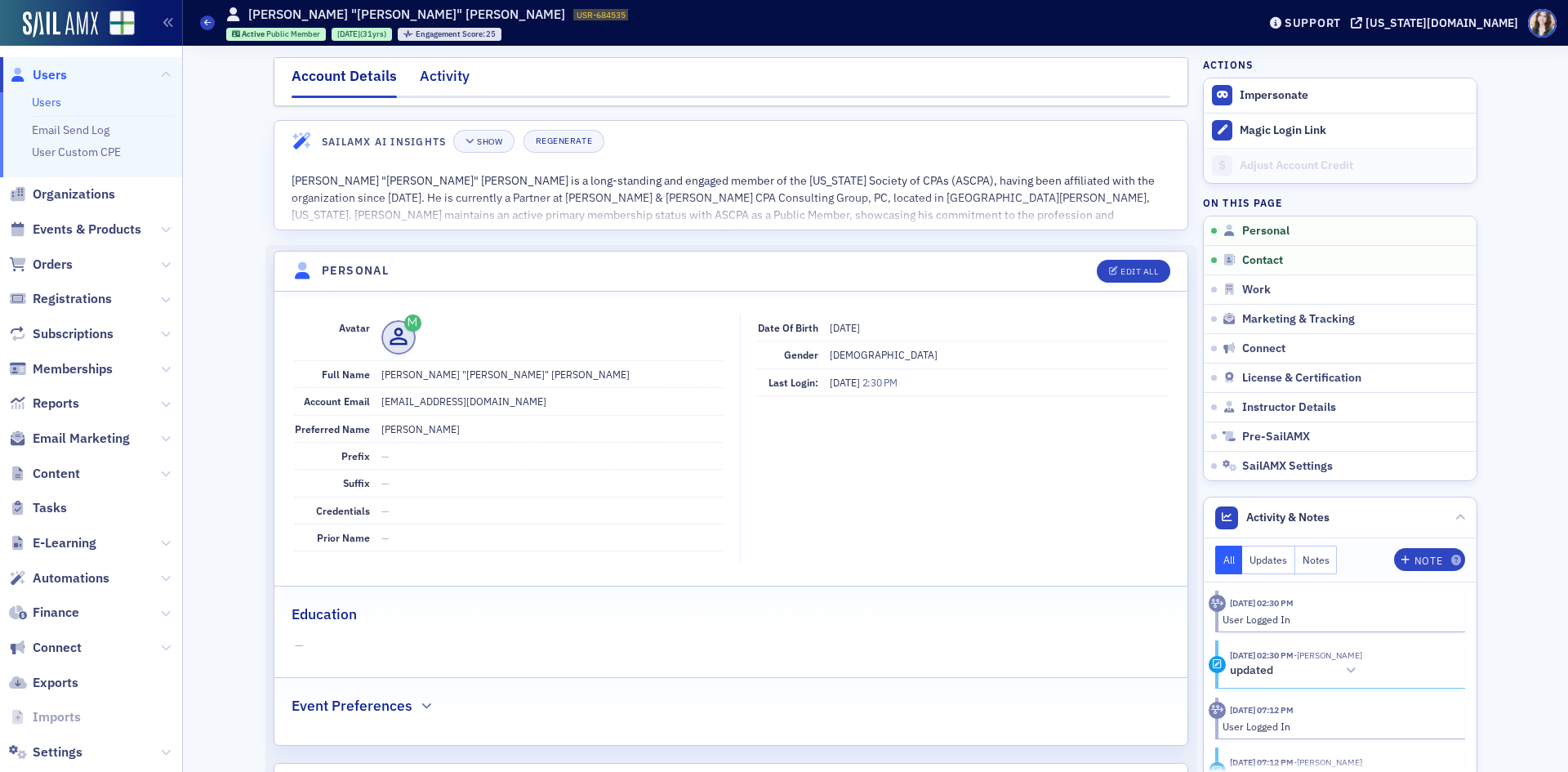
click at [432, 85] on div "Activity" at bounding box center [444, 80] width 50 height 30
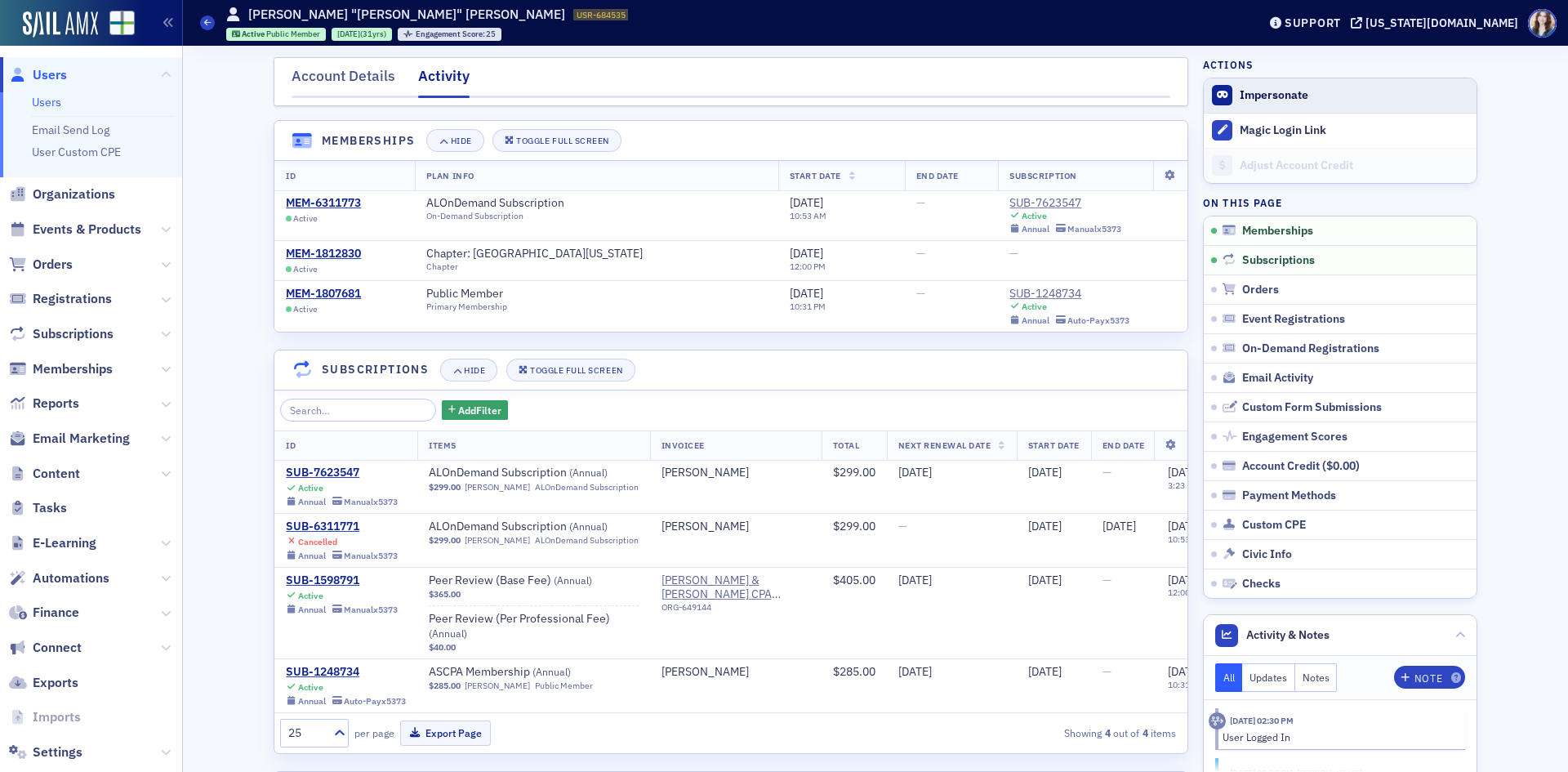
click at [1265, 94] on button "Impersonate" at bounding box center [1275, 95] width 69 height 15
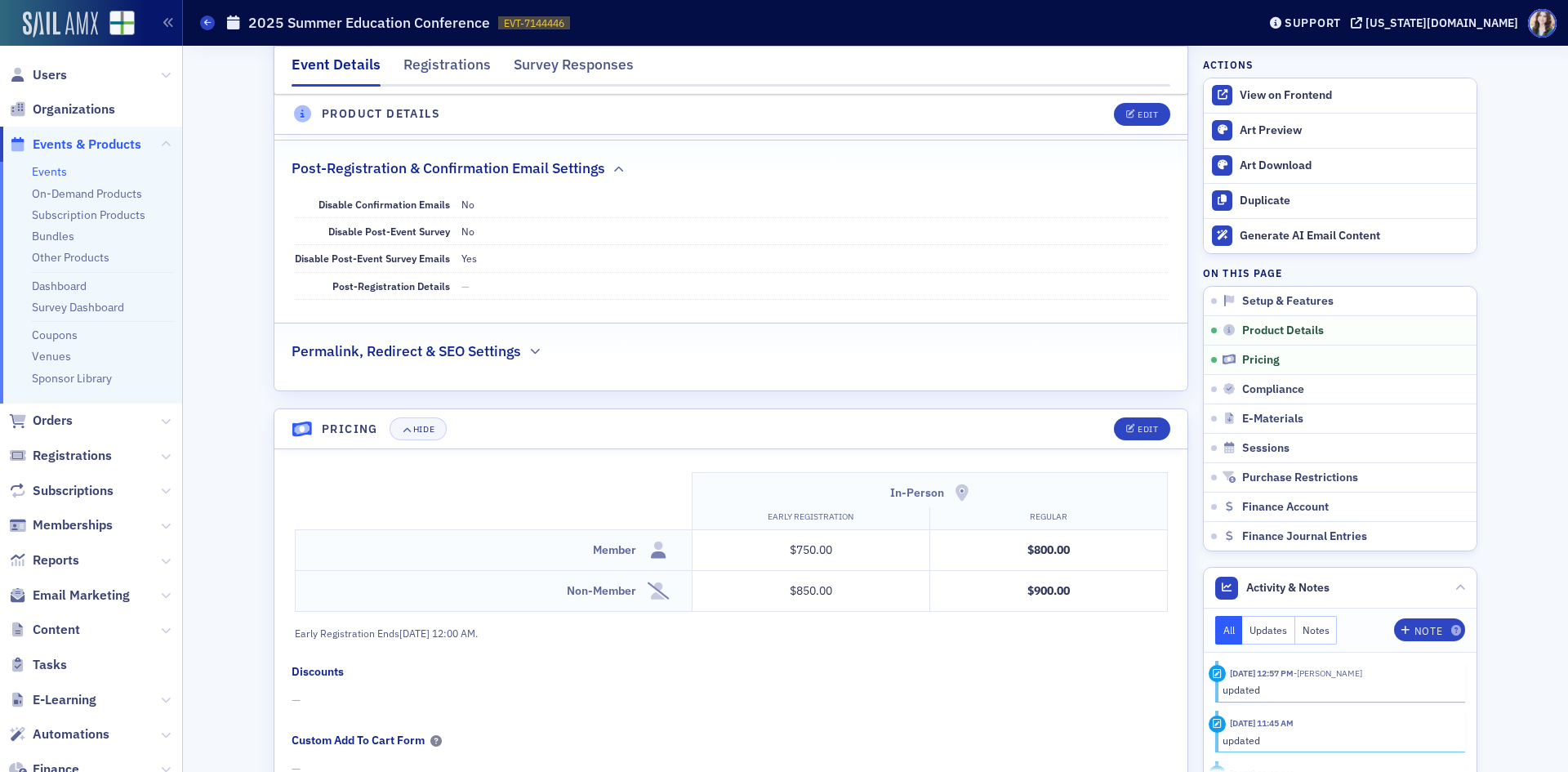
scroll to position [1189, 0]
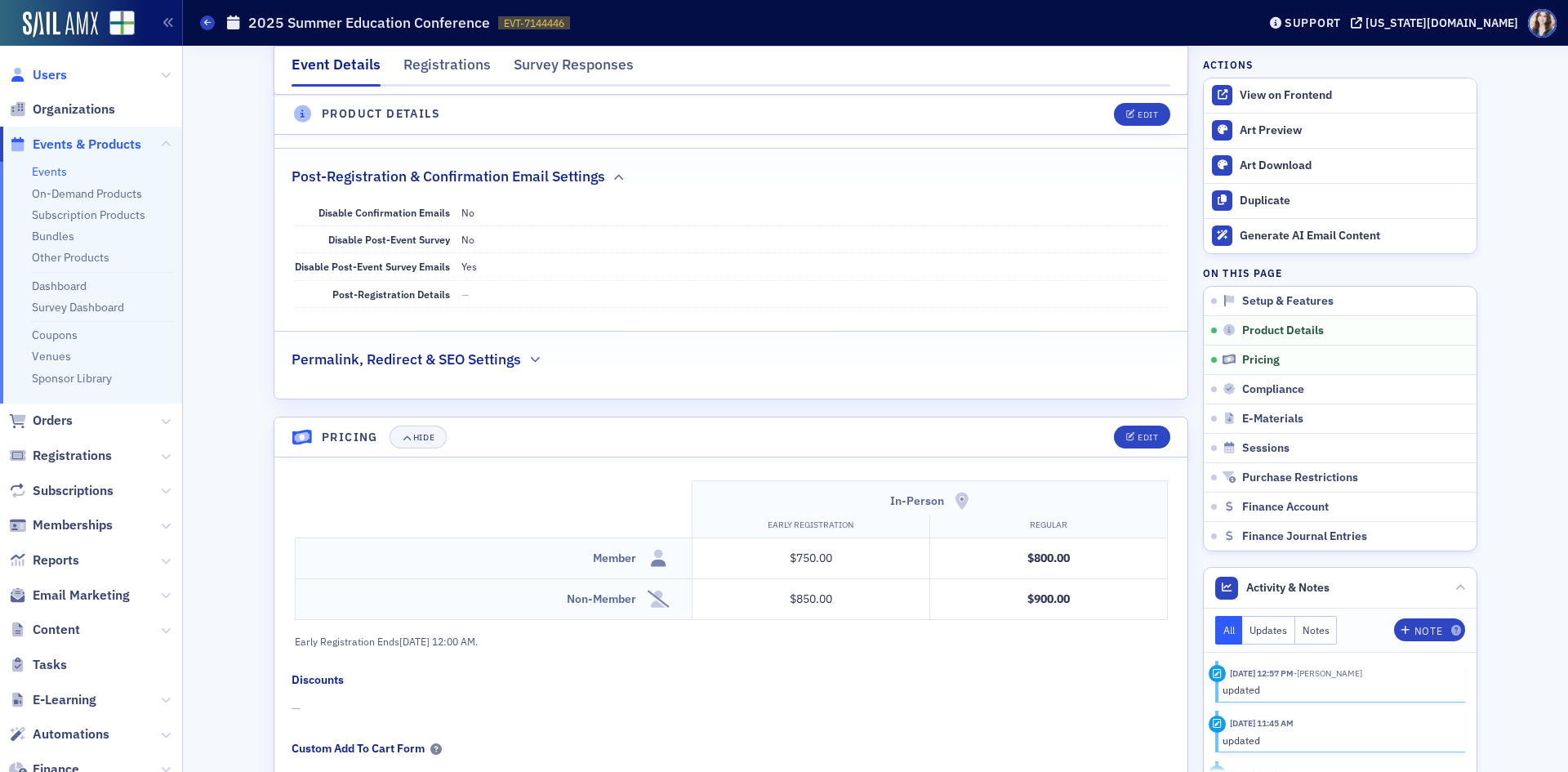
click at [34, 75] on span "Users" at bounding box center [50, 76] width 34 height 18
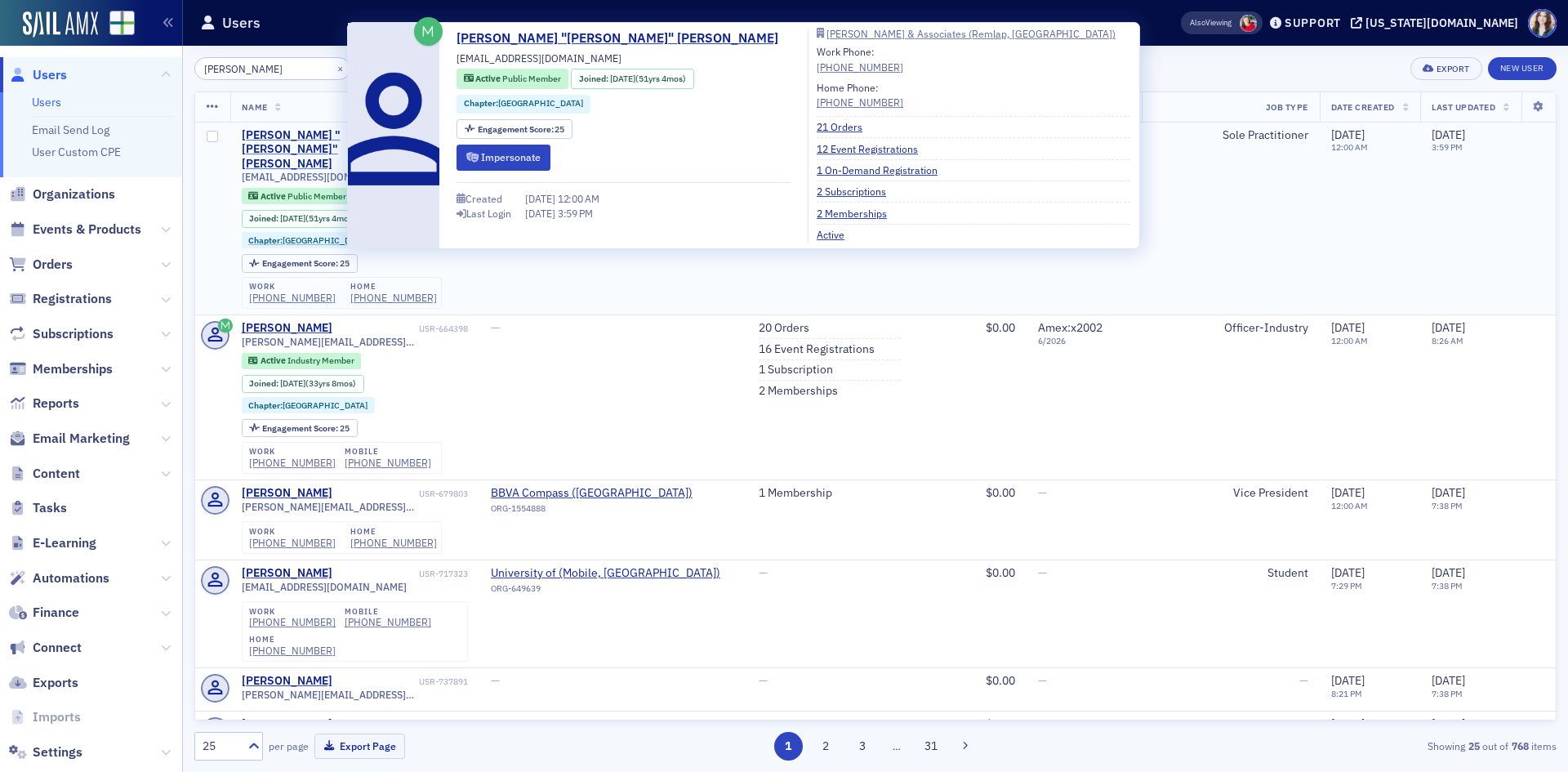
type input "[PERSON_NAME]"
click at [321, 130] on div "[PERSON_NAME] "[PERSON_NAME]" [PERSON_NAME]" at bounding box center [329, 149] width 174 height 44
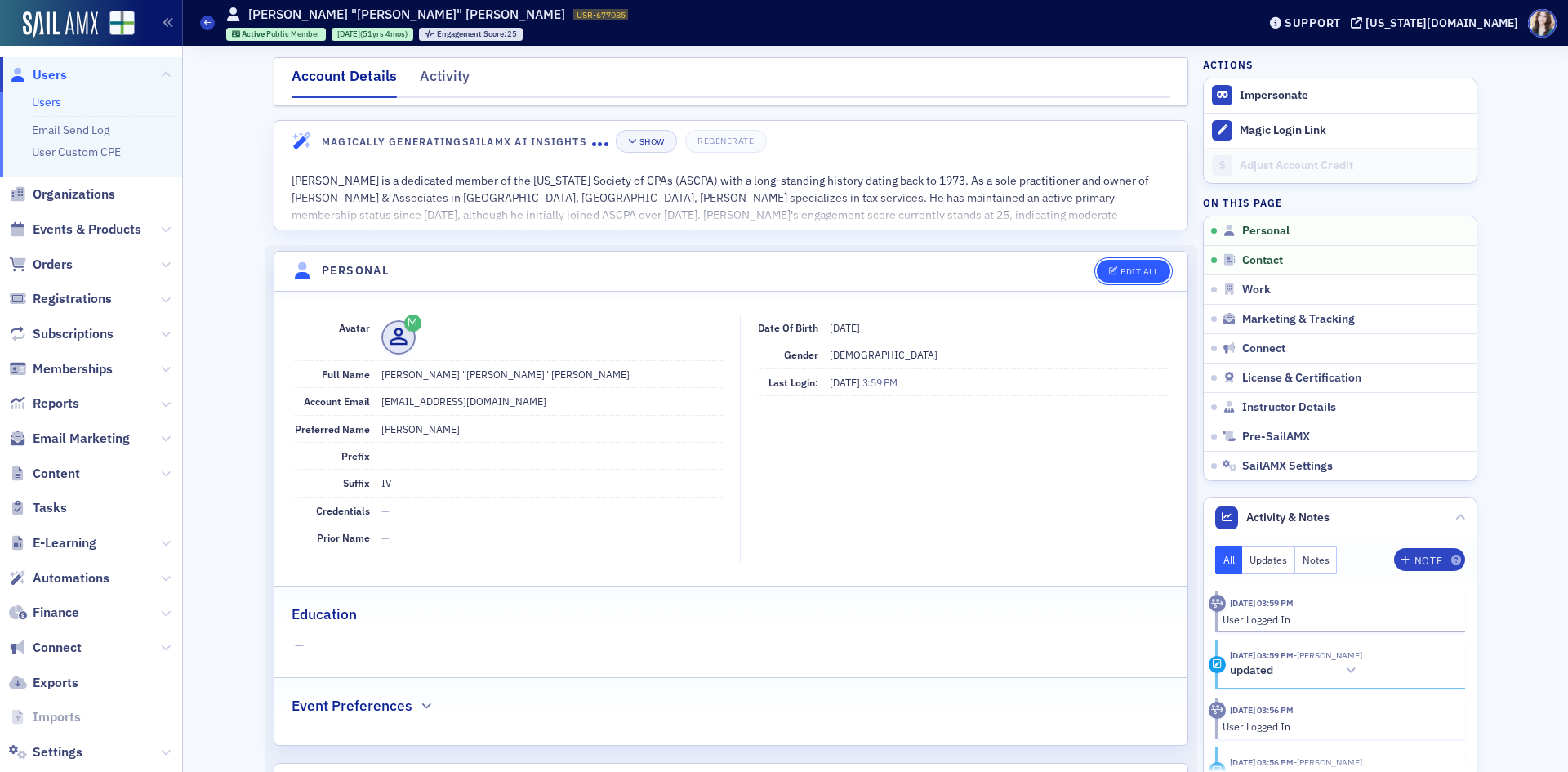
click at [1156, 268] on button "Edit All" at bounding box center [1134, 271] width 74 height 23
select select "US"
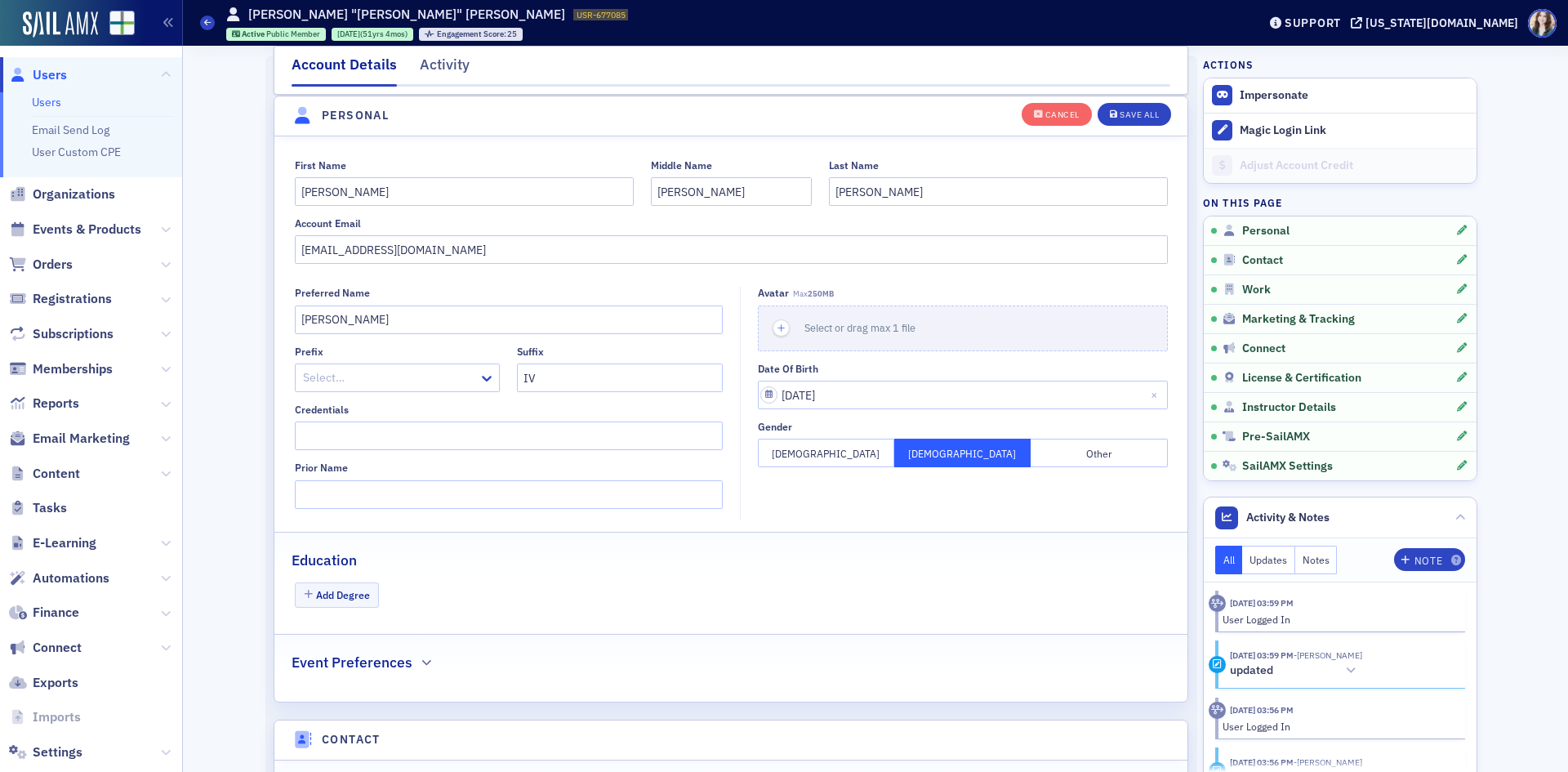
scroll to position [191, 0]
click at [321, 250] on input "[EMAIL_ADDRESS][DOMAIN_NAME]" at bounding box center [731, 248] width 873 height 29
drag, startPoint x: 442, startPoint y: 247, endPoint x: 286, endPoint y: 264, distance: 156.9
click at [286, 264] on fieldset "First Name [PERSON_NAME] Middle Name [PERSON_NAME] Last Name [PERSON_NAME] Acco…" at bounding box center [731, 208] width 913 height 134
type input "[EMAIL_ADDRESS][DOMAIN_NAME]"
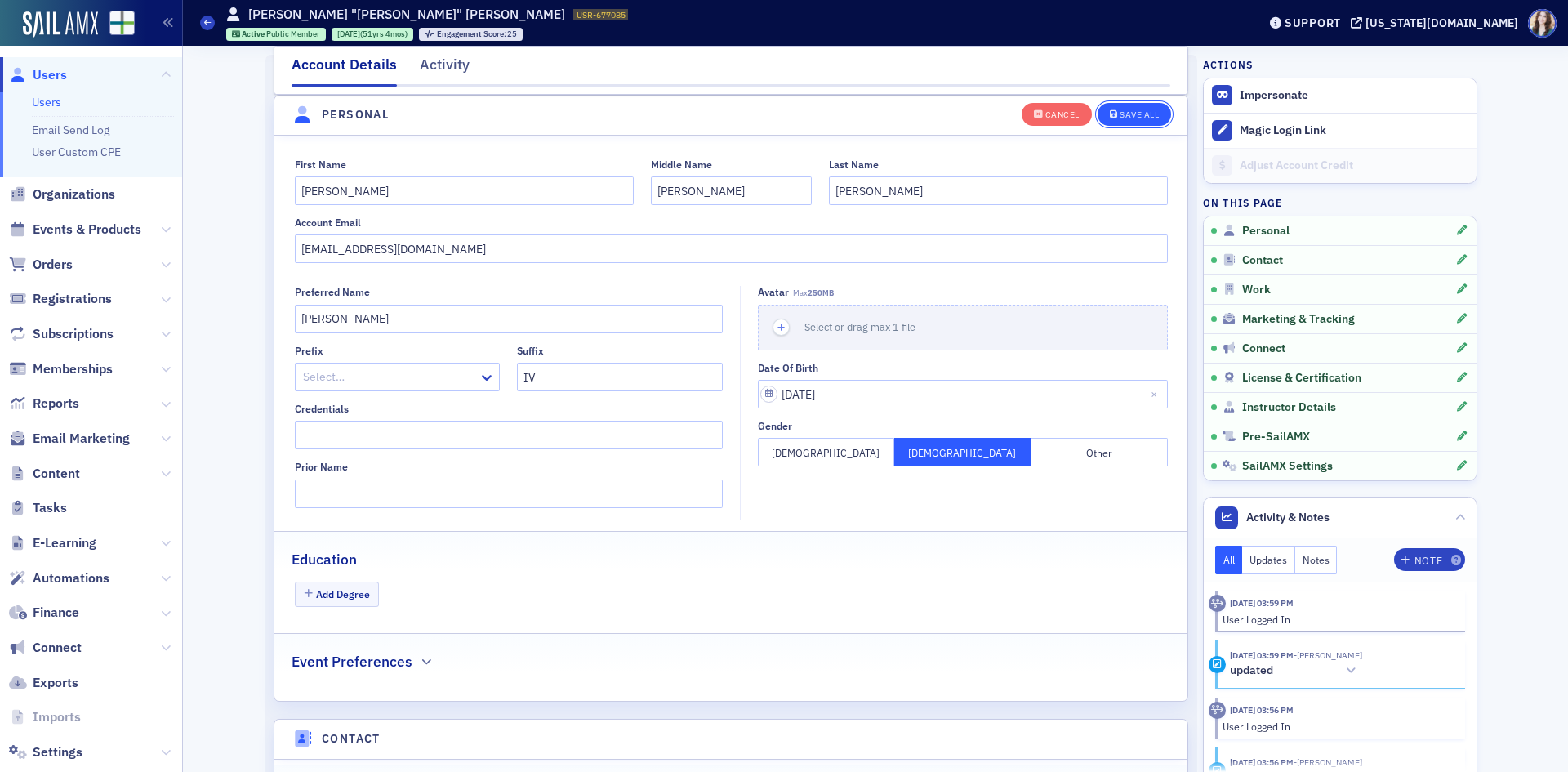
click at [1157, 113] on button "Save All" at bounding box center [1135, 113] width 74 height 23
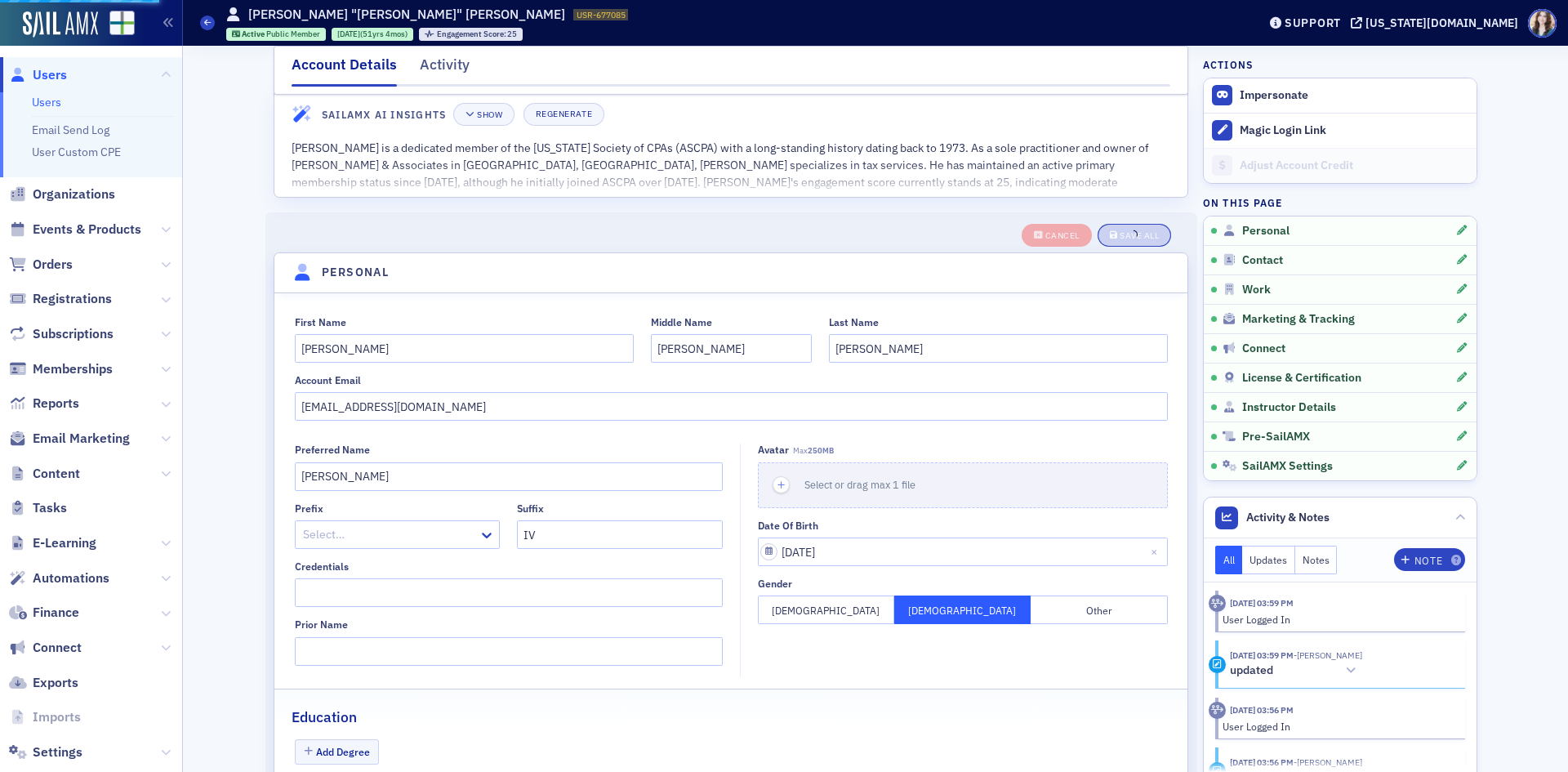
scroll to position [0, 0]
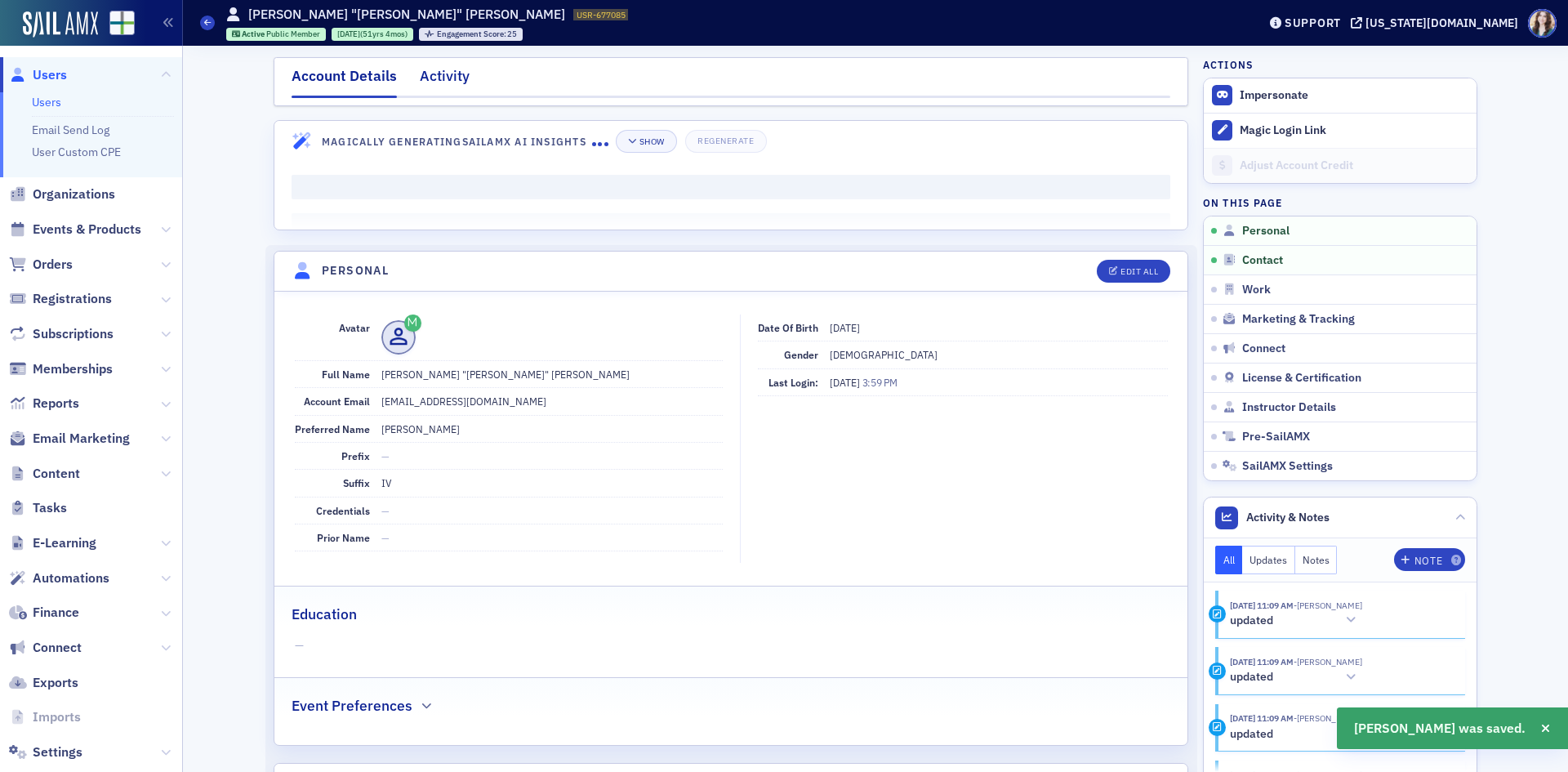
click at [452, 84] on div "Activity" at bounding box center [444, 80] width 50 height 30
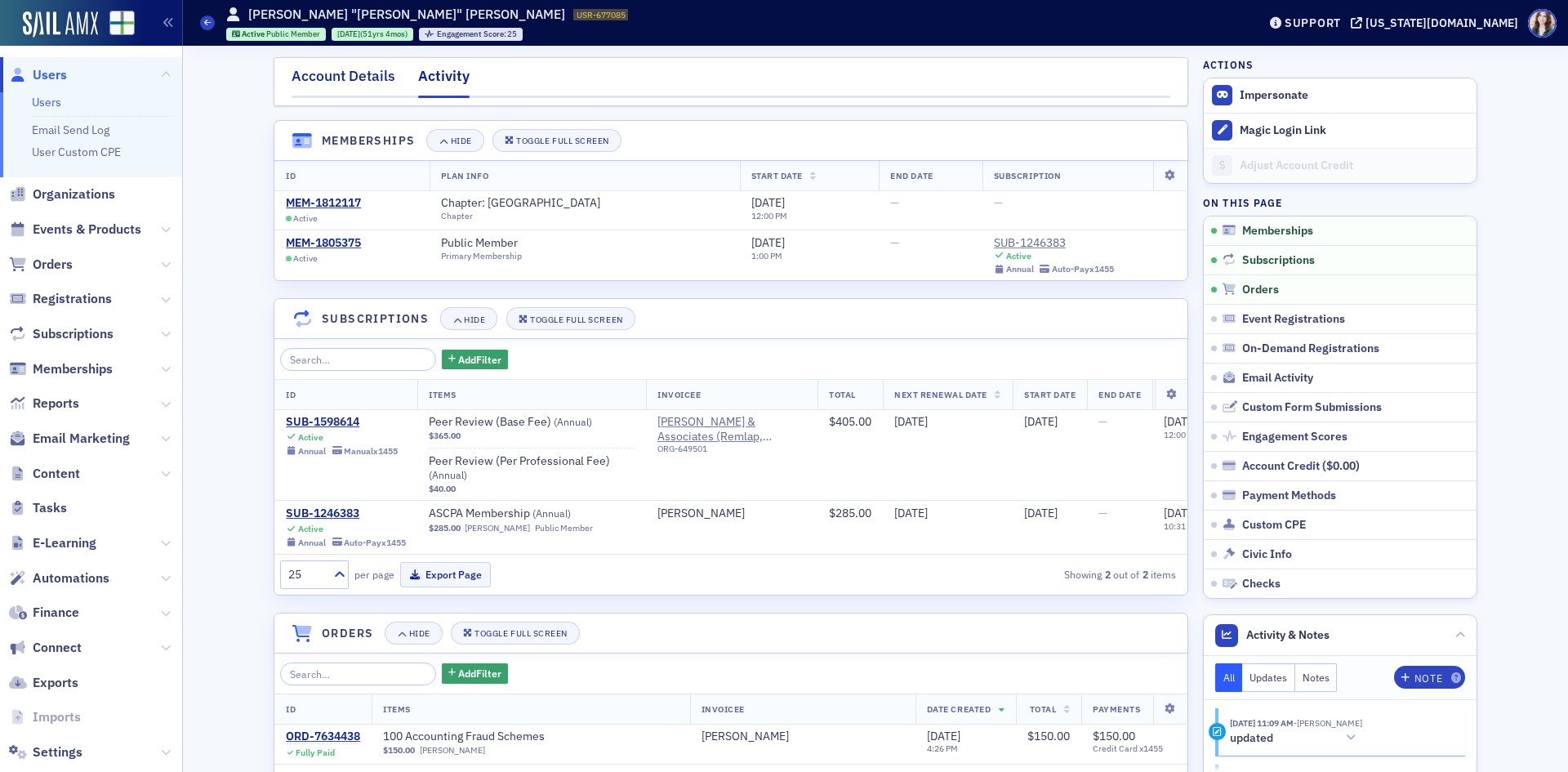
click at [348, 78] on div "Account Details" at bounding box center [343, 80] width 103 height 30
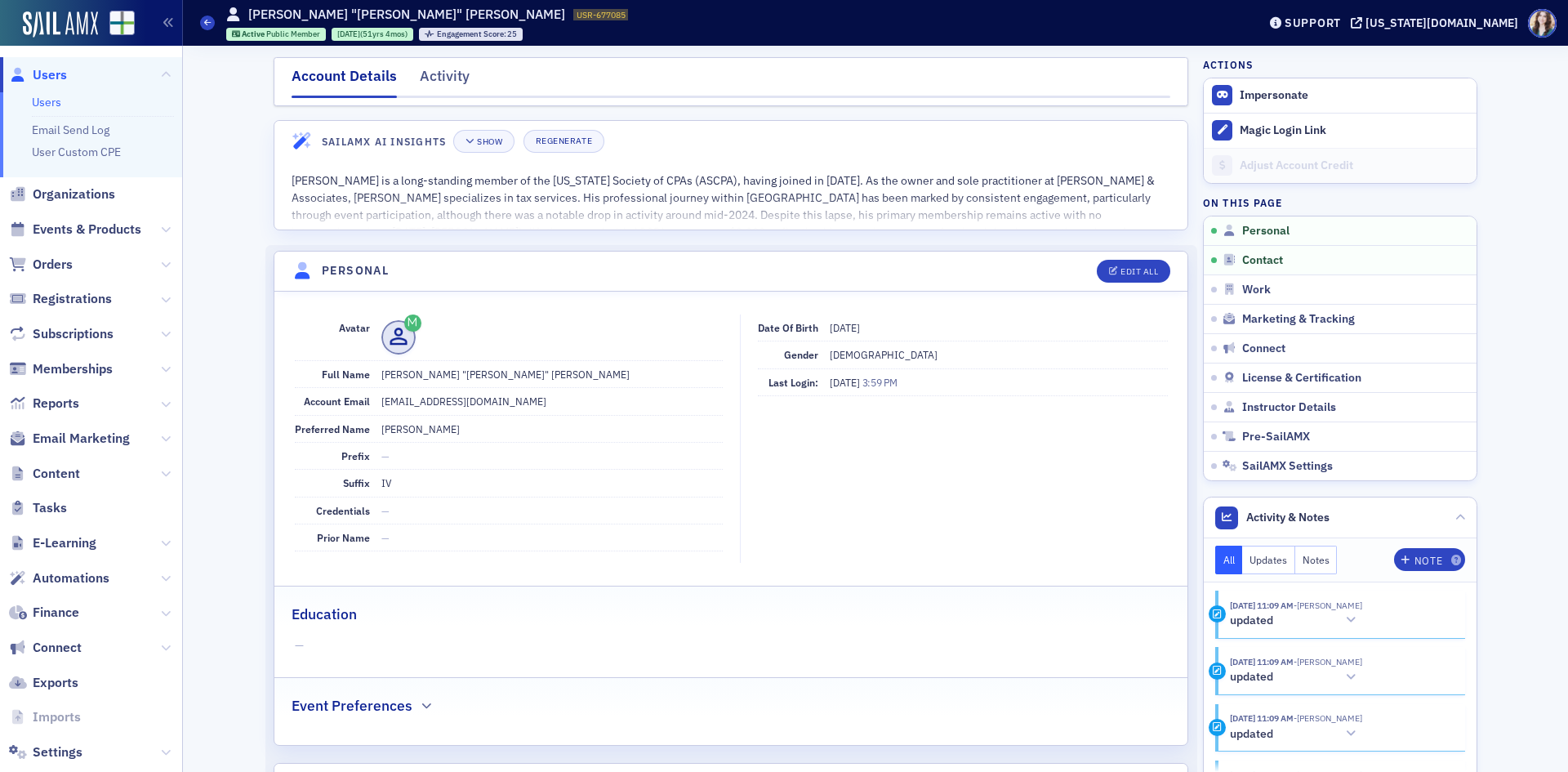
click at [484, 73] on nav "Account Details Activity" at bounding box center [731, 82] width 879 height 33
click at [54, 262] on span "Orders" at bounding box center [53, 264] width 40 height 18
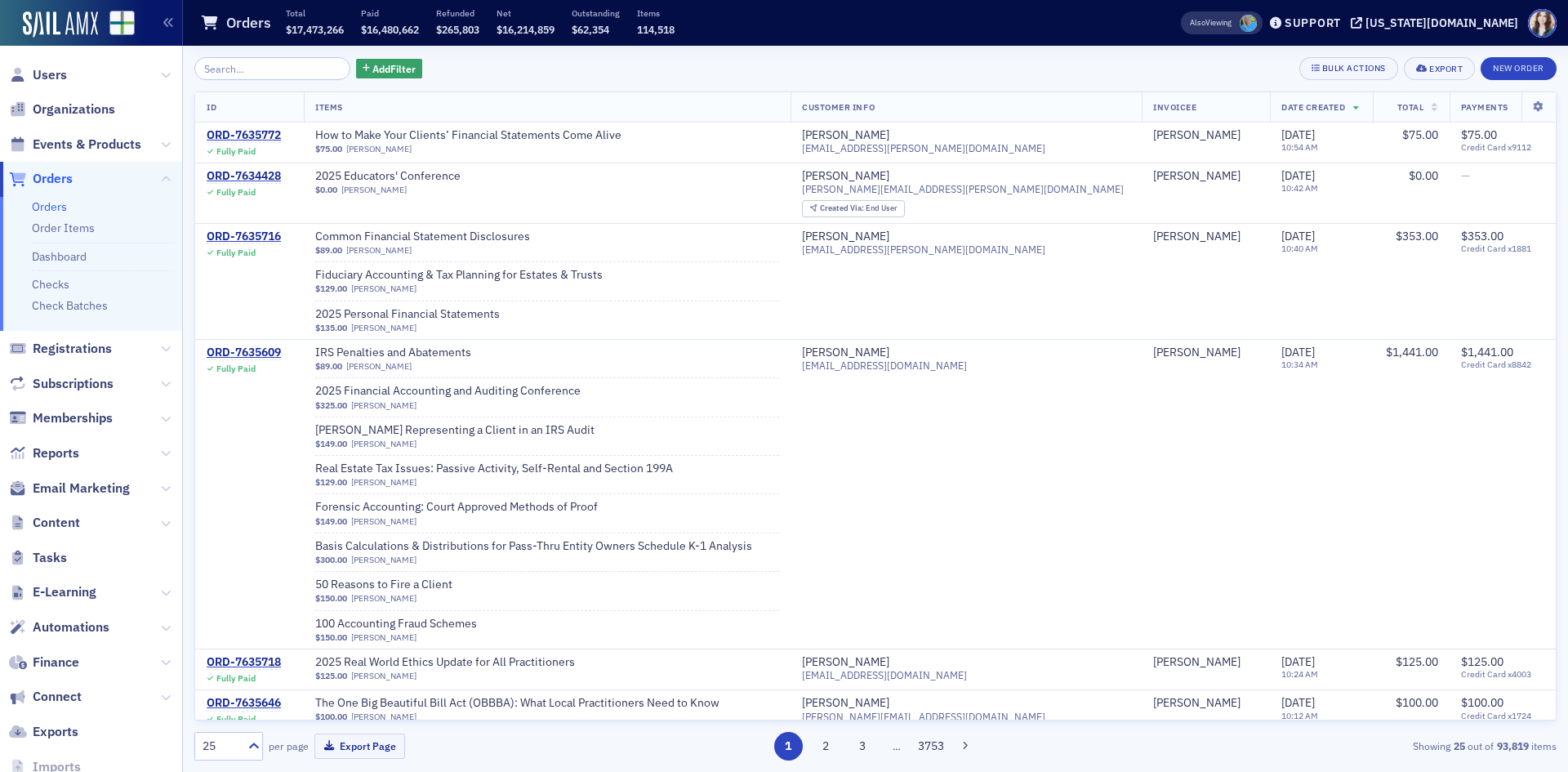
click at [247, 66] on input "search" at bounding box center [273, 69] width 156 height 23
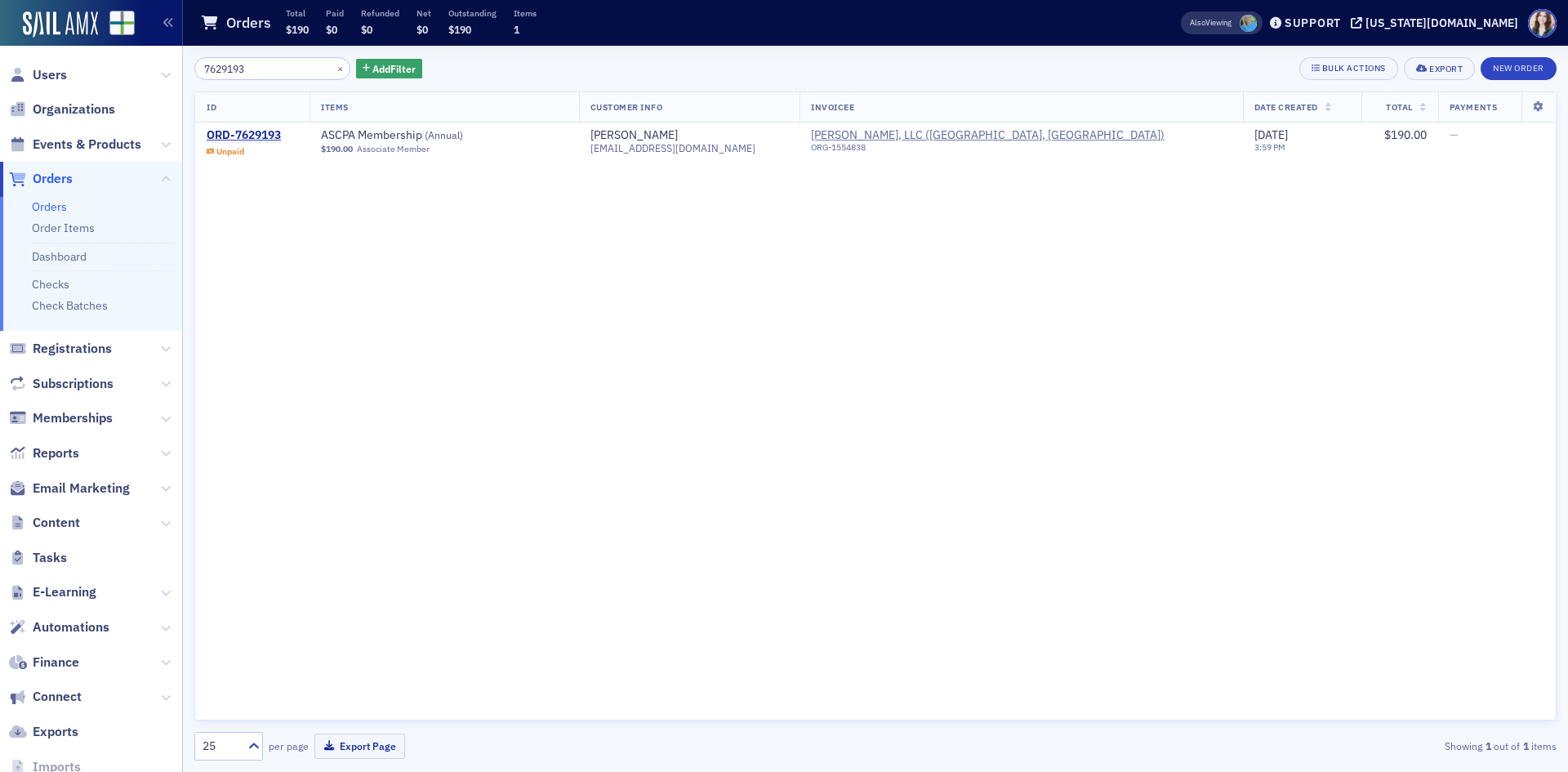
type input "7629193"
click at [577, 74] on div "7629193 × Add Filter Bulk Actions Export New Order" at bounding box center [876, 69] width 1363 height 23
click at [56, 74] on span "Users" at bounding box center [50, 76] width 34 height 18
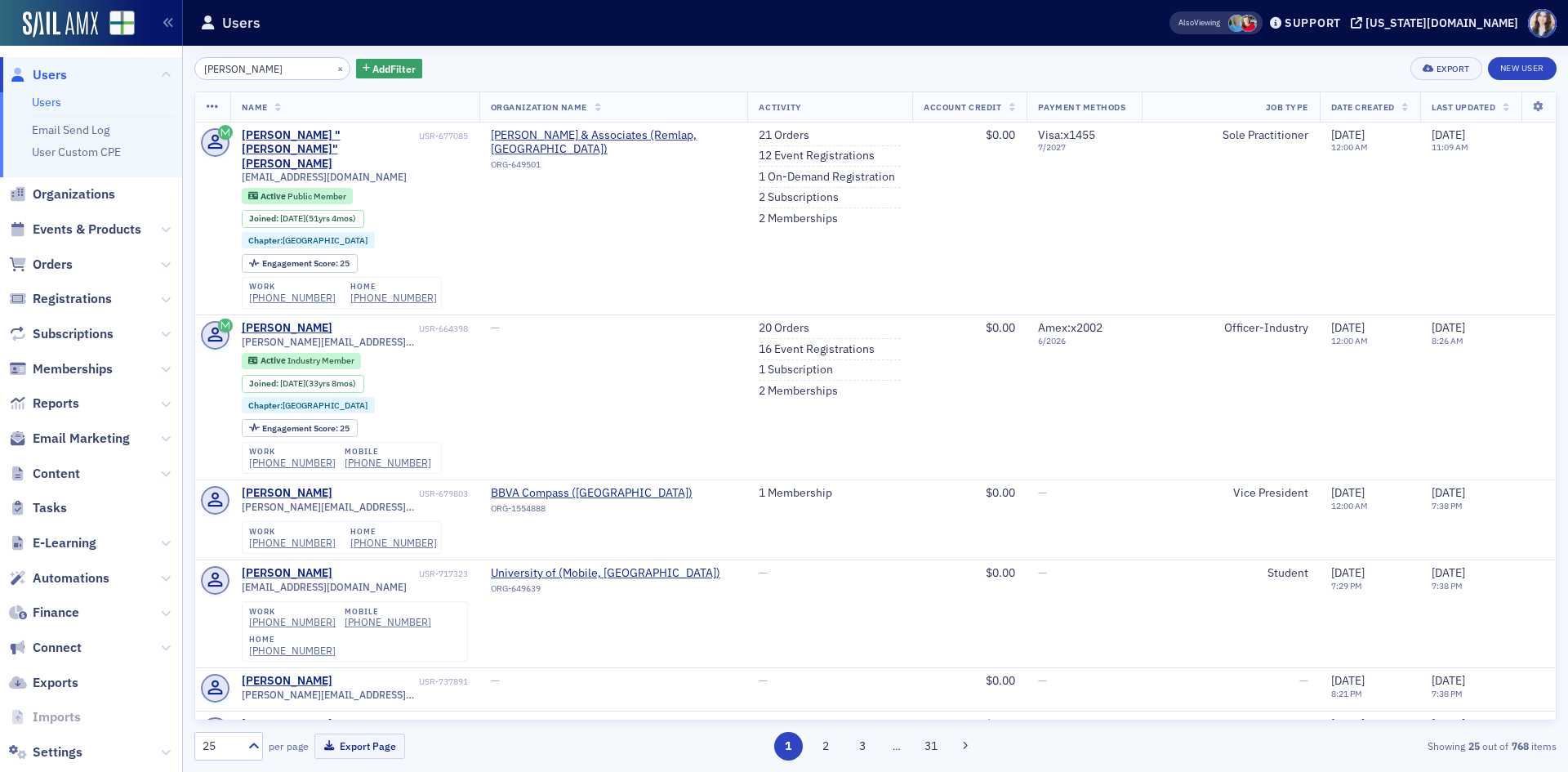
drag, startPoint x: 276, startPoint y: 73, endPoint x: 176, endPoint y: 78, distance: 100.1
click at [176, 78] on div "Users Users Email Send Log User Custom CPE Organizations Events & Products Orde…" at bounding box center [784, 386] width 1568 height 772
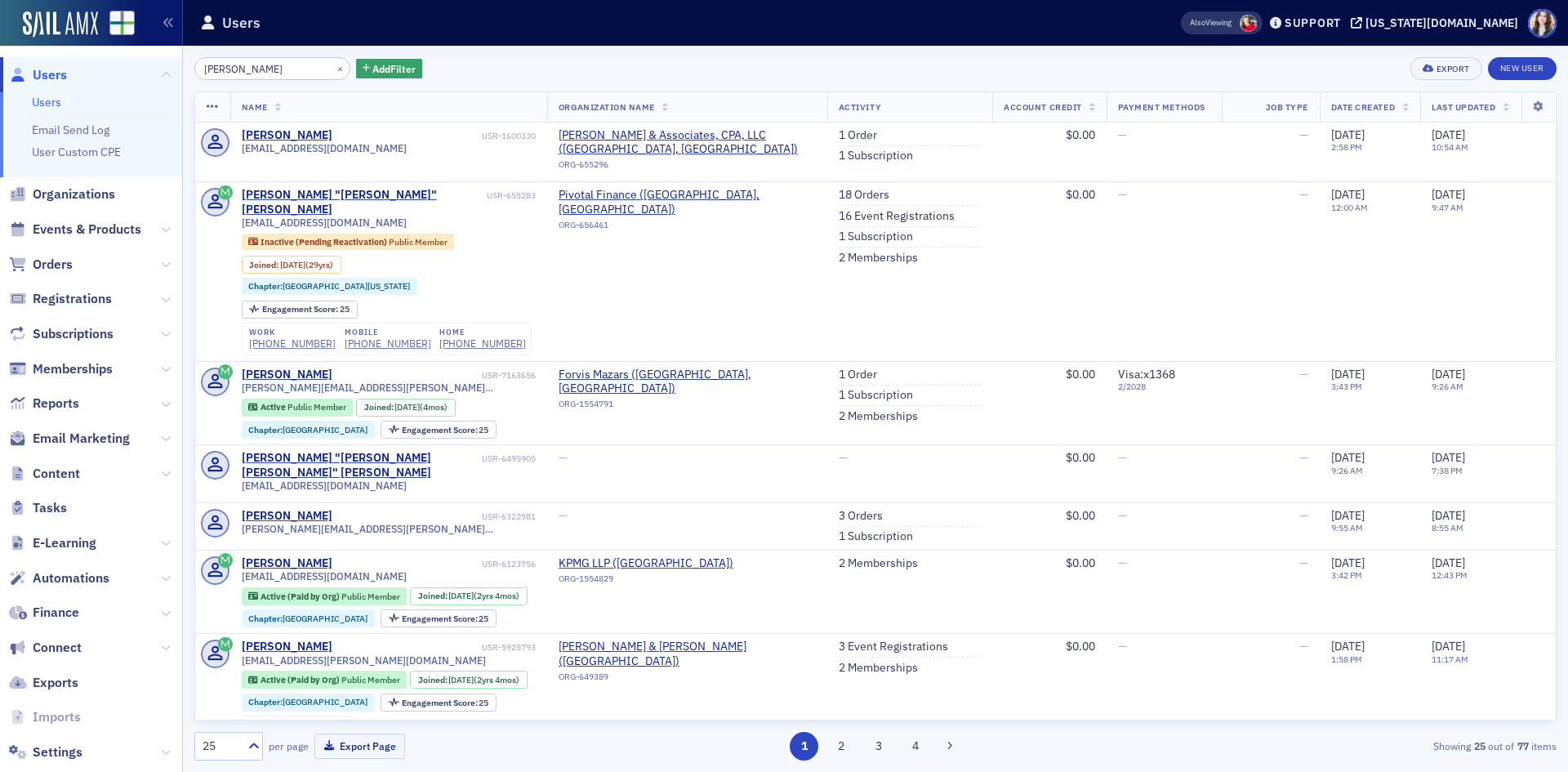
type input "sanders"
click at [502, 70] on div "sanders × Add Filter Export New User" at bounding box center [876, 69] width 1363 height 23
drag, startPoint x: 260, startPoint y: 67, endPoint x: 191, endPoint y: 76, distance: 69.6
click at [191, 76] on div "sanders × Add Filter Export New User Name Organization Name Activity Account Cr…" at bounding box center [876, 409] width 1386 height 726
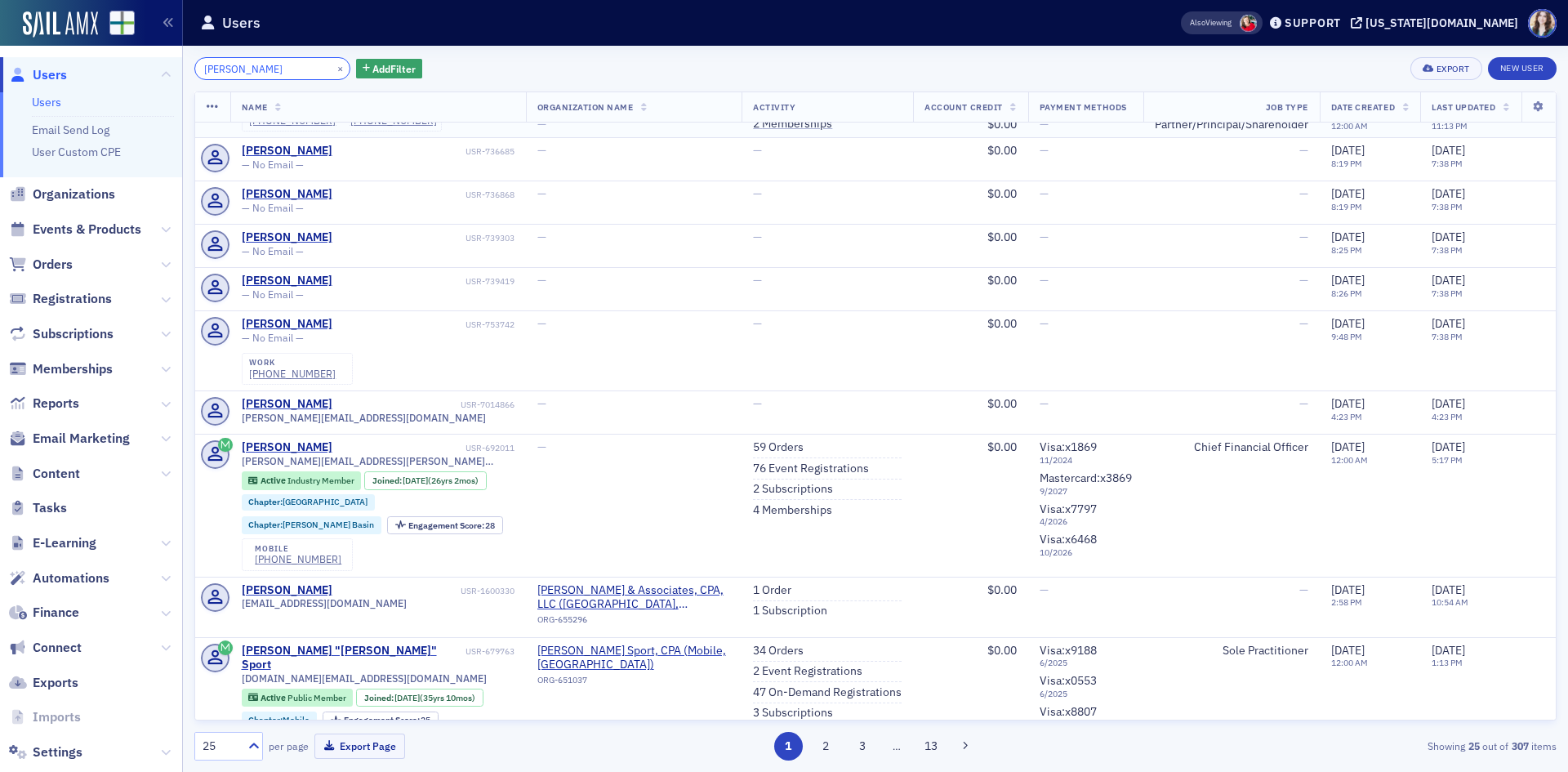
scroll to position [327, 0]
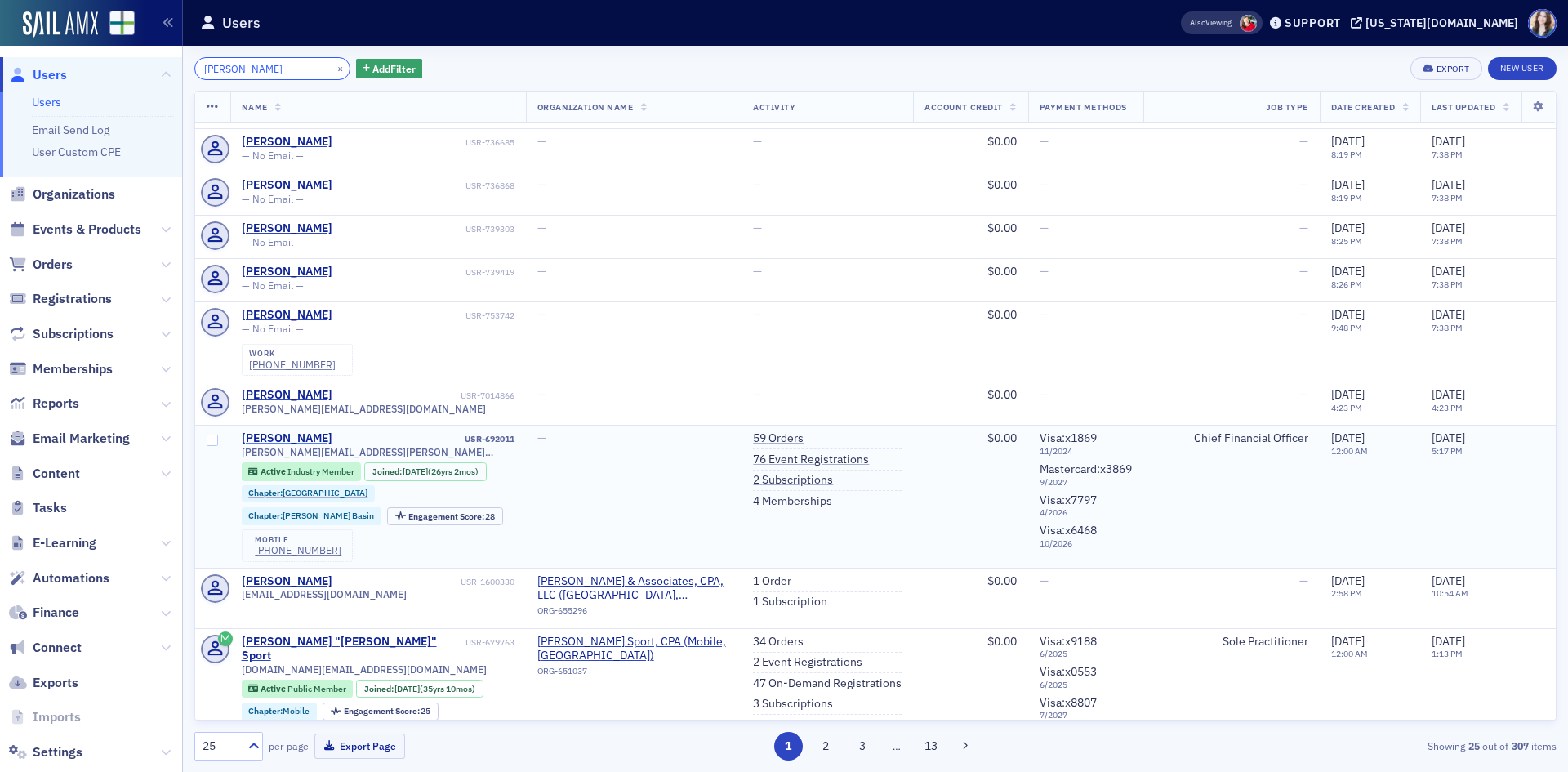
type input "jeff sanders"
click at [297, 431] on div "Jeffrey Sanders" at bounding box center [287, 439] width 90 height 15
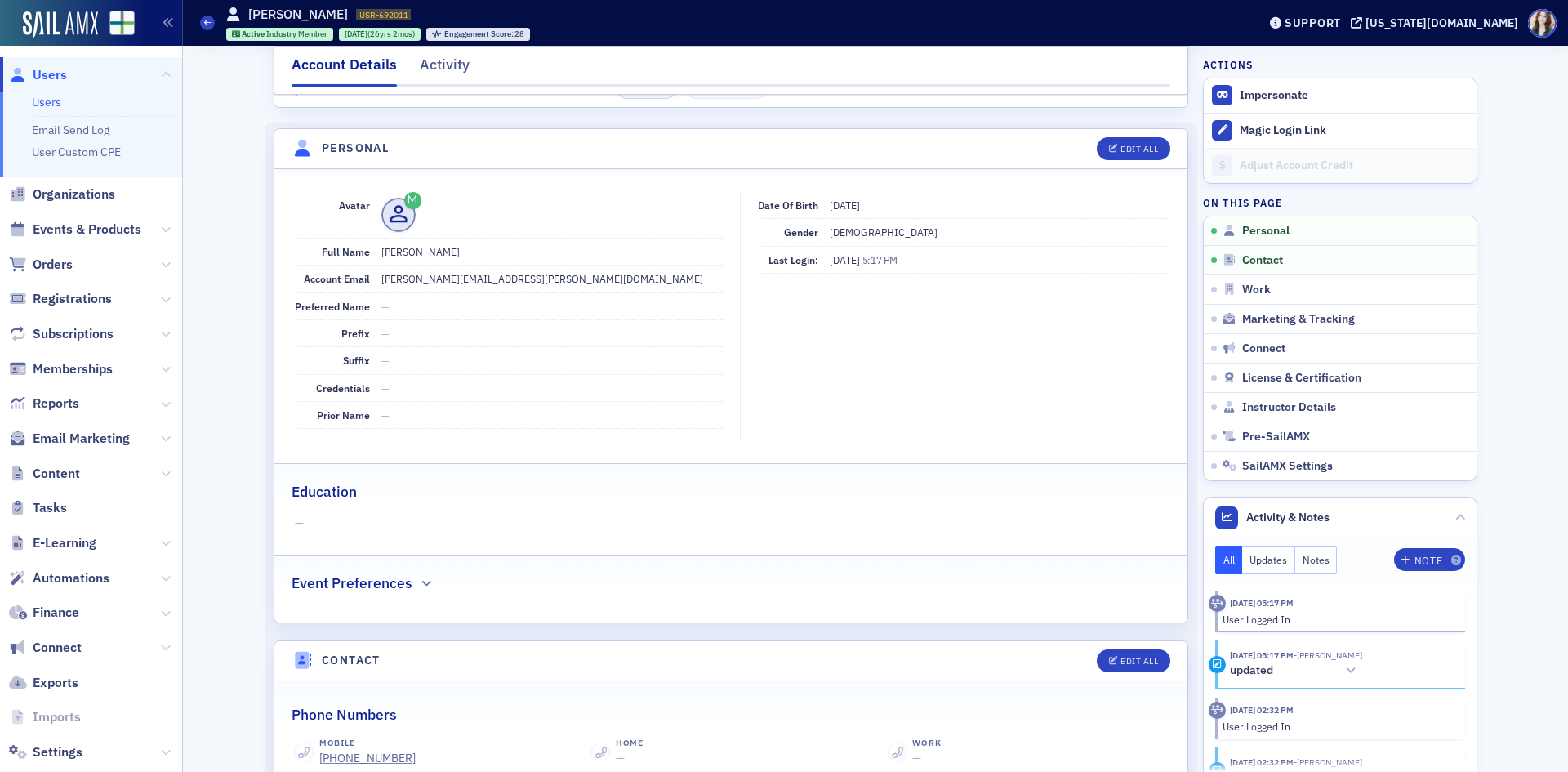
scroll to position [81, 0]
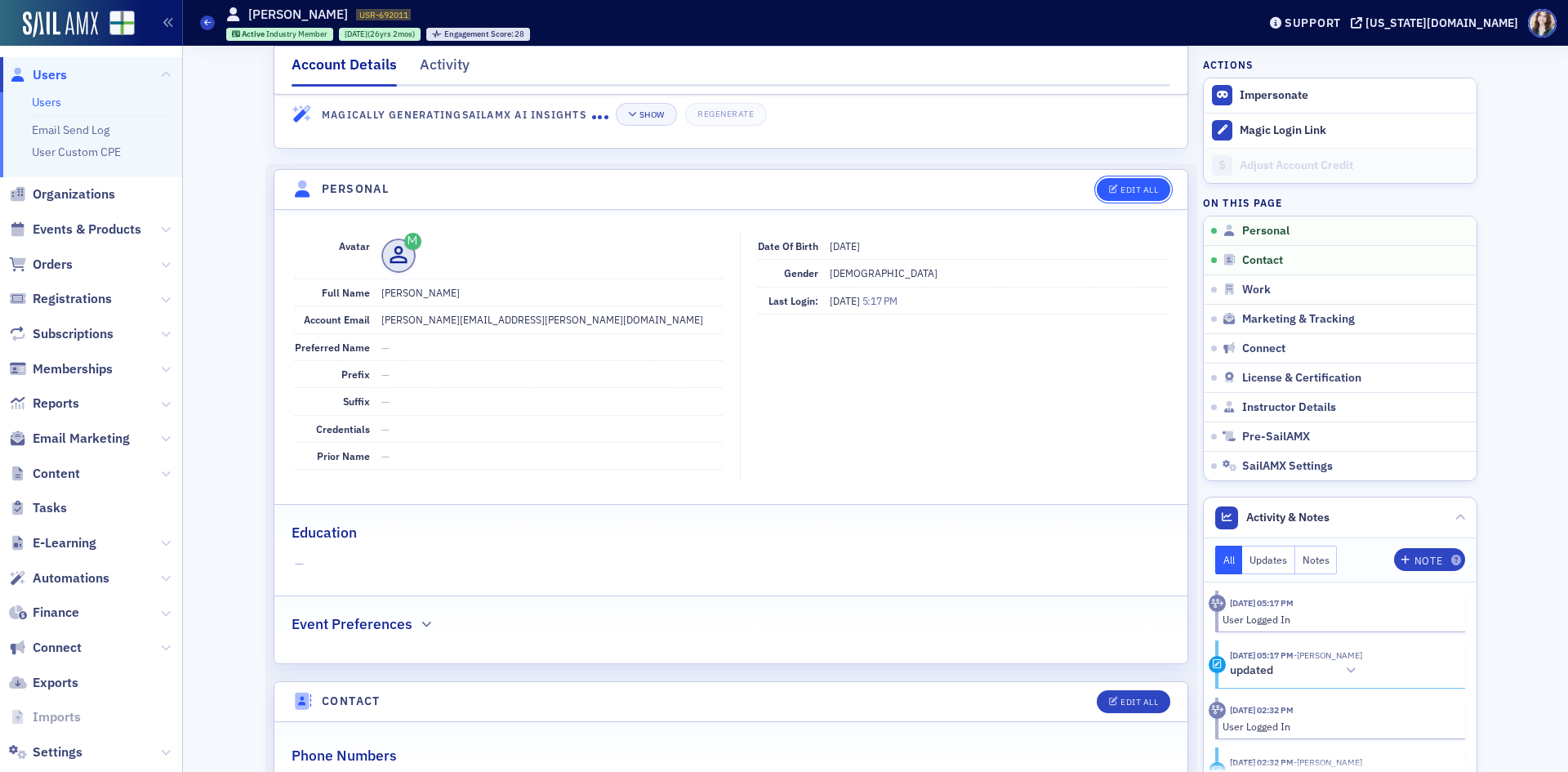
click at [1110, 191] on icon "button" at bounding box center [1115, 190] width 10 height 9
select select "US"
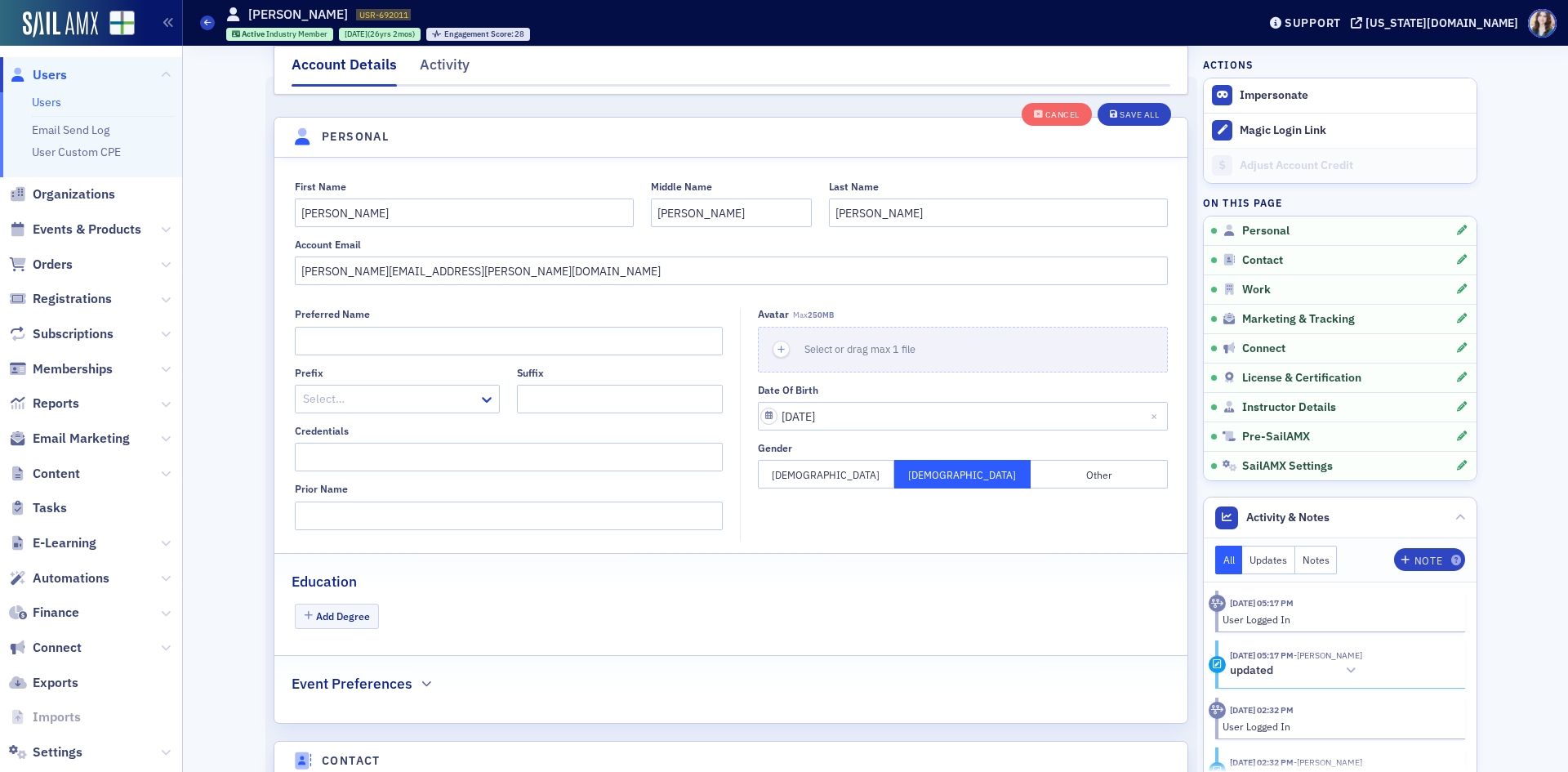
scroll to position [191, 0]
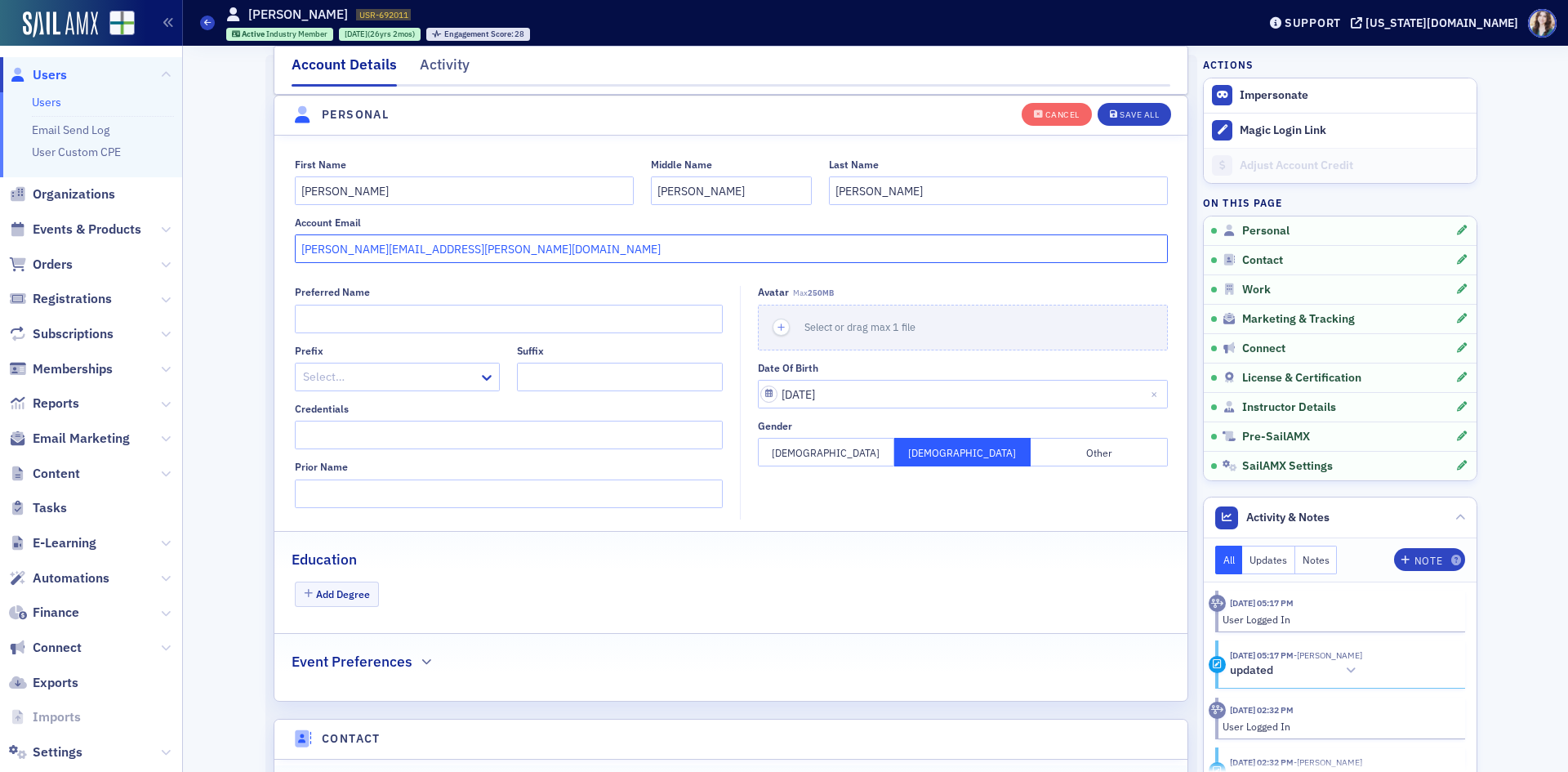
drag, startPoint x: 478, startPoint y: 248, endPoint x: 249, endPoint y: 265, distance: 229.6
type input "jdsanders14@gmail.com"
click at [621, 284] on div "First Name Jeffrey Middle Name Darrell Last Name Sanders Account Email jdsander…" at bounding box center [731, 418] width 913 height 565
click at [1110, 106] on button "Save All" at bounding box center [1135, 113] width 74 height 23
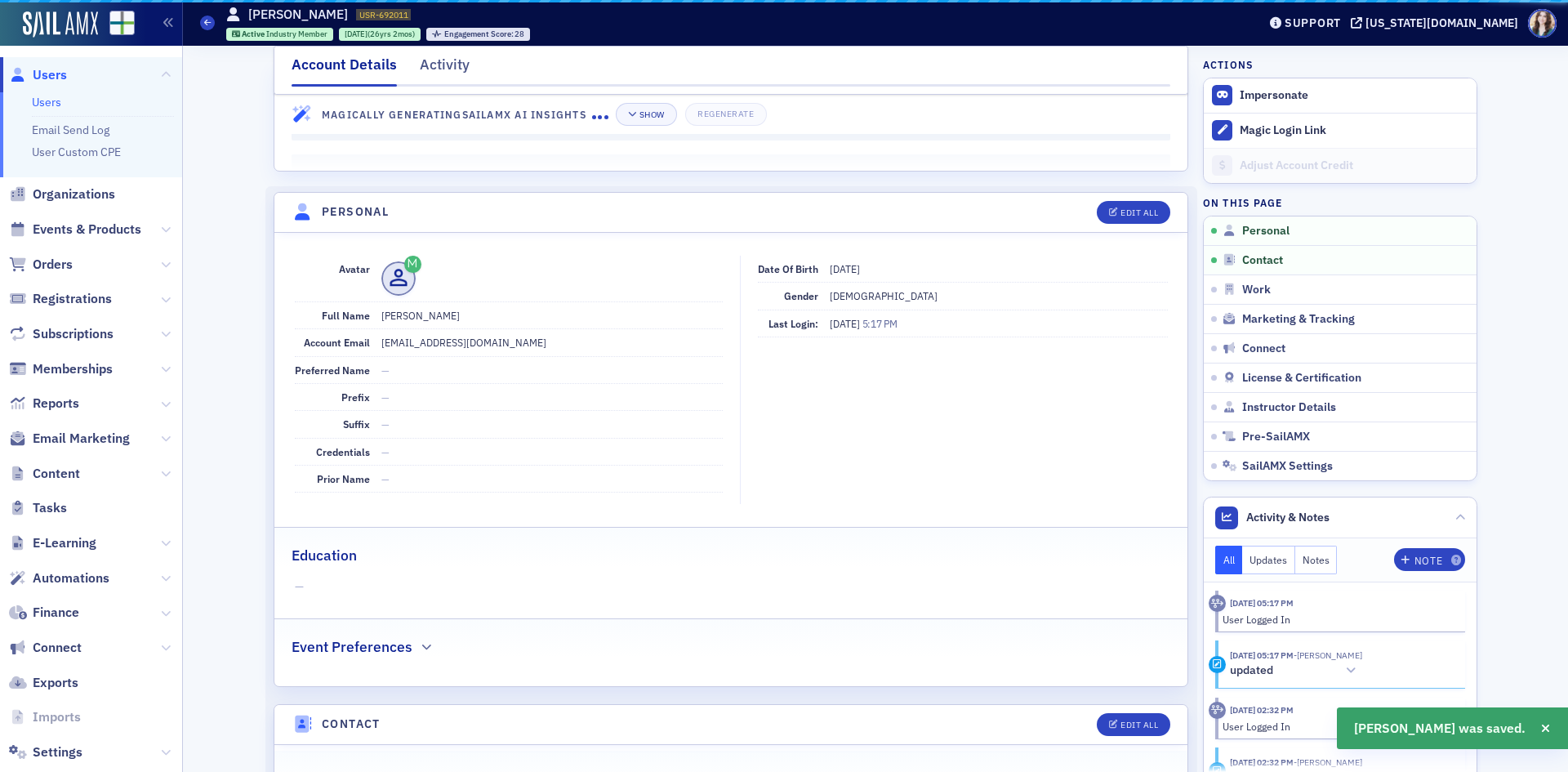
scroll to position [0, 0]
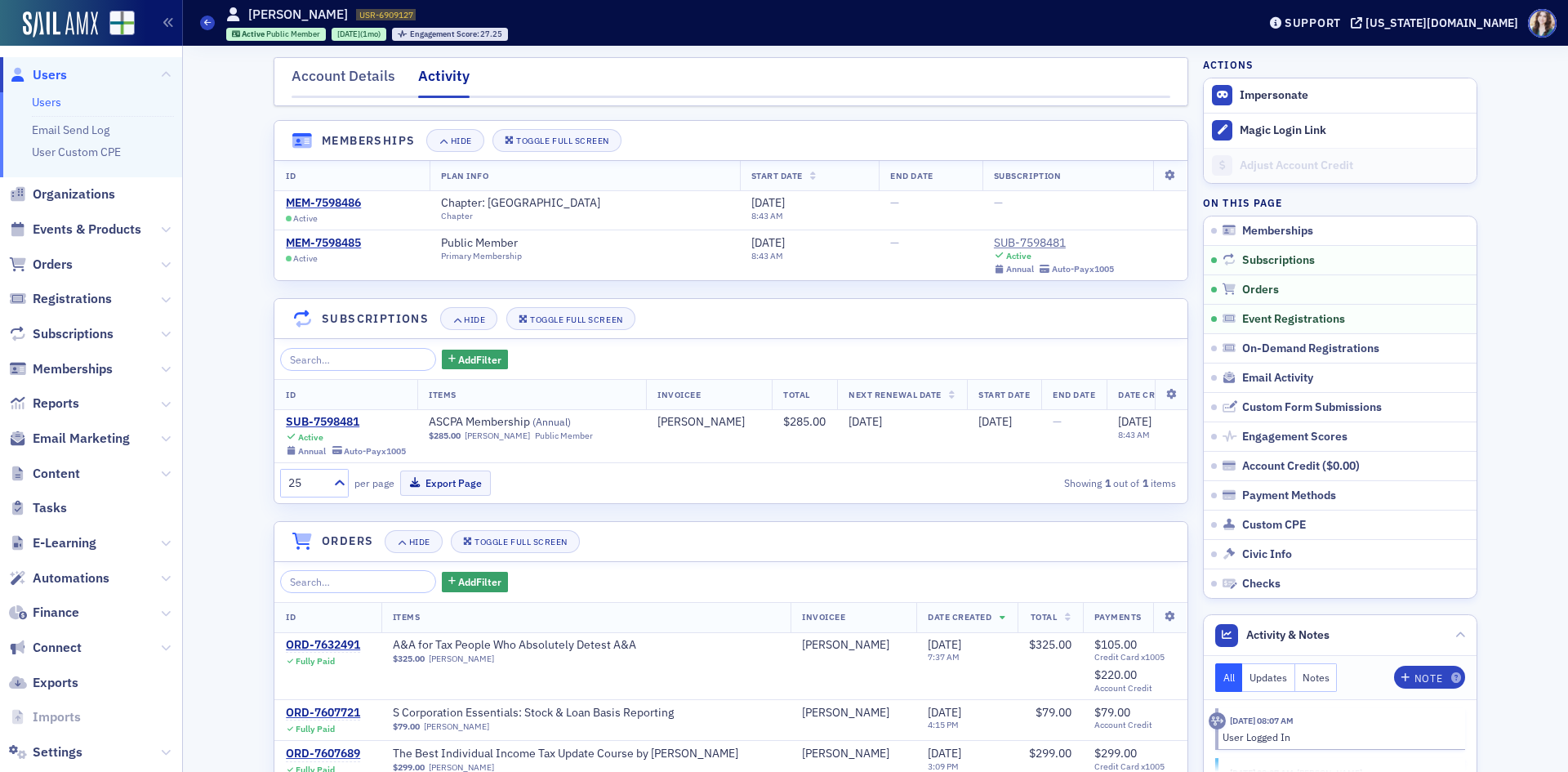
scroll to position [431, 0]
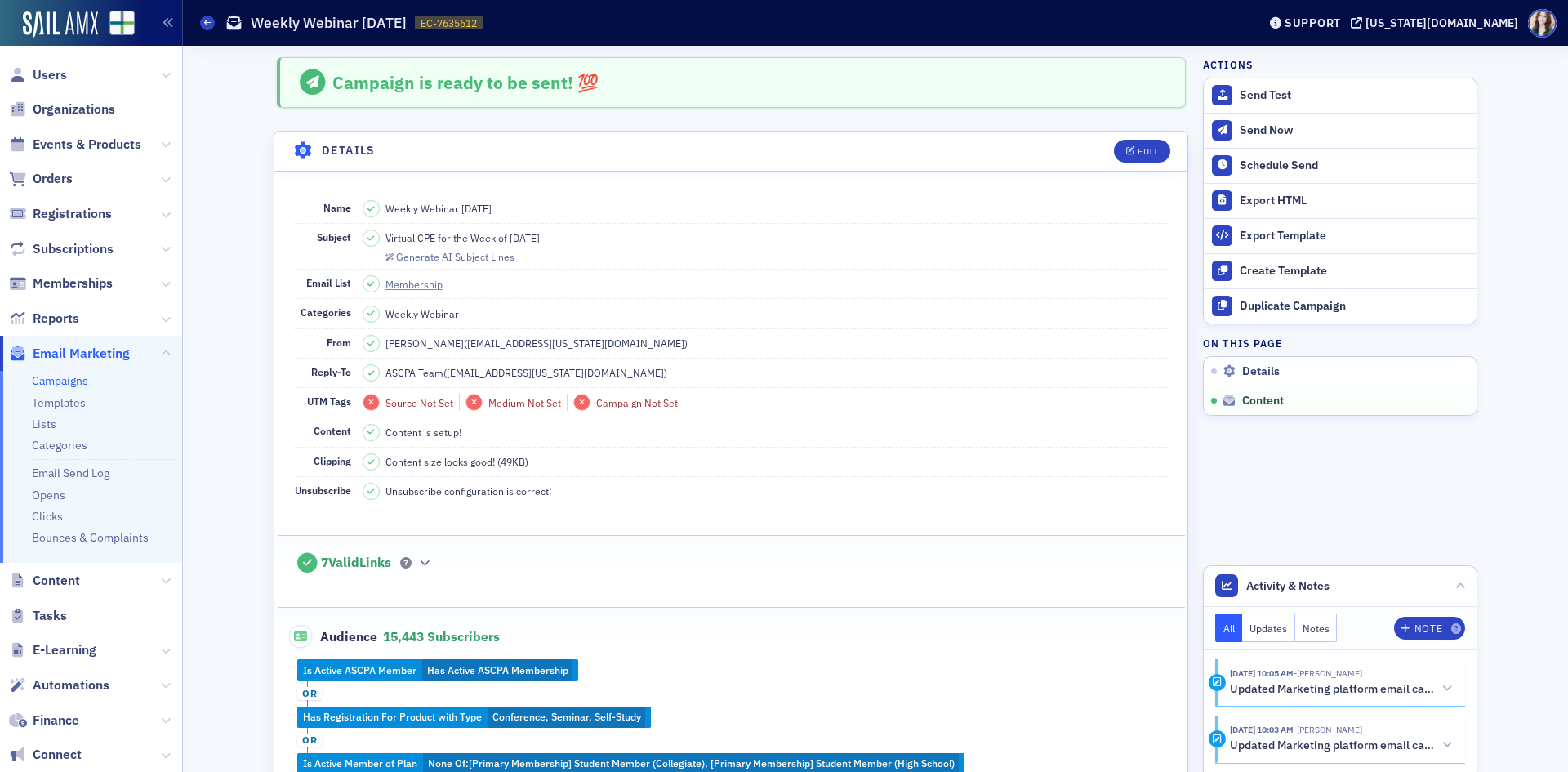
scroll to position [767, 0]
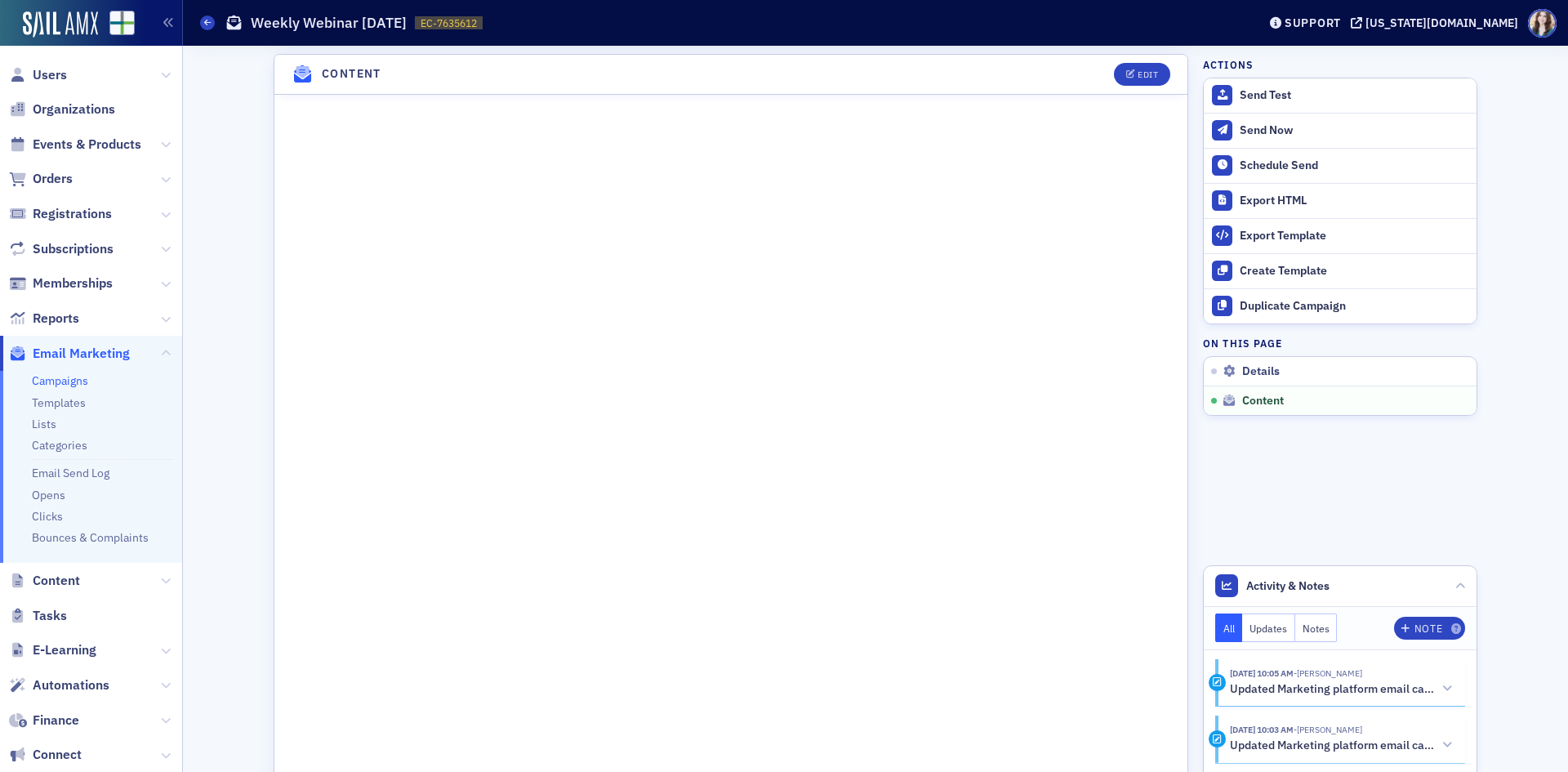
click at [1090, 70] on header "Content Edit" at bounding box center [731, 75] width 913 height 40
click at [1103, 58] on div "Edit" at bounding box center [1137, 66] width 68 height 23
click at [1095, 59] on header "Content Edit" at bounding box center [731, 66] width 913 height 40
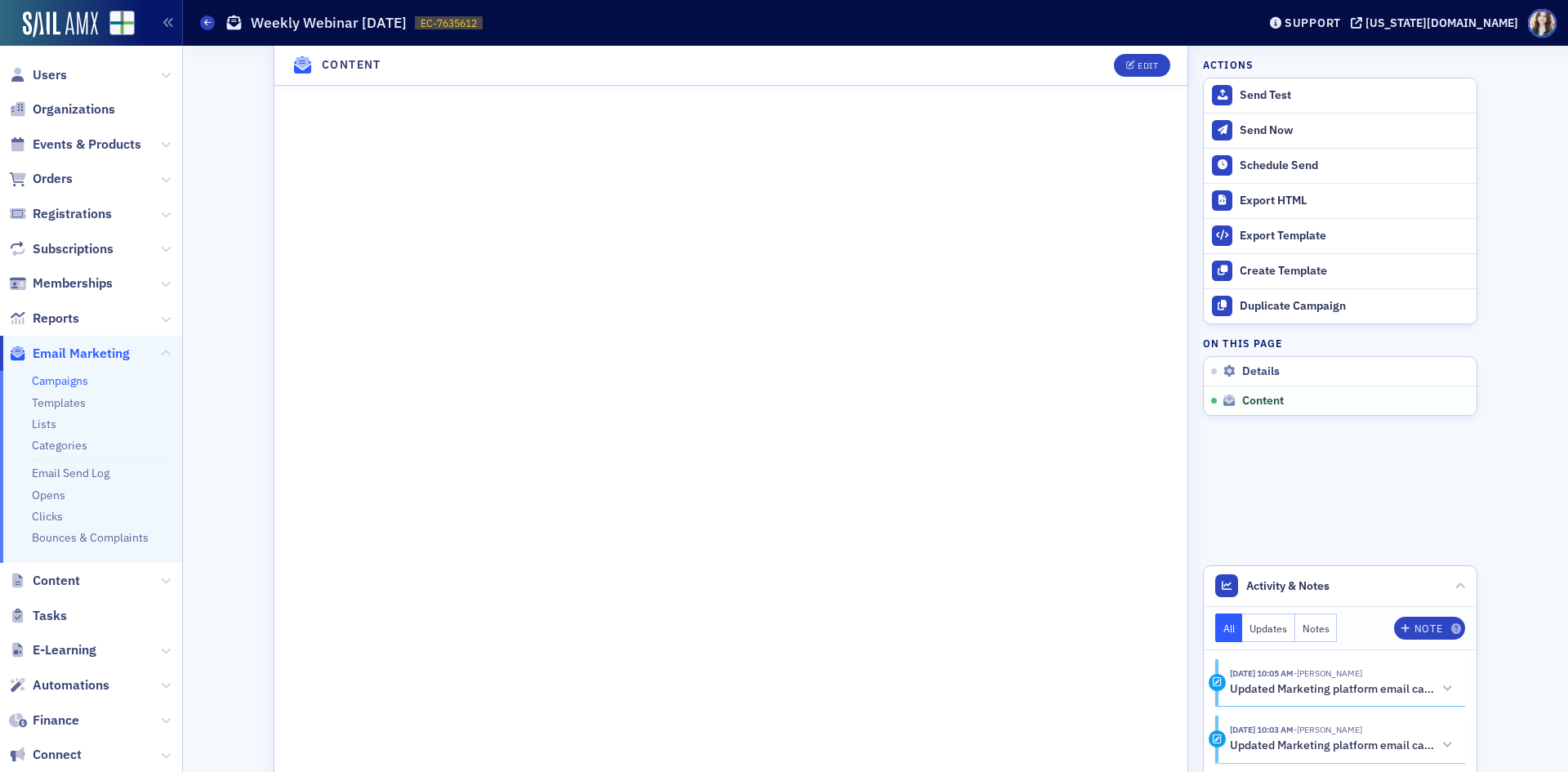
click at [1085, 62] on header "Content Edit" at bounding box center [731, 66] width 913 height 40
click at [1154, 74] on button "Edit" at bounding box center [1142, 66] width 57 height 23
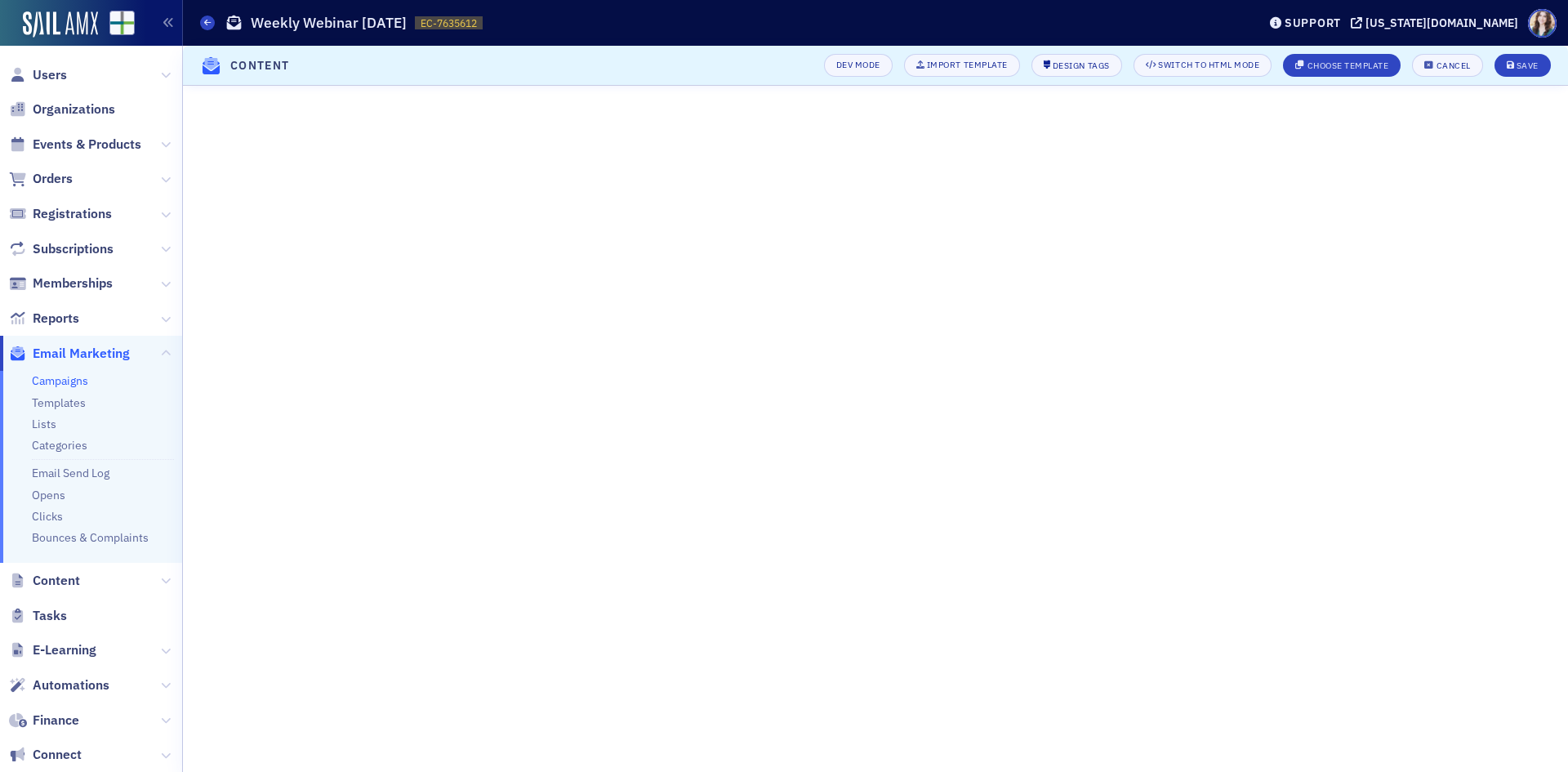
scroll to position [61, 0]
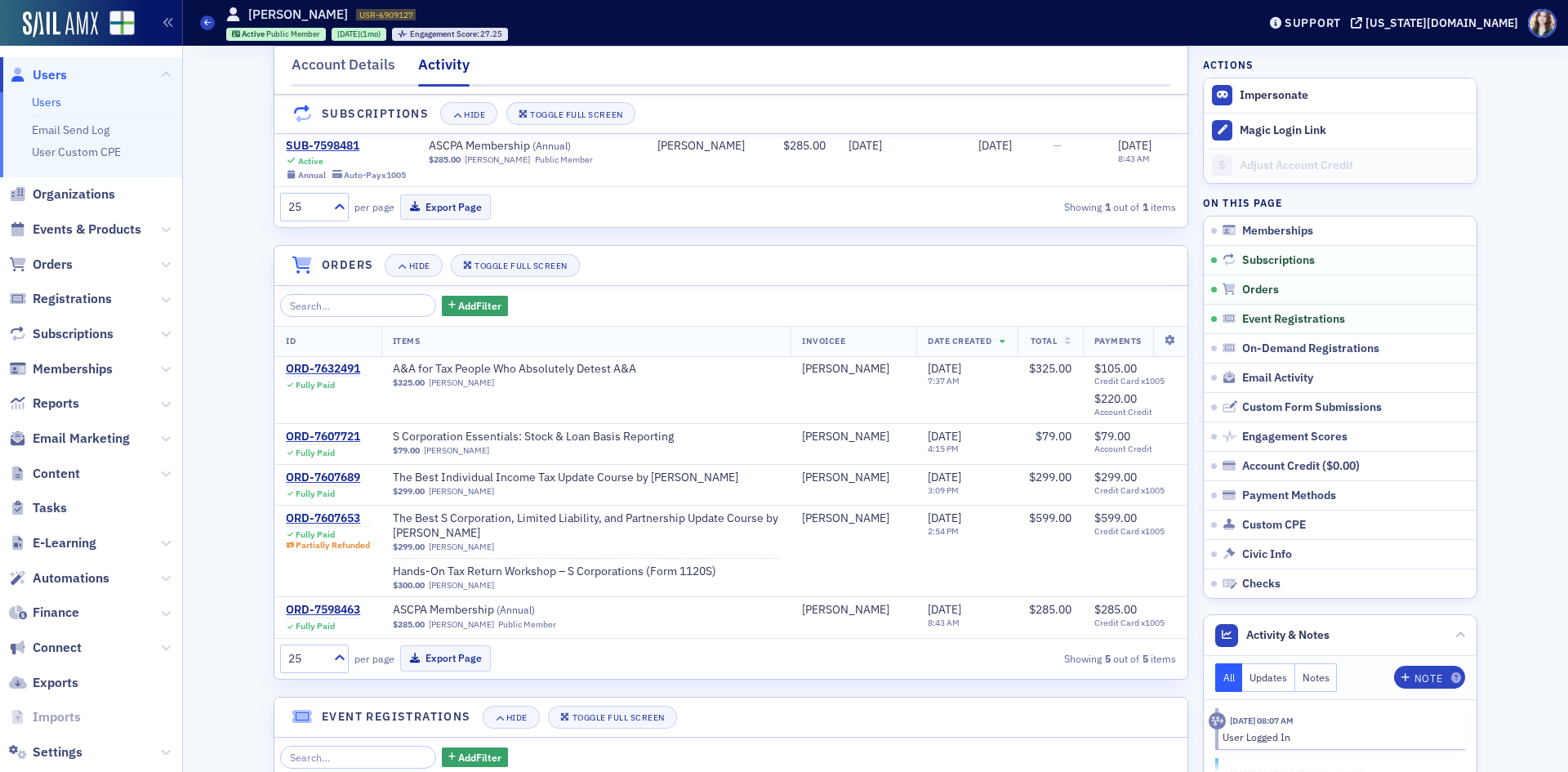
scroll to position [268, 0]
